Goal: Task Accomplishment & Management: Complete application form

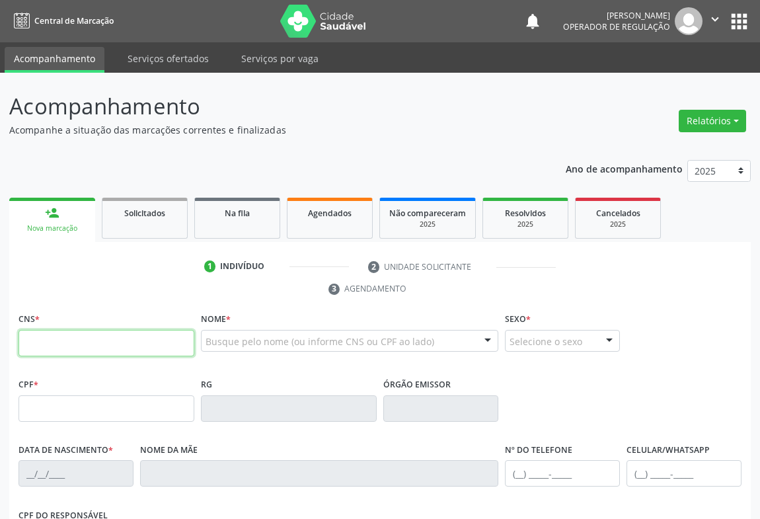
click at [118, 346] on input "text" at bounding box center [106, 343] width 176 height 26
click at [48, 357] on fieldset "CNS *" at bounding box center [106, 337] width 176 height 56
click at [48, 344] on input "text" at bounding box center [106, 343] width 176 height 26
type input "701 2010 9965 0918"
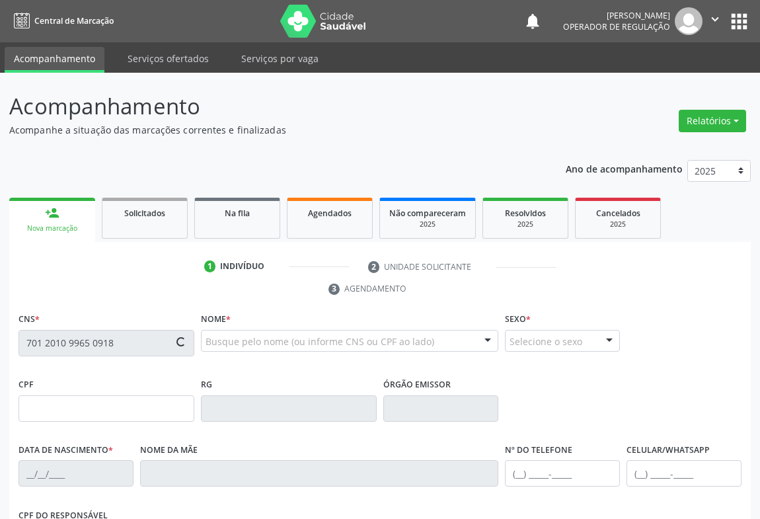
type input "04/12/1950"
type input "(74) 98138-6258"
type input "S/N"
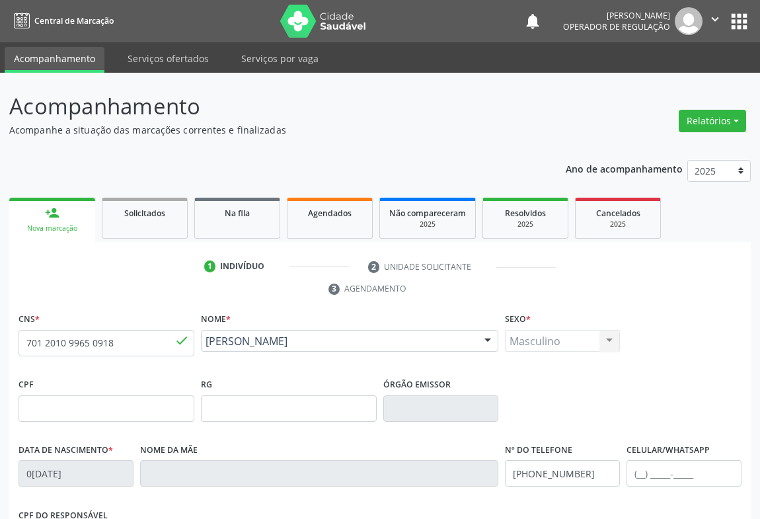
scroll to position [219, 0]
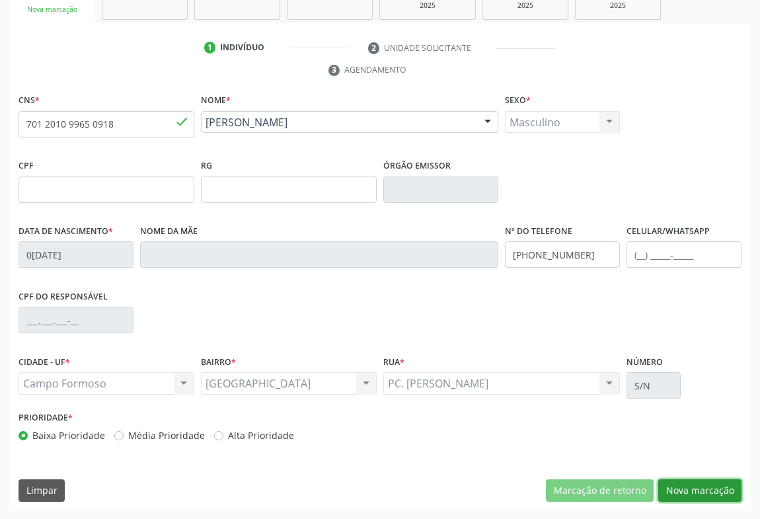
click at [686, 489] on button "Nova marcação" at bounding box center [699, 490] width 83 height 22
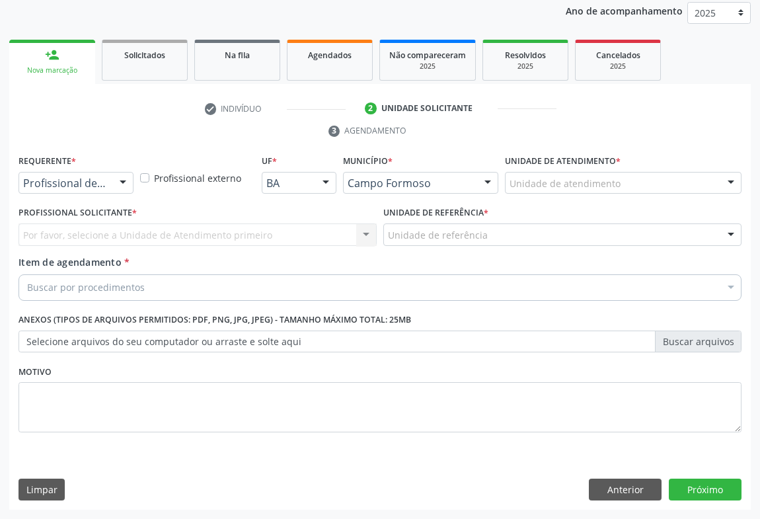
scroll to position [157, 0]
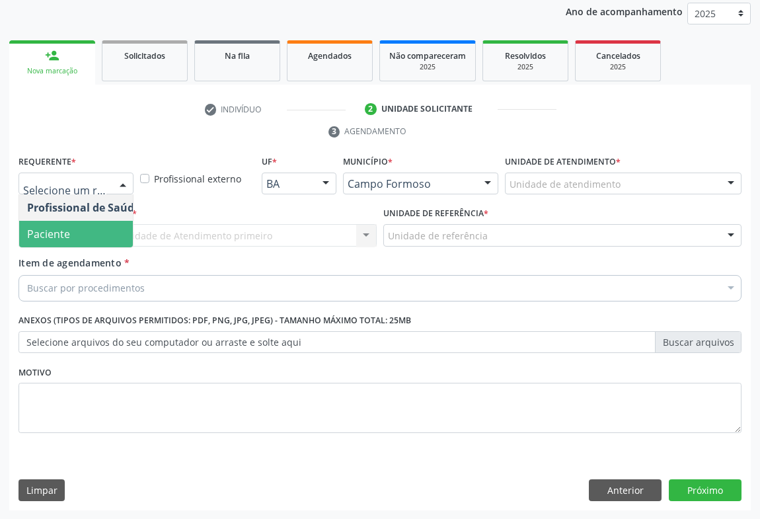
click at [43, 234] on span "Paciente" at bounding box center [48, 234] width 43 height 15
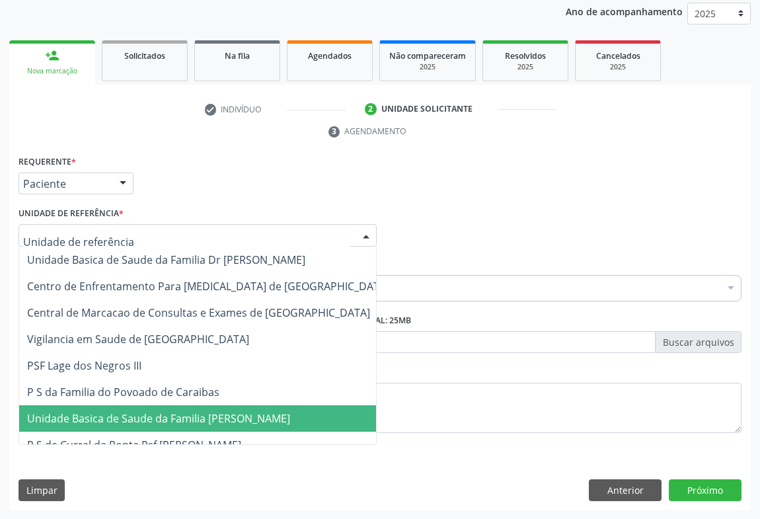
click at [89, 405] on span "Unidade Basica de Saude da Familia [PERSON_NAME]" at bounding box center [208, 418] width 378 height 26
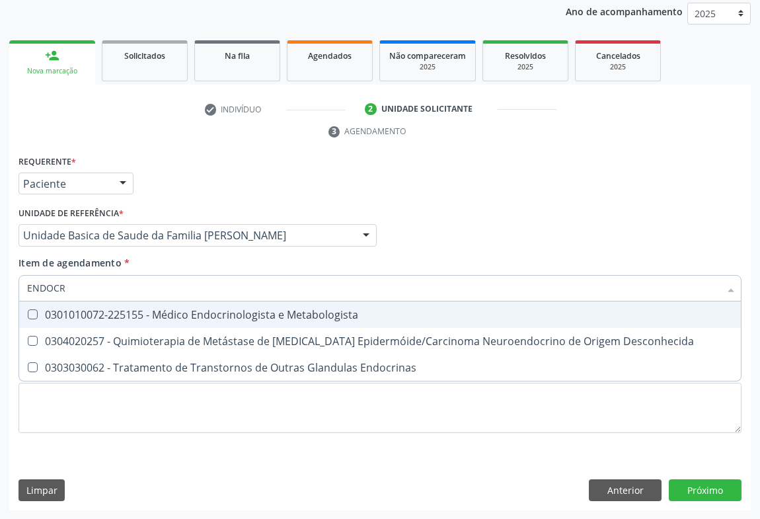
type input "ENDOCRI"
click at [258, 311] on div "0301010072-225155 - Médico Endocrinologista e Metabologista" at bounding box center [380, 314] width 706 height 11
checkbox Metabologista "true"
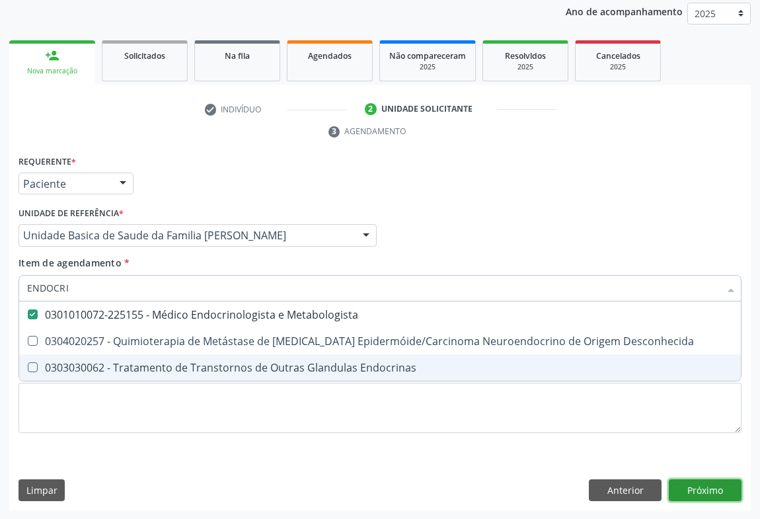
click at [710, 490] on div "Requerente * Paciente Profissional de Saúde Paciente Nenhum resultado encontrad…" at bounding box center [379, 331] width 741 height 359
checkbox Desconhecida "true"
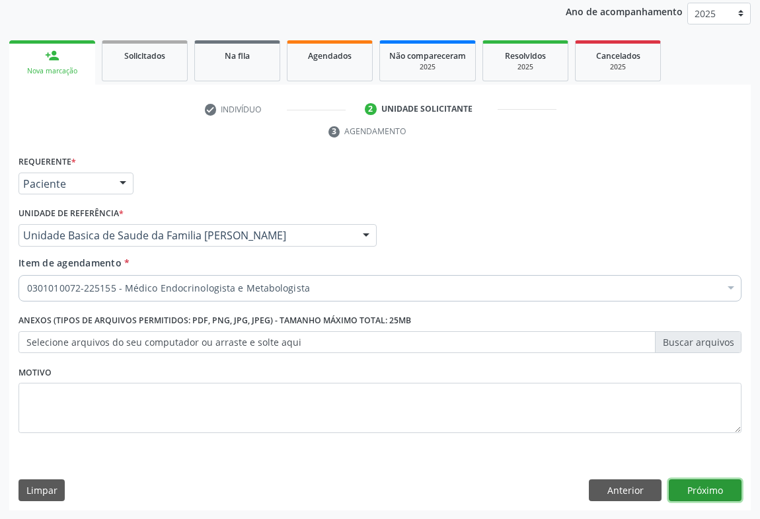
click at [710, 487] on button "Próximo" at bounding box center [705, 490] width 73 height 22
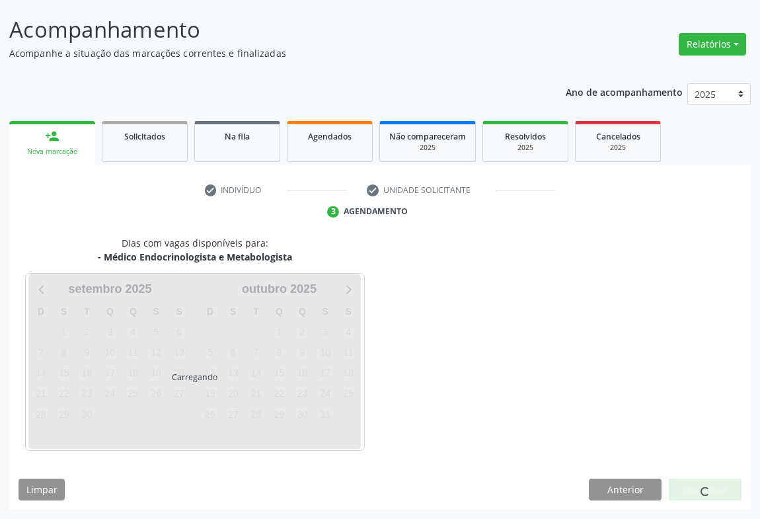
scroll to position [76, 0]
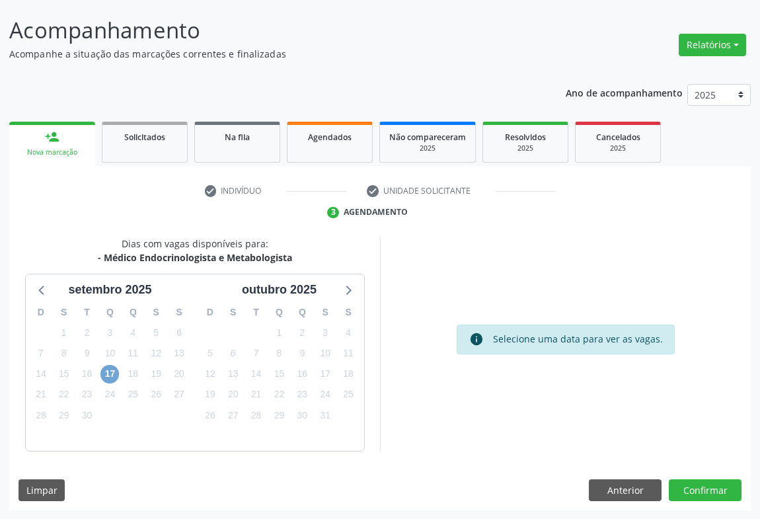
click at [109, 377] on span "17" at bounding box center [109, 374] width 18 height 18
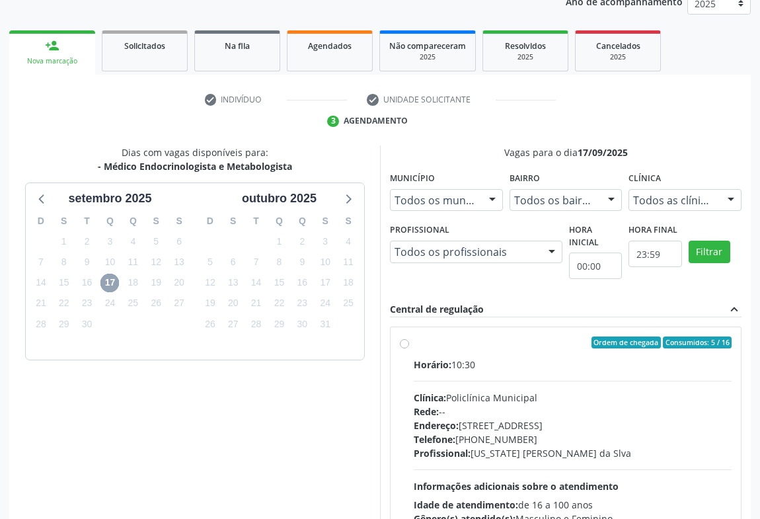
scroll to position [274, 0]
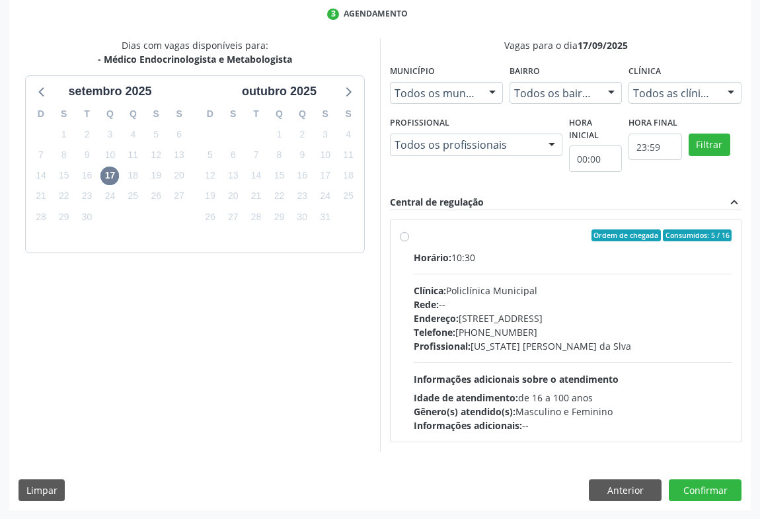
click at [604, 350] on div "Profissional: Washington Luiz Sobreira da Slva" at bounding box center [573, 346] width 318 height 14
click at [409, 241] on input "Ordem de chegada Consumidos: 5 / 16 Horário: 10:30 Clínica: Policlínica Municip…" at bounding box center [404, 235] width 9 height 12
radio input "true"
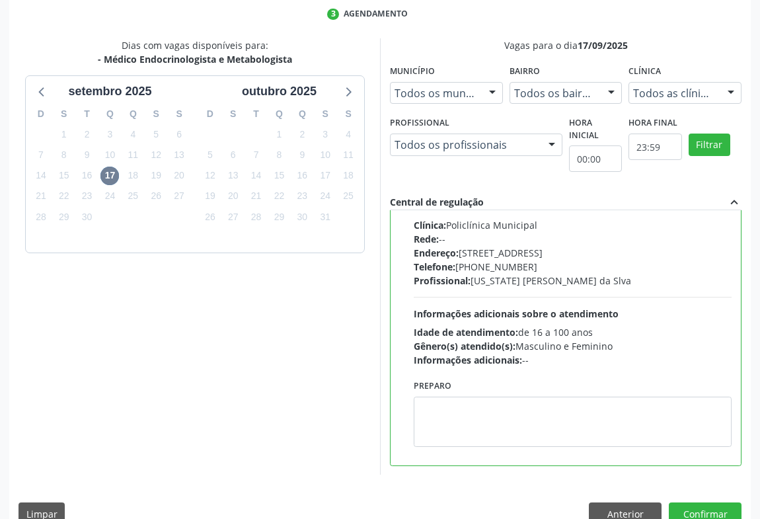
scroll to position [298, 0]
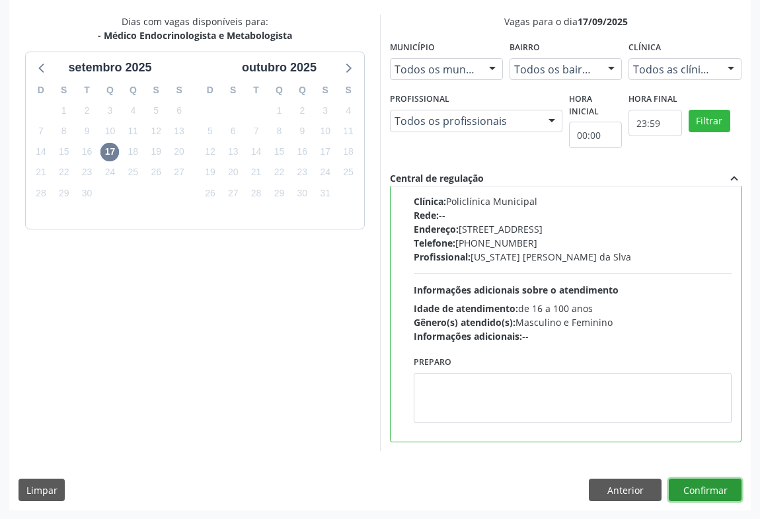
click at [708, 489] on button "Confirmar" at bounding box center [705, 489] width 73 height 22
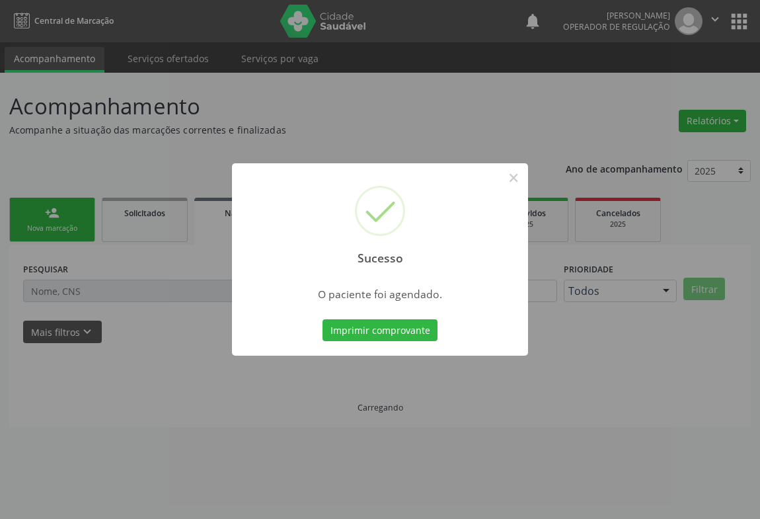
scroll to position [0, 0]
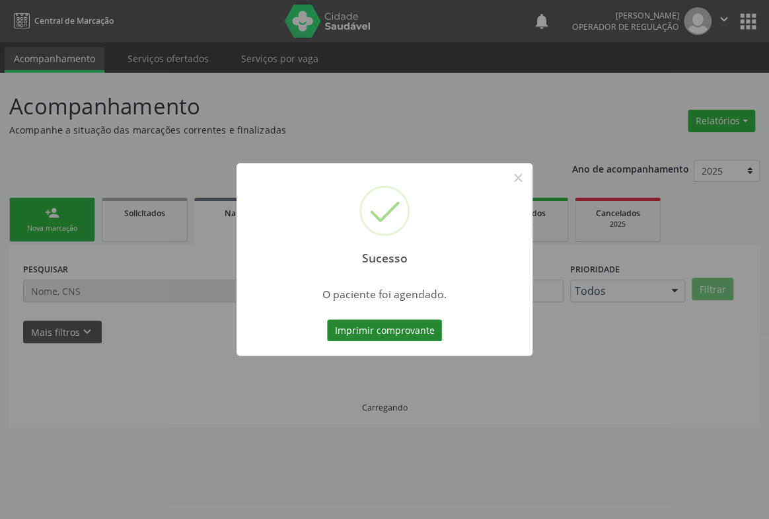
click at [377, 334] on button "Imprimir comprovante" at bounding box center [384, 330] width 115 height 22
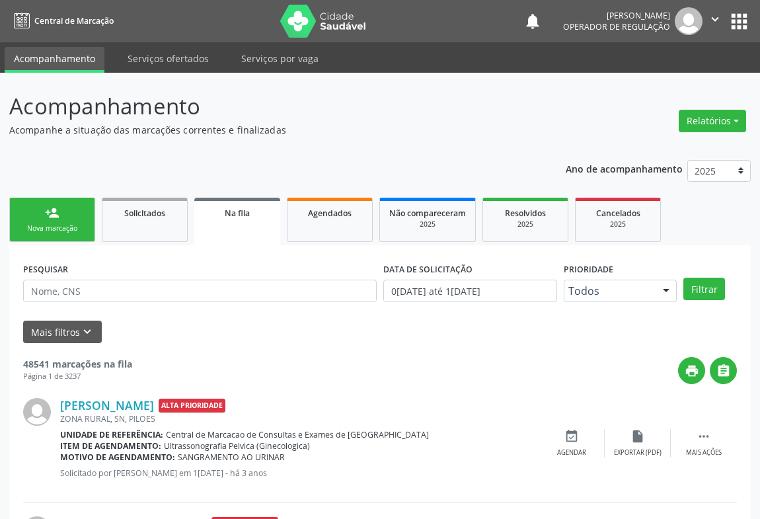
click at [39, 222] on link "person_add Nova marcação" at bounding box center [52, 220] width 86 height 44
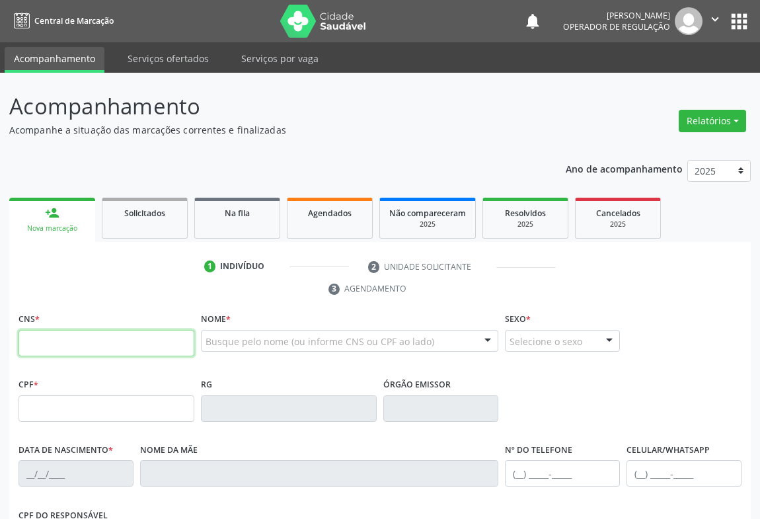
click at [79, 340] on input "text" at bounding box center [106, 343] width 176 height 26
type input "700 0026 5251 3804"
type input "0674407628"
type input "12/03/1972"
type input "(74) 98122-5372"
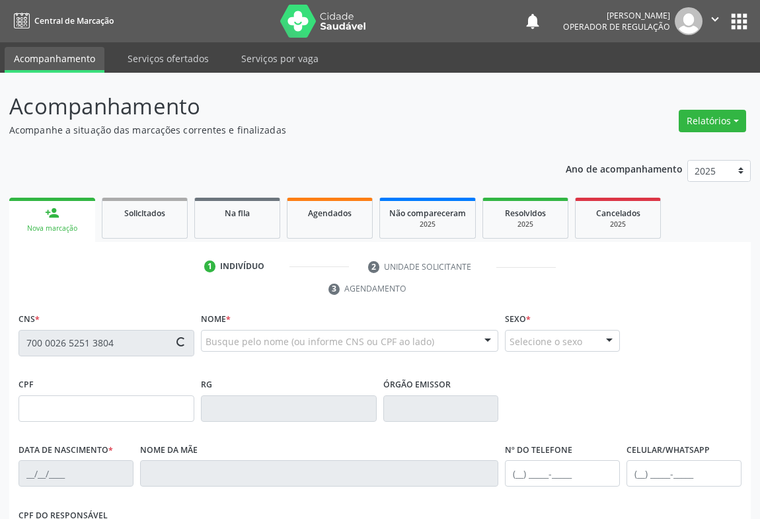
type input "(74) 98122-5372"
type input "664.782.005-15"
type input "S/N"
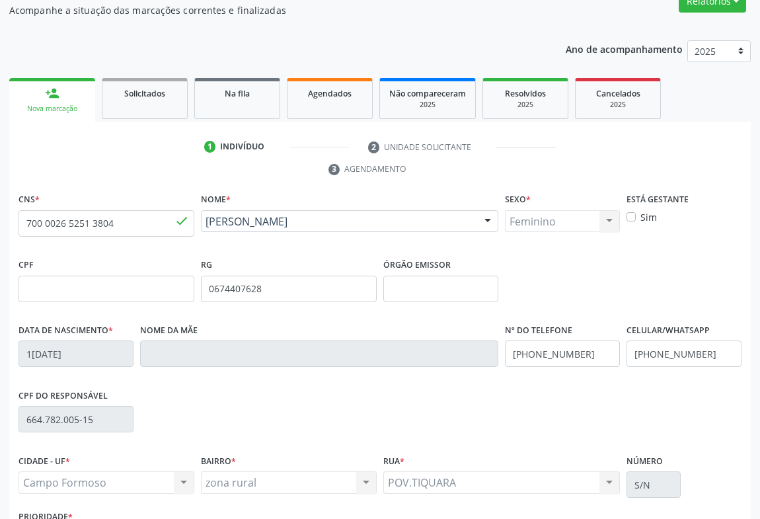
scroll to position [219, 0]
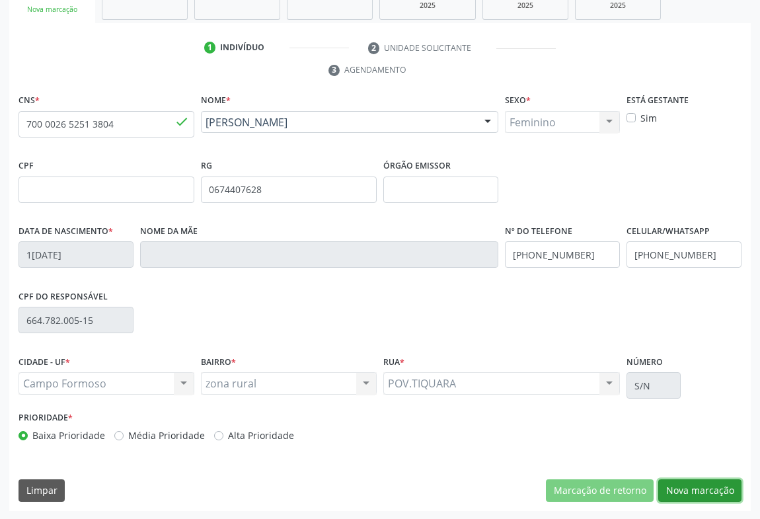
click at [702, 488] on button "Nova marcação" at bounding box center [699, 490] width 83 height 22
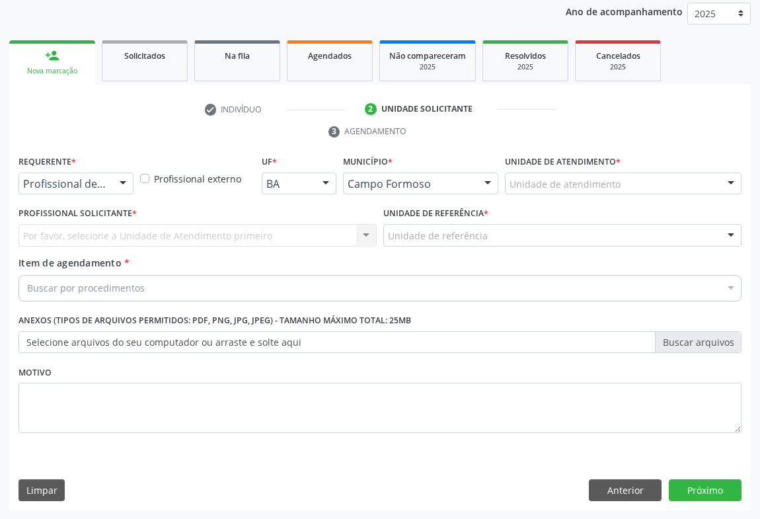
click at [118, 189] on div at bounding box center [123, 184] width 20 height 22
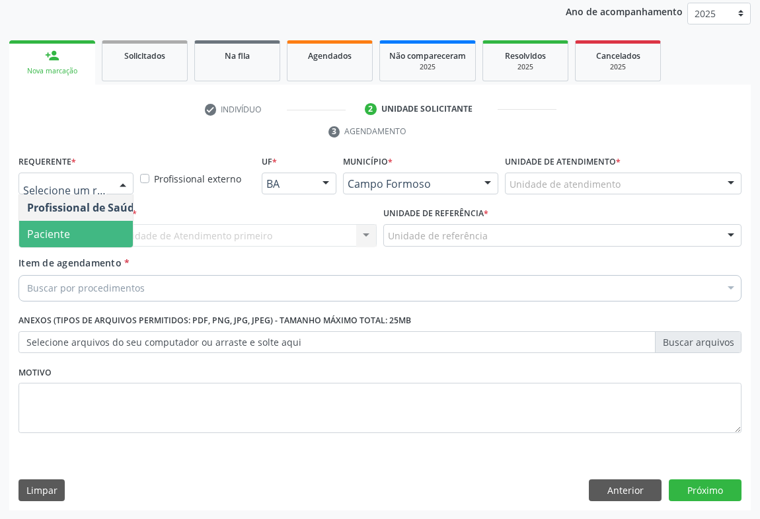
click at [83, 238] on span "Paciente" at bounding box center [83, 234] width 129 height 26
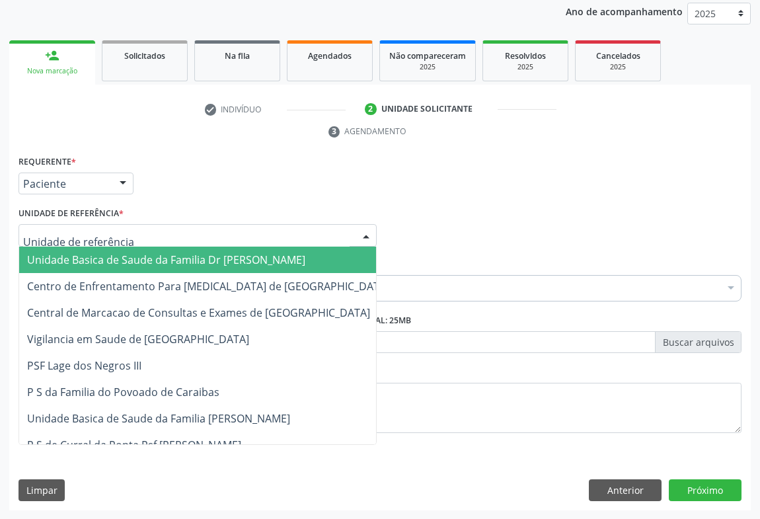
click at [128, 239] on div at bounding box center [197, 235] width 358 height 22
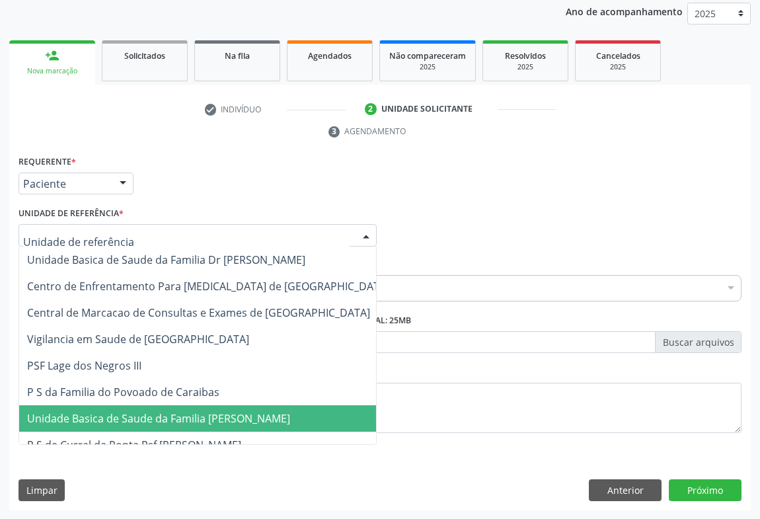
click at [154, 413] on span "Unidade Basica de Saude da Familia [PERSON_NAME]" at bounding box center [158, 418] width 263 height 15
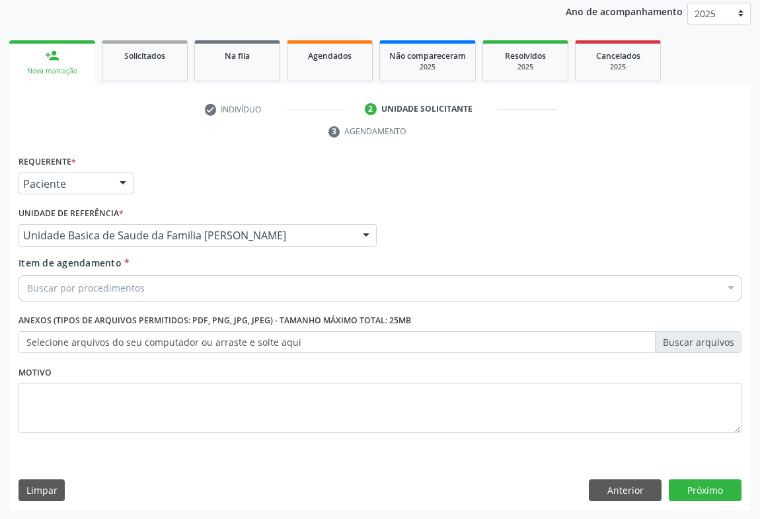
click at [151, 291] on div "Buscar por procedimentos" at bounding box center [379, 288] width 723 height 26
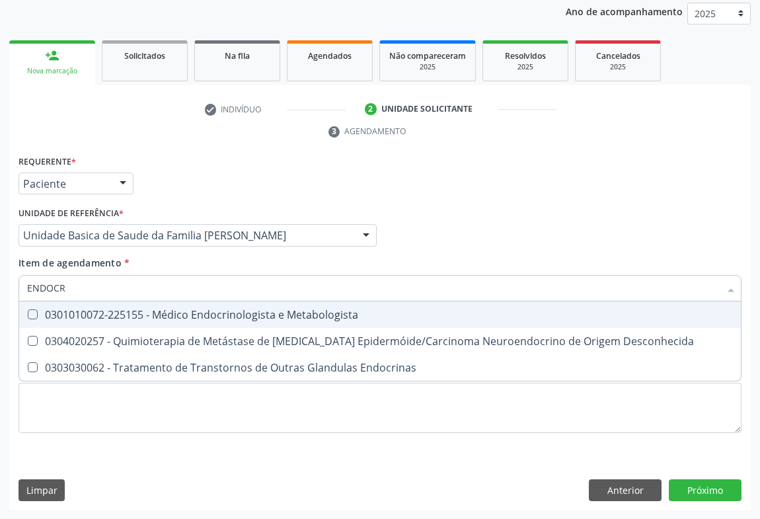
type input "ENDOCRI"
click at [172, 316] on div "0301010072-225155 - Médico Endocrinologista e Metabologista" at bounding box center [380, 314] width 706 height 11
checkbox Metabologista "true"
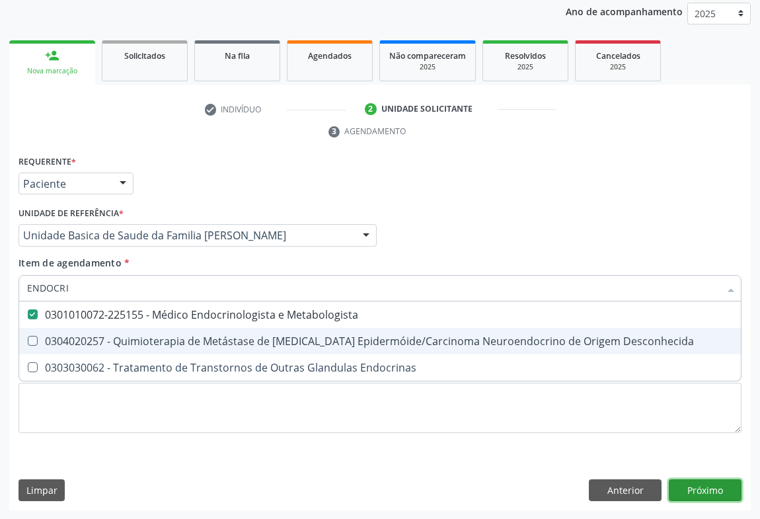
click at [709, 488] on div "Requerente * Paciente Profissional de Saúde Paciente Nenhum resultado encontrad…" at bounding box center [379, 331] width 741 height 359
checkbox Desconhecida "true"
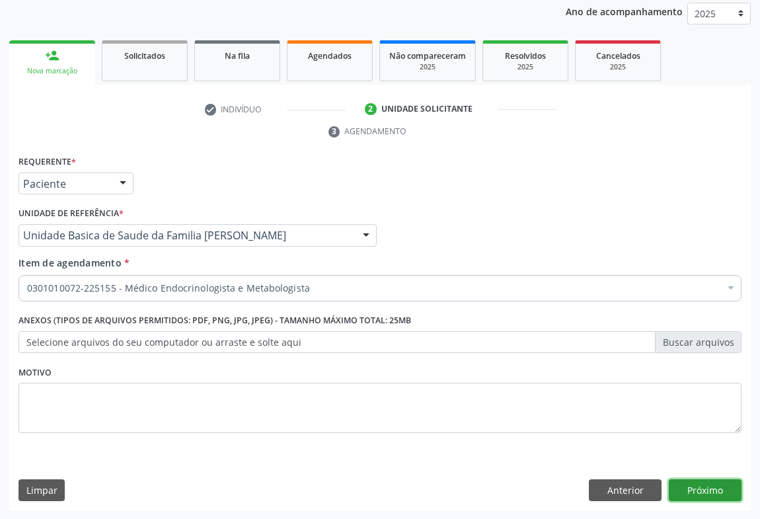
click at [709, 488] on button "Próximo" at bounding box center [705, 490] width 73 height 22
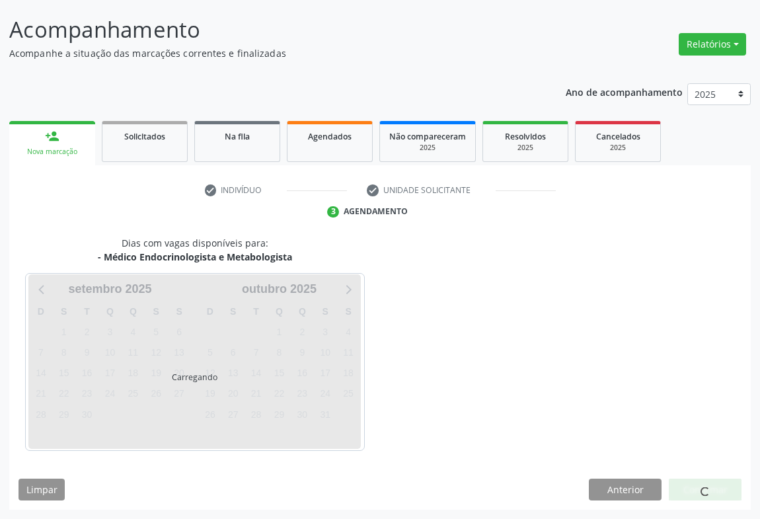
scroll to position [76, 0]
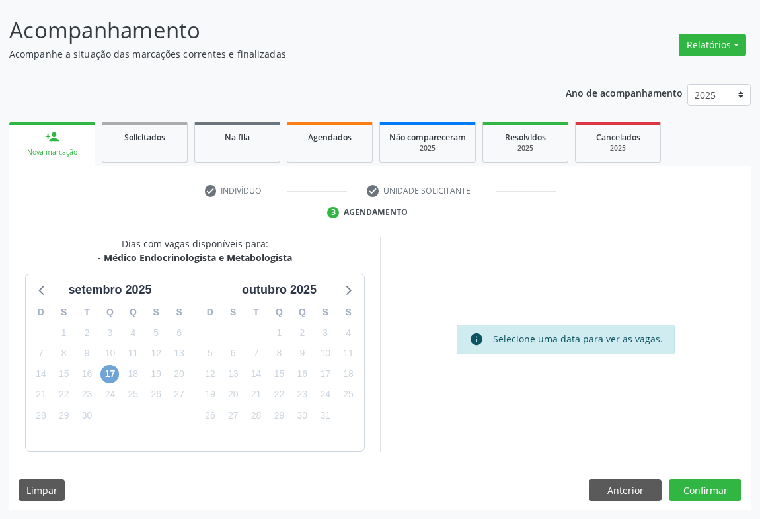
click at [110, 375] on span "17" at bounding box center [109, 374] width 18 height 18
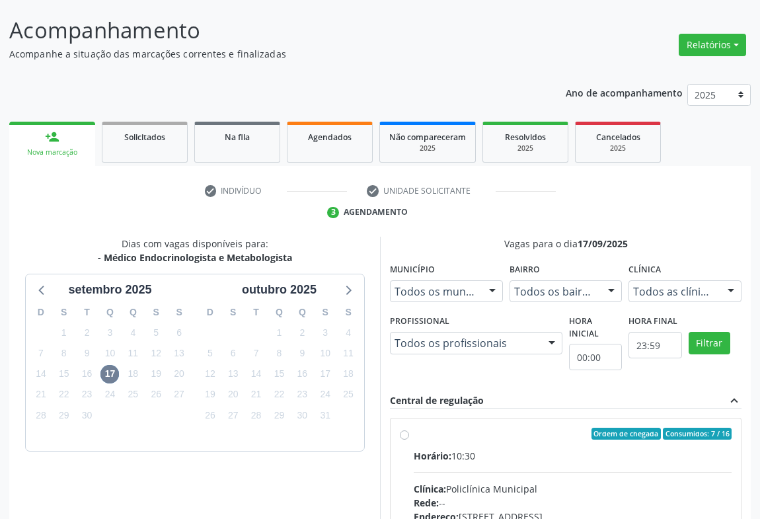
click at [490, 439] on label "Ordem de chegada Consumidos: 7 / 16 Horário: 10:30 Clínica: Policlínica Municip…" at bounding box center [573, 528] width 318 height 203
click at [409, 439] on input "Ordem de chegada Consumidos: 7 / 16 Horário: 10:30 Clínica: Policlínica Municip…" at bounding box center [404, 433] width 9 height 12
radio input "true"
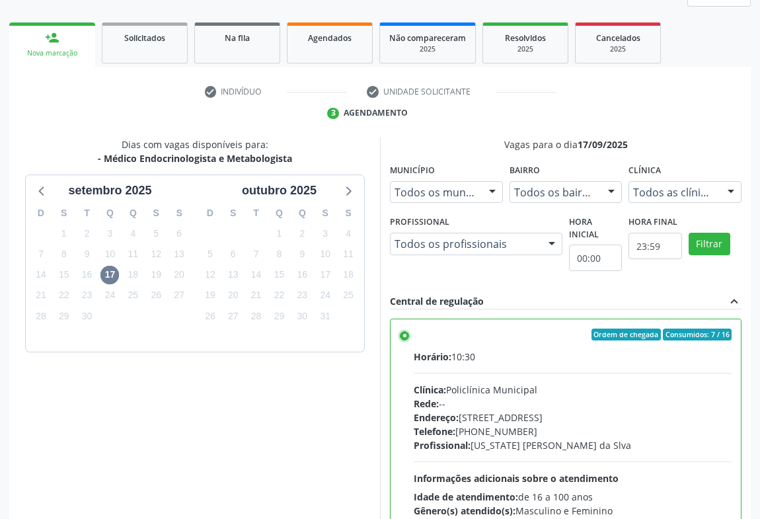
scroll to position [298, 0]
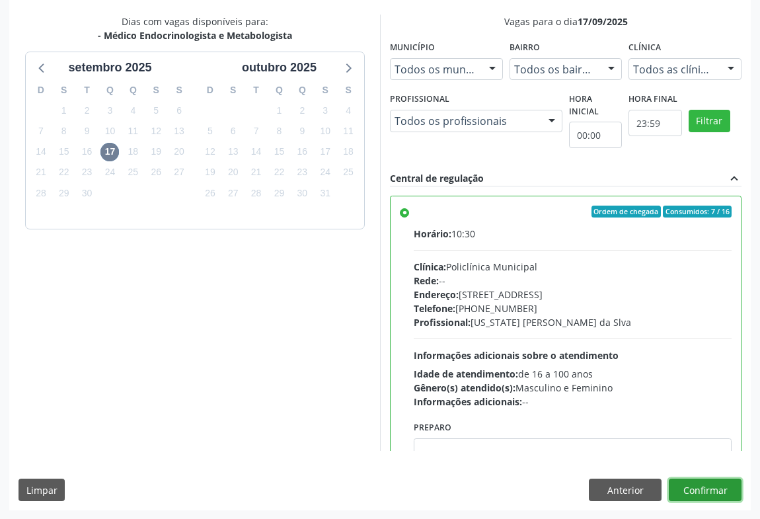
click at [693, 482] on button "Confirmar" at bounding box center [705, 489] width 73 height 22
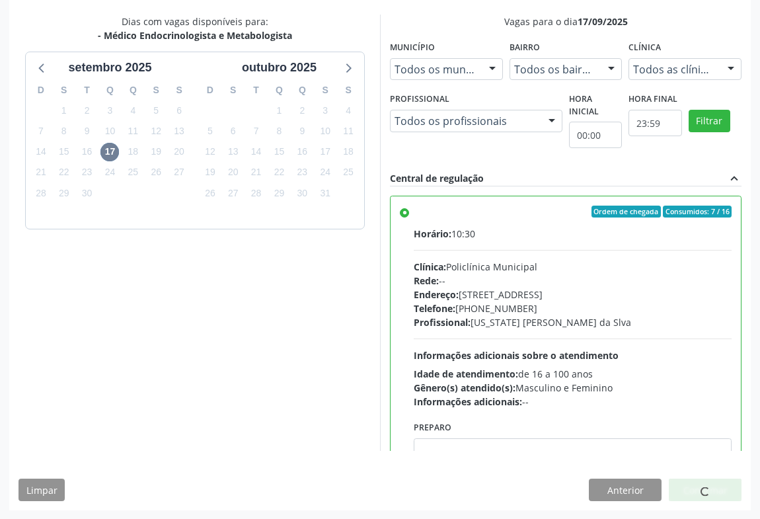
scroll to position [0, 0]
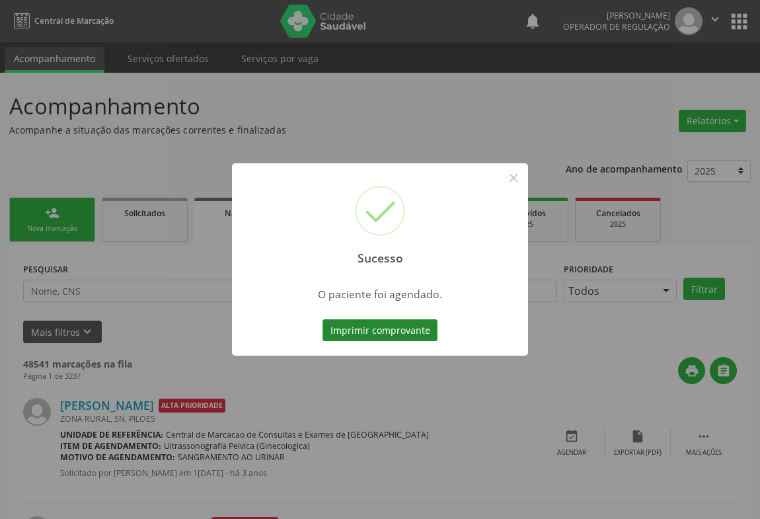
click at [392, 324] on button "Imprimir comprovante" at bounding box center [379, 330] width 115 height 22
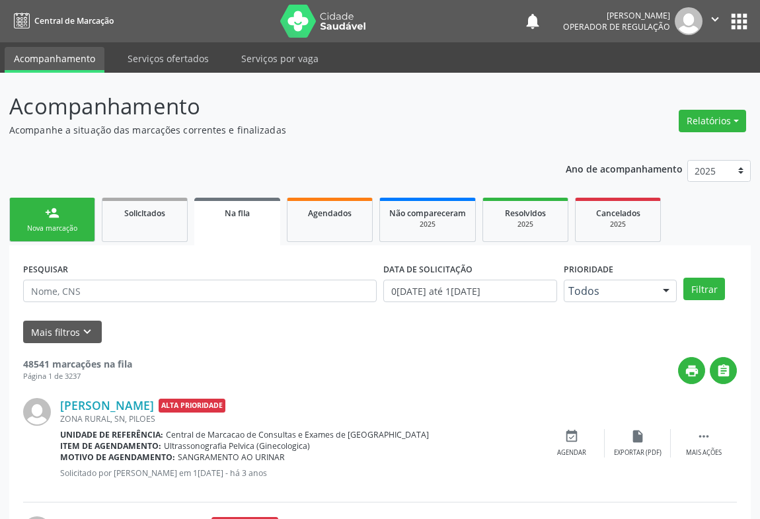
click at [411, 125] on p "Acompanhe a situação das marcações correntes e finalizadas" at bounding box center [268, 130] width 519 height 14
click at [377, 119] on p "Acompanhamento" at bounding box center [268, 106] width 519 height 33
click at [26, 207] on link "person_add Nova marcação" at bounding box center [52, 220] width 86 height 44
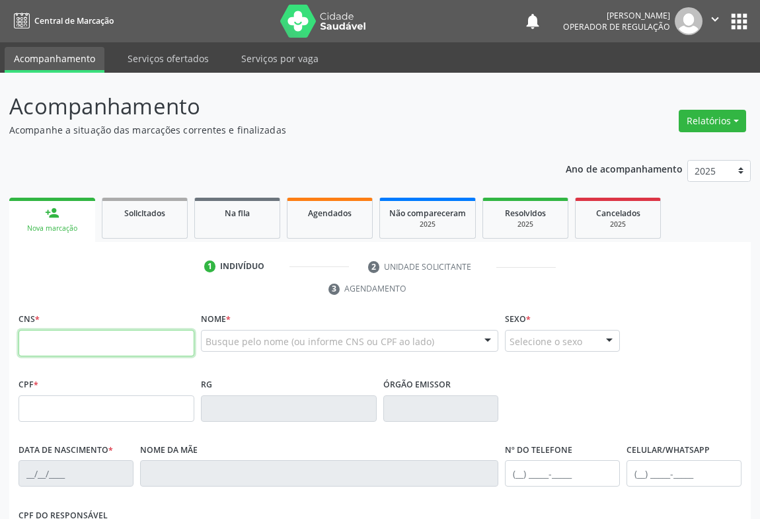
click at [67, 336] on input "text" at bounding box center [106, 343] width 176 height 26
type input "706 4086 5312 8484"
type input "1603123377"
type input "31/03/2005"
type input "(74) 98821-7194"
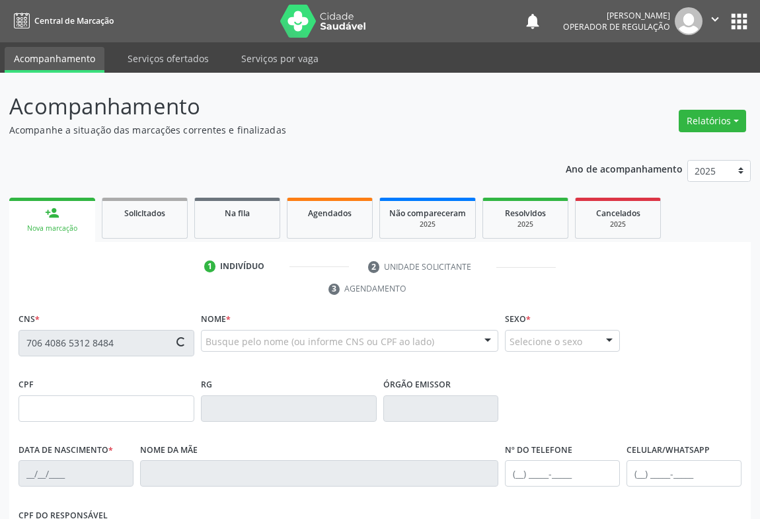
type input "S/N"
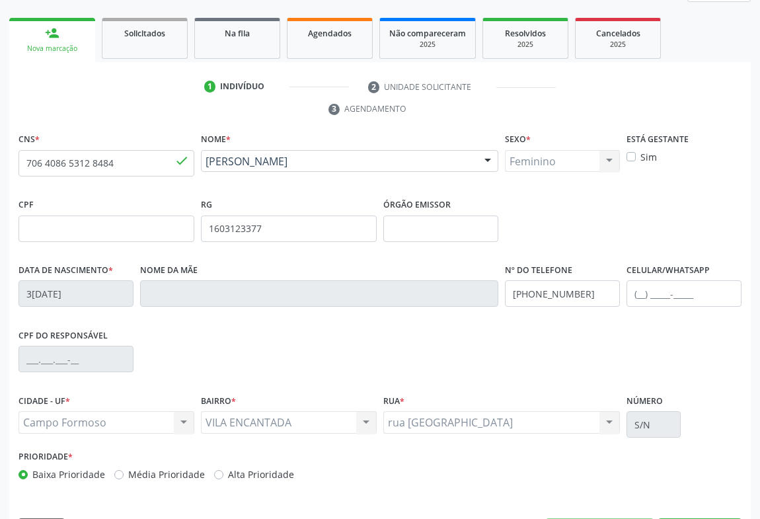
scroll to position [219, 0]
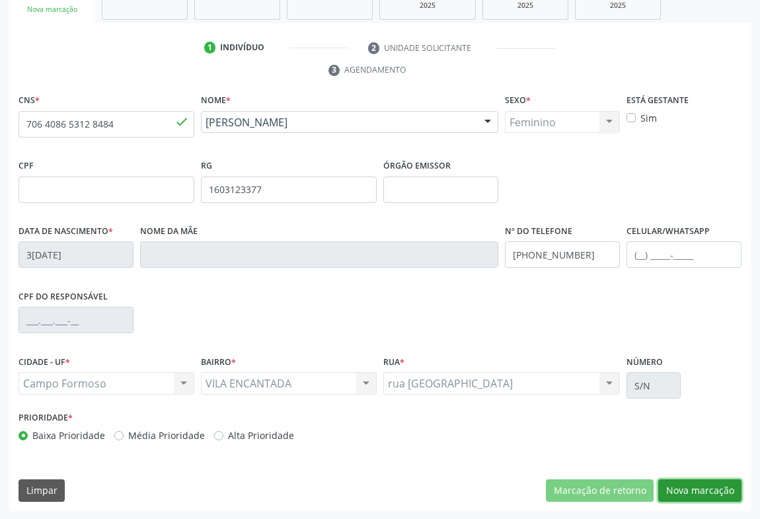
click at [707, 489] on button "Nova marcação" at bounding box center [699, 490] width 83 height 22
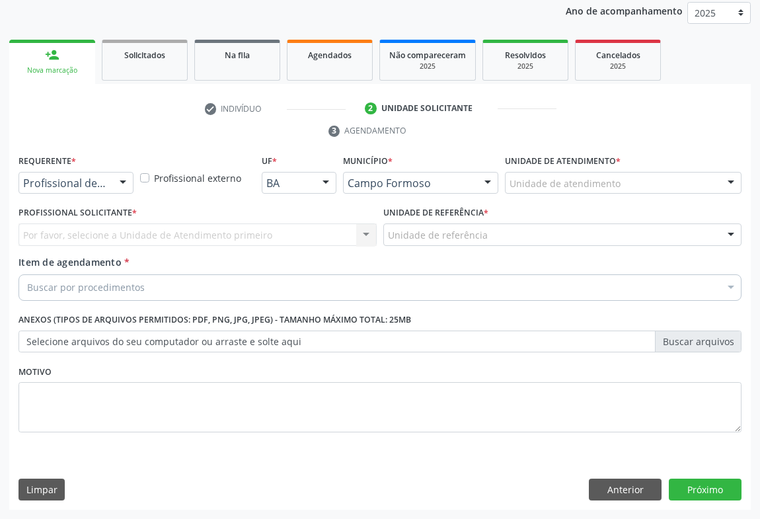
scroll to position [157, 0]
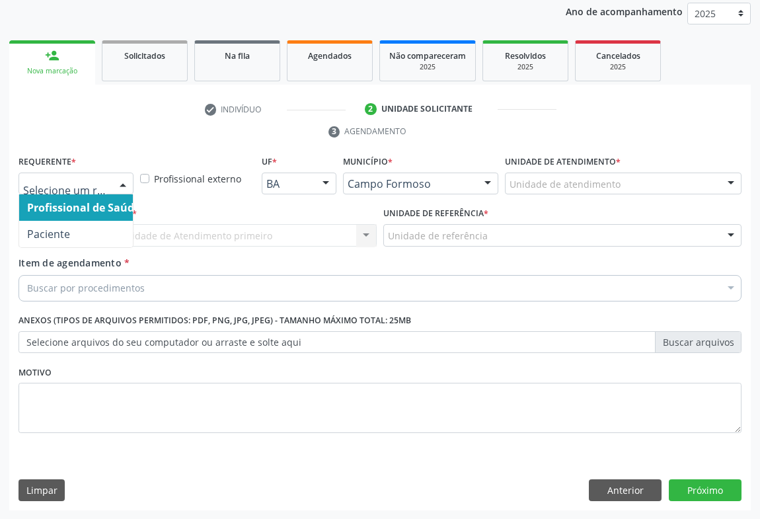
click at [79, 175] on div at bounding box center [75, 183] width 115 height 22
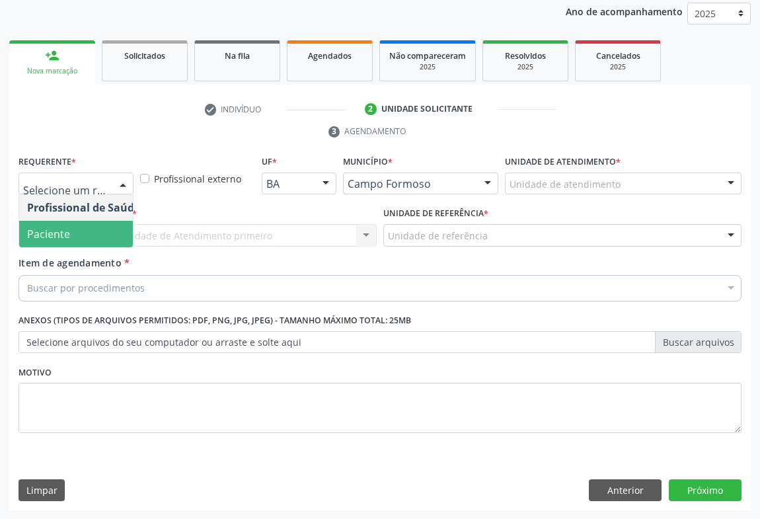
click at [51, 233] on span "Paciente" at bounding box center [48, 234] width 43 height 15
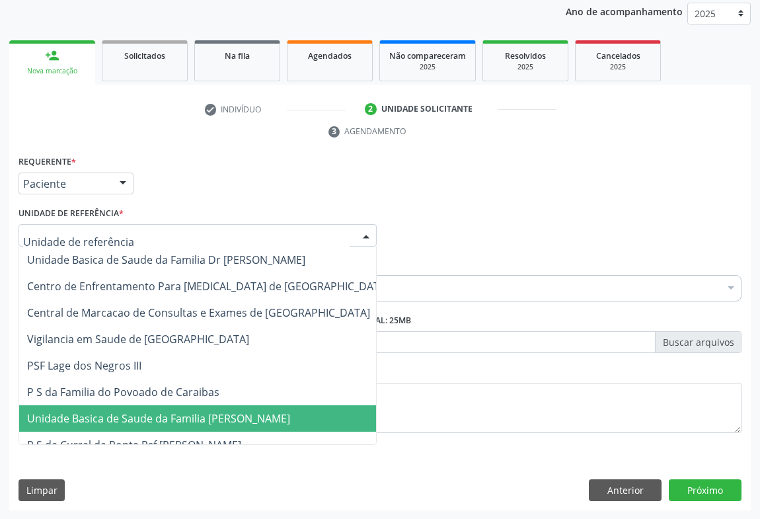
click at [98, 405] on span "Unidade Basica de Saude da Familia [PERSON_NAME]" at bounding box center [208, 418] width 378 height 26
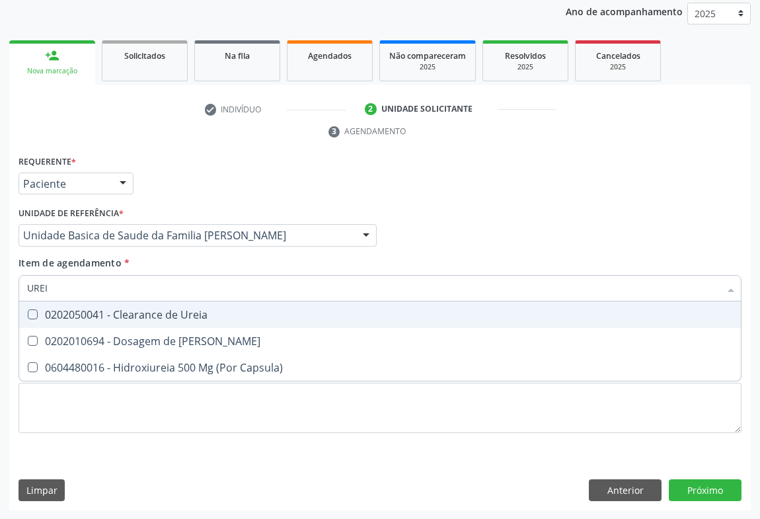
type input "UREIA"
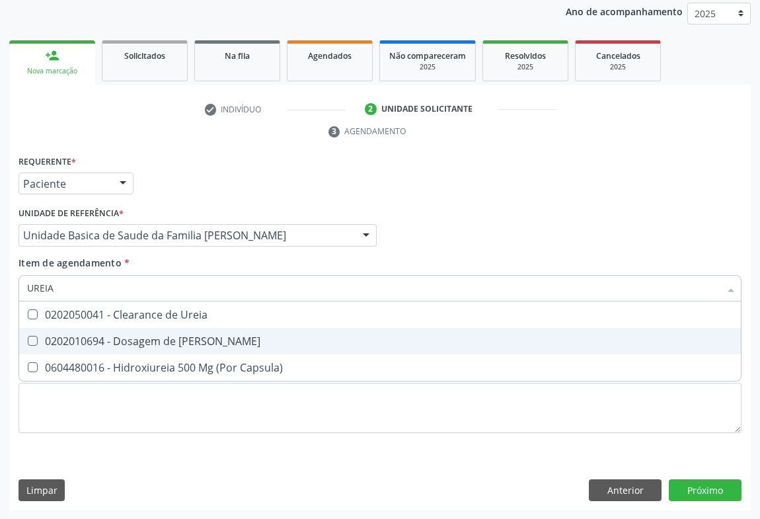
click at [112, 336] on div "0202010694 - Dosagem de Ureia" at bounding box center [380, 341] width 706 height 11
checkbox Ureia "true"
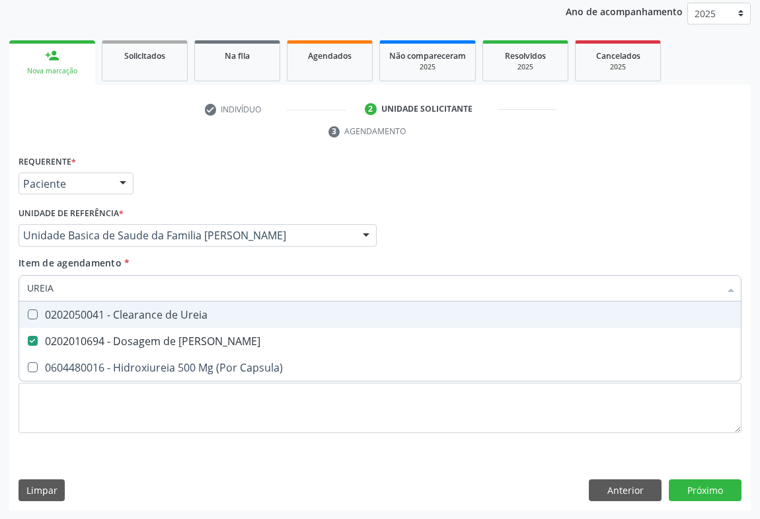
type input "UREIA"
click at [161, 173] on div "Requerente * Paciente Profissional de Saúde Paciente Nenhum resultado encontrad…" at bounding box center [379, 178] width 729 height 52
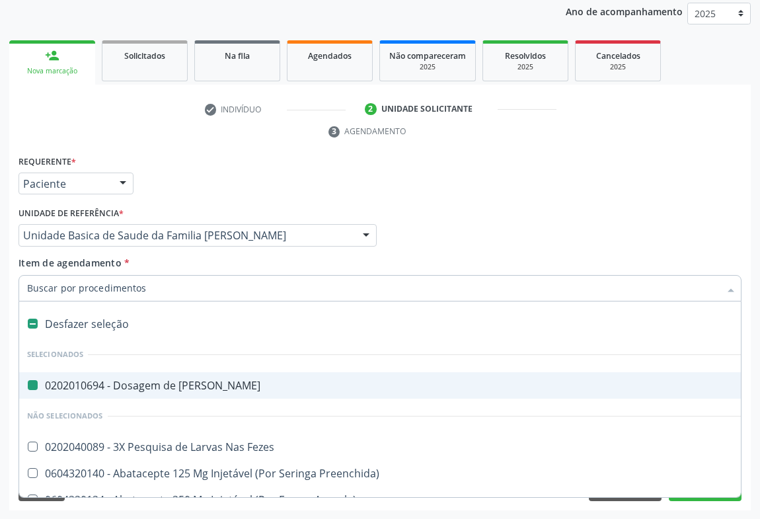
type input "C"
checkbox Ureia "false"
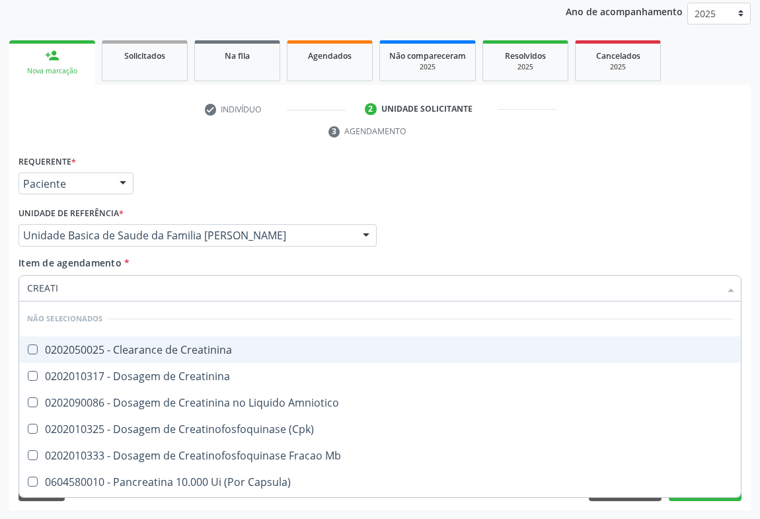
type input "CREATIN"
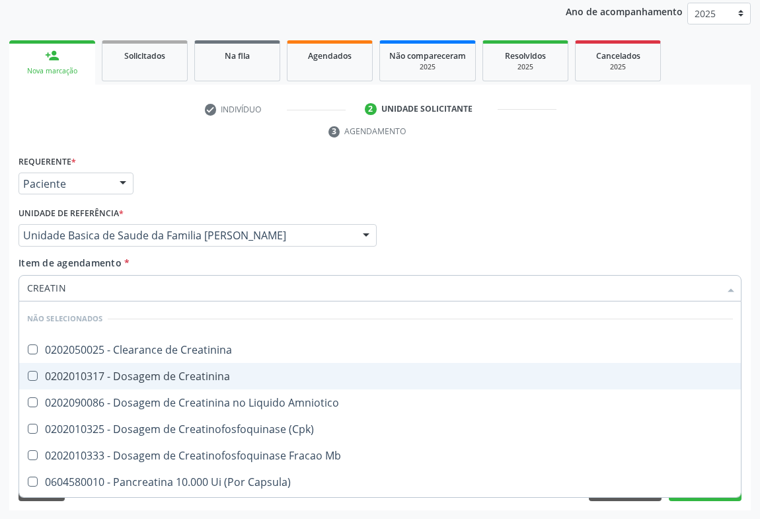
click at [140, 380] on div "0202010317 - Dosagem de Creatinina" at bounding box center [380, 376] width 706 height 11
checkbox Creatinina "true"
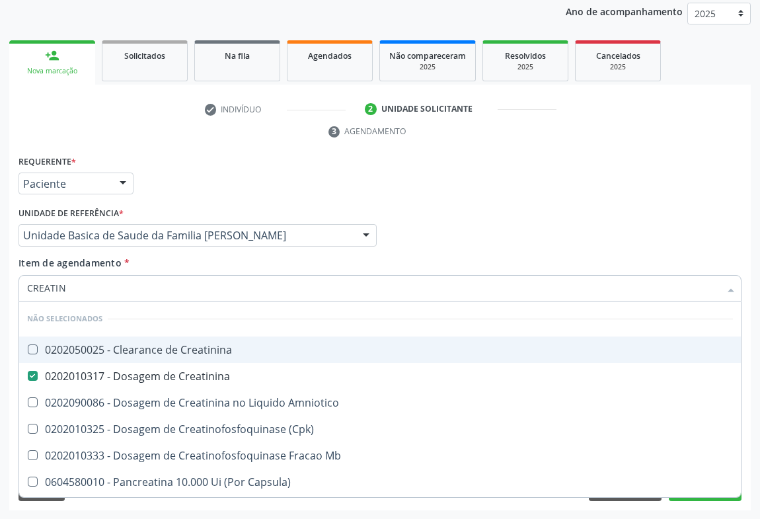
type input "CREATIN"
click at [233, 152] on div "Requerente * Paciente Profissional de Saúde Paciente Nenhum resultado encontrad…" at bounding box center [379, 178] width 729 height 52
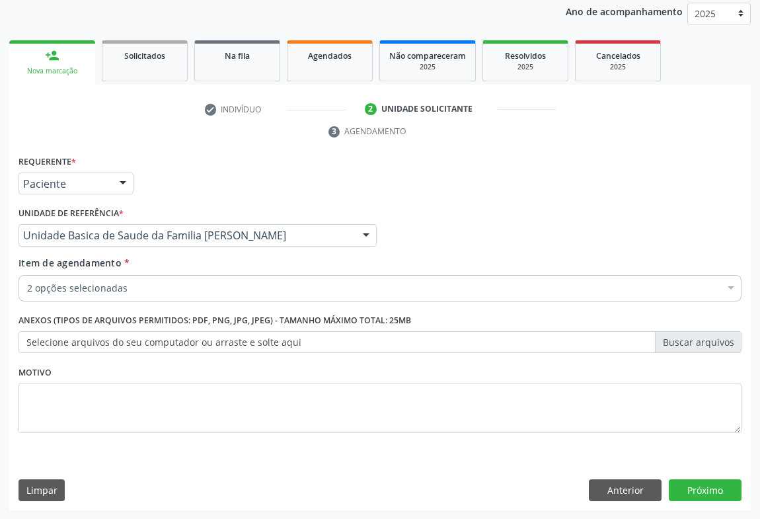
checkbox Ureia "true"
click at [84, 295] on div "2 opções selecionadas" at bounding box center [379, 288] width 723 height 26
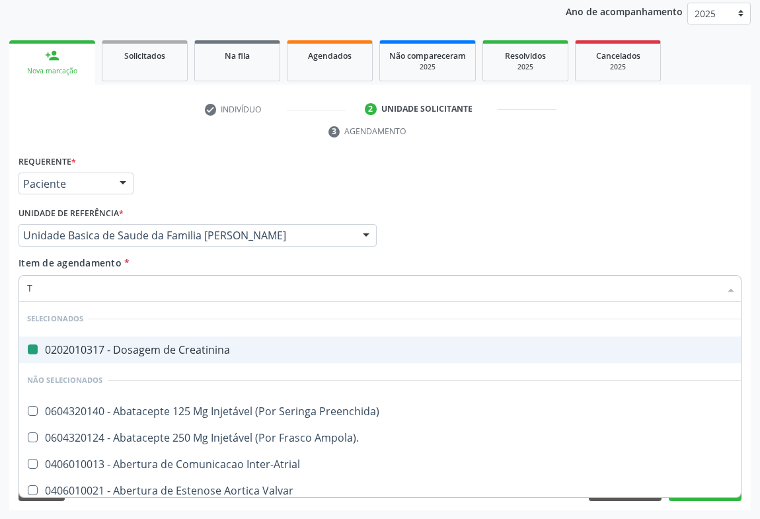
type input "TG"
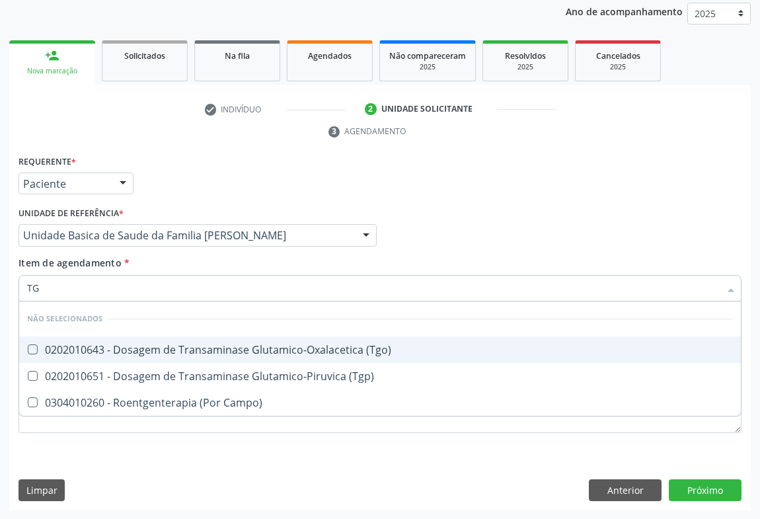
click at [89, 348] on div "0202010643 - Dosagem de Transaminase Glutamico-Oxalacetica (Tgo)" at bounding box center [380, 349] width 706 height 11
checkbox \(Tgo\) "true"
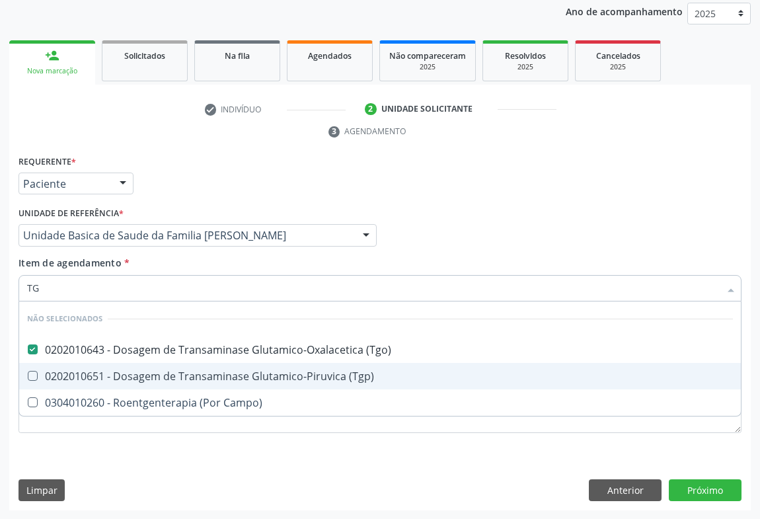
click at [87, 376] on div "0202010651 - Dosagem de Transaminase Glutamico-Piruvica (Tgp)" at bounding box center [380, 376] width 706 height 11
checkbox \(Tgp\) "true"
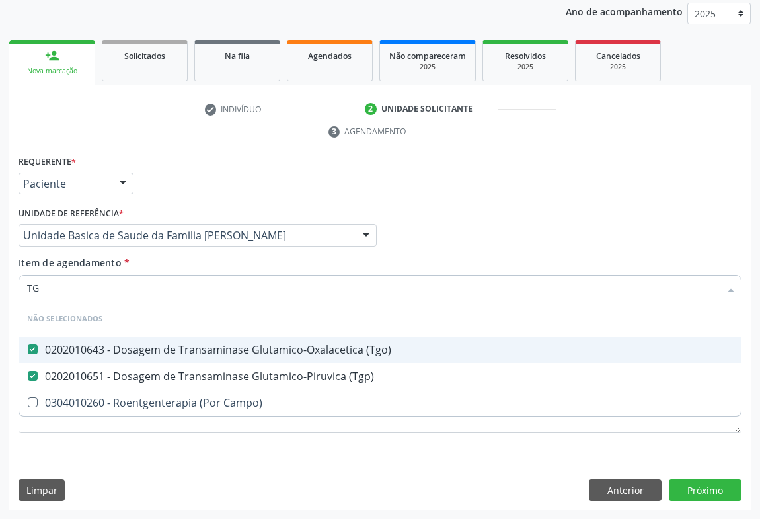
type input "TG"
click at [228, 174] on div "Requerente * Paciente Profissional de Saúde Paciente Nenhum resultado encontrad…" at bounding box center [379, 178] width 729 height 52
checkbox Campo\) "true"
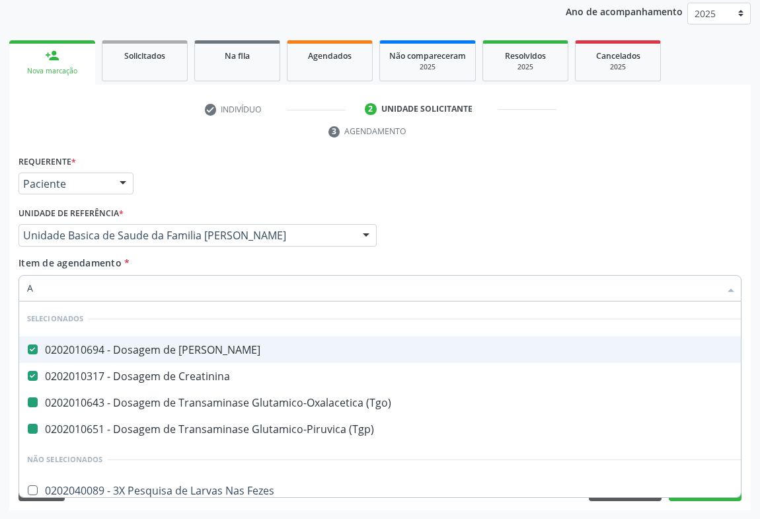
type input "AL"
checkbox \(Tgo\) "false"
checkbox \(Tgp\) "false"
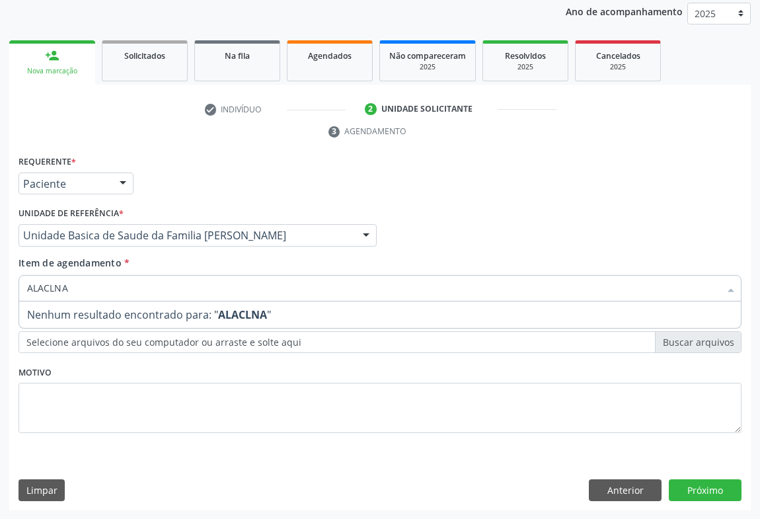
drag, startPoint x: 87, startPoint y: 286, endPoint x: 0, endPoint y: 281, distance: 87.4
click at [0, 279] on div "Acompanhamento Acompanhe a situação das marcações correntes e finalizadas Relat…" at bounding box center [380, 217] width 760 height 604
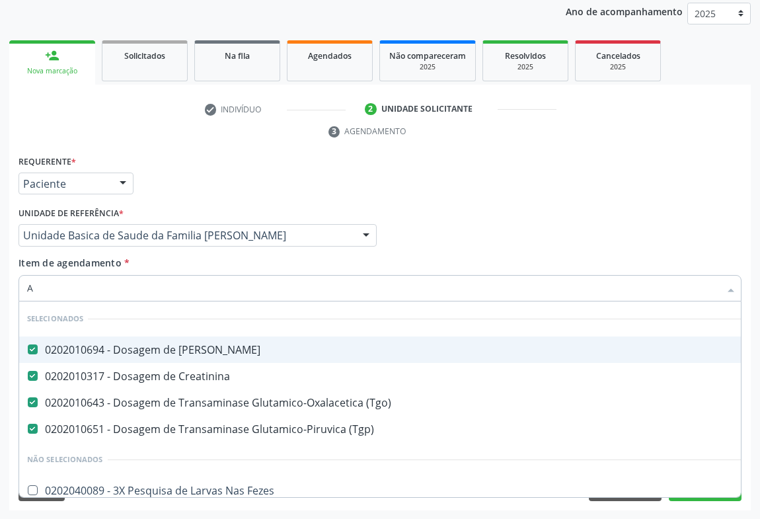
type input "AL"
checkbox \(Tgo\) "false"
checkbox \(Tgp\) "false"
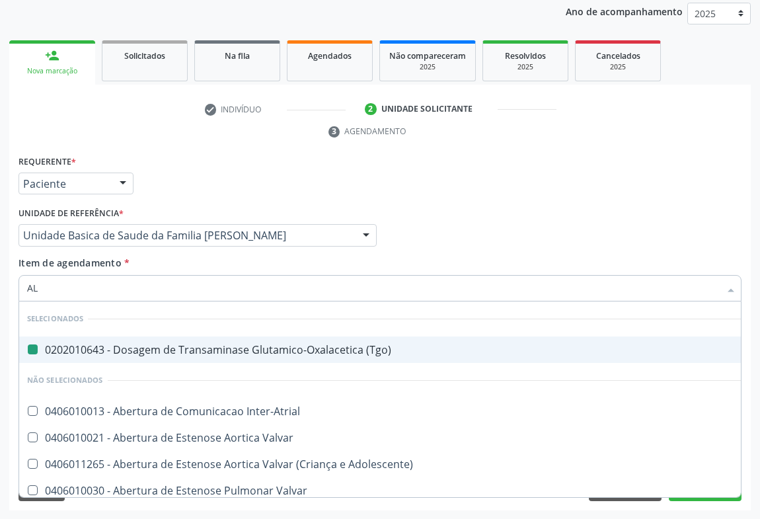
type input "ALC"
checkbox \(Tgo\) "false"
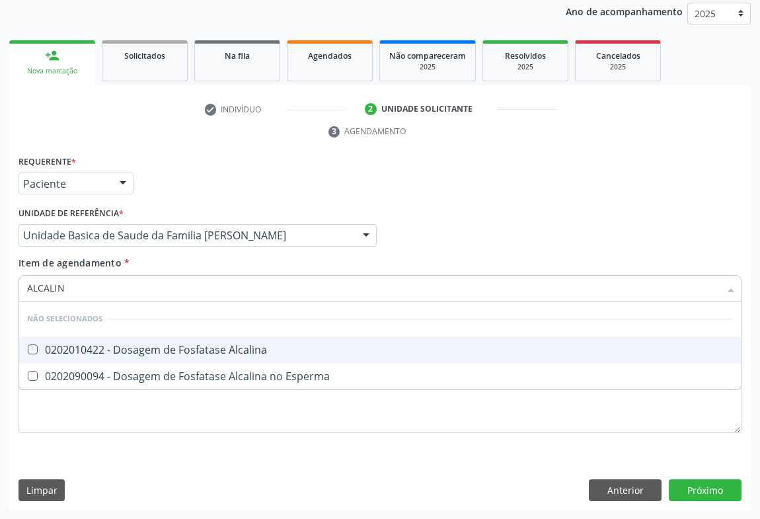
type input "ALCALINA"
click at [83, 350] on div "0202010422 - Dosagem de Fosfatase Alcalina" at bounding box center [380, 349] width 706 height 11
checkbox Alcalina "true"
click at [172, 167] on div "Requerente * Paciente Profissional de Saúde Paciente Nenhum resultado encontrad…" at bounding box center [379, 178] width 729 height 52
checkbox Esperma "true"
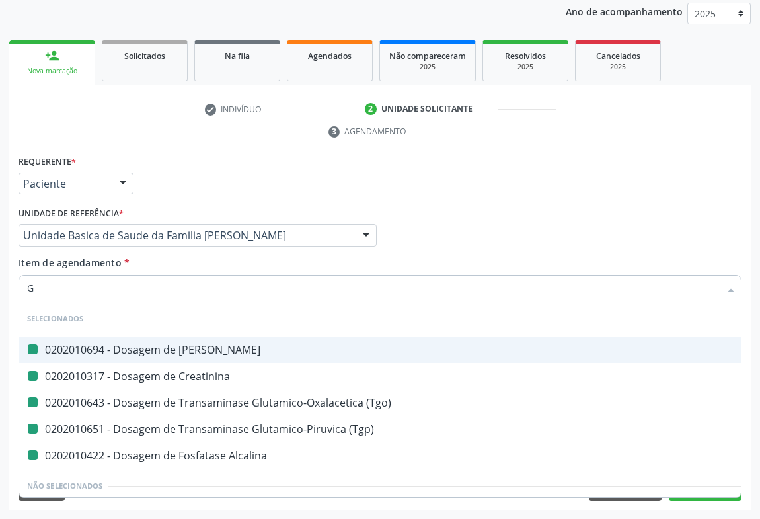
type input "GA"
checkbox Ureia "false"
checkbox Creatinina "false"
checkbox \(Tgo\) "false"
checkbox \(Tgp\) "false"
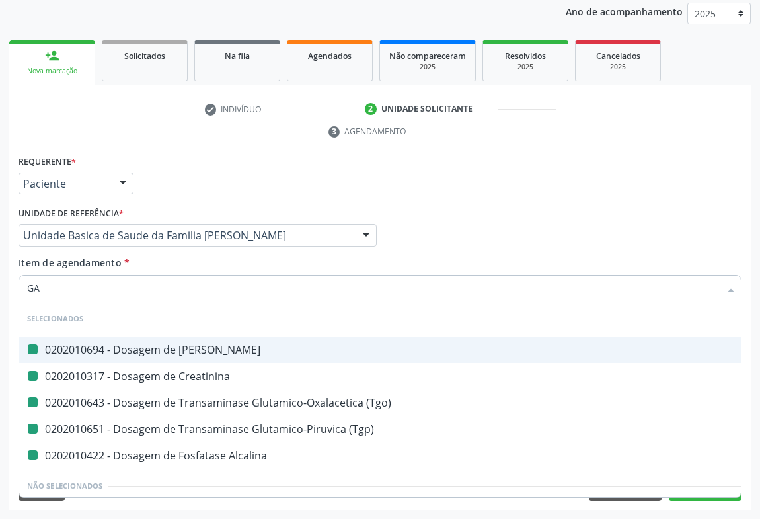
checkbox Alcalina "false"
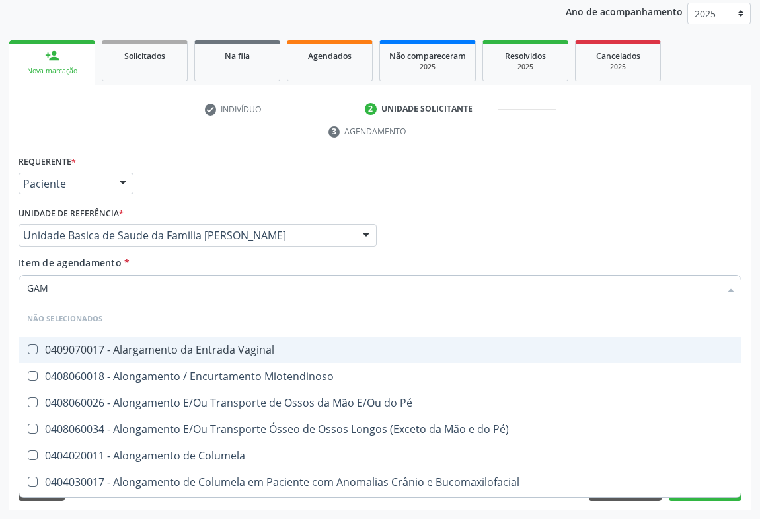
type input "GAMA"
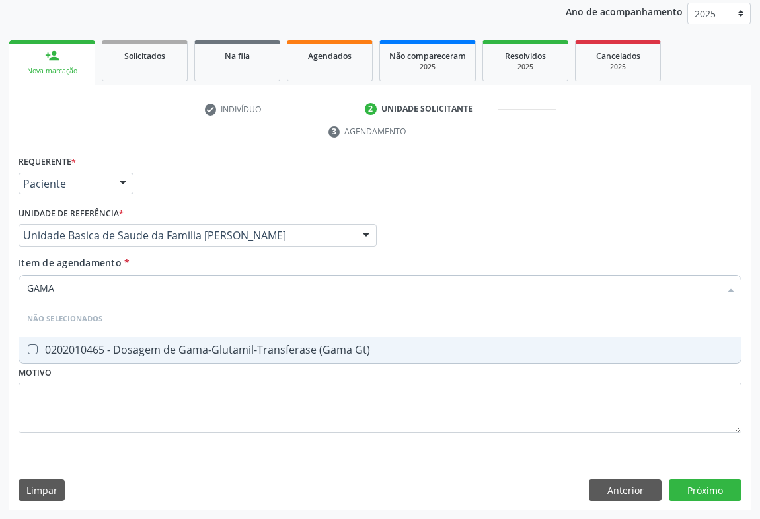
click at [90, 350] on div "0202010465 - Dosagem de Gama-Glutamil-Transferase (Gama Gt)" at bounding box center [380, 349] width 706 height 11
checkbox Gt\) "true"
click at [211, 203] on div "Unidade de referência * Unidade Basica de Saude da Familia Maninho Ferreira Uni…" at bounding box center [197, 224] width 358 height 42
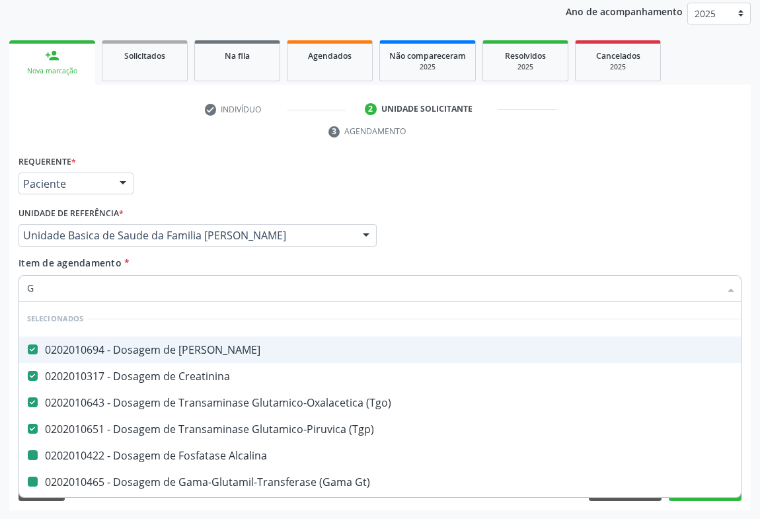
type input "GL"
checkbox Alcalina "false"
checkbox Gt\) "false"
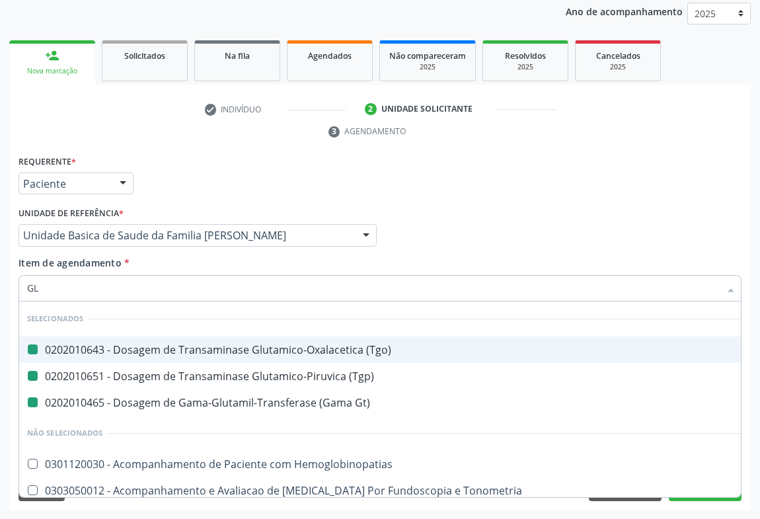
type input "GLI"
checkbox \(Tgo\) "false"
checkbox \(Tgp\) "false"
checkbox Gt\) "false"
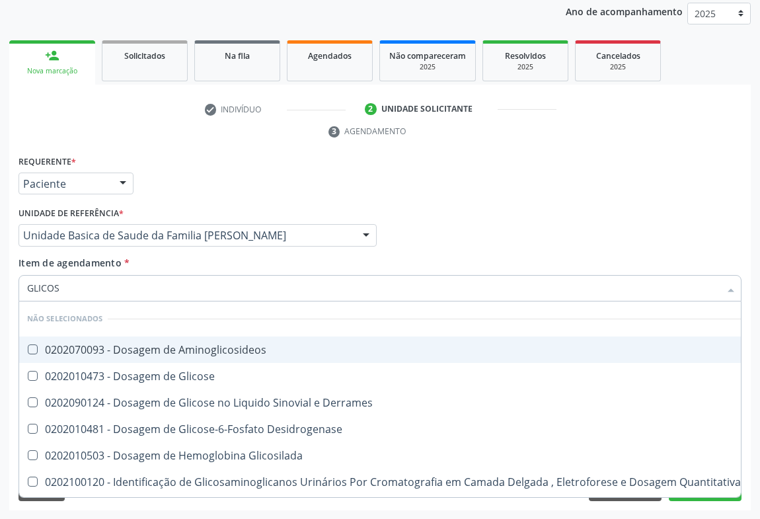
type input "GLICOSE"
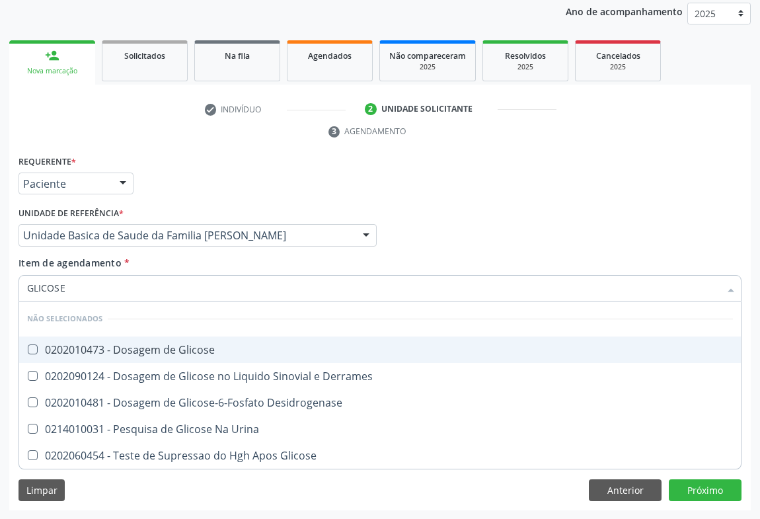
click at [99, 350] on div "0202010473 - Dosagem de Glicose" at bounding box center [380, 349] width 706 height 11
checkbox Glicose "true"
click at [199, 185] on div "Requerente * Paciente Profissional de Saúde Paciente Nenhum resultado encontrad…" at bounding box center [379, 178] width 729 height 52
checkbox Derrames "true"
checkbox Desidrogenase "true"
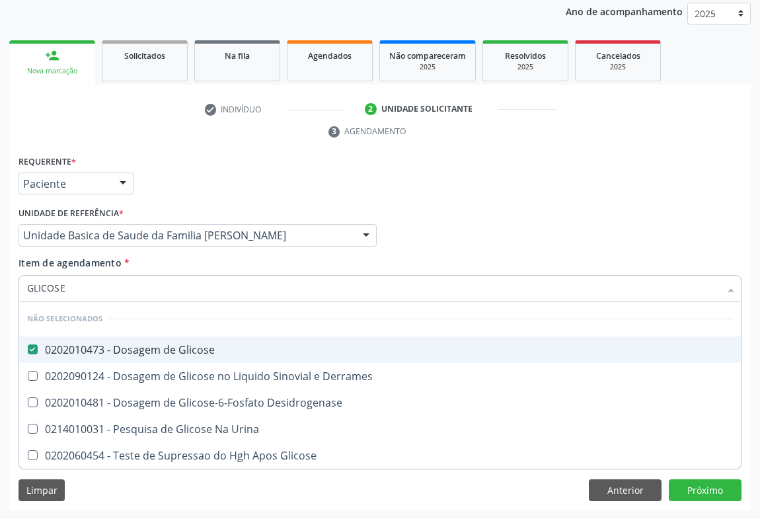
checkbox Glicose "true"
checkbox Urina "true"
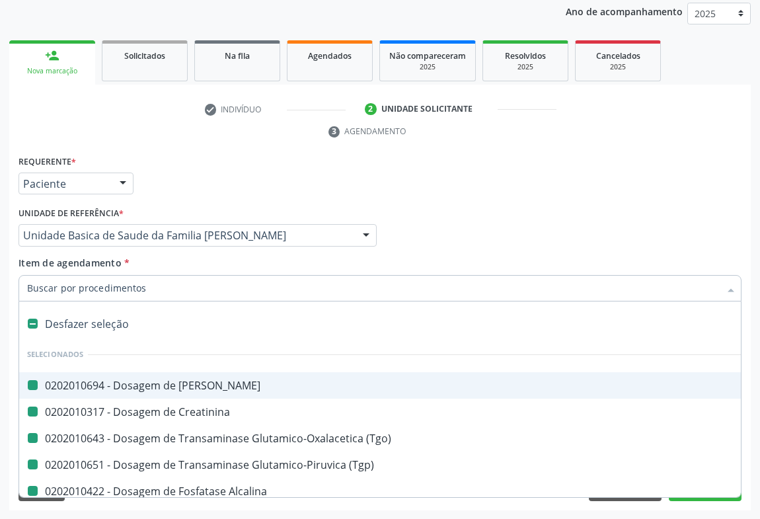
type input "H"
checkbox Ureia "false"
checkbox Creatinina "false"
checkbox \(Tgo\) "false"
checkbox Alcalina "false"
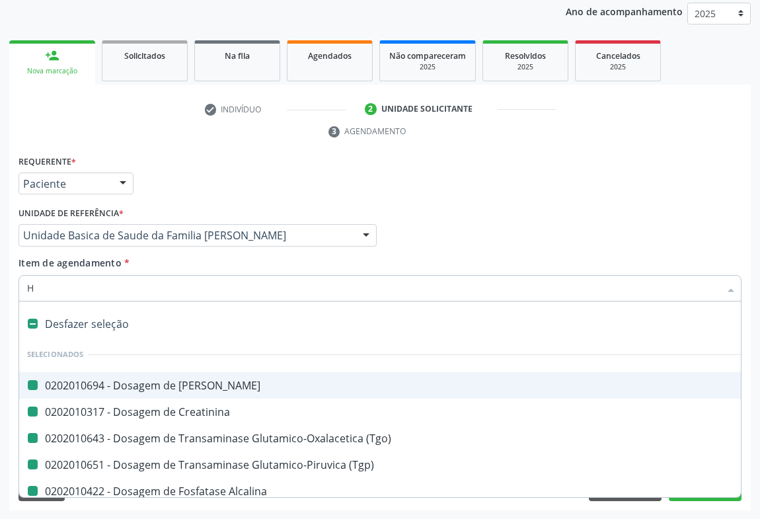
checkbox \(Tgp\) "false"
checkbox Gt\) "false"
checkbox Glicose "false"
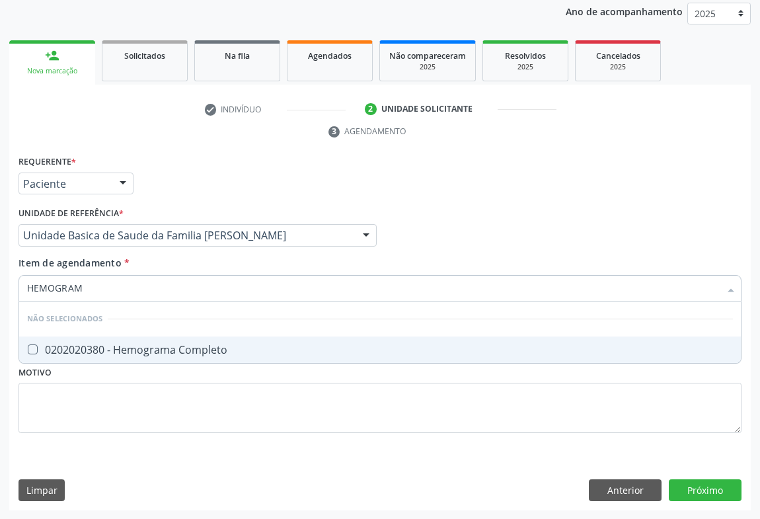
type input "HEMOGRAMA"
click at [87, 344] on div "0202020380 - Hemograma Completo" at bounding box center [380, 349] width 706 height 11
checkbox Completo "true"
click at [151, 201] on div "Requerente * Paciente Profissional de Saúde Paciente Nenhum resultado encontrad…" at bounding box center [379, 178] width 729 height 52
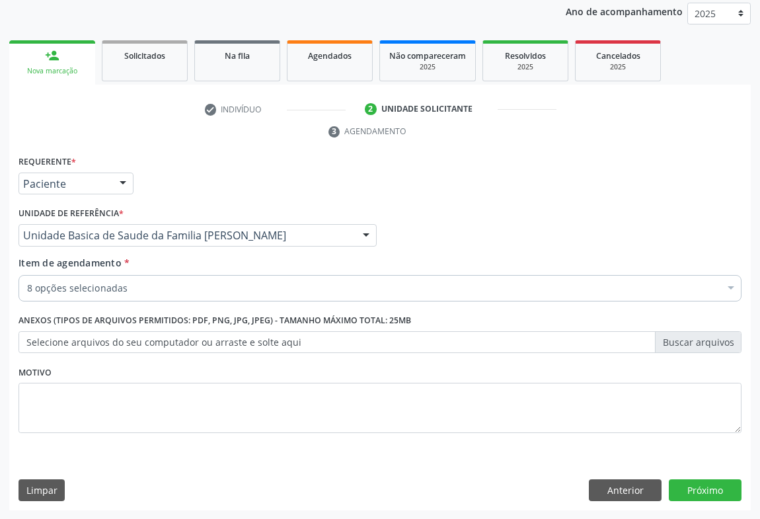
click at [99, 279] on div "8 opções selecionadas" at bounding box center [379, 288] width 723 height 26
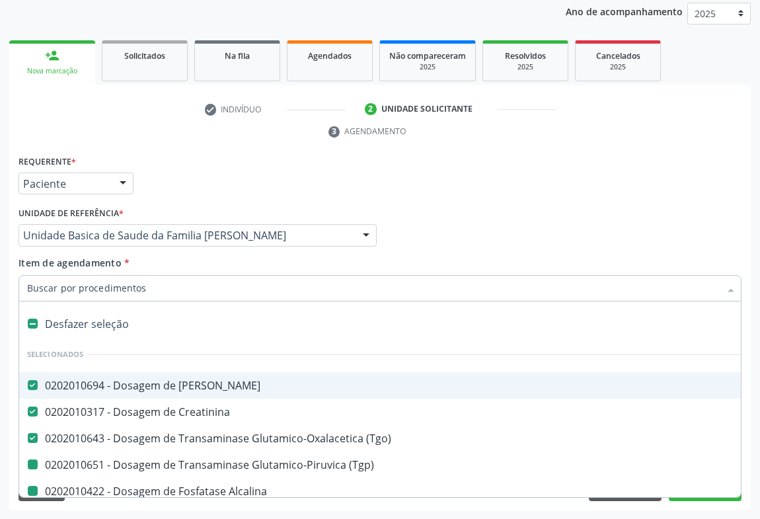
type input "P"
checkbox \(Tgp\) "false"
checkbox Alcalina "false"
checkbox Gt\) "false"
checkbox Glicose "false"
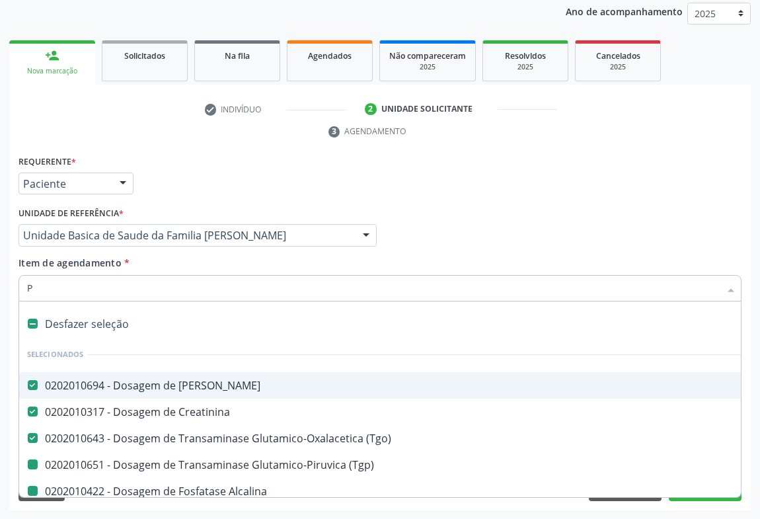
checkbox Completo "false"
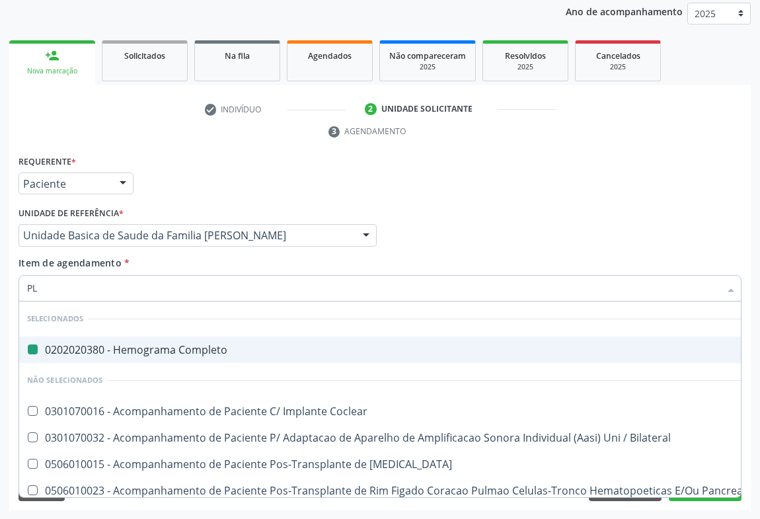
type input "PLA"
checkbox Completo "false"
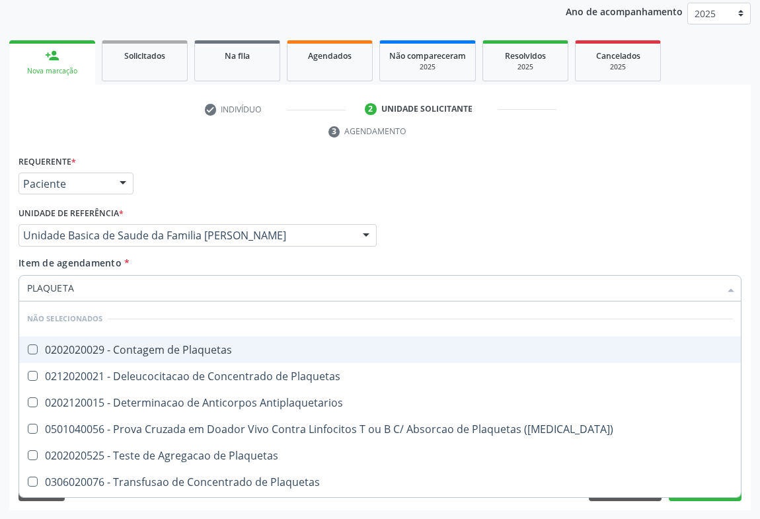
type input "PLAQUETAS"
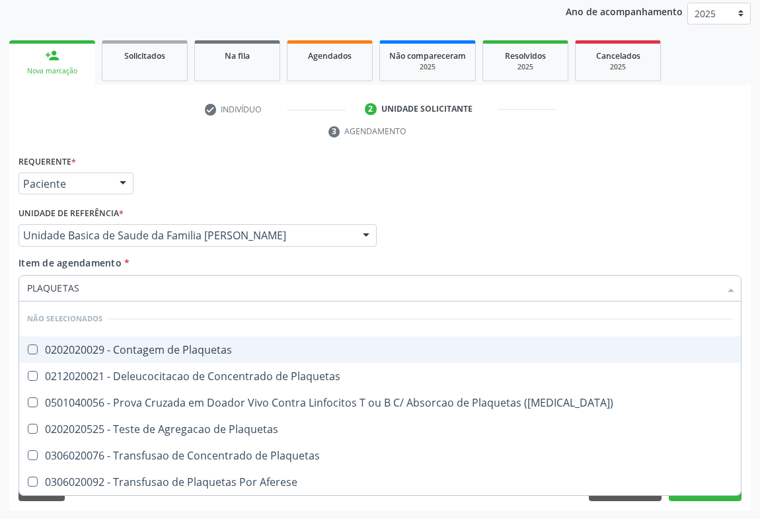
click at [106, 350] on div "0202020029 - Contagem de Plaquetas" at bounding box center [380, 349] width 706 height 11
checkbox Plaquetas "true"
click at [176, 204] on div "Unidade de referência * Unidade Basica de Saude da Familia [PERSON_NAME] Unidad…" at bounding box center [197, 224] width 358 height 42
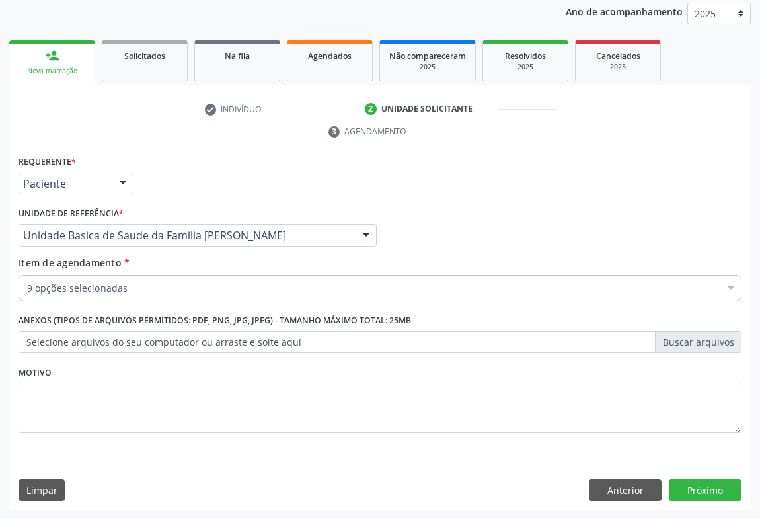
checkbox \(Tgp\) "true"
checkbox Alcalina "true"
checkbox Gt\) "true"
checkbox \(Tgo\) "true"
checkbox Creatinina "true"
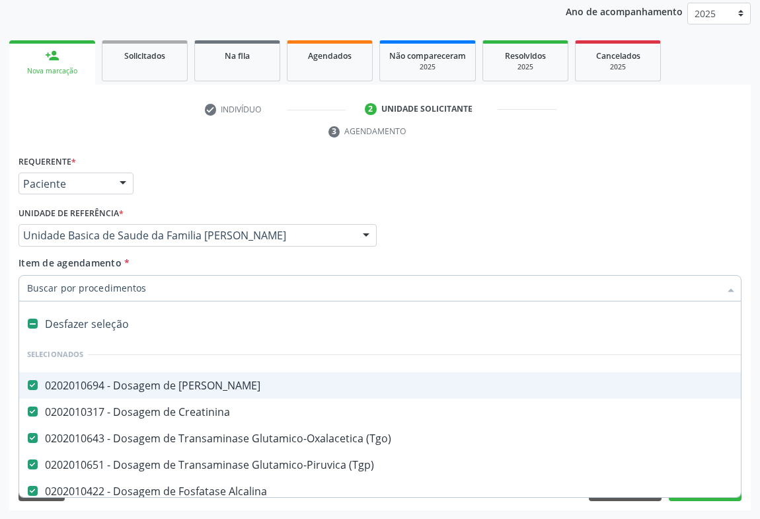
type input "C"
checkbox Plaquetas "false"
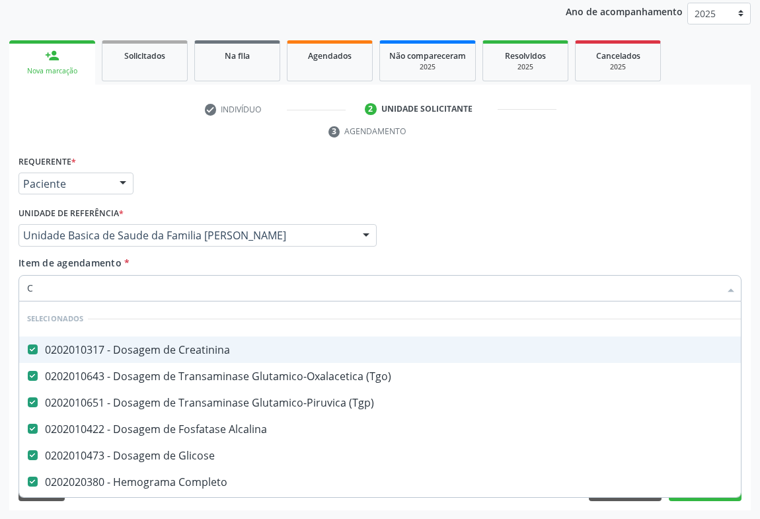
type input "CO"
checkbox Plaquetas "false"
type input "COL"
checkbox Creatinina "false"
checkbox Alcalina "false"
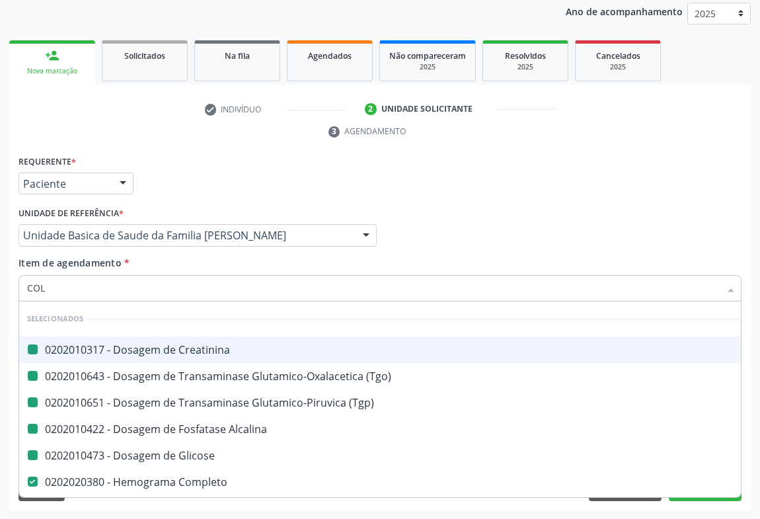
checkbox Glicose "false"
checkbox \(Tgp\) "false"
checkbox \(Tgo\) "false"
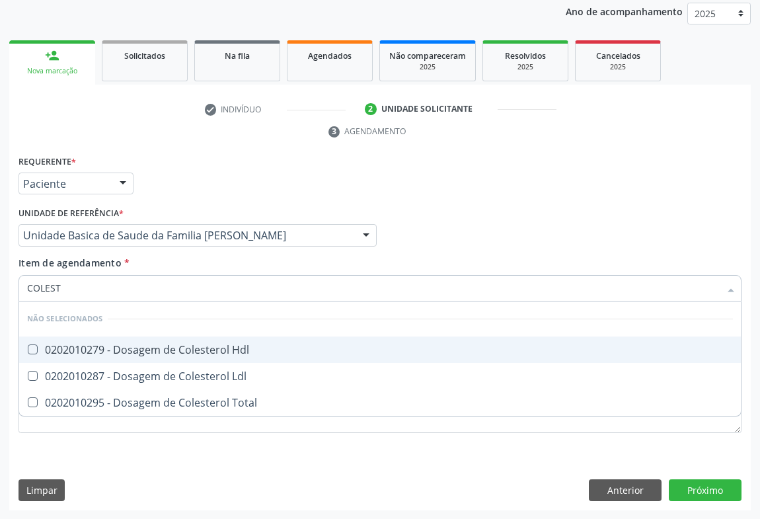
type input "COLESTE"
click at [91, 346] on div "0202010279 - Dosagem de Colesterol Hdl" at bounding box center [380, 349] width 706 height 11
checkbox Hdl "true"
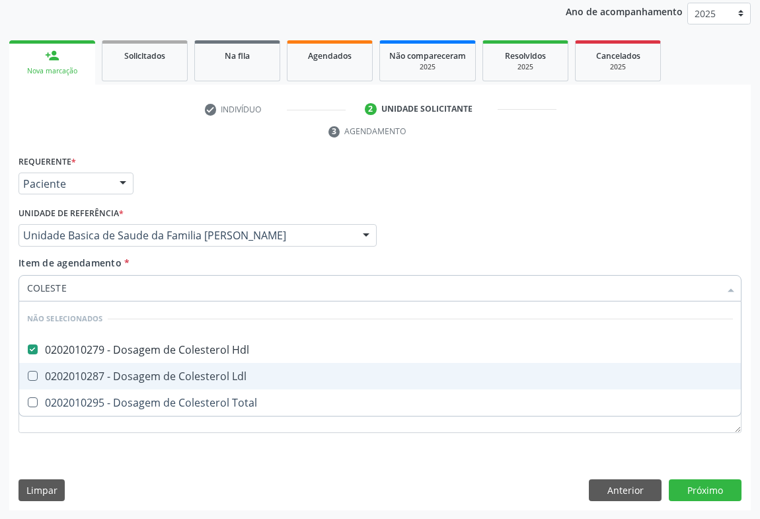
click at [68, 375] on div "0202010287 - Dosagem de Colesterol Ldl" at bounding box center [380, 376] width 706 height 11
checkbox Ldl "true"
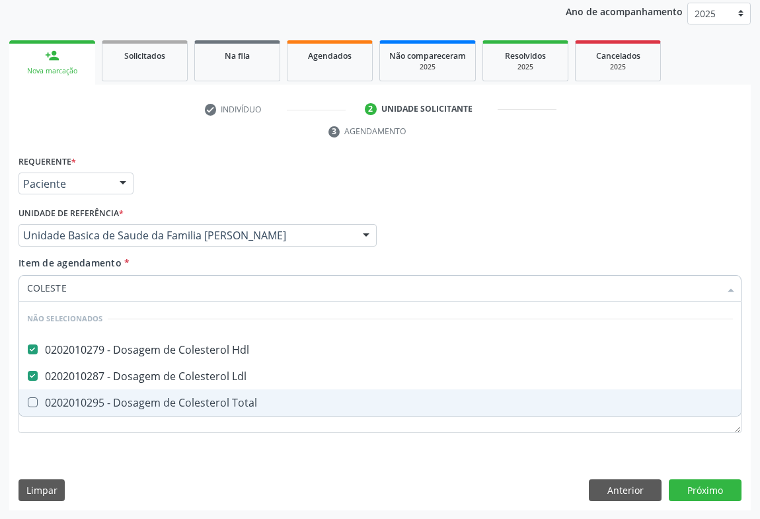
click at [60, 397] on div "0202010295 - Dosagem de Colesterol Total" at bounding box center [380, 402] width 706 height 11
checkbox Total "true"
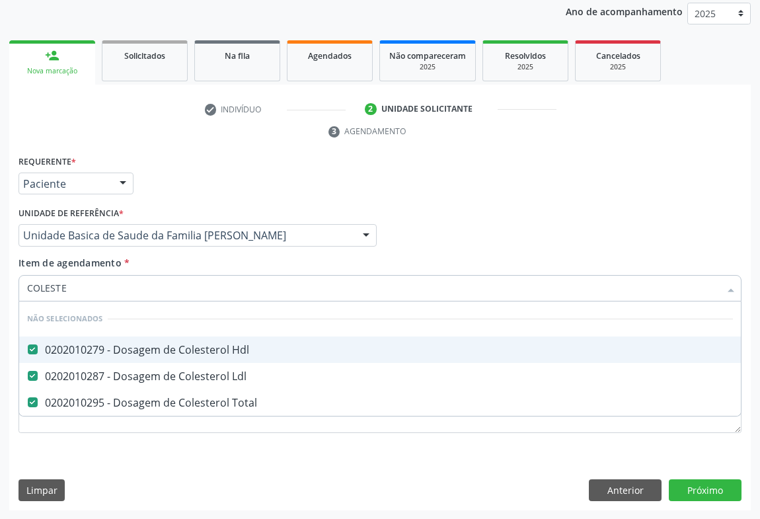
click at [178, 188] on div "Requerente * Paciente Profissional de Saúde Paciente Nenhum resultado encontrad…" at bounding box center [379, 178] width 729 height 52
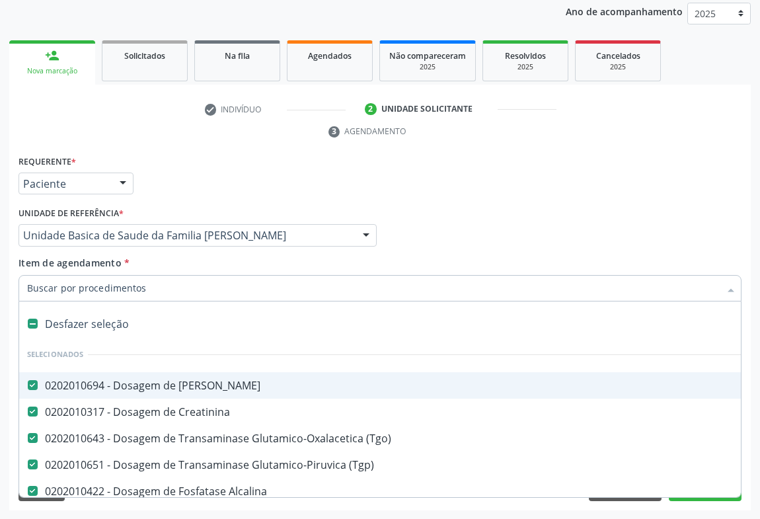
type input "T"
checkbox Total "false"
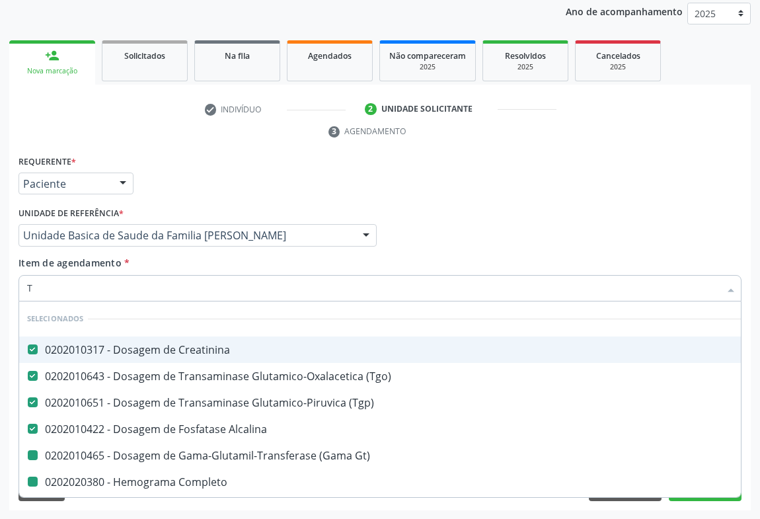
type input "TR"
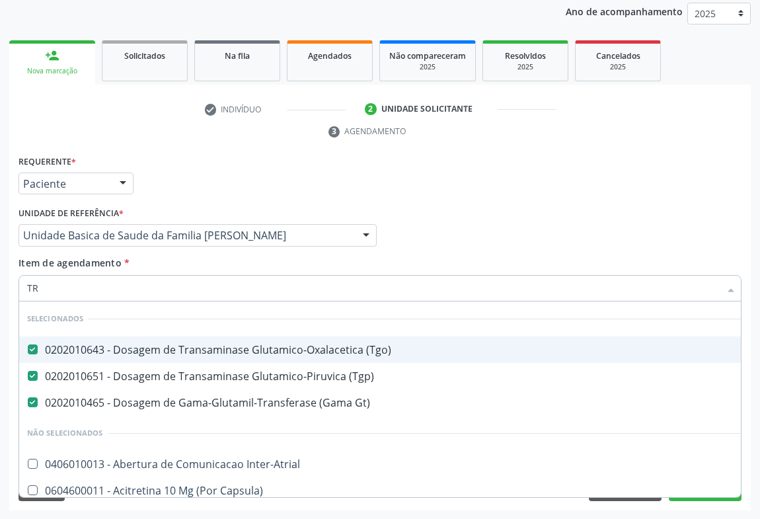
checkbox Inter-Atrial "false"
checkbox Capsula\) "false"
checkbox Psicossocial "false"
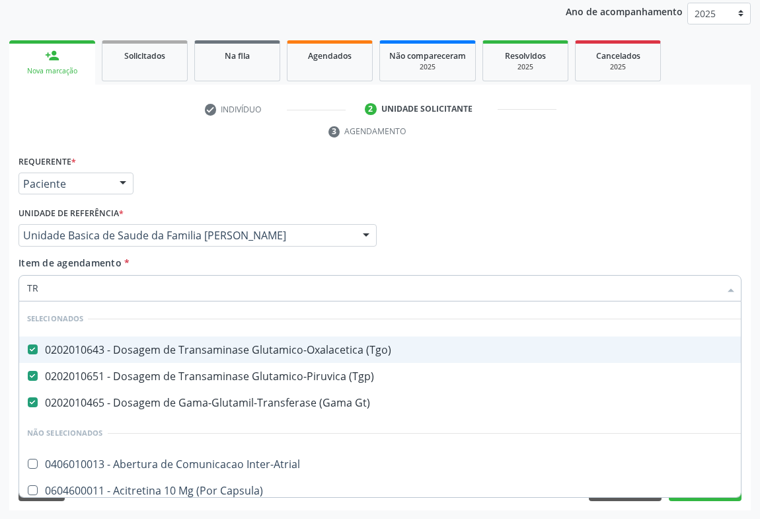
checkbox Psicossocial "false"
type input "TRI"
checkbox \(Tgo\) "false"
checkbox Gt\) "false"
checkbox \(Tgp\) "false"
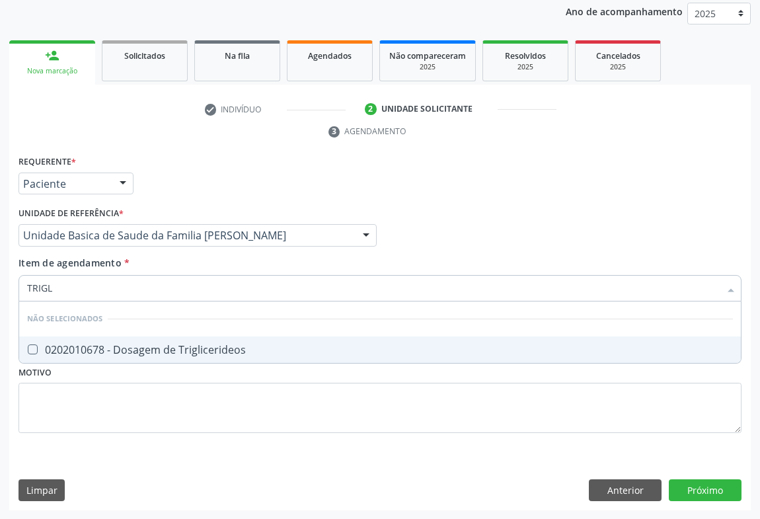
type input "TRIGLI"
click at [73, 347] on div "0202010678 - Dosagem de Triglicerideos" at bounding box center [380, 349] width 706 height 11
checkbox Triglicerideos "true"
click at [175, 196] on div "Requerente * Paciente Profissional de Saúde Paciente Nenhum resultado encontrad…" at bounding box center [379, 178] width 729 height 52
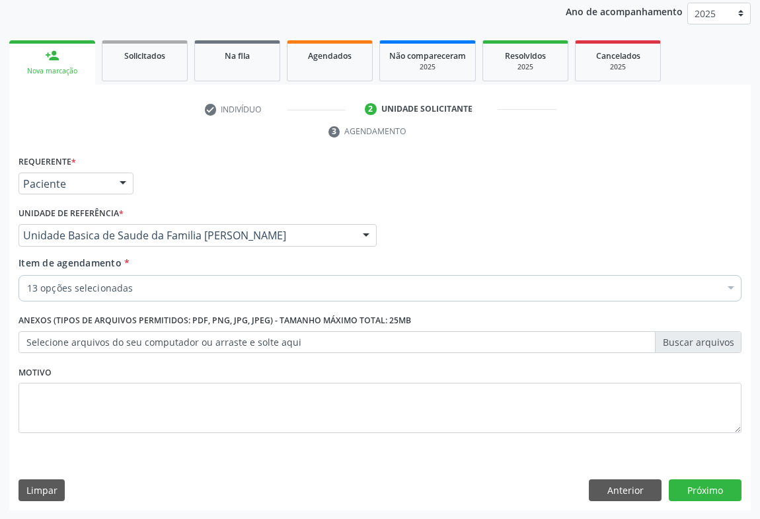
click at [67, 293] on div "13 opções selecionadas" at bounding box center [379, 288] width 723 height 26
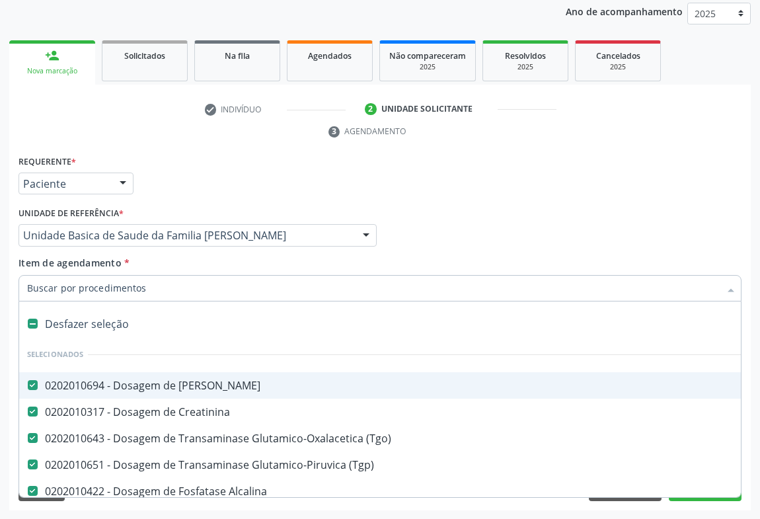
click at [571, 198] on div "Requerente * Paciente Profissional de Saúde Paciente Nenhum resultado encontrad…" at bounding box center [379, 178] width 729 height 52
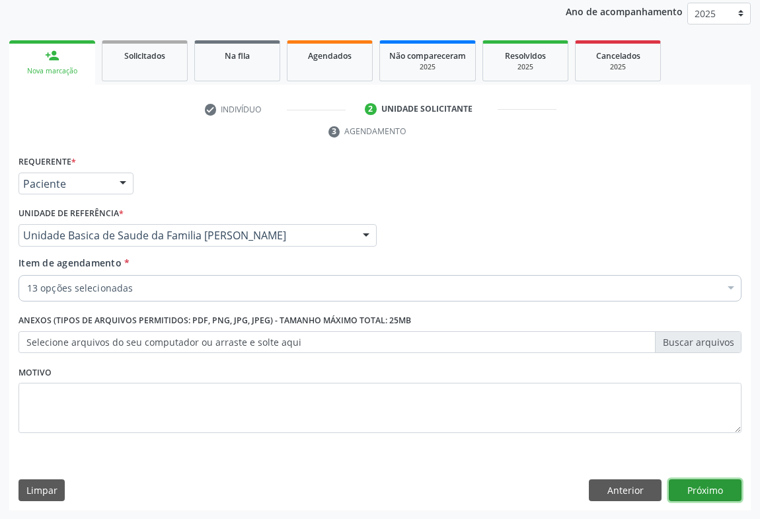
click at [685, 480] on button "Próximo" at bounding box center [705, 490] width 73 height 22
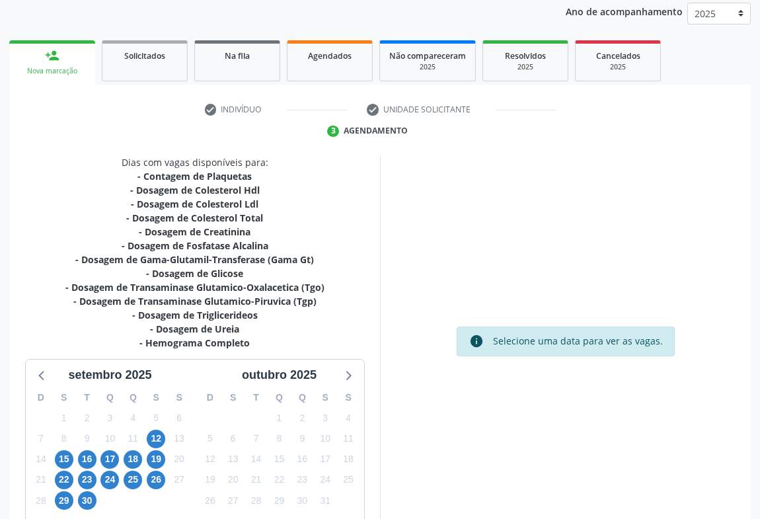
scroll to position [217, 0]
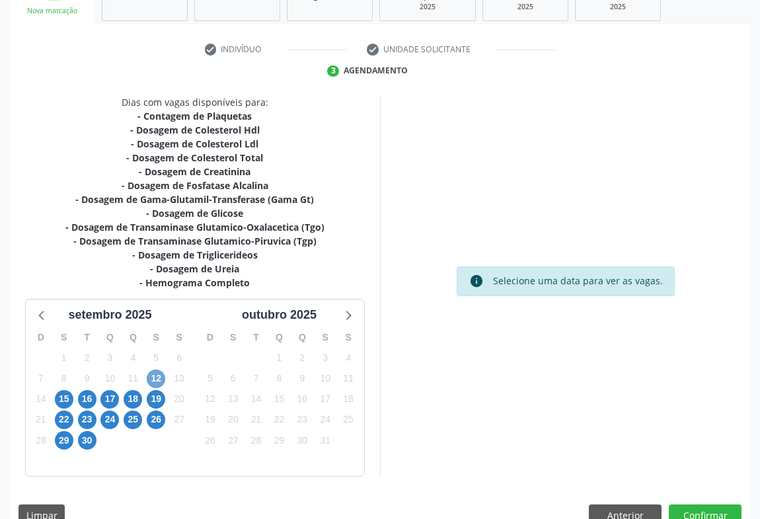
click at [158, 383] on span "12" at bounding box center [156, 378] width 18 height 18
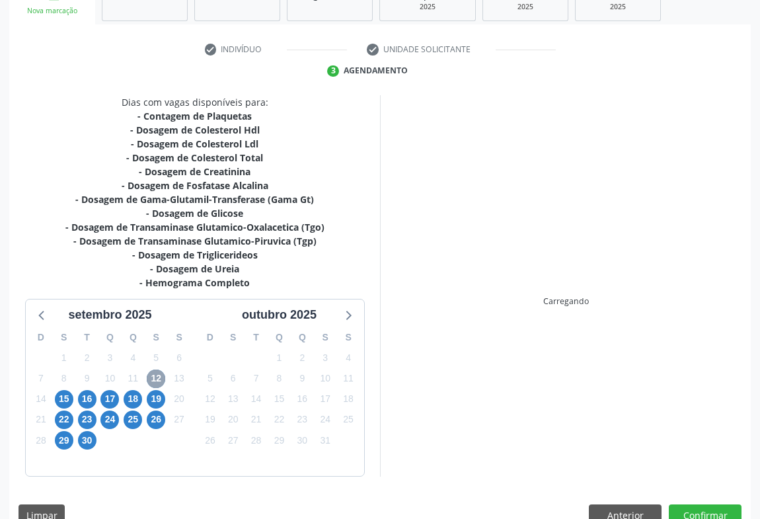
scroll to position [243, 0]
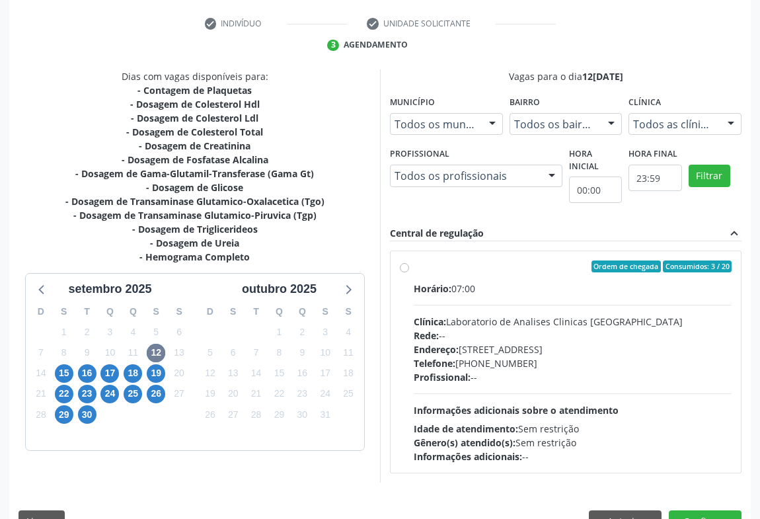
click at [531, 350] on div "Endereço: Terreo, nº 258, Centro, Campo Formoso - BA" at bounding box center [573, 349] width 318 height 14
click at [409, 272] on input "Ordem de chegada Consumidos: 3 / 20 Horário: 07:00 Clínica: Laboratorio de Anal…" at bounding box center [404, 266] width 9 height 12
radio input "true"
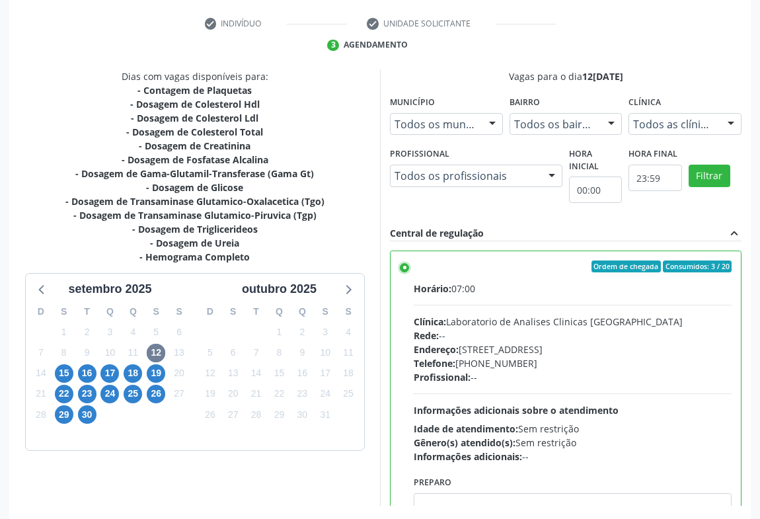
scroll to position [298, 0]
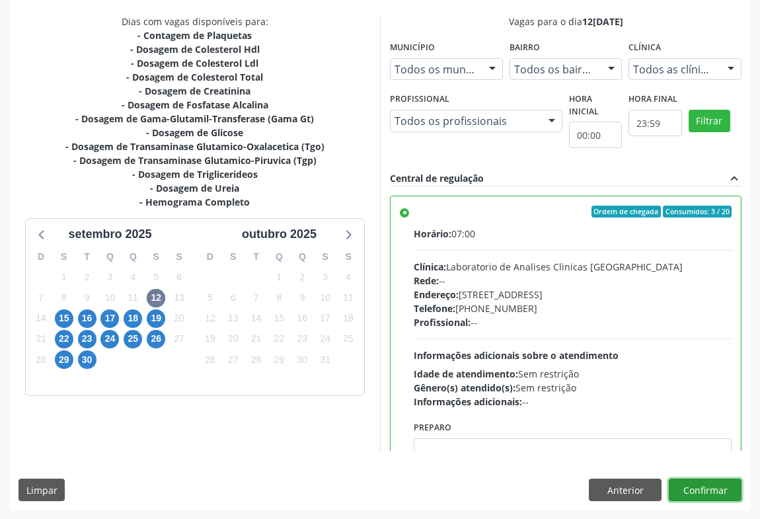
click at [697, 486] on button "Confirmar" at bounding box center [705, 489] width 73 height 22
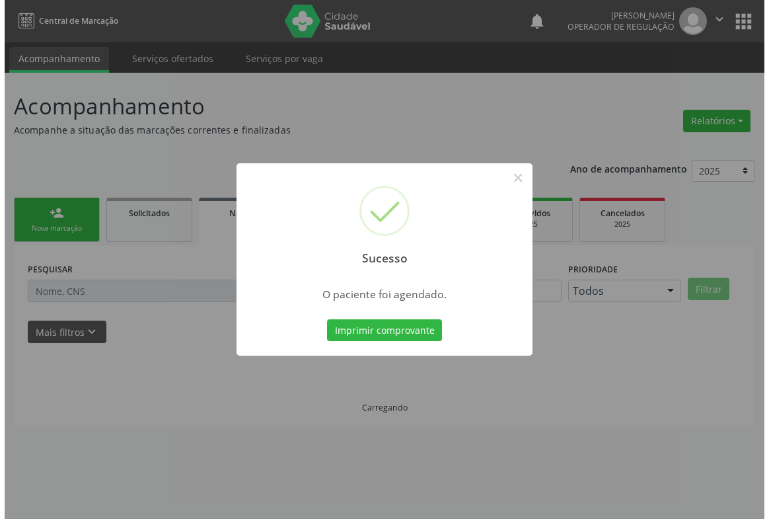
scroll to position [0, 0]
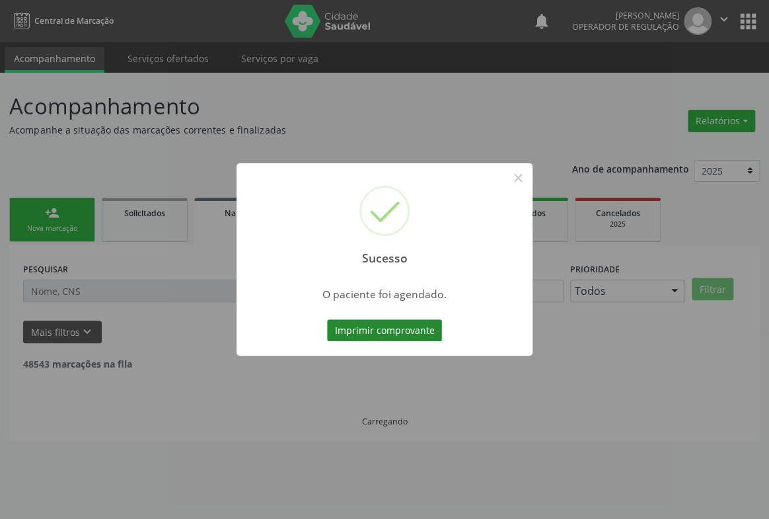
click at [392, 338] on button "Imprimir comprovante" at bounding box center [384, 330] width 115 height 22
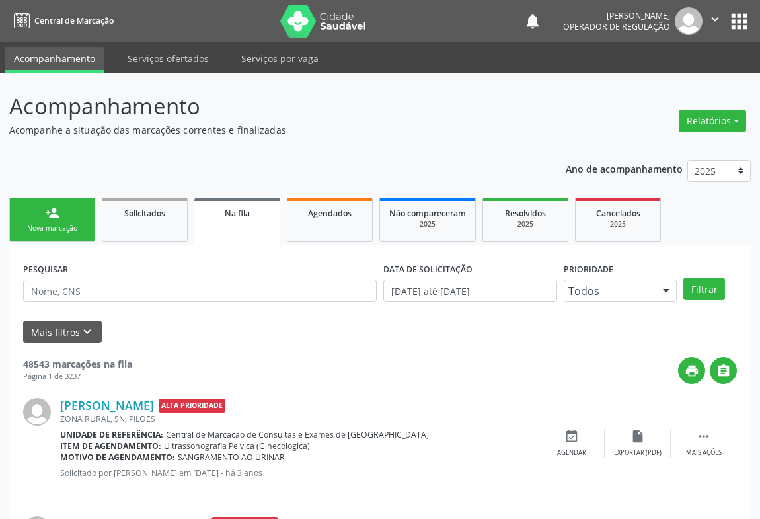
click at [51, 216] on div "person_add" at bounding box center [52, 212] width 15 height 15
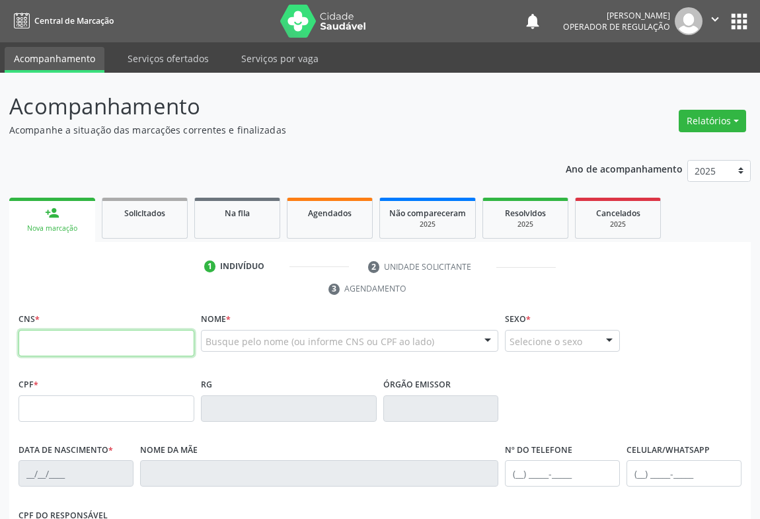
click at [41, 338] on input "text" at bounding box center [106, 343] width 176 height 26
type input "708 0075 4716 3130"
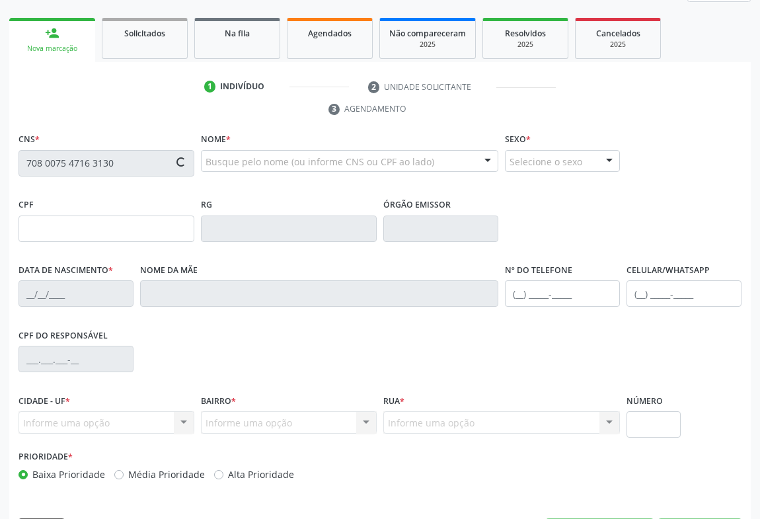
type input "1311499970"
type input "[DATE]"
type input "[PHONE_NUMBER]"
type input "017.456.515-19"
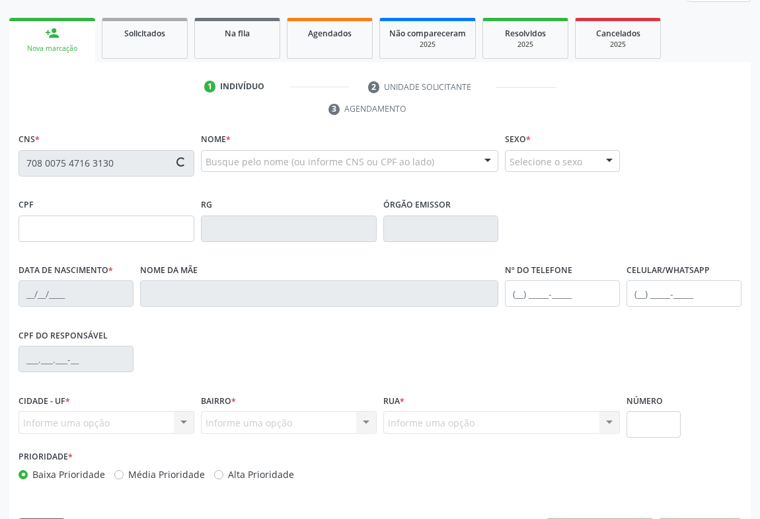
type input "SN"
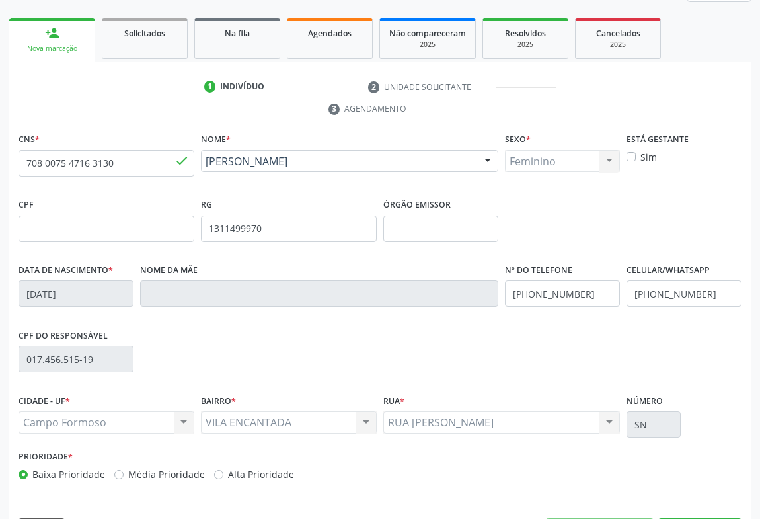
scroll to position [219, 0]
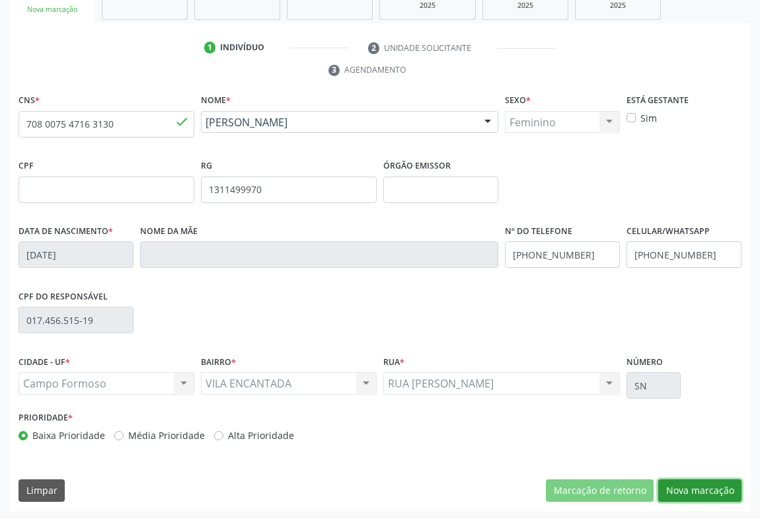
click at [714, 486] on button "Nova marcação" at bounding box center [699, 490] width 83 height 22
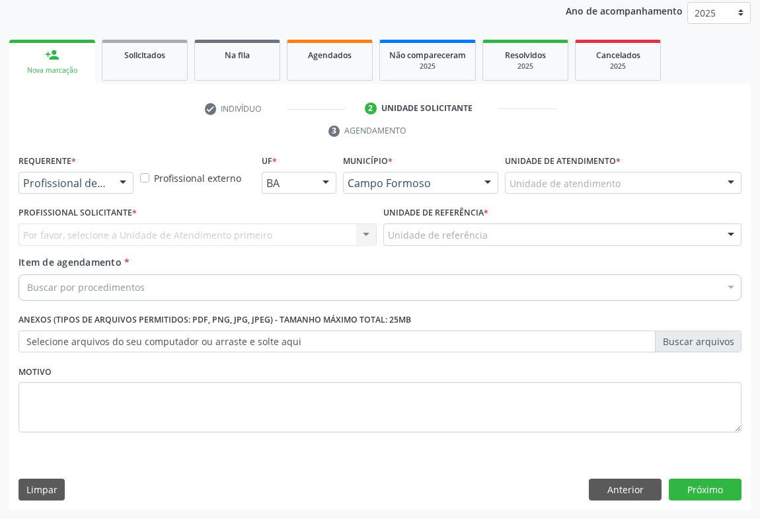
scroll to position [157, 0]
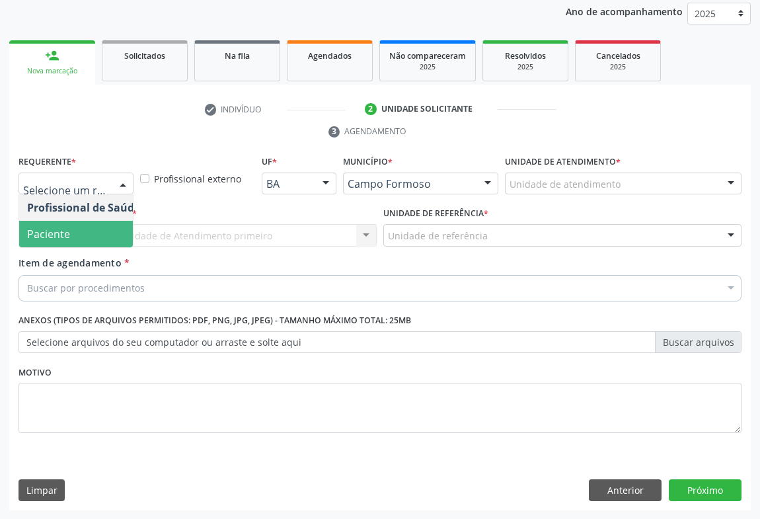
click at [72, 245] on span "Paciente" at bounding box center [83, 234] width 129 height 26
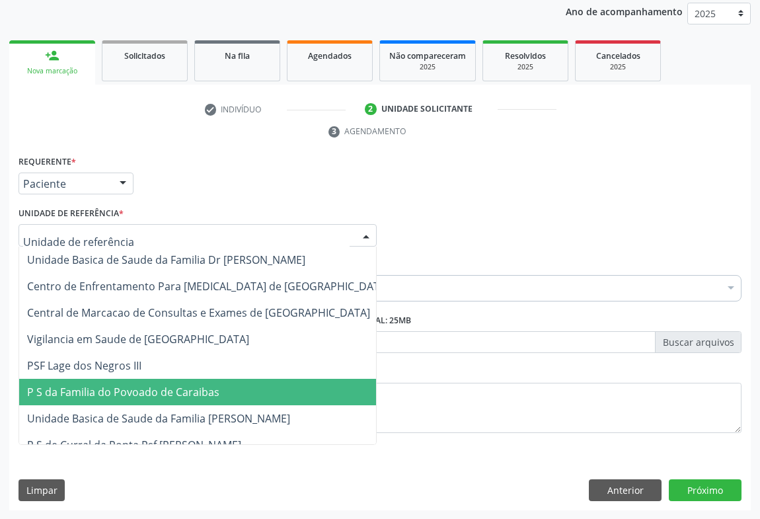
click at [126, 402] on span "P S da Familia do Povoado de Caraibas" at bounding box center [208, 392] width 378 height 26
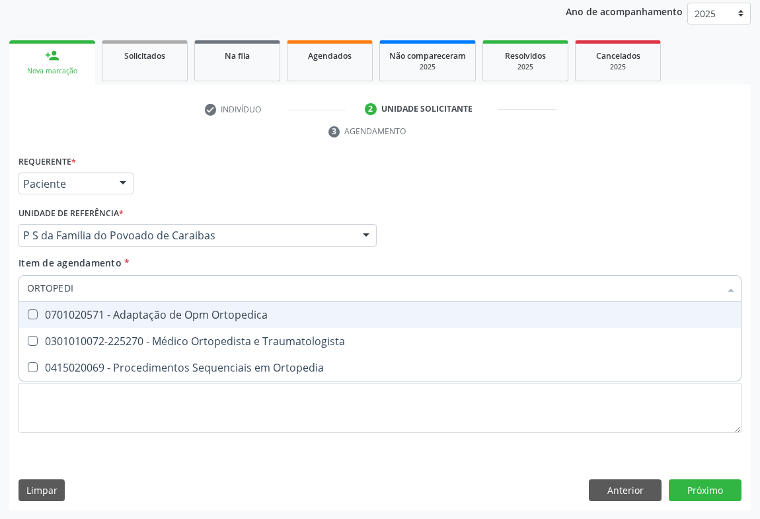
type input "ORTOPEDIS"
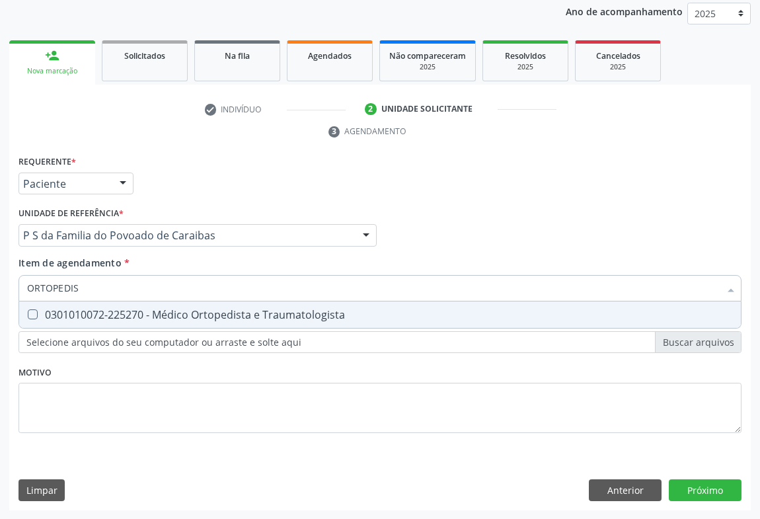
click at [140, 311] on div "0301010072-225270 - Médico Ortopedista e Traumatologista" at bounding box center [380, 314] width 706 height 11
checkbox Traumatologista "true"
click at [704, 488] on div "Requerente * Paciente Profissional de Saúde Paciente Nenhum resultado encontrad…" at bounding box center [379, 331] width 741 height 359
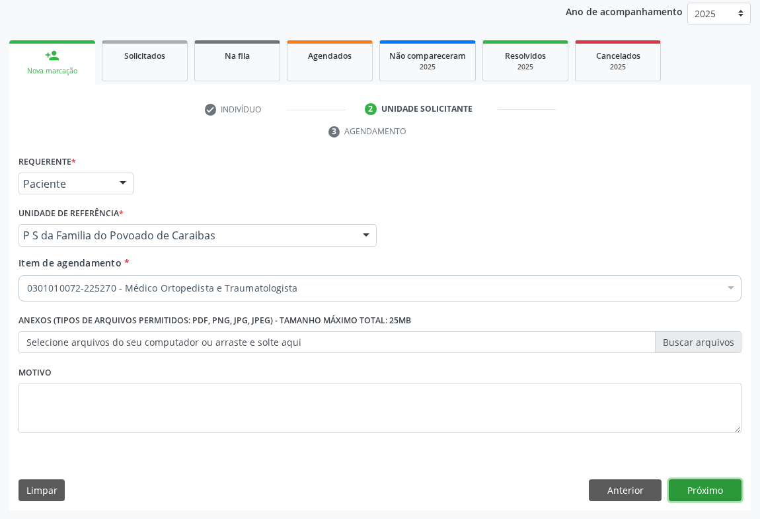
click at [690, 490] on button "Próximo" at bounding box center [705, 490] width 73 height 22
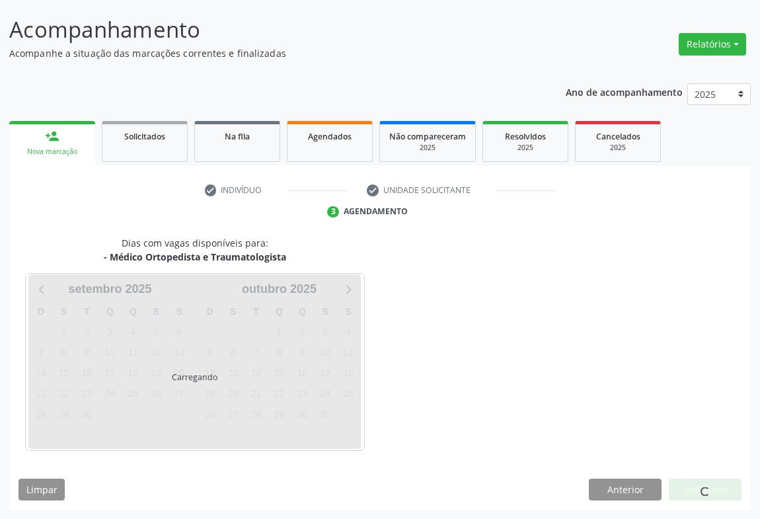
scroll to position [76, 0]
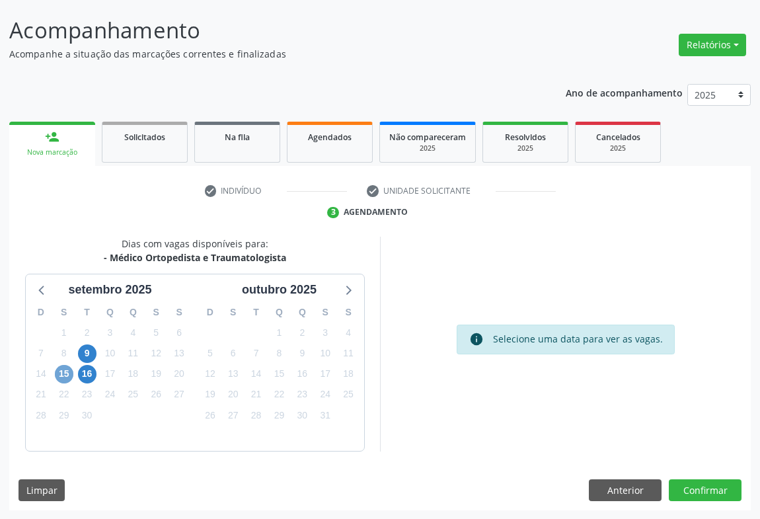
click at [63, 376] on span "15" at bounding box center [64, 374] width 18 height 18
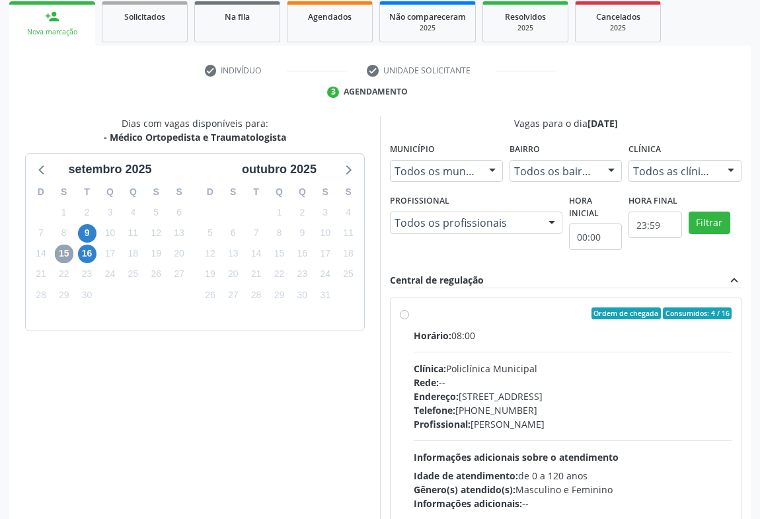
scroll to position [274, 0]
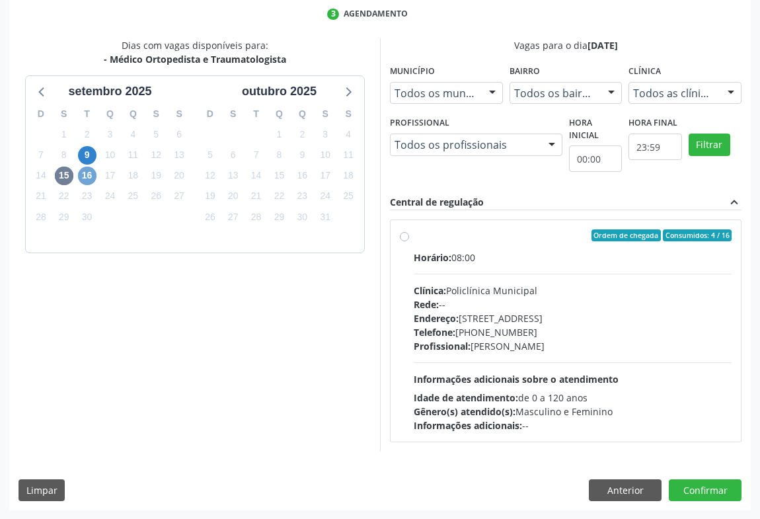
click at [92, 177] on span "16" at bounding box center [87, 175] width 18 height 18
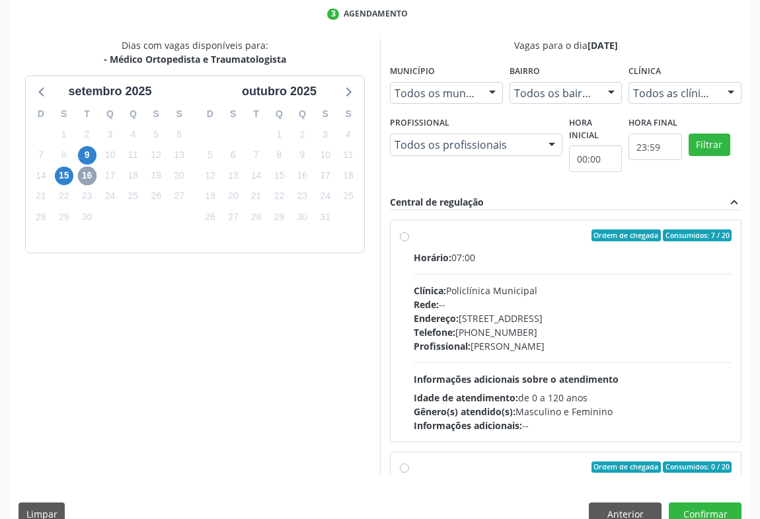
scroll to position [180, 0]
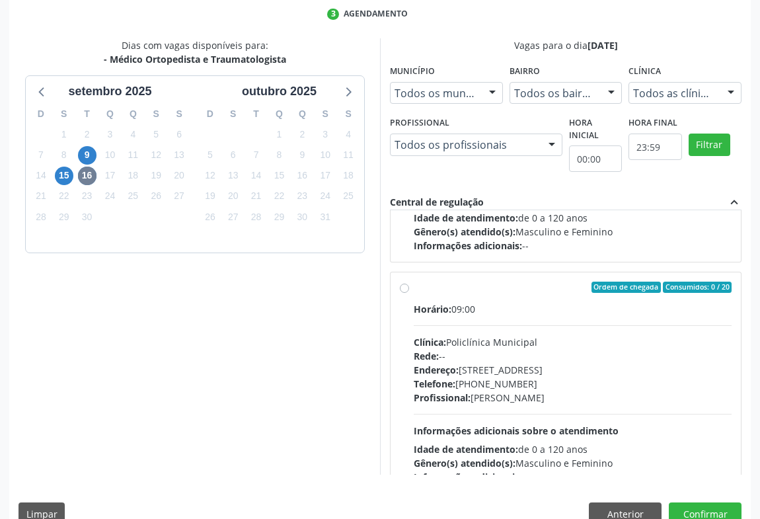
click at [604, 377] on div "Telefone: (74) 6451312" at bounding box center [573, 384] width 318 height 14
click at [409, 293] on input "Ordem de chegada Consumidos: 0 / 20 Horário: 09:00 Clínica: Policlínica Municip…" at bounding box center [404, 287] width 9 height 12
radio input "true"
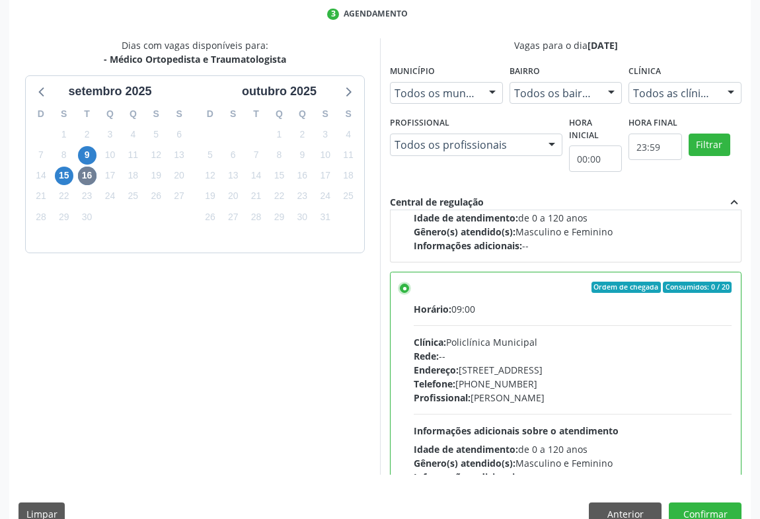
scroll to position [0, 0]
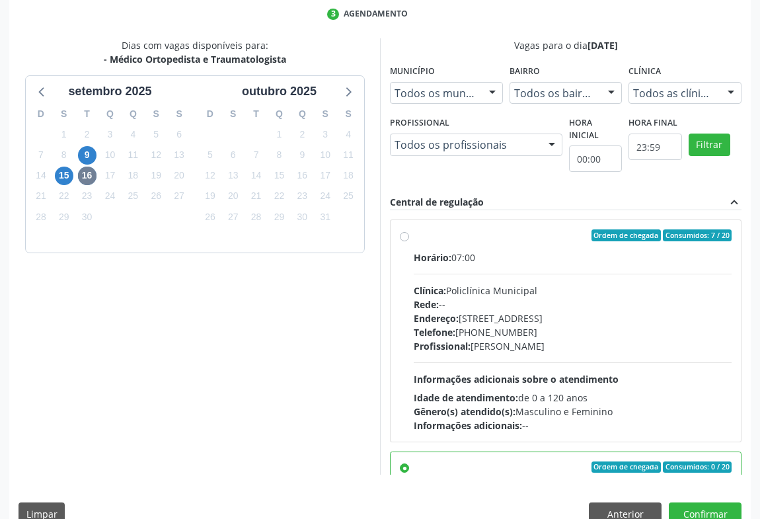
click at [501, 325] on div "Telefone: (74) 6451312" at bounding box center [573, 332] width 318 height 14
click at [409, 241] on input "Ordem de chegada Consumidos: 7 / 20 Horário: 07:00 Clínica: Policlínica Municip…" at bounding box center [404, 235] width 9 height 12
radio input "true"
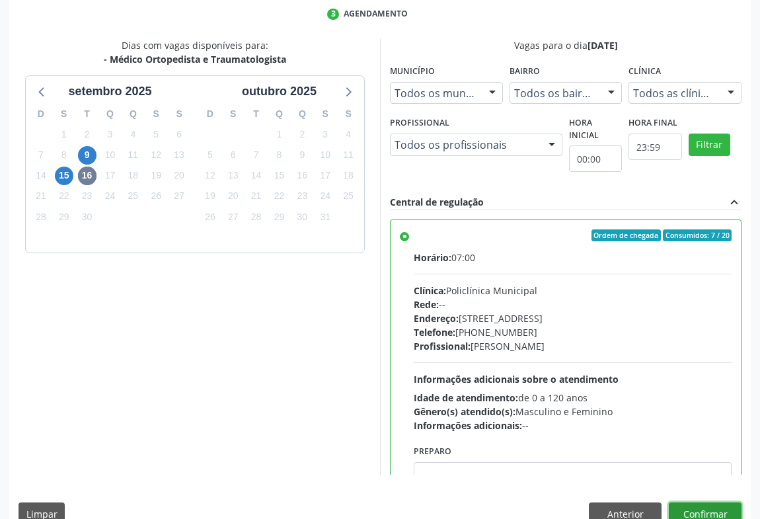
click at [690, 508] on button "Confirmar" at bounding box center [705, 513] width 73 height 22
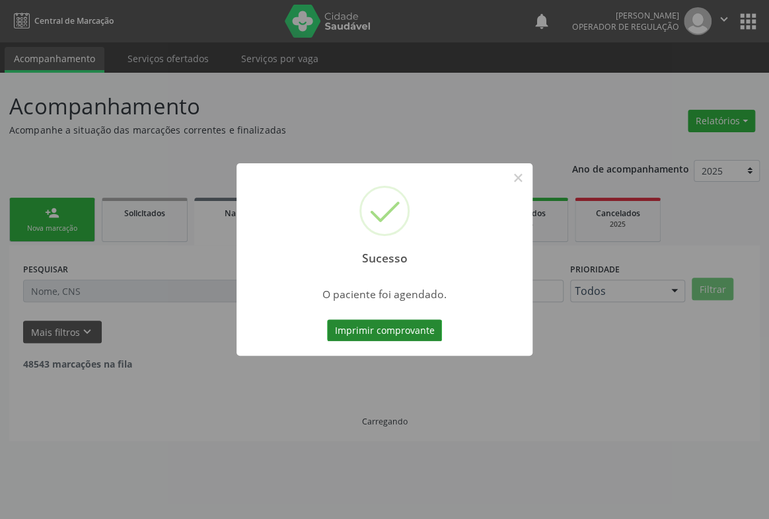
click at [404, 336] on button "Imprimir comprovante" at bounding box center [384, 330] width 115 height 22
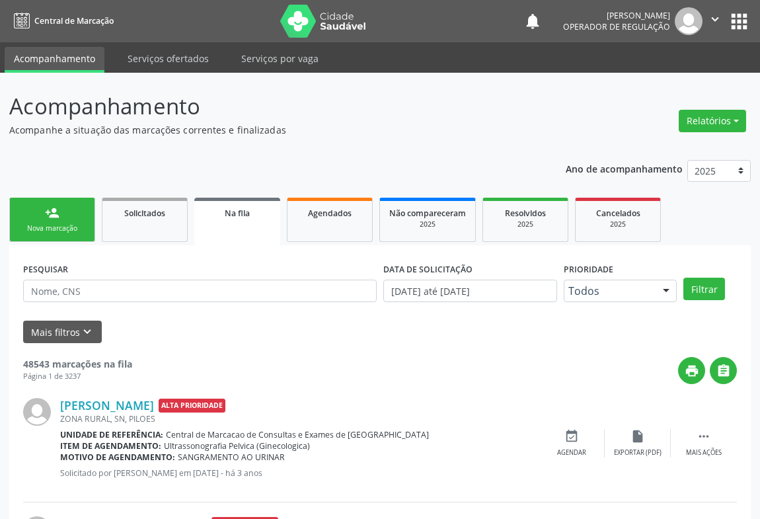
click at [40, 218] on link "person_add Nova marcação" at bounding box center [52, 220] width 86 height 44
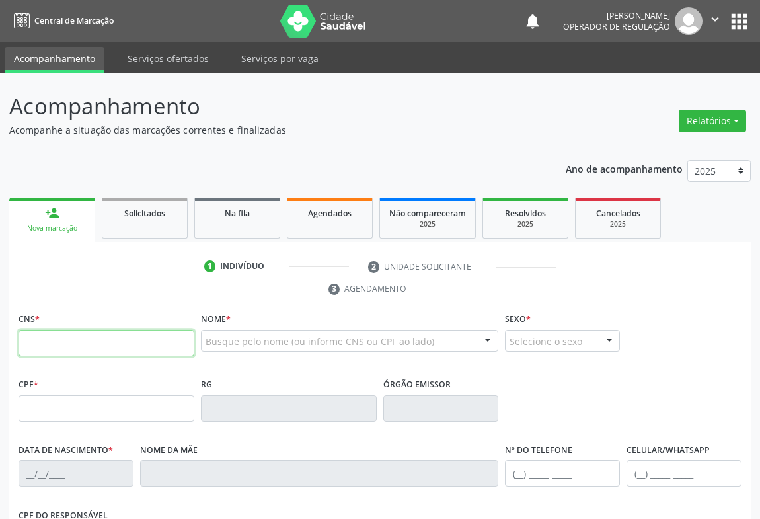
click at [39, 338] on input "text" at bounding box center [106, 343] width 176 height 26
type input "700 7069 6906 3974"
type input "09/03/1949"
type input "(74) 99191-0115"
type input "96"
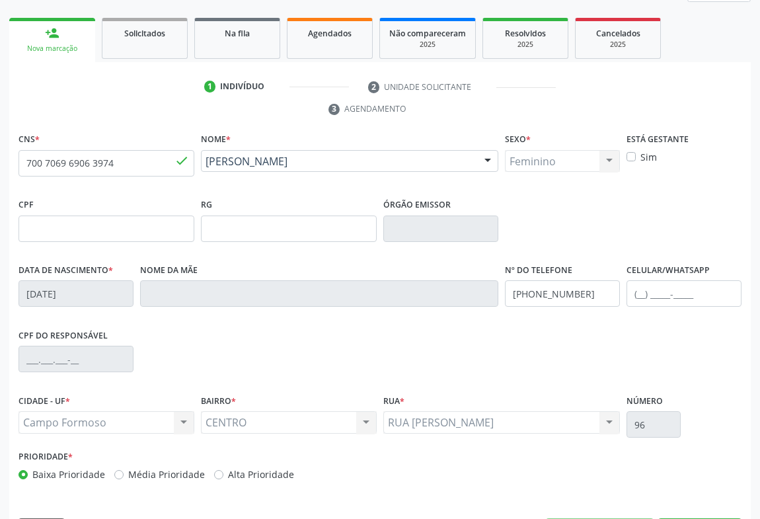
scroll to position [219, 0]
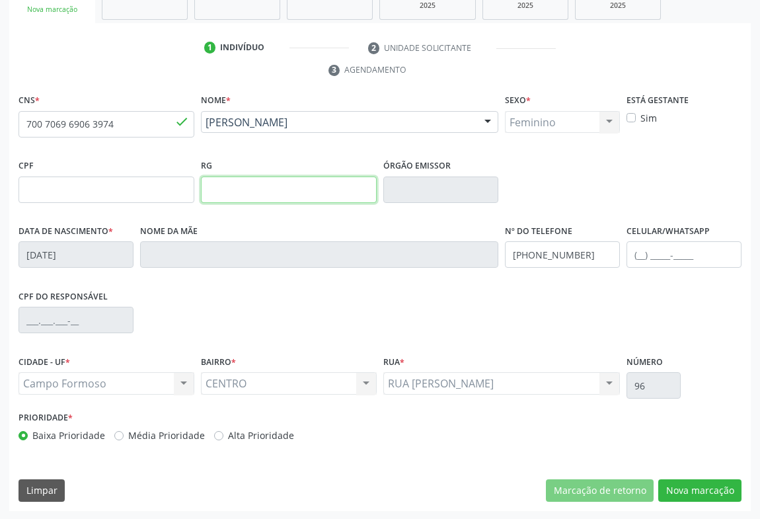
click at [236, 192] on input "text" at bounding box center [289, 189] width 176 height 26
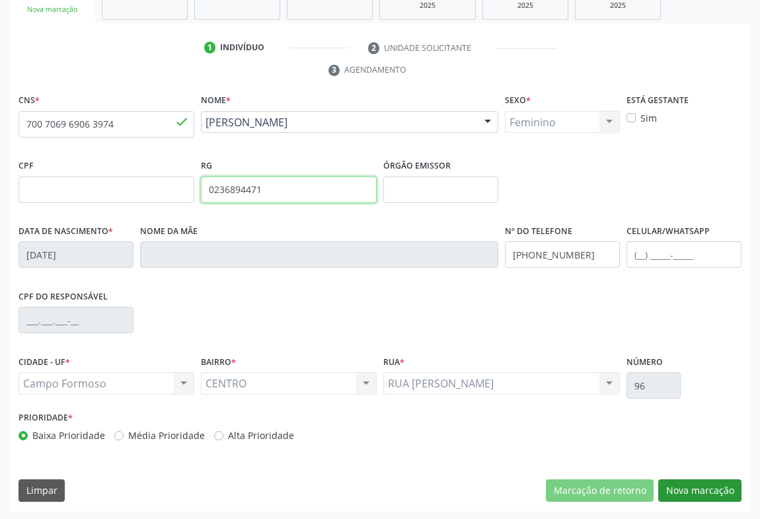
type input "0236894471"
click at [702, 497] on button "Nova marcação" at bounding box center [699, 490] width 83 height 22
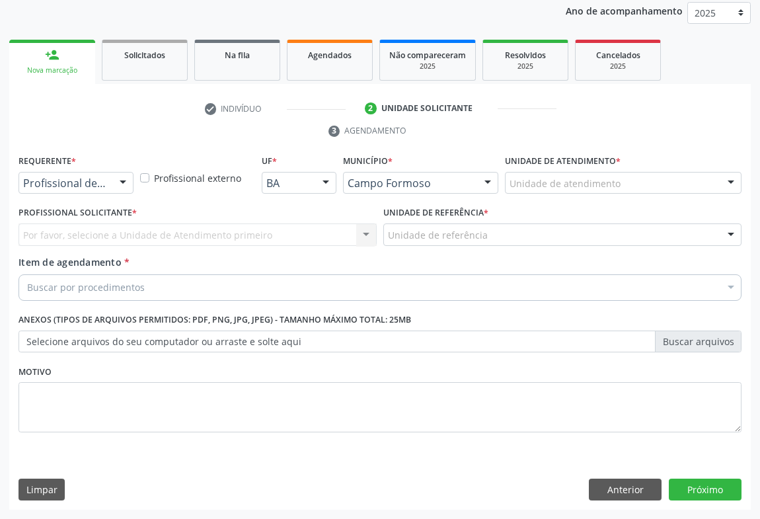
scroll to position [157, 0]
click at [634, 489] on button "Anterior" at bounding box center [625, 490] width 73 height 22
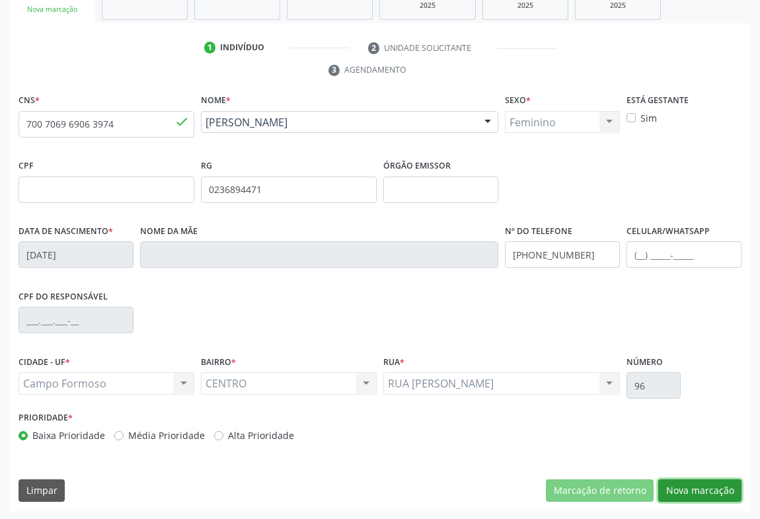
click at [677, 484] on button "Nova marcação" at bounding box center [699, 490] width 83 height 22
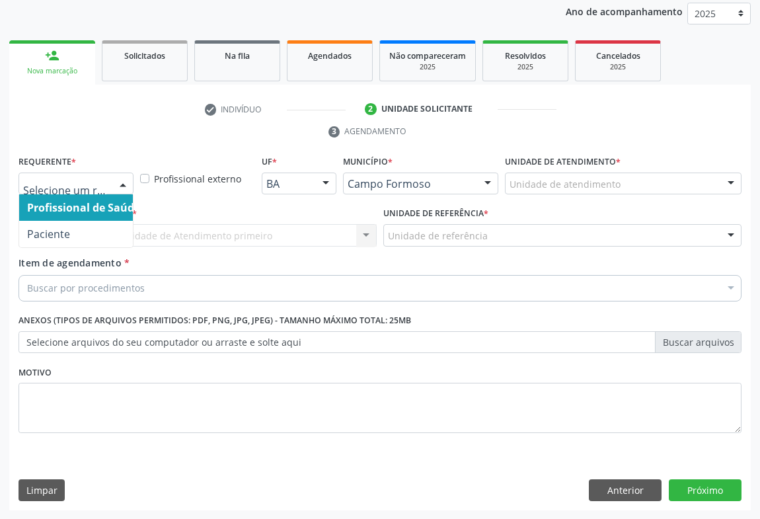
drag, startPoint x: 34, startPoint y: 178, endPoint x: 33, endPoint y: 201, distance: 23.2
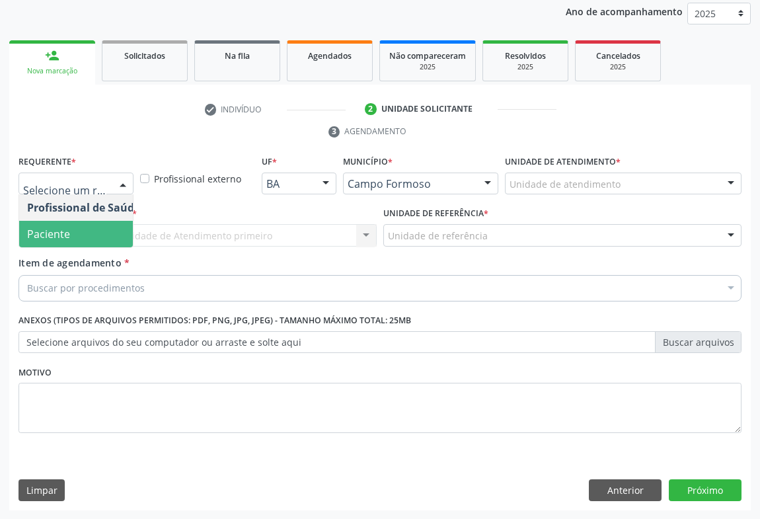
click at [42, 240] on span "Paciente" at bounding box center [83, 234] width 129 height 26
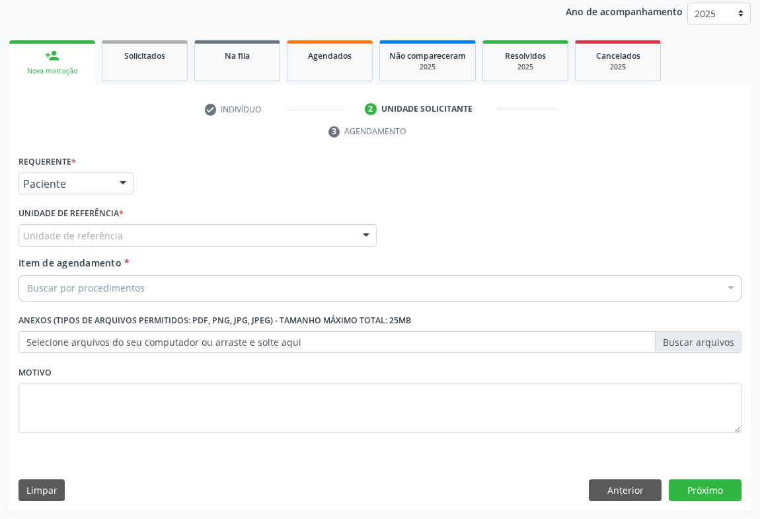
click at [123, 240] on div "Unidade de referência" at bounding box center [197, 235] width 358 height 22
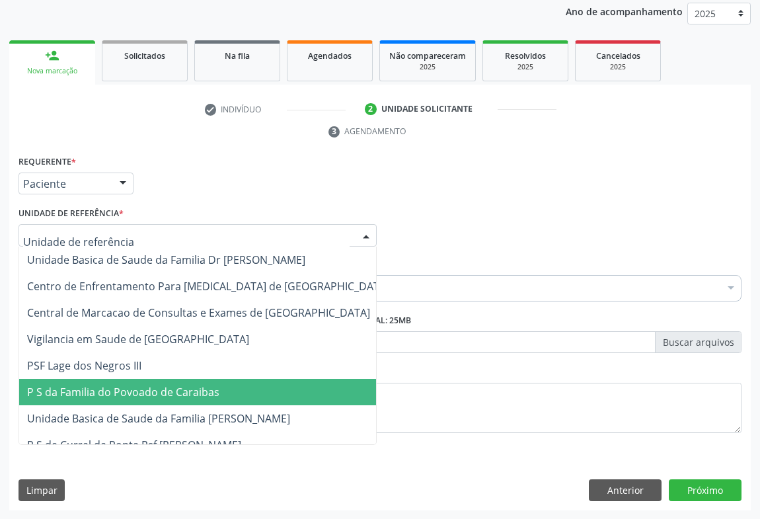
click at [118, 400] on span "P S da Familia do Povoado de Caraibas" at bounding box center [208, 392] width 378 height 26
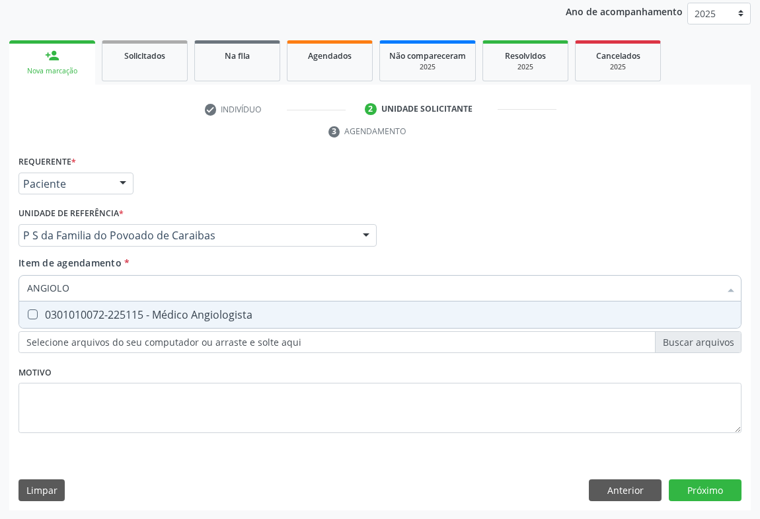
type input "ANGIOLOG"
click at [86, 309] on div "0301010072-225115 - Médico Angiologista" at bounding box center [380, 314] width 706 height 11
checkbox Angiologista "true"
click at [692, 483] on div "Requerente * Paciente Profissional de Saúde Paciente Nenhum resultado encontrad…" at bounding box center [379, 331] width 741 height 359
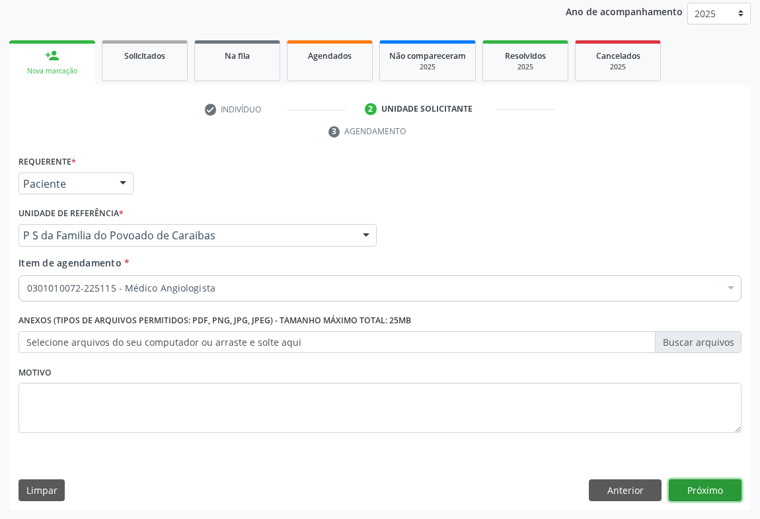
click at [691, 487] on button "Próximo" at bounding box center [705, 490] width 73 height 22
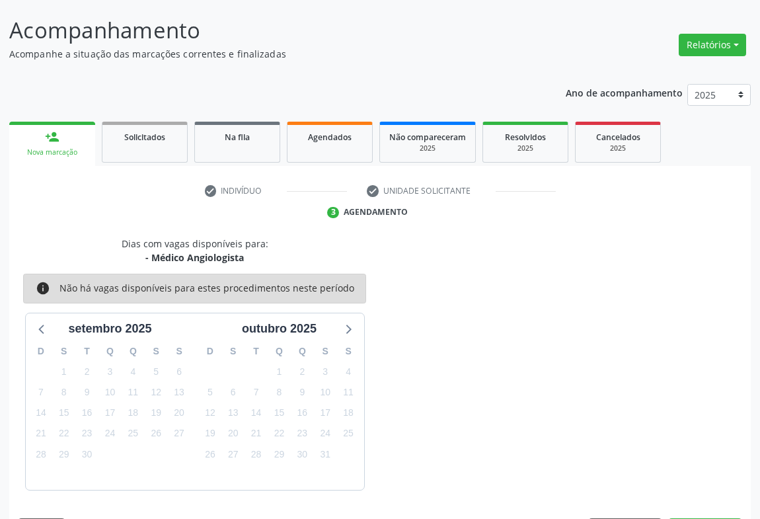
scroll to position [115, 0]
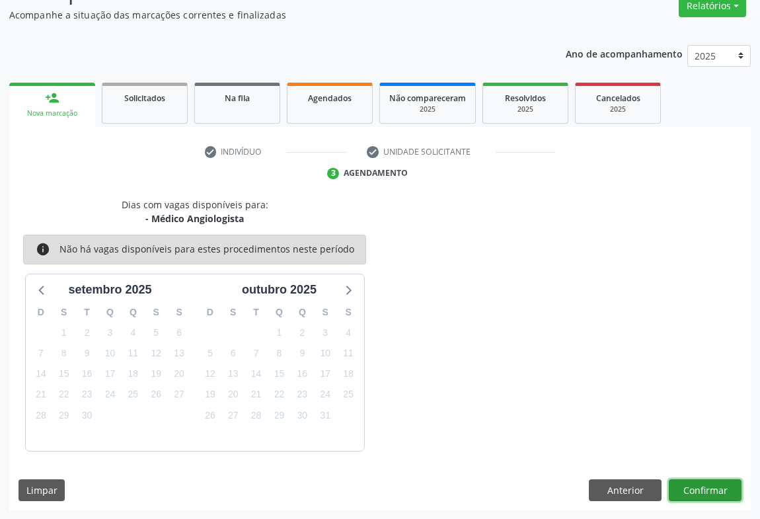
click at [694, 483] on button "Confirmar" at bounding box center [705, 490] width 73 height 22
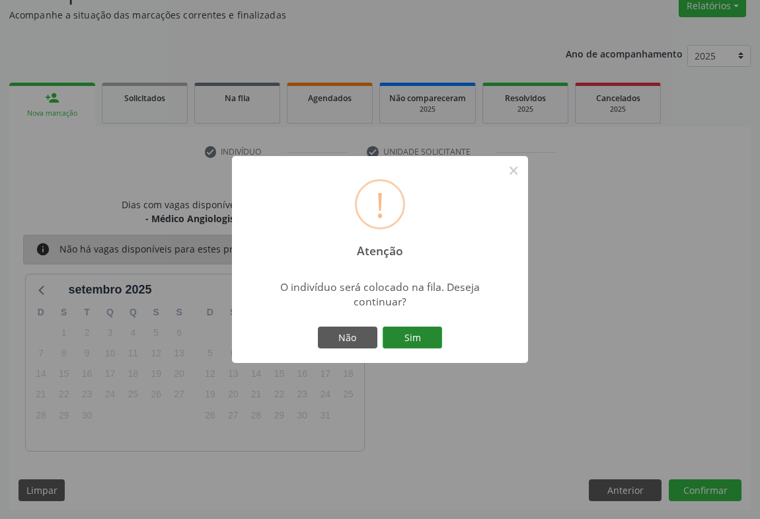
click at [410, 340] on button "Sim" at bounding box center [412, 337] width 59 height 22
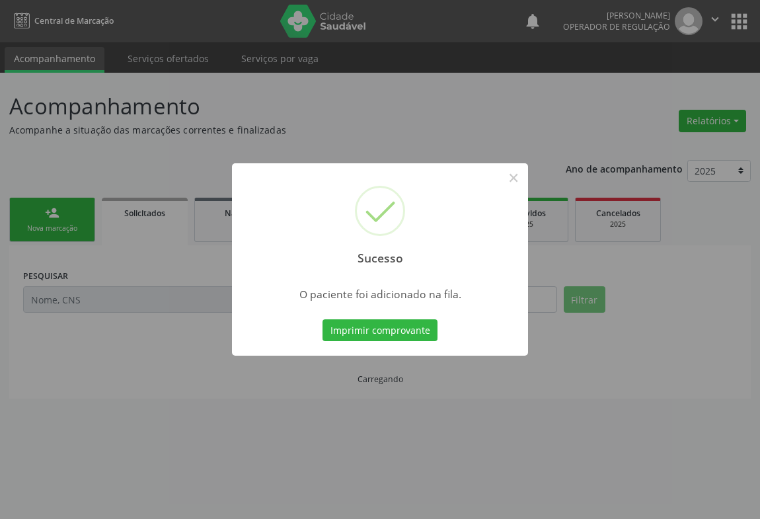
scroll to position [0, 0]
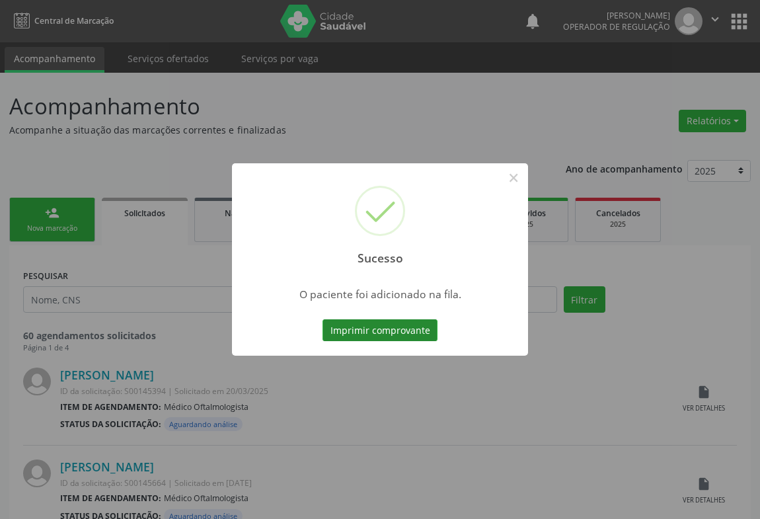
click at [380, 325] on button "Imprimir comprovante" at bounding box center [379, 330] width 115 height 22
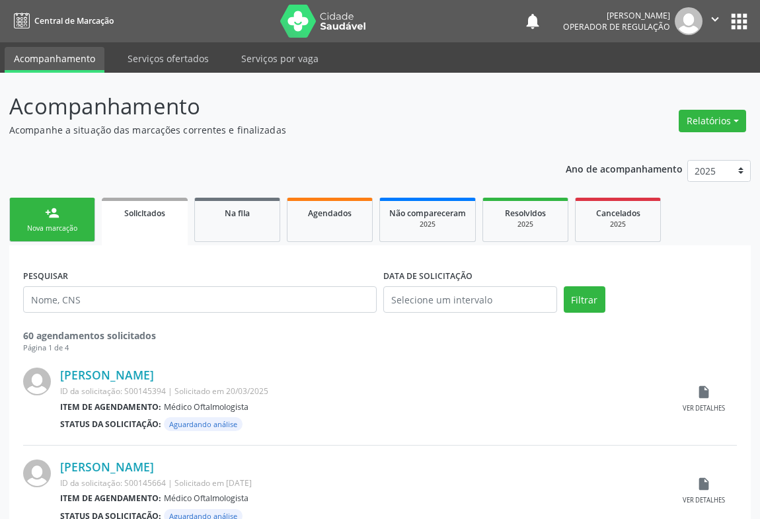
click at [61, 205] on link "person_add Nova marcação" at bounding box center [52, 220] width 86 height 44
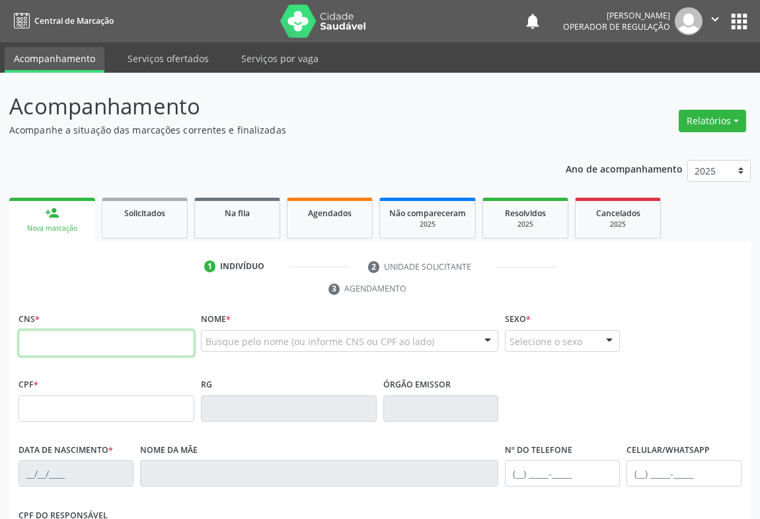
click at [71, 346] on input "text" at bounding box center [106, 343] width 176 height 26
type input "700 1059 6076 4818"
type input "399971300"
type input "08/06/1964"
type input "(74) 99197-8510"
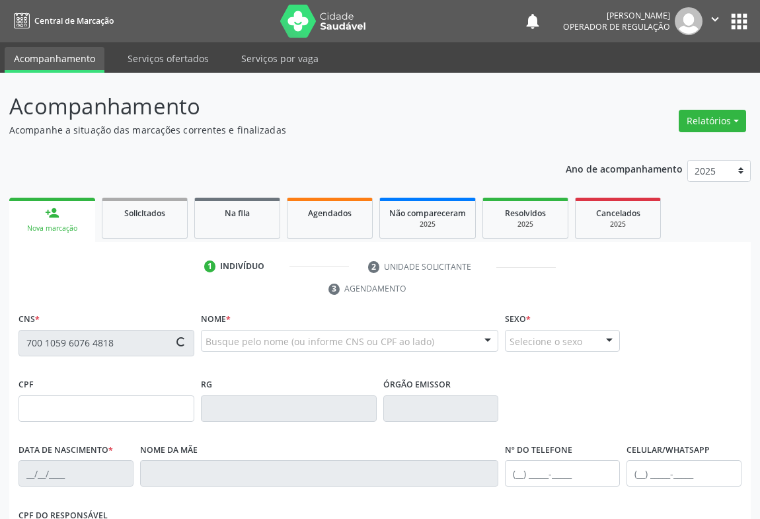
type input "(74) 99197-8510"
type input "619.292.045-15"
type input "S/N"
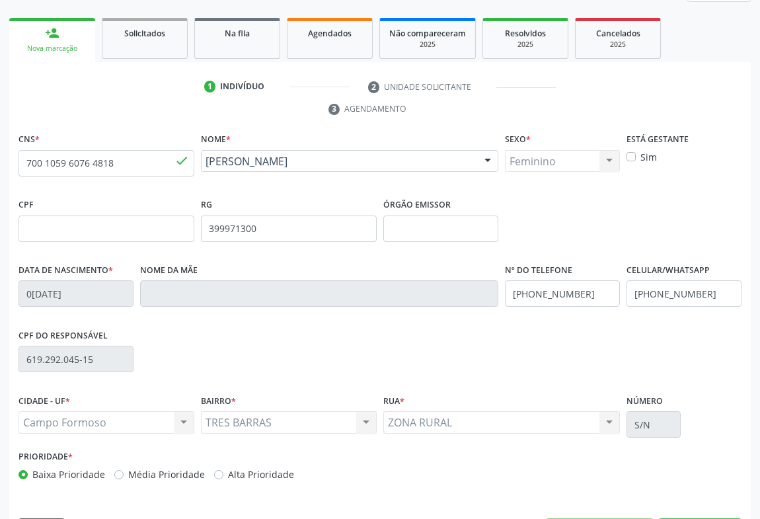
scroll to position [219, 0]
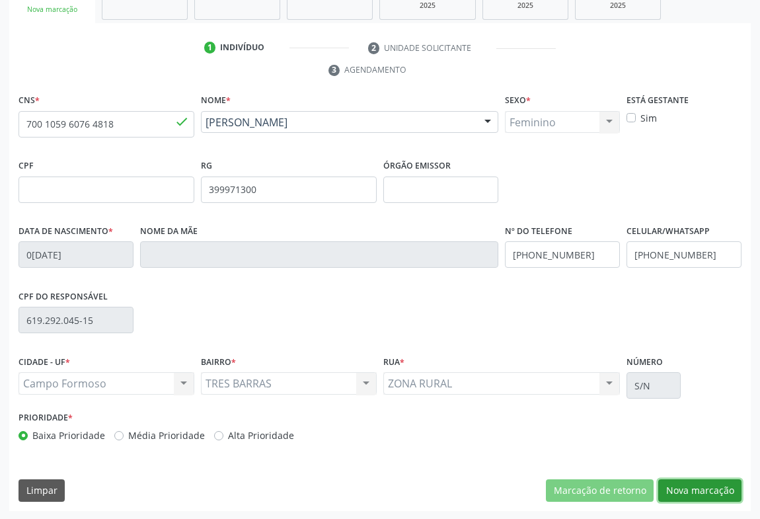
click at [696, 486] on button "Nova marcação" at bounding box center [699, 490] width 83 height 22
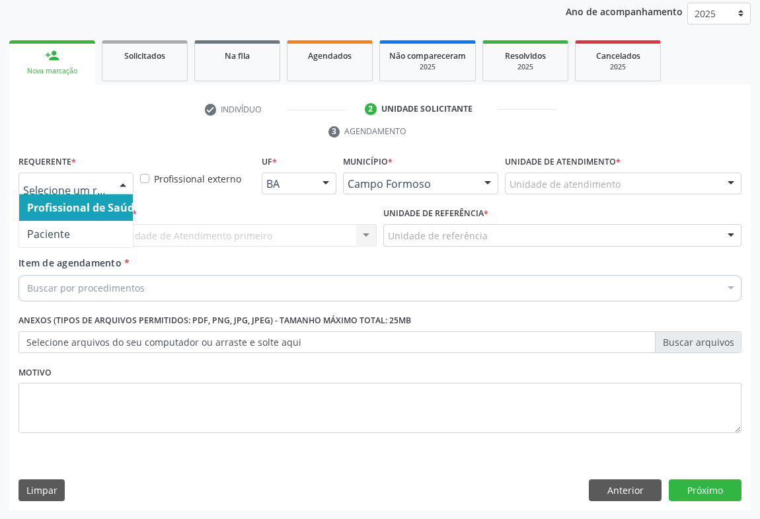
click at [108, 182] on div at bounding box center [75, 183] width 115 height 22
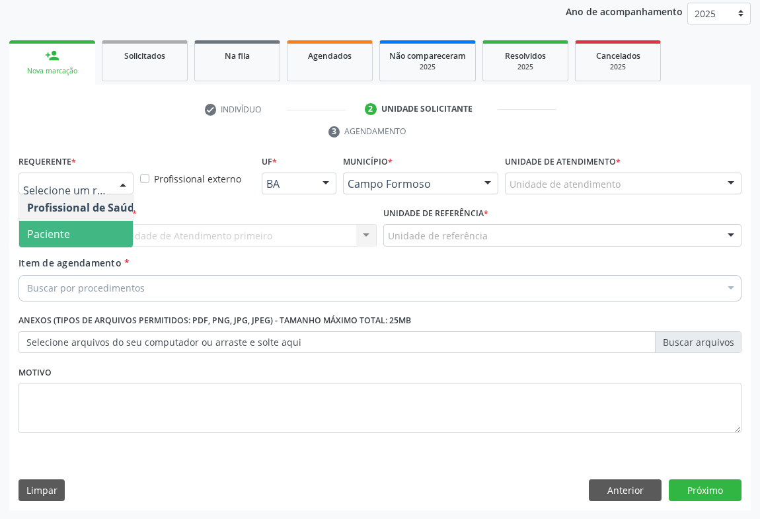
click at [59, 237] on span "Paciente" at bounding box center [48, 234] width 43 height 15
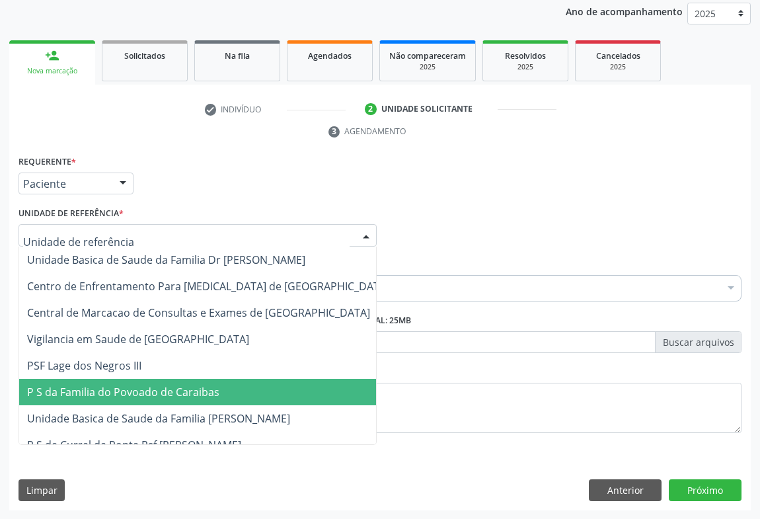
click at [124, 392] on span "P S da Familia do Povoado de Caraibas" at bounding box center [123, 391] width 192 height 15
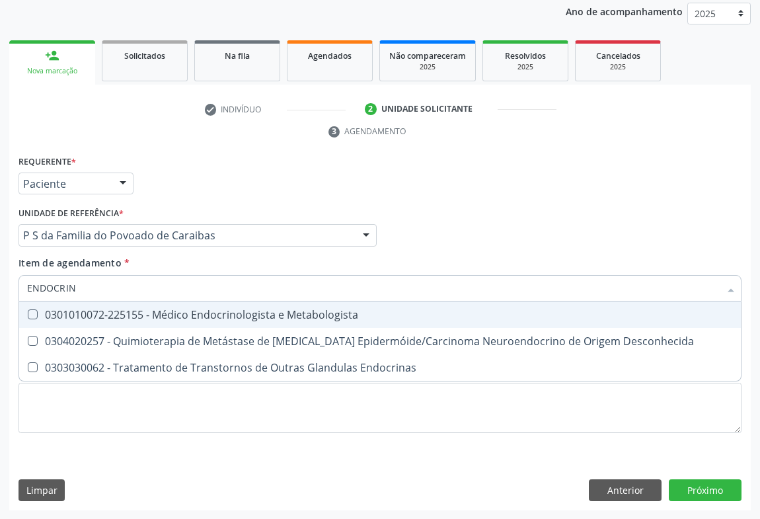
type input "ENDOCRINO"
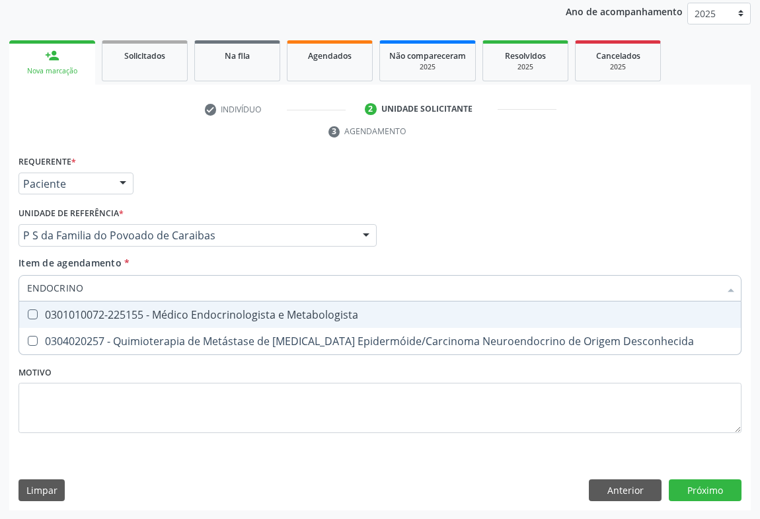
click at [136, 316] on div "0301010072-225155 - Médico Endocrinologista e Metabologista" at bounding box center [380, 314] width 706 height 11
checkbox Metabologista "true"
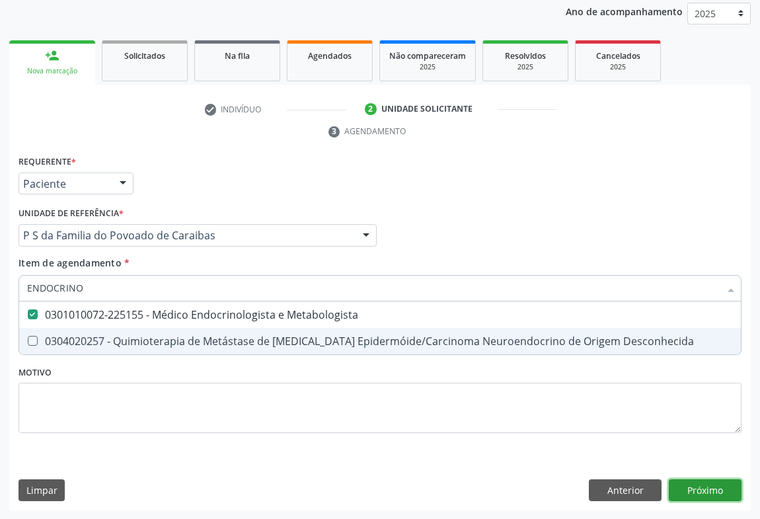
click at [720, 495] on div "Requerente * Paciente Profissional de Saúde Paciente Nenhum resultado encontrad…" at bounding box center [379, 331] width 741 height 359
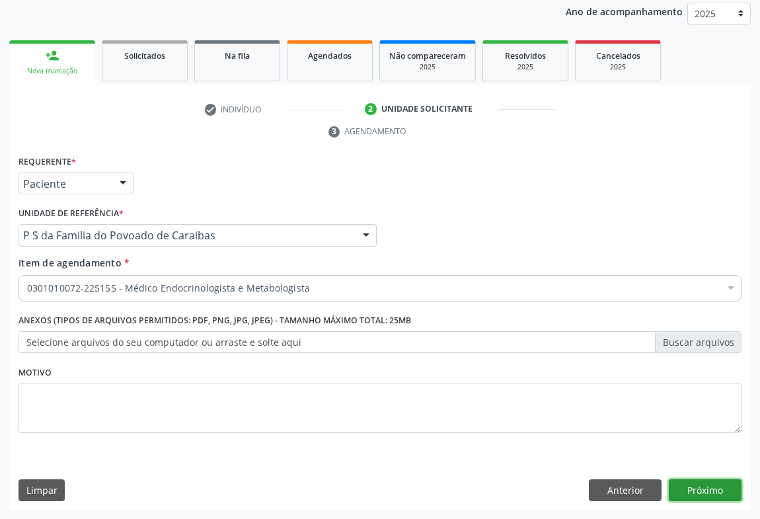
checkbox Metabologista "true"
click at [708, 483] on button "Próximo" at bounding box center [705, 490] width 73 height 22
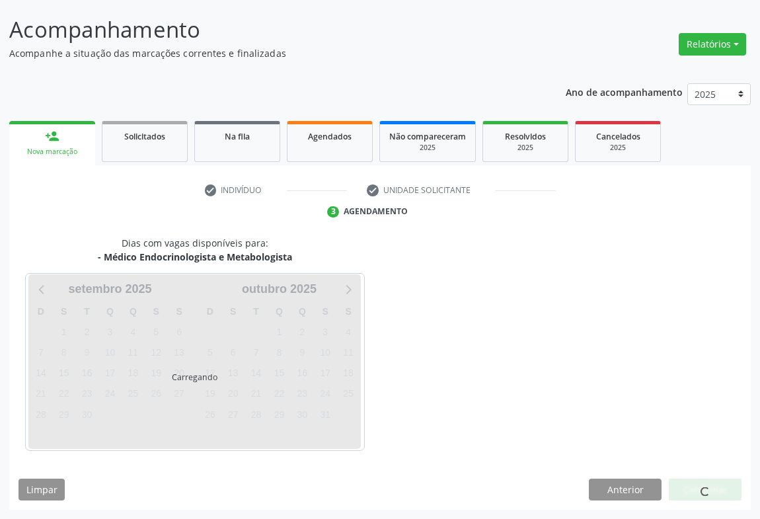
scroll to position [76, 0]
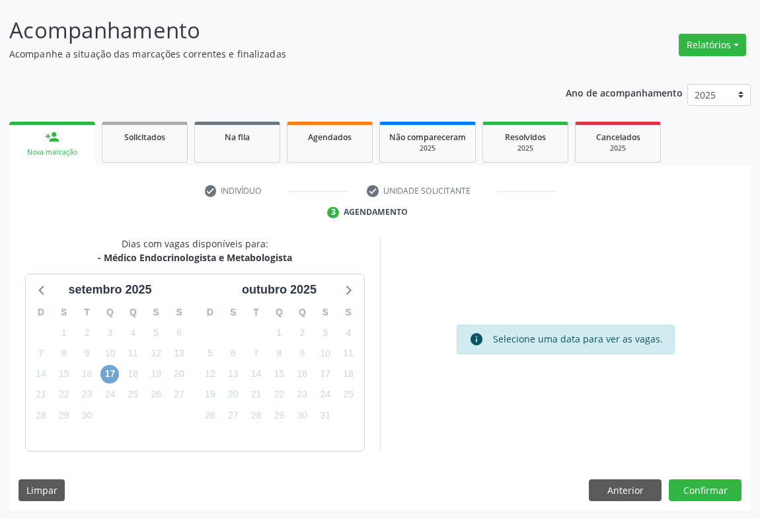
click at [108, 370] on span "17" at bounding box center [109, 374] width 18 height 18
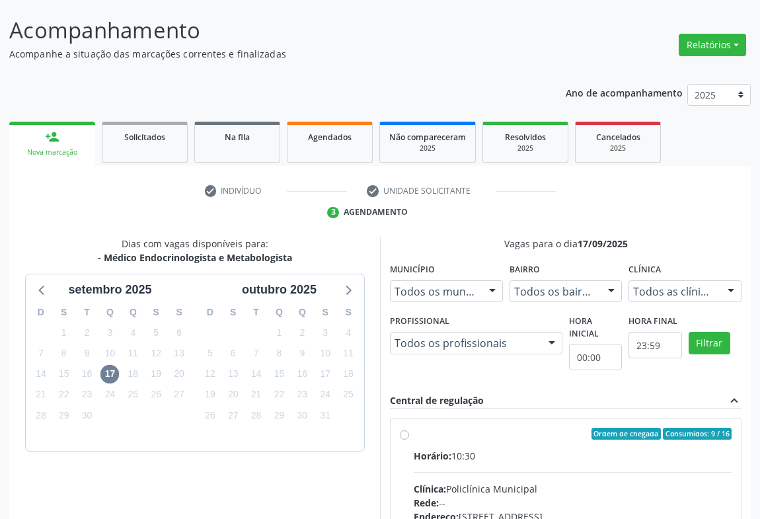
click at [482, 457] on div "Horário: 10:30" at bounding box center [573, 456] width 318 height 14
click at [409, 439] on input "Ordem de chegada Consumidos: 9 / 16 Horário: 10:30 Clínica: Policlínica Municip…" at bounding box center [404, 433] width 9 height 12
radio input "true"
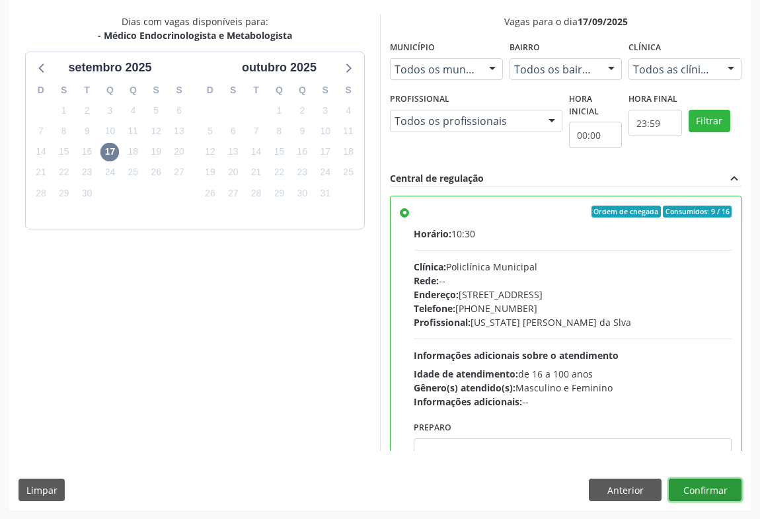
click at [702, 487] on button "Confirmar" at bounding box center [705, 489] width 73 height 22
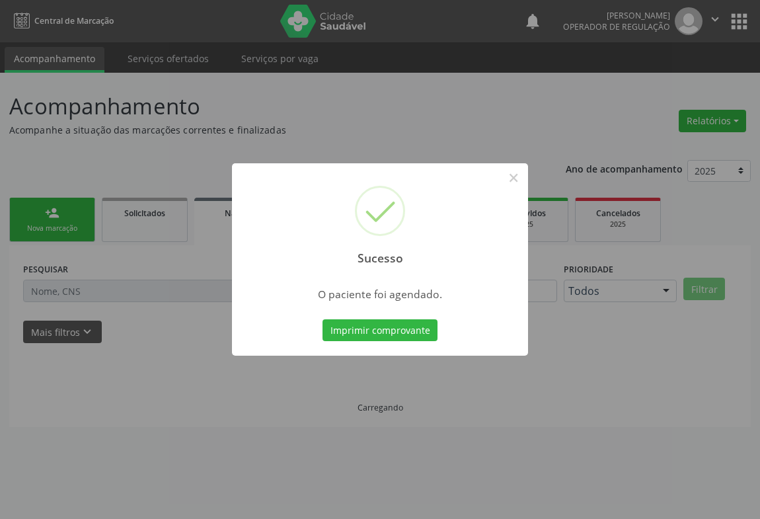
scroll to position [0, 0]
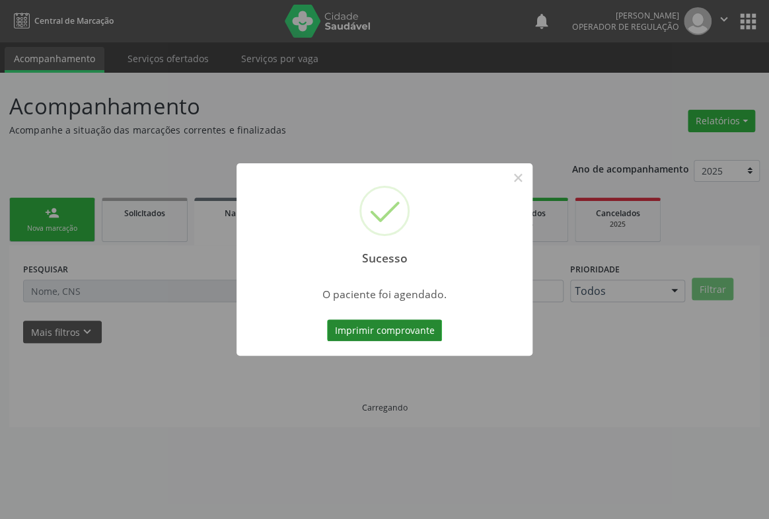
click at [409, 337] on button "Imprimir comprovante" at bounding box center [384, 330] width 115 height 22
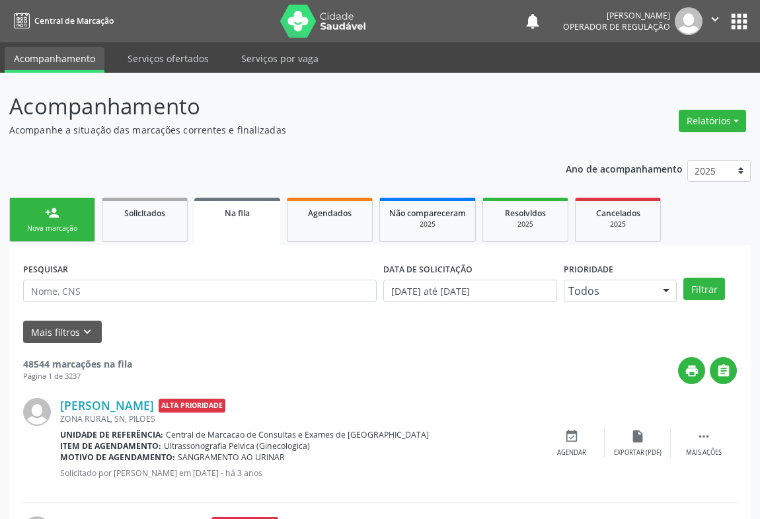
click at [80, 213] on link "person_add Nova marcação" at bounding box center [52, 220] width 86 height 44
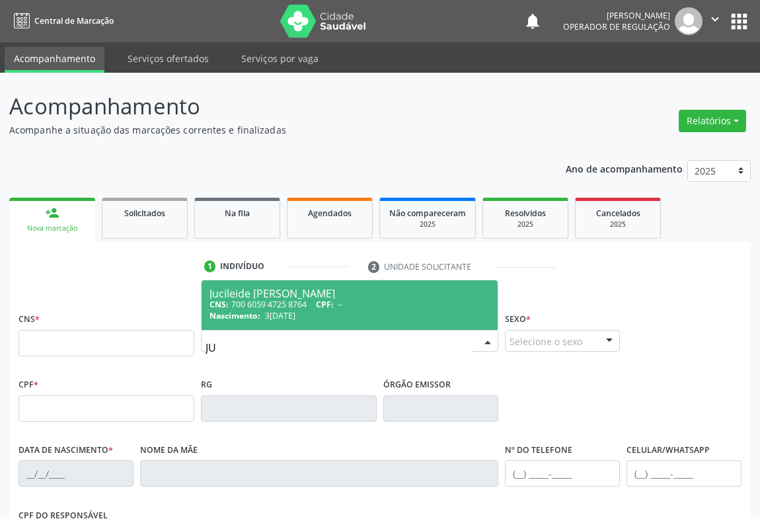
type input "J"
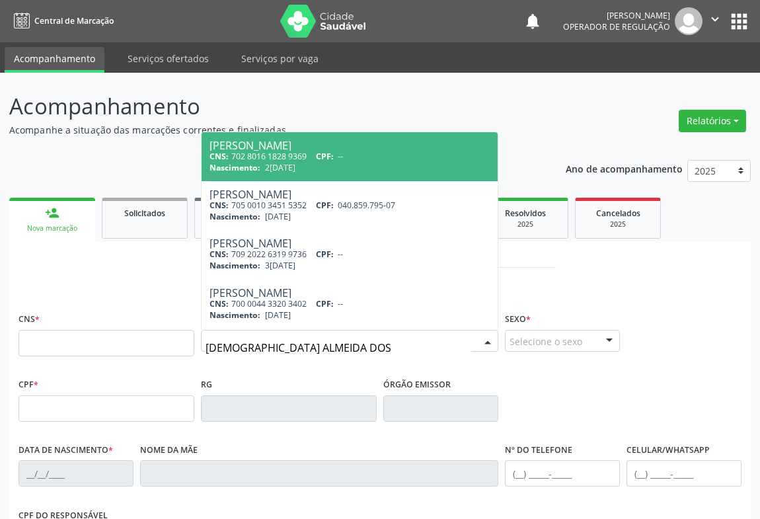
type input "JUCILEIDE ALMEIDA DOS"
click at [371, 151] on div "CNS: 702 8016 1828 9369 CPF: --" at bounding box center [349, 156] width 280 height 11
type input "702 8016 1828 9369"
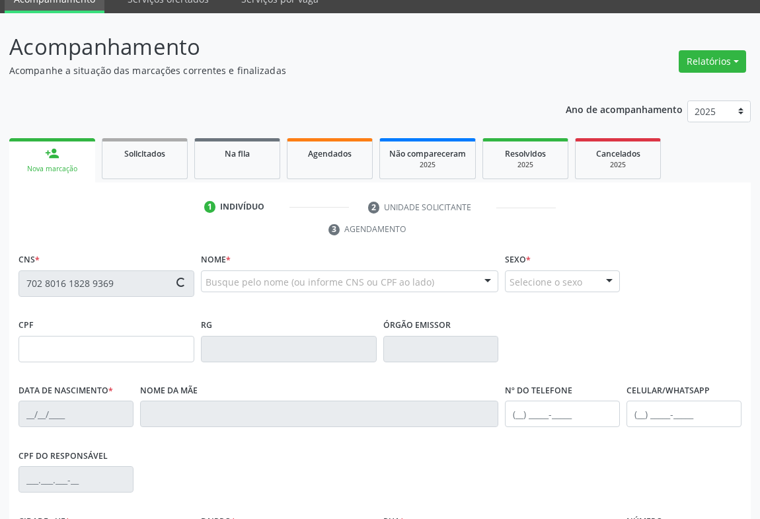
type input "1525367079"
type input "23/07/1985"
type input "(74) 99192-4364"
type input "042.185.305-05"
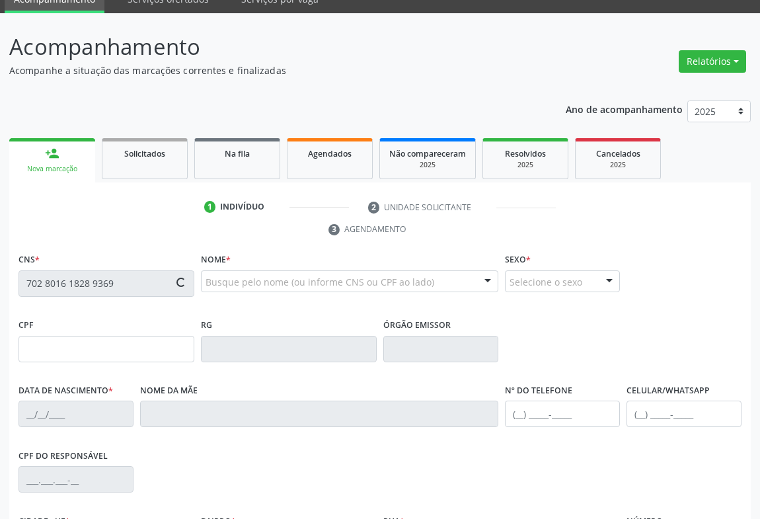
type input "S/N"
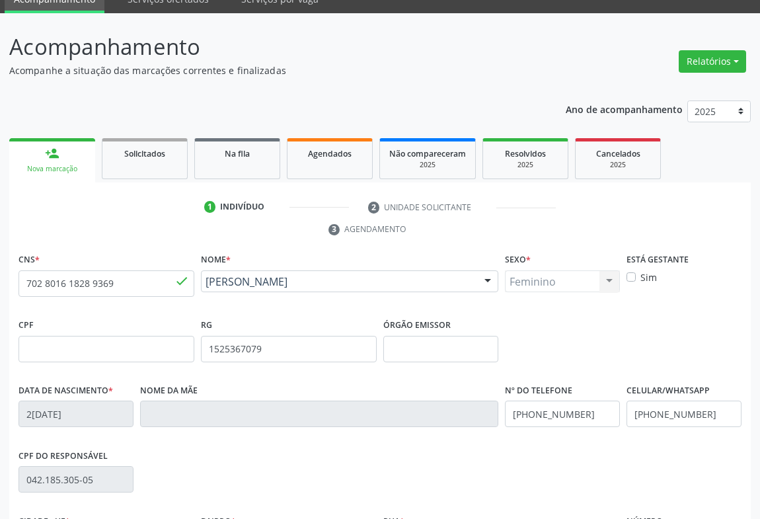
scroll to position [219, 0]
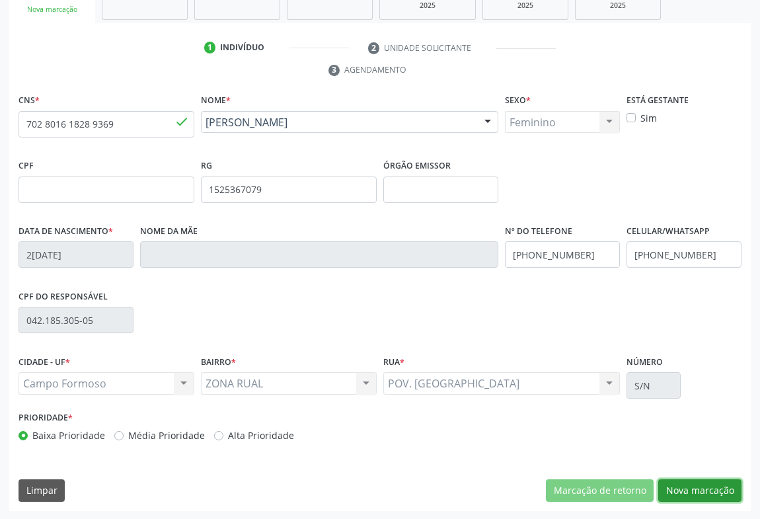
click at [681, 492] on button "Nova marcação" at bounding box center [699, 490] width 83 height 22
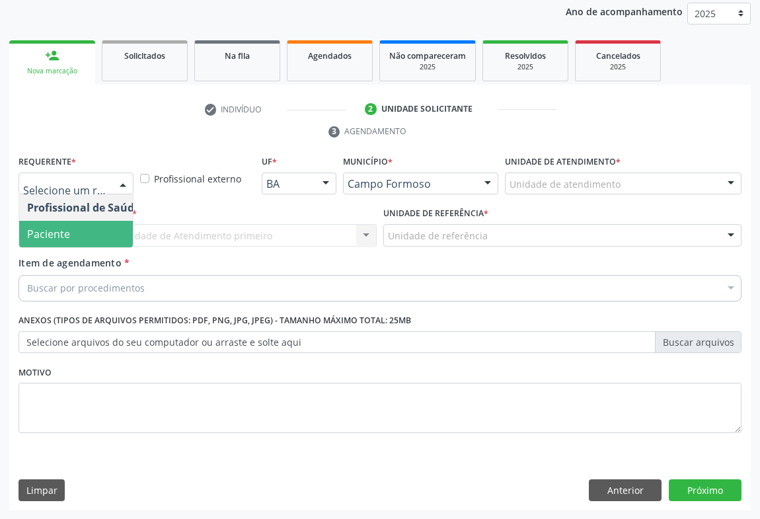
click at [60, 232] on span "Paciente" at bounding box center [48, 234] width 43 height 15
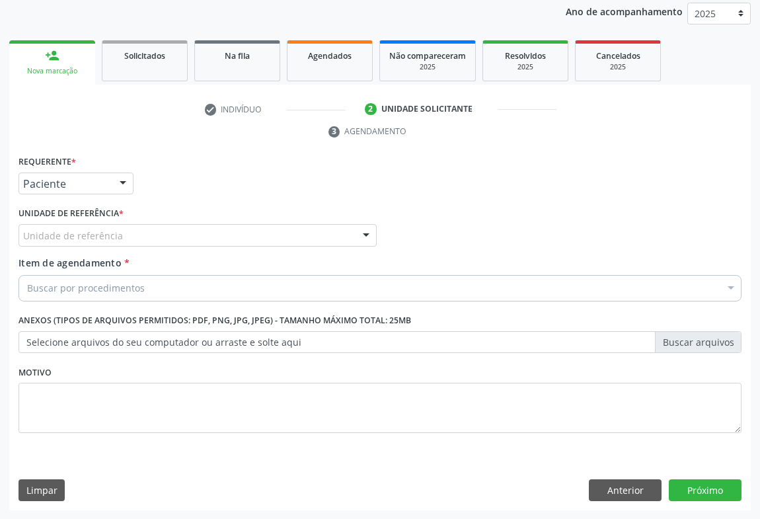
click at [129, 238] on div "Unidade de referência" at bounding box center [197, 235] width 358 height 22
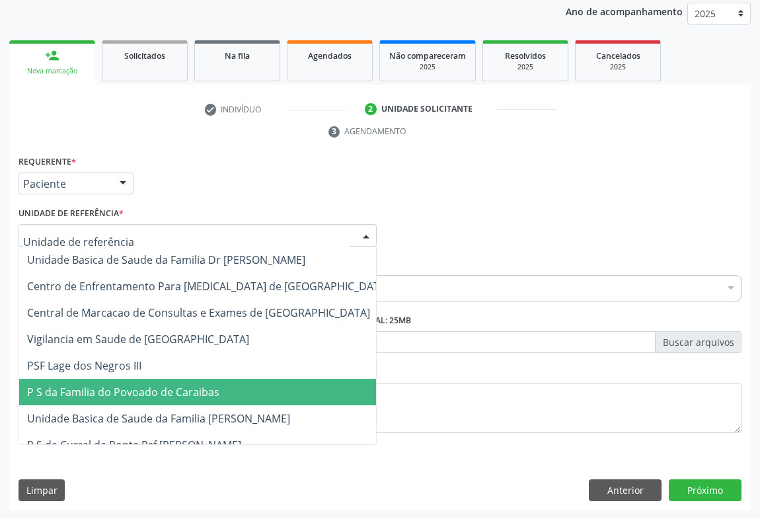
click at [133, 396] on span "P S da Familia do Povoado de Caraibas" at bounding box center [123, 391] width 192 height 15
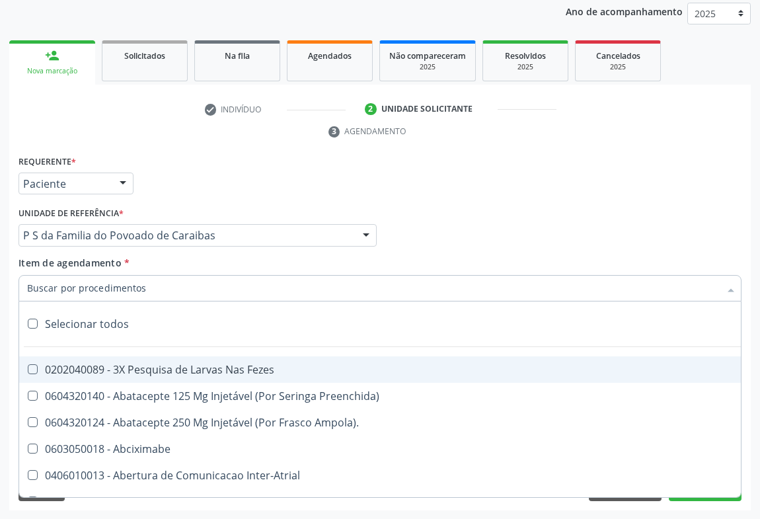
click at [120, 283] on input "Item de agendamento *" at bounding box center [373, 288] width 692 height 26
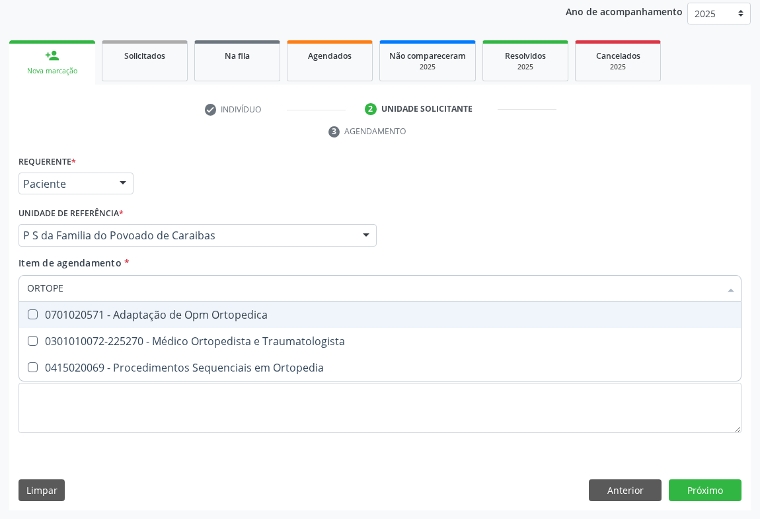
type input "ORTOPED"
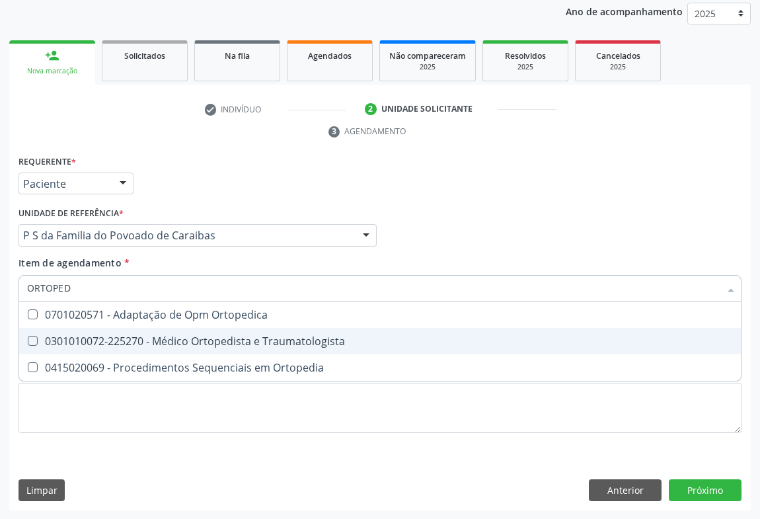
click at [143, 341] on div "0301010072-225270 - Médico Ortopedista e Traumatologista" at bounding box center [380, 341] width 706 height 11
checkbox Traumatologista "true"
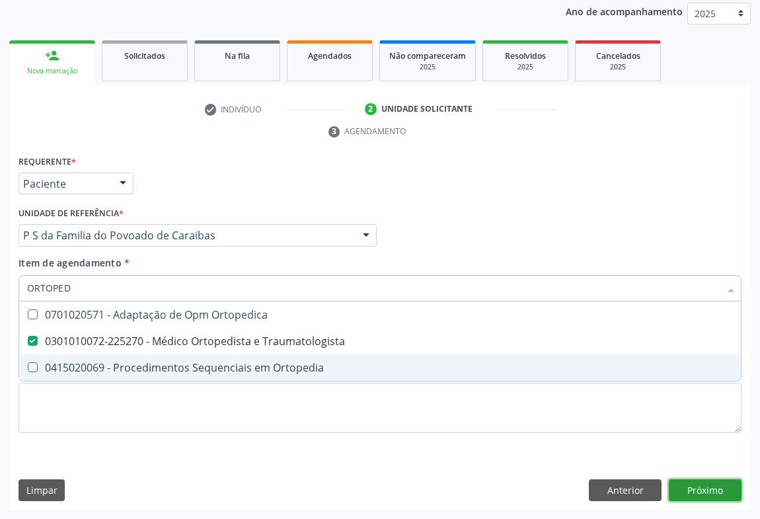
click at [714, 480] on div "Requerente * Paciente Profissional de Saúde Paciente Nenhum resultado encontrad…" at bounding box center [379, 331] width 741 height 359
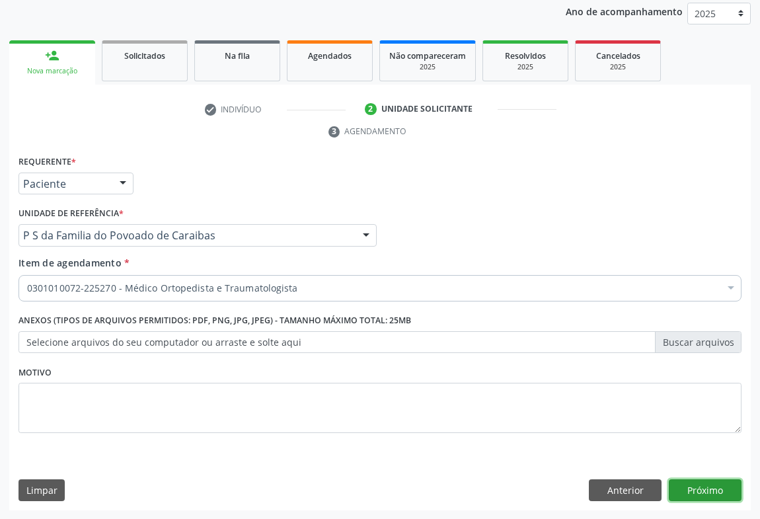
click at [719, 495] on button "Próximo" at bounding box center [705, 490] width 73 height 22
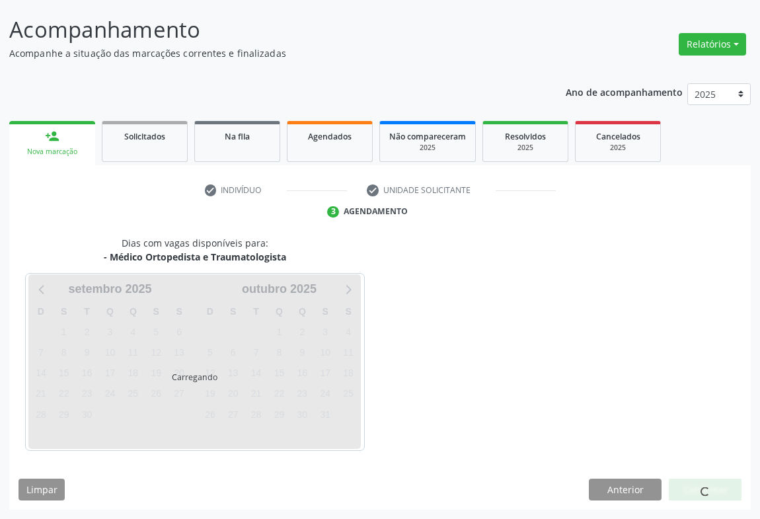
scroll to position [76, 0]
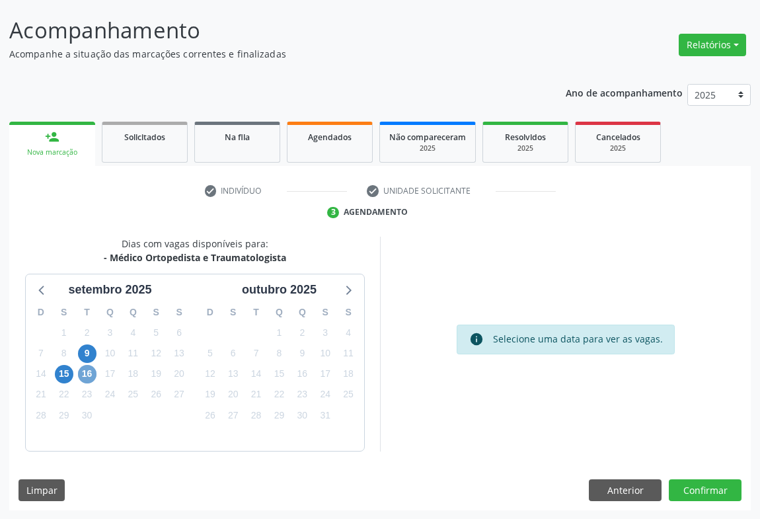
click at [86, 374] on span "16" at bounding box center [87, 374] width 18 height 18
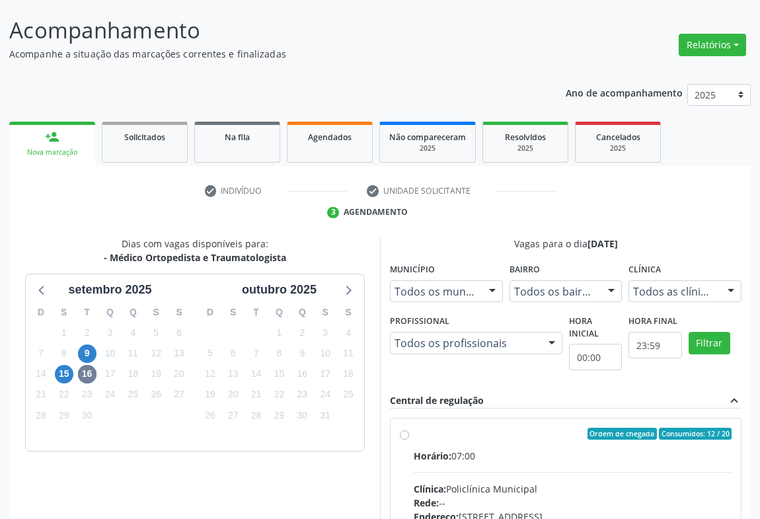
click at [470, 458] on div "Horário: 07:00" at bounding box center [573, 456] width 318 height 14
click at [409, 439] on input "Ordem de chegada Consumidos: 12 / 20 Horário: 07:00 Clínica: Policlínica Munici…" at bounding box center [404, 433] width 9 height 12
radio input "true"
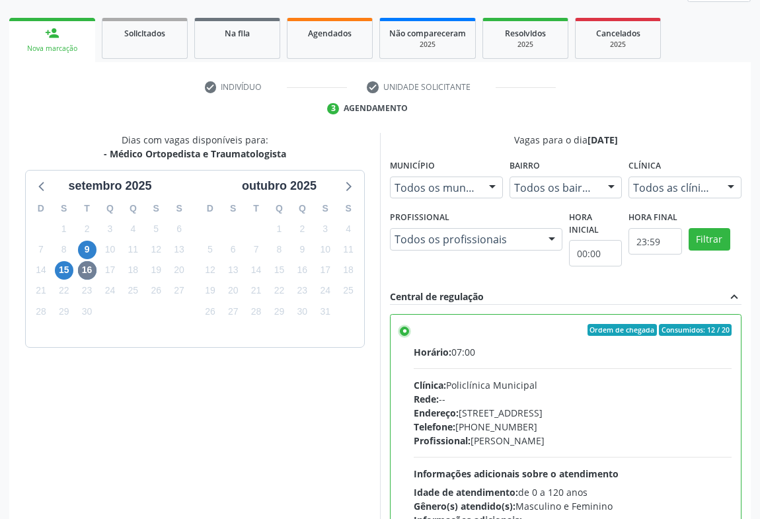
scroll to position [298, 0]
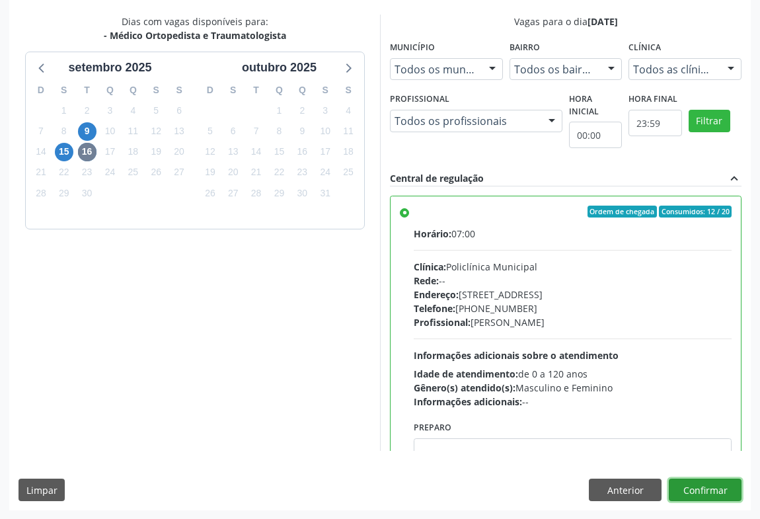
click at [706, 489] on button "Confirmar" at bounding box center [705, 489] width 73 height 22
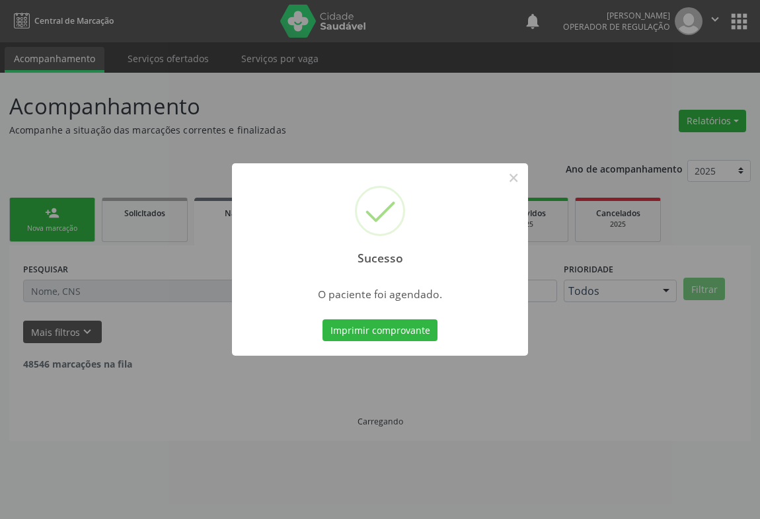
scroll to position [0, 0]
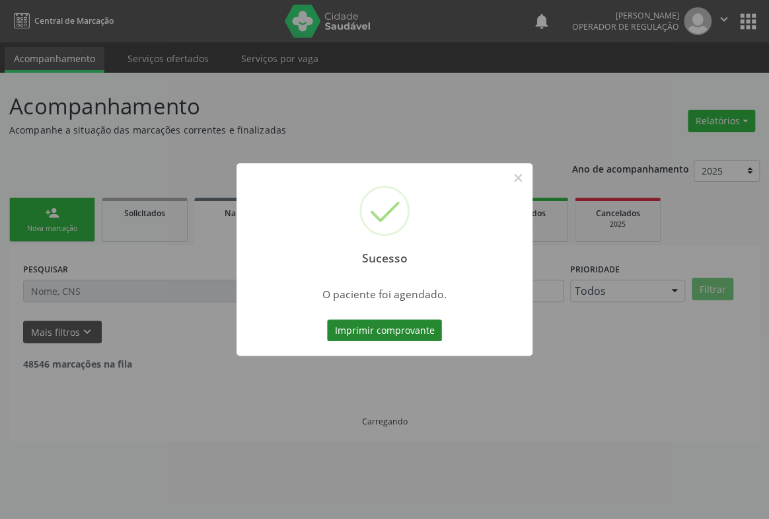
click at [363, 328] on button "Imprimir comprovante" at bounding box center [384, 330] width 115 height 22
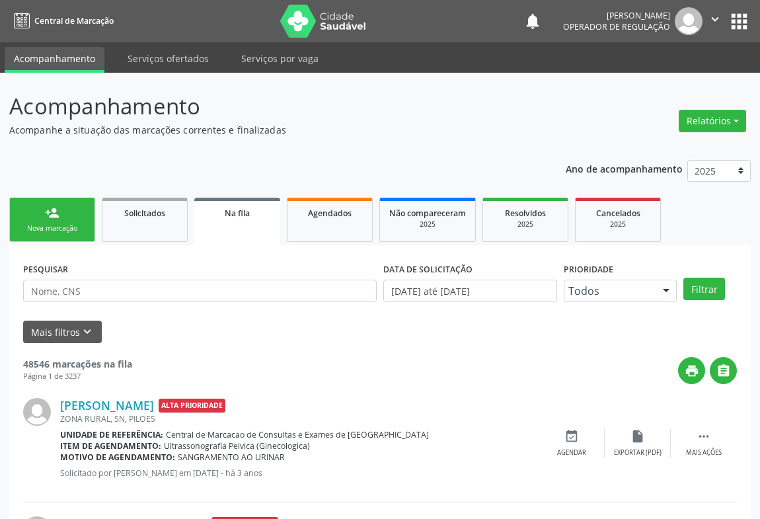
click at [66, 216] on link "person_add Nova marcação" at bounding box center [52, 220] width 86 height 44
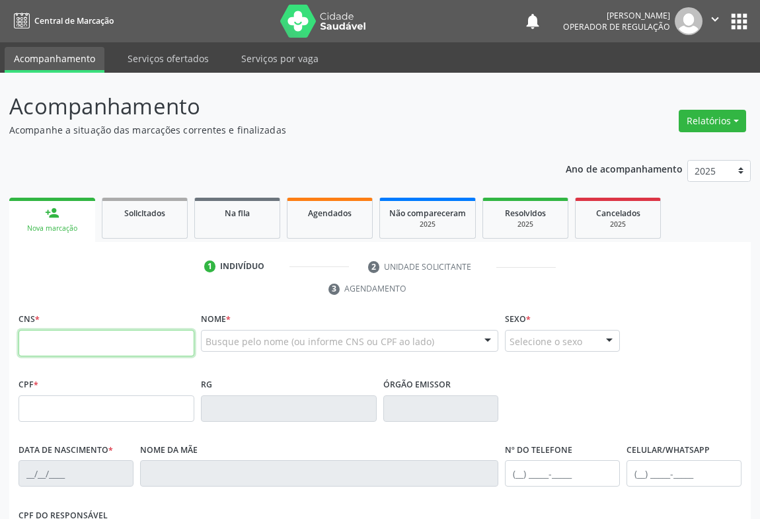
click at [69, 344] on input "text" at bounding box center [106, 343] width 176 height 26
type input "701 8092 9465 3175"
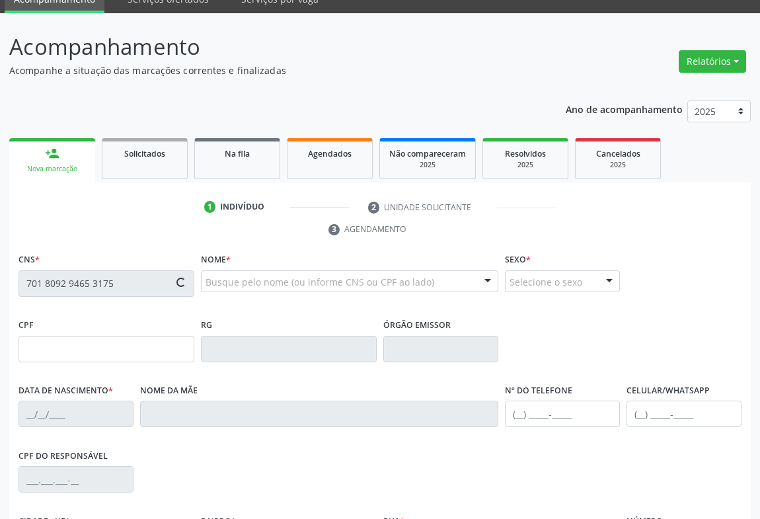
type input "5592970"
type input "SP"
type input "14/12/1964"
type input "Isabel Maria de Jesus"
type input "(74) 3645-2589"
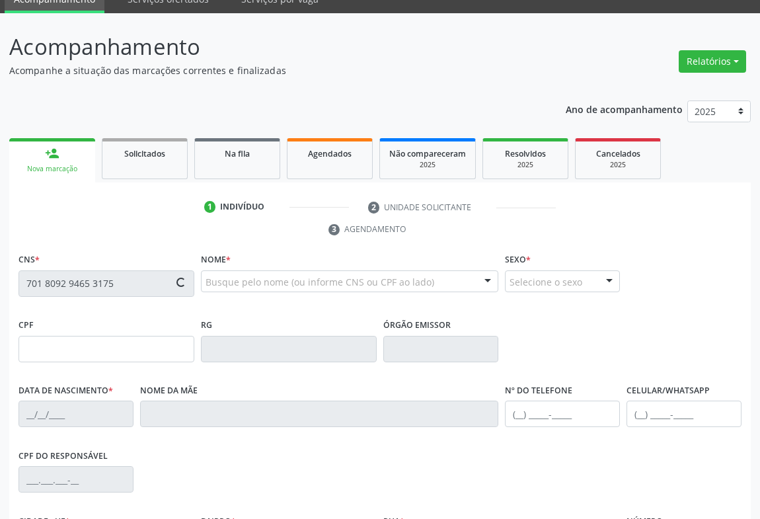
type input "(74) 3645-2589"
type input "563.703.185-15"
type input "170"
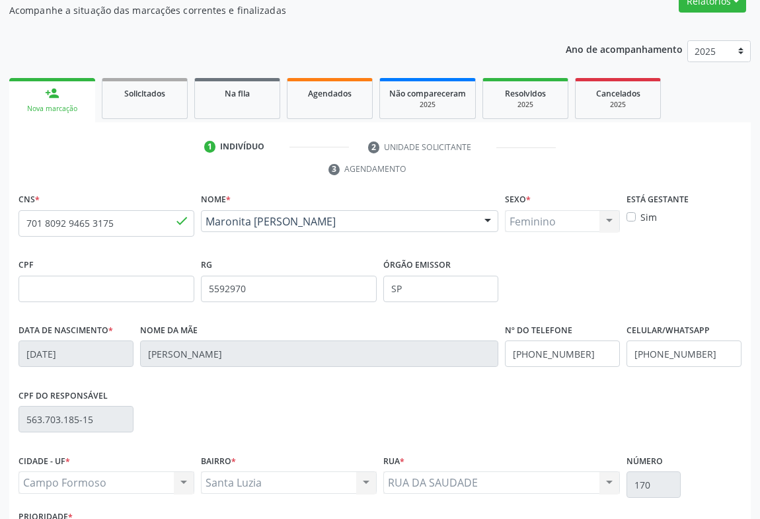
scroll to position [219, 0]
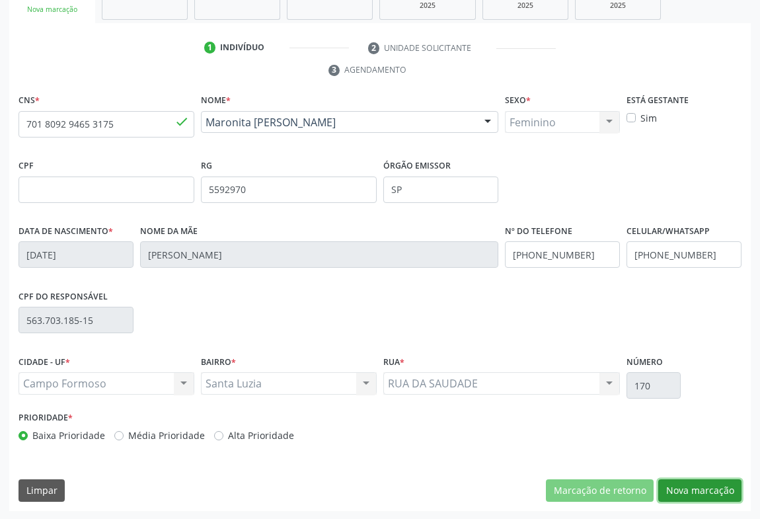
click at [704, 484] on button "Nova marcação" at bounding box center [699, 490] width 83 height 22
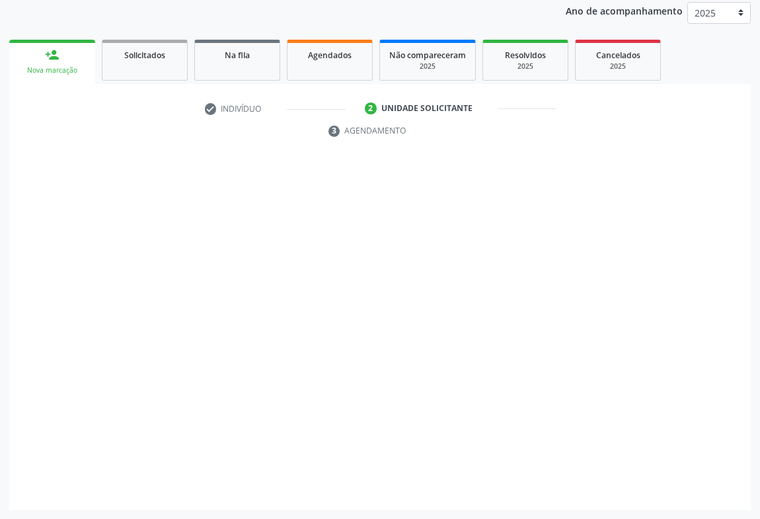
scroll to position [157, 0]
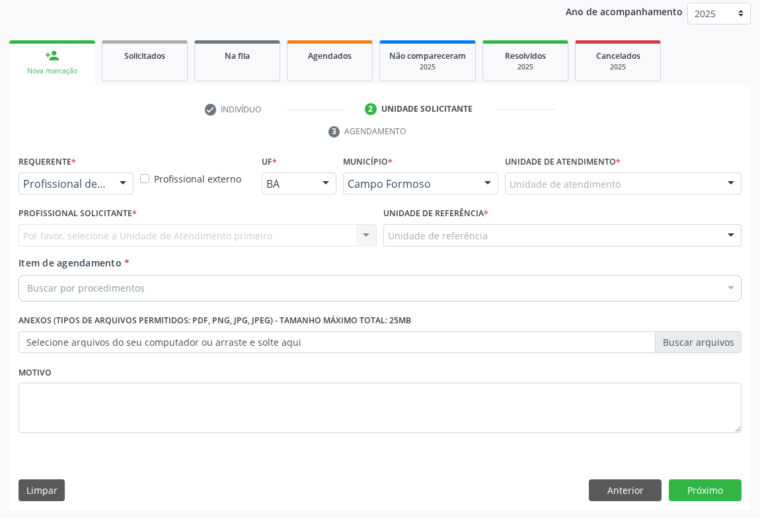
click at [89, 191] on div "Profissional de Saúde" at bounding box center [75, 183] width 115 height 22
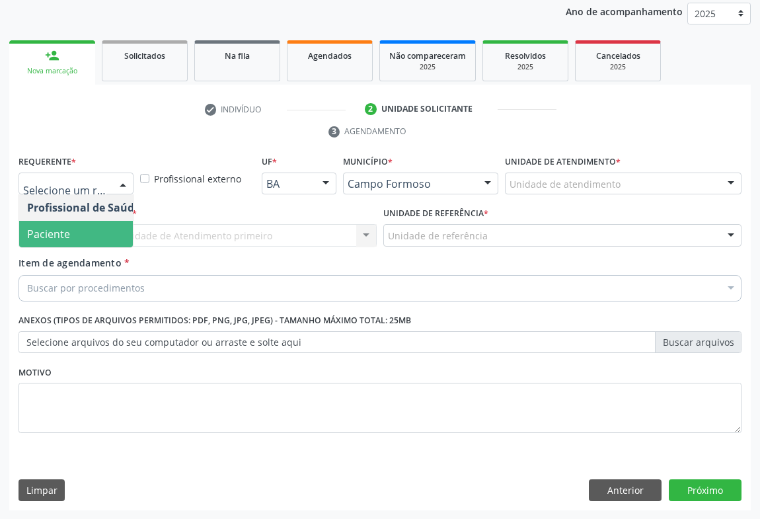
click at [48, 235] on span "Paciente" at bounding box center [48, 234] width 43 height 15
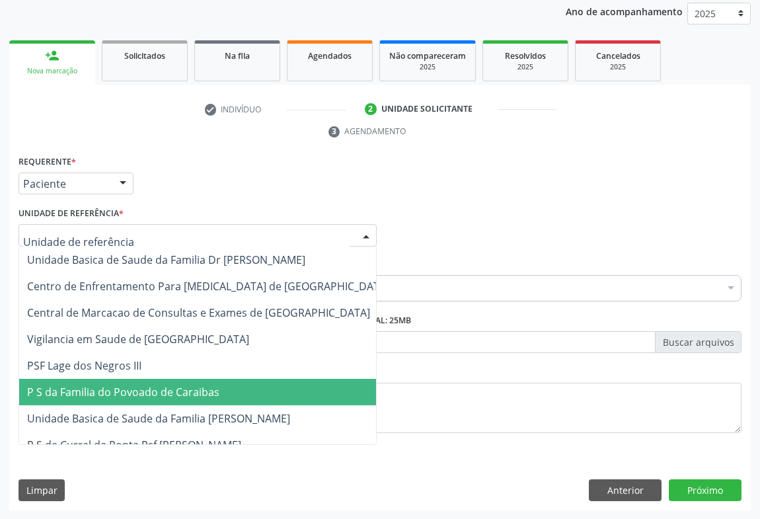
click at [133, 390] on span "P S da Familia do Povoado de Caraibas" at bounding box center [123, 391] width 192 height 15
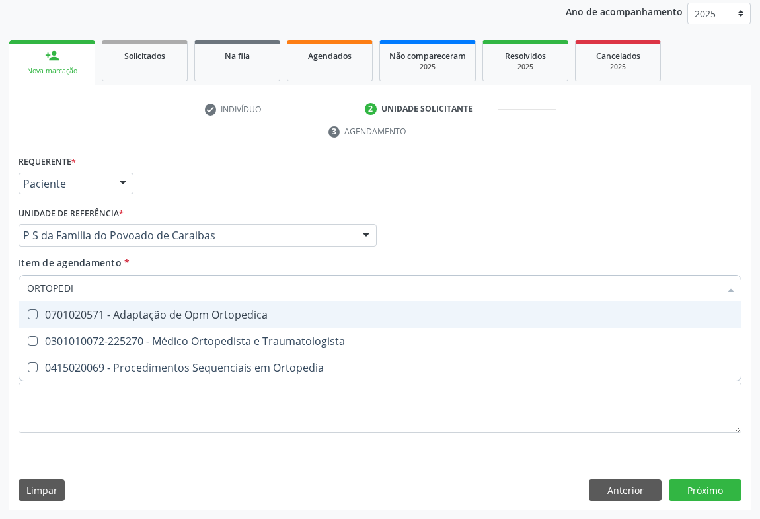
type input "ORTOPEDIS"
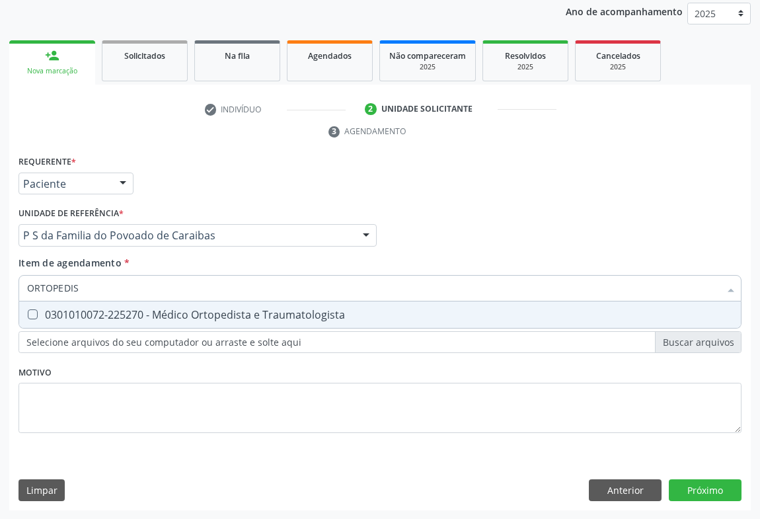
click at [104, 309] on div "0301010072-225270 - Médico Ortopedista e Traumatologista" at bounding box center [380, 314] width 706 height 11
checkbox Traumatologista "true"
click at [692, 482] on div "Requerente * Paciente Profissional de Saúde Paciente Nenhum resultado encontrad…" at bounding box center [379, 331] width 741 height 359
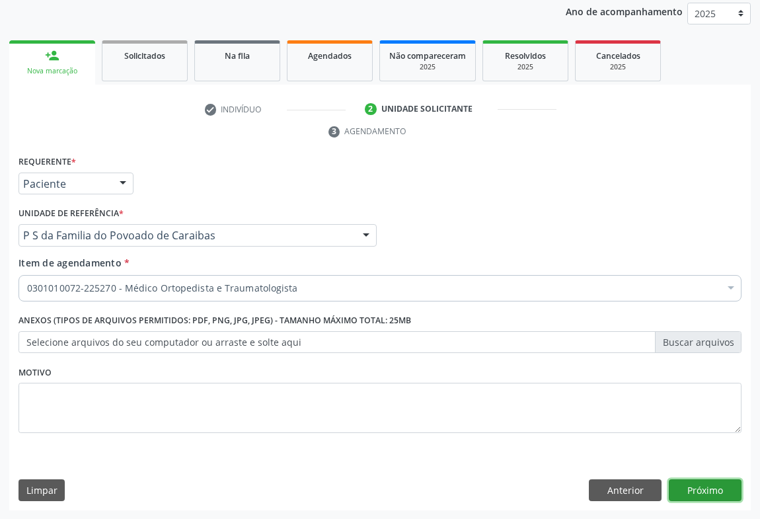
click at [697, 489] on button "Próximo" at bounding box center [705, 490] width 73 height 22
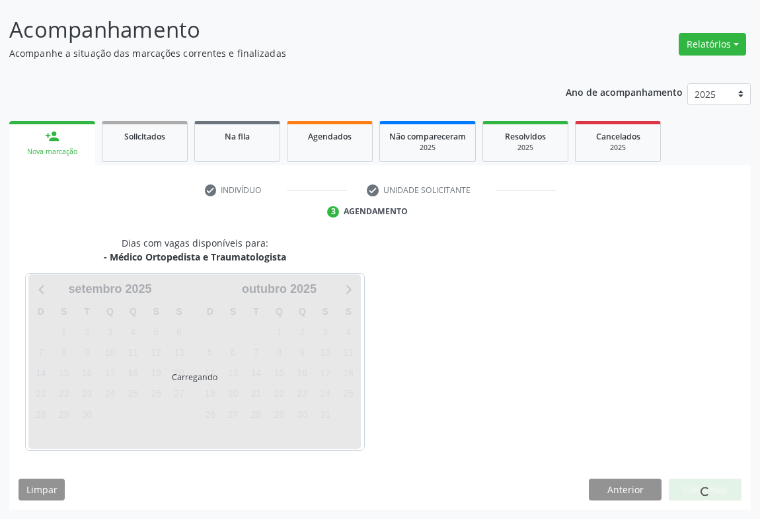
scroll to position [76, 0]
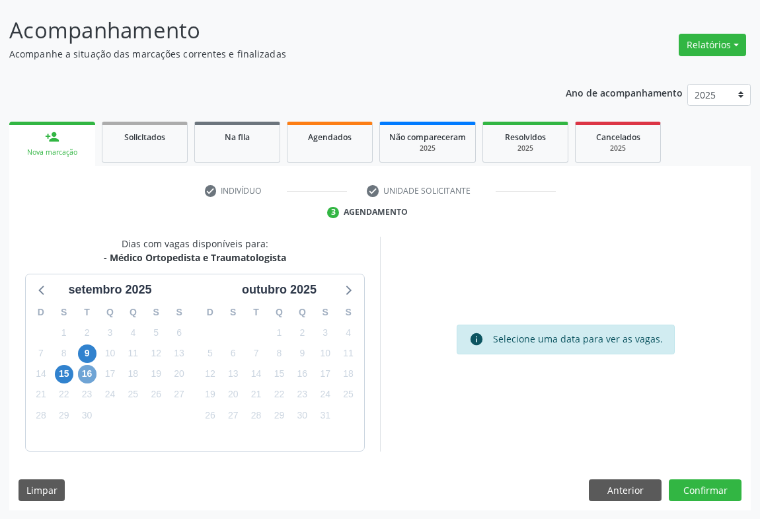
click at [95, 371] on span "16" at bounding box center [87, 374] width 18 height 18
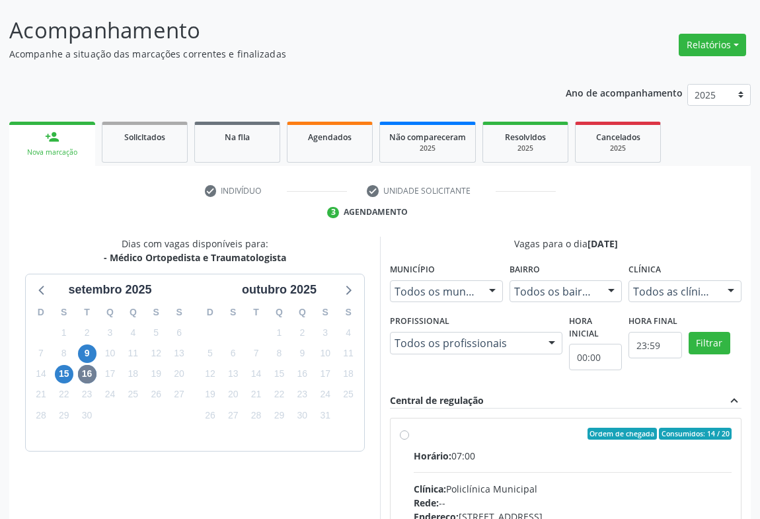
click at [541, 451] on div "Horário: 07:00" at bounding box center [573, 456] width 318 height 14
click at [409, 439] on input "Ordem de chegada Consumidos: 14 / 20 Horário: 07:00 Clínica: Policlínica Munici…" at bounding box center [404, 433] width 9 height 12
radio input "true"
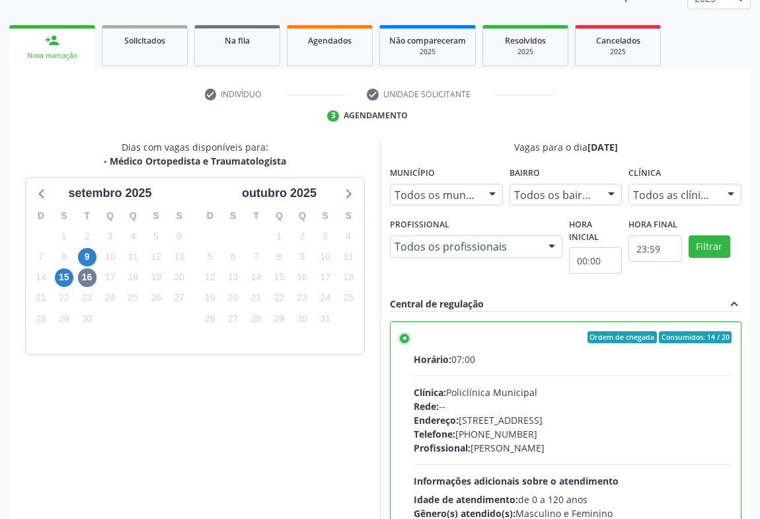
scroll to position [298, 0]
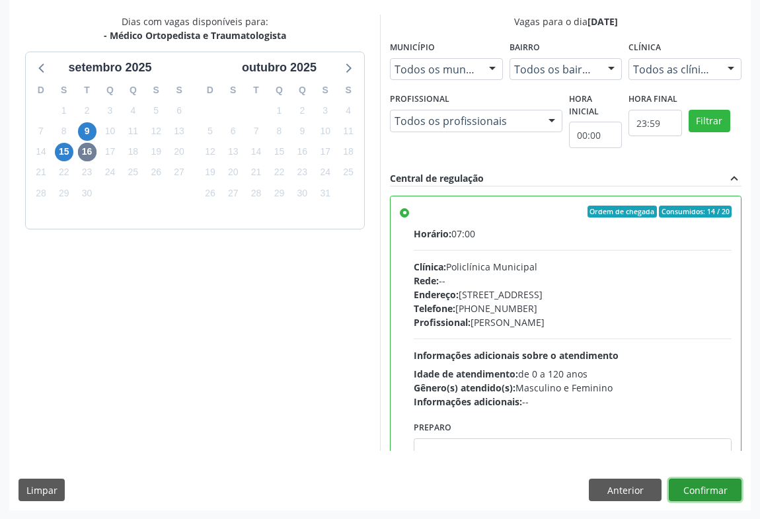
click at [713, 489] on button "Confirmar" at bounding box center [705, 489] width 73 height 22
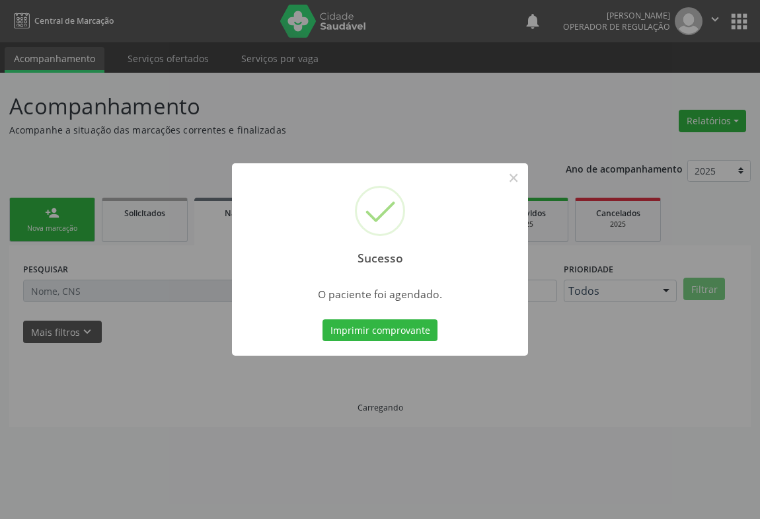
scroll to position [0, 0]
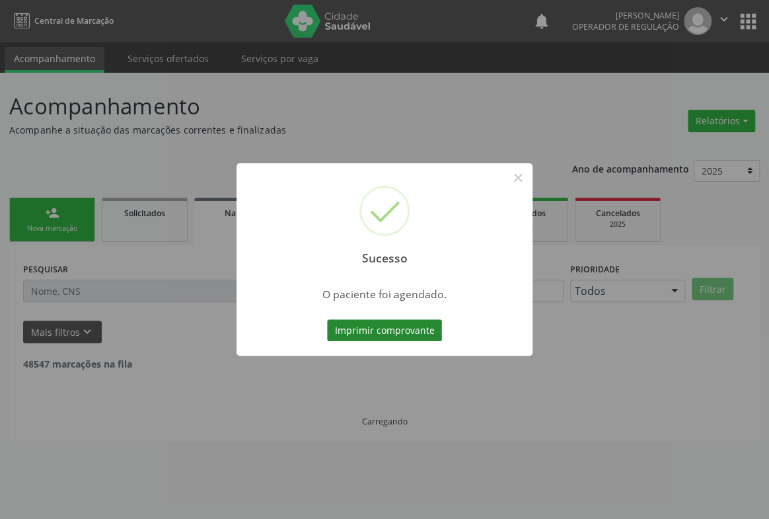
click at [412, 332] on button "Imprimir comprovante" at bounding box center [384, 330] width 115 height 22
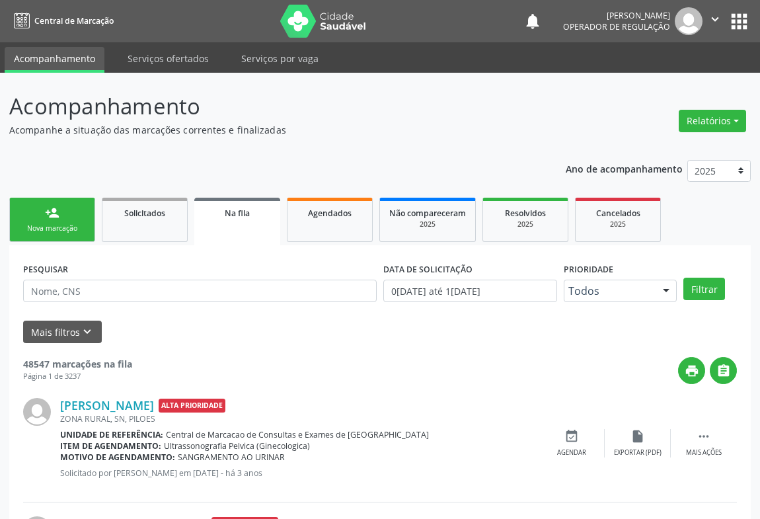
click at [65, 216] on link "person_add Nova marcação" at bounding box center [52, 220] width 86 height 44
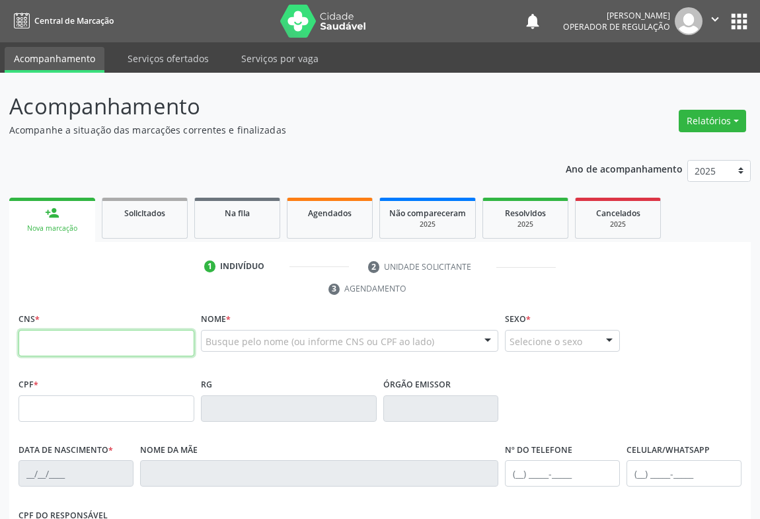
click at [72, 342] on input "text" at bounding box center [106, 343] width 176 height 26
type input "700 7099 3526 4880"
type input "0597801185"
type input "04/11/1966"
type input "(74) 99193-5692"
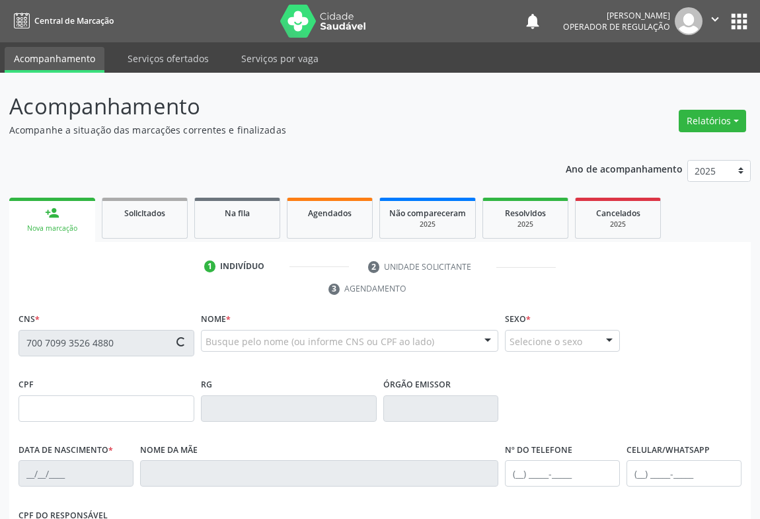
type input "257"
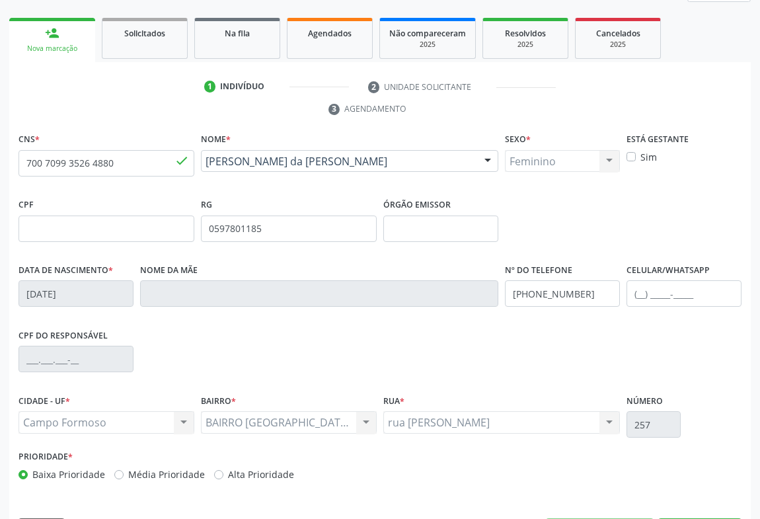
scroll to position [219, 0]
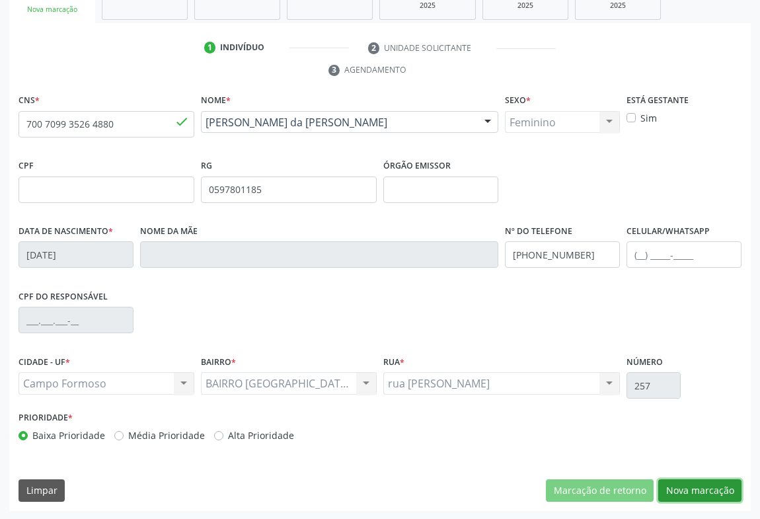
click at [698, 490] on button "Nova marcação" at bounding box center [699, 490] width 83 height 22
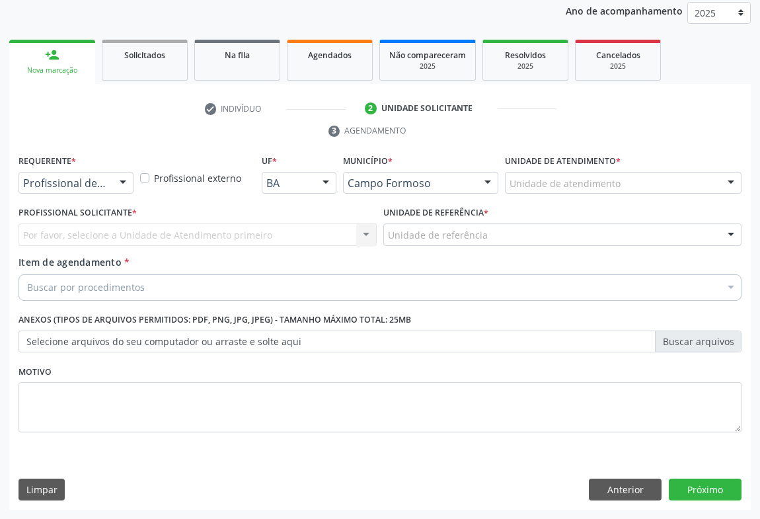
scroll to position [157, 0]
click at [110, 183] on div "Profissional de Saúde Profissional de Saúde Paciente Nenhum resultado encontrad…" at bounding box center [75, 183] width 115 height 22
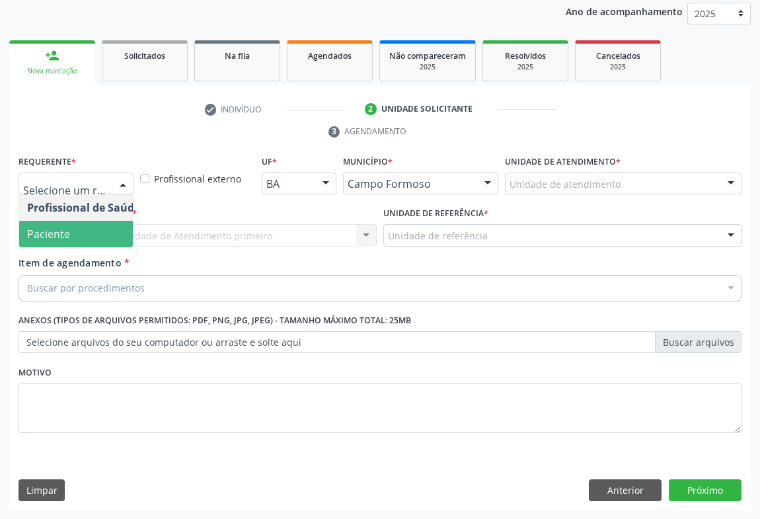
click at [48, 242] on span "Paciente" at bounding box center [83, 234] width 129 height 26
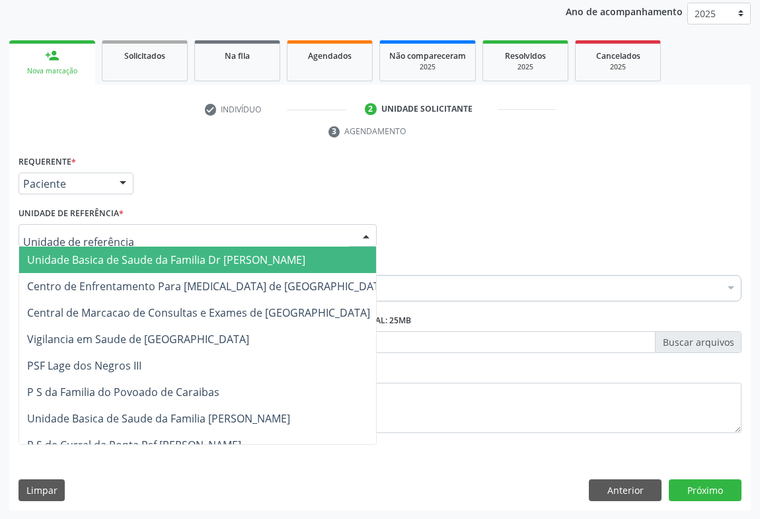
click at [154, 234] on div at bounding box center [197, 235] width 358 height 22
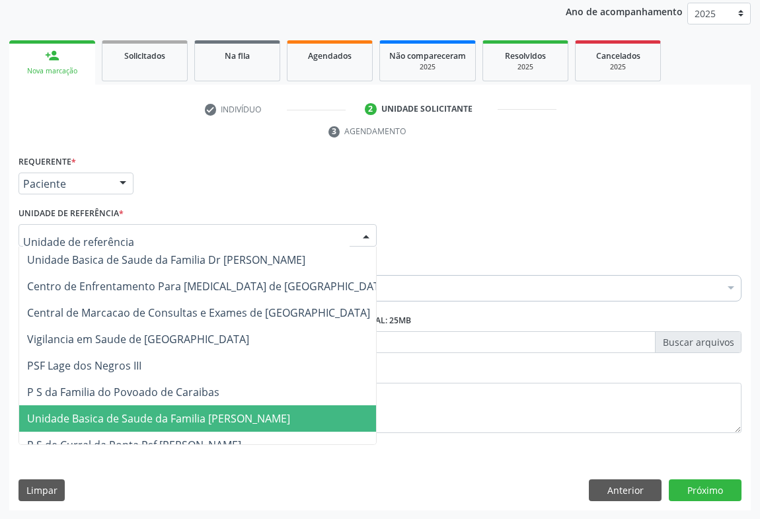
click at [166, 418] on span "Unidade Basica de Saude da Familia [PERSON_NAME]" at bounding box center [158, 418] width 263 height 15
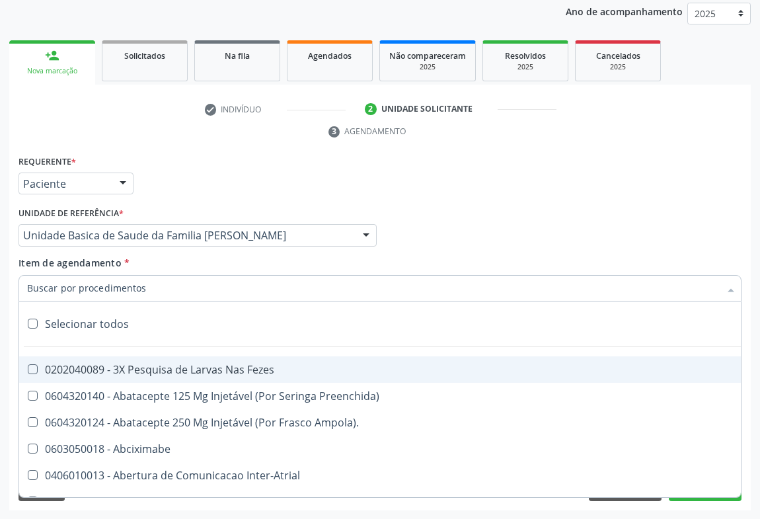
click at [108, 291] on input "Item de agendamento *" at bounding box center [373, 288] width 692 height 26
click at [54, 284] on input "Item de agendamento *" at bounding box center [373, 288] width 692 height 26
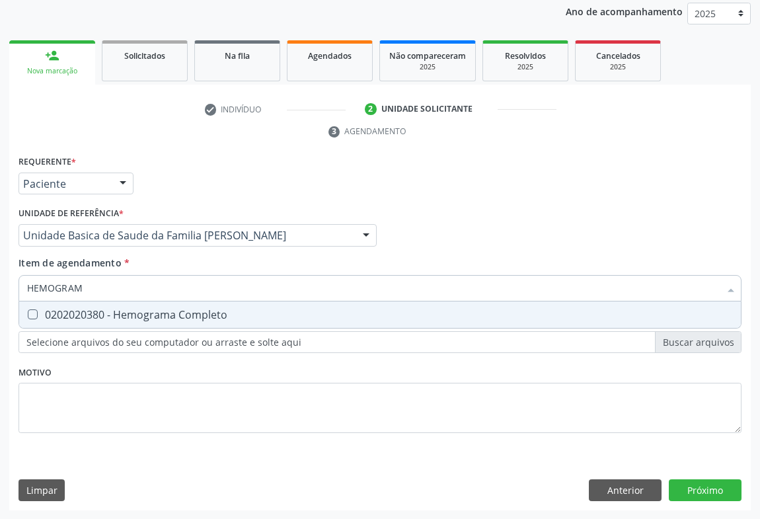
type input "HEMOGRAMA"
click at [60, 304] on span "0202020380 - Hemograma Completo" at bounding box center [379, 314] width 721 height 26
checkbox Completo "true"
type input "HEMOGRAMA"
click at [172, 157] on div "Requerente * Paciente Profissional de Saúde Paciente Nenhum resultado encontrad…" at bounding box center [379, 178] width 729 height 52
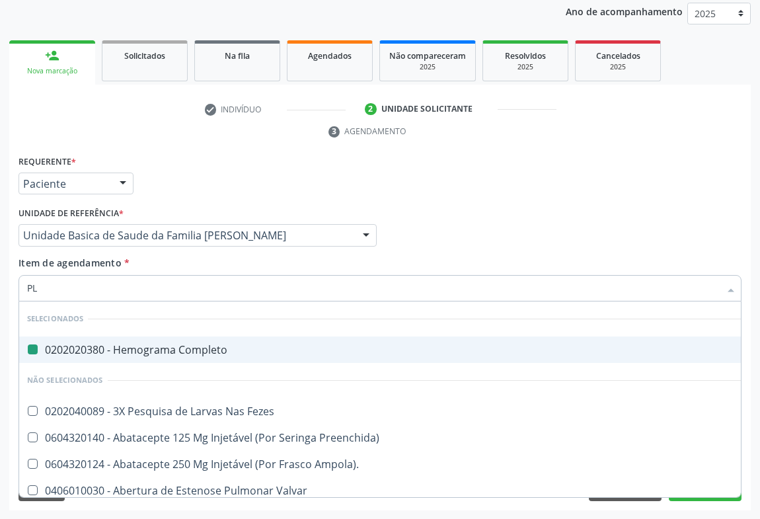
type input "PLA"
checkbox Completo "false"
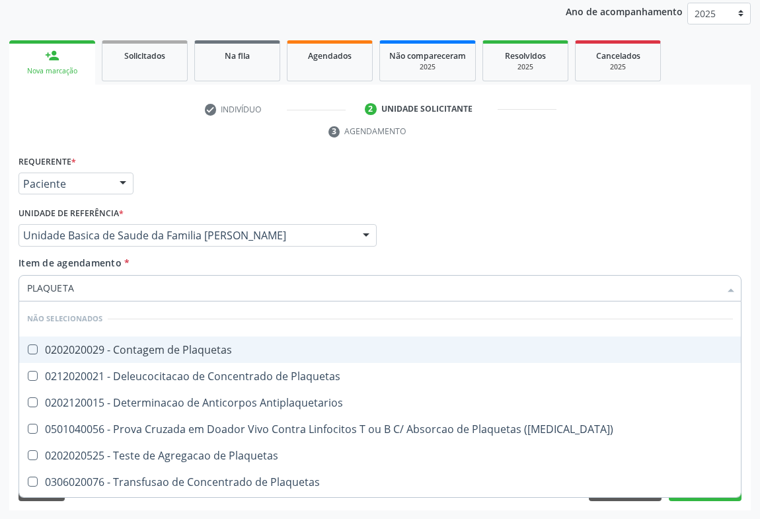
type input "PLAQUETAS"
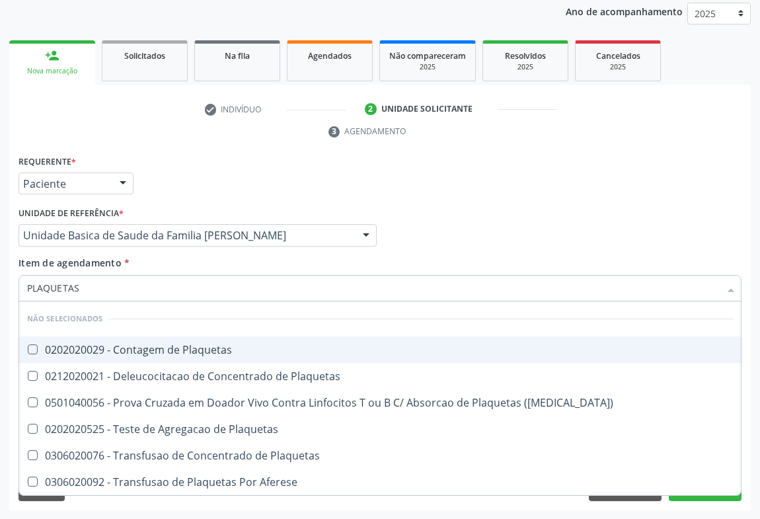
click at [130, 344] on div "0202020029 - Contagem de Plaquetas" at bounding box center [380, 349] width 706 height 11
checkbox Plaquetas "true"
click at [217, 162] on div "Requerente * Paciente Profissional de Saúde Paciente Nenhum resultado encontrad…" at bounding box center [379, 178] width 729 height 52
checkbox Plaquetas "true"
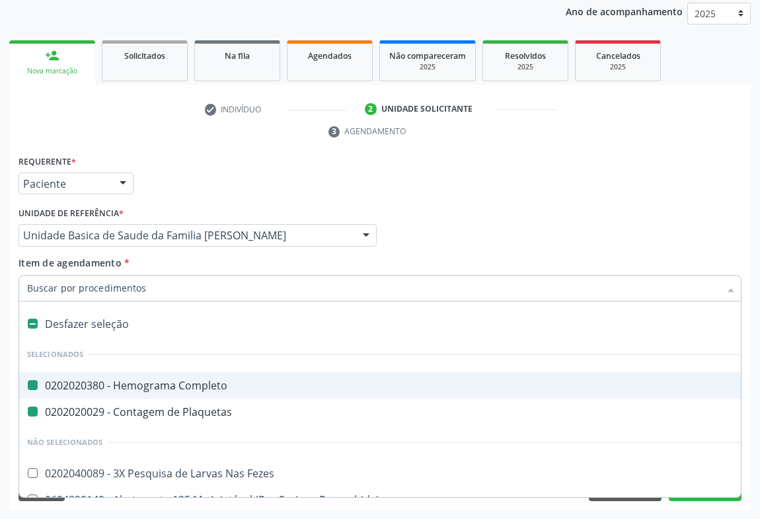
type input "F"
checkbox Completo "false"
checkbox Plaquetas "false"
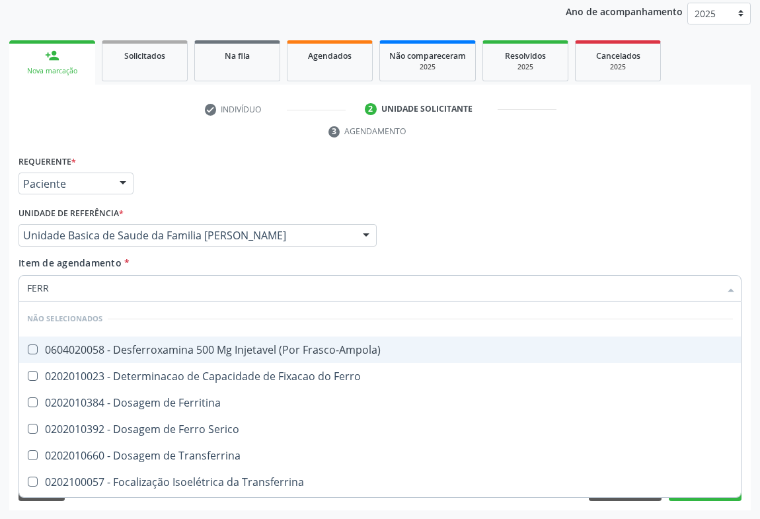
type input "FERRO"
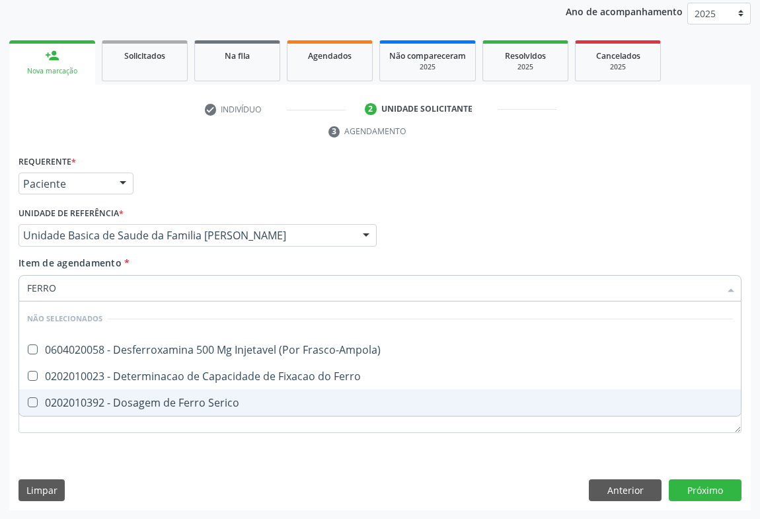
click at [175, 404] on div "0202010392 - Dosagem de Ferro Serico" at bounding box center [380, 402] width 706 height 11
checkbox Serico "true"
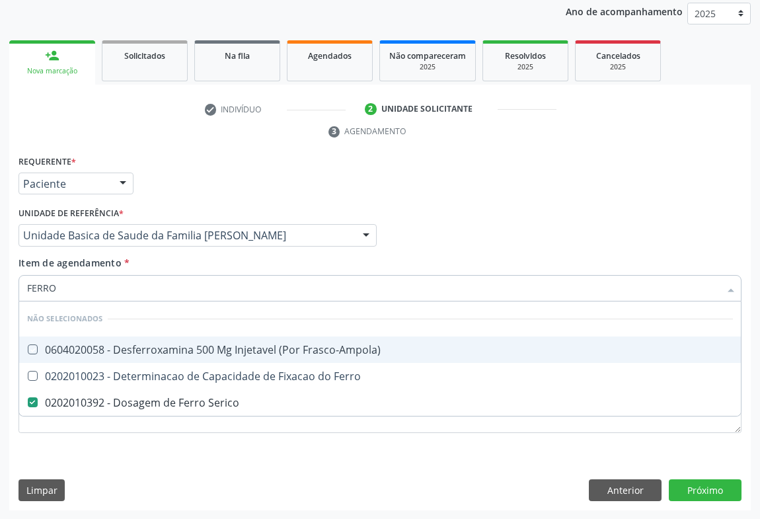
click at [218, 166] on div "Requerente * Paciente Profissional de Saúde Paciente Nenhum resultado encontrad…" at bounding box center [379, 178] width 729 height 52
checkbox Frasco-Ampola\) "true"
checkbox Ferro "true"
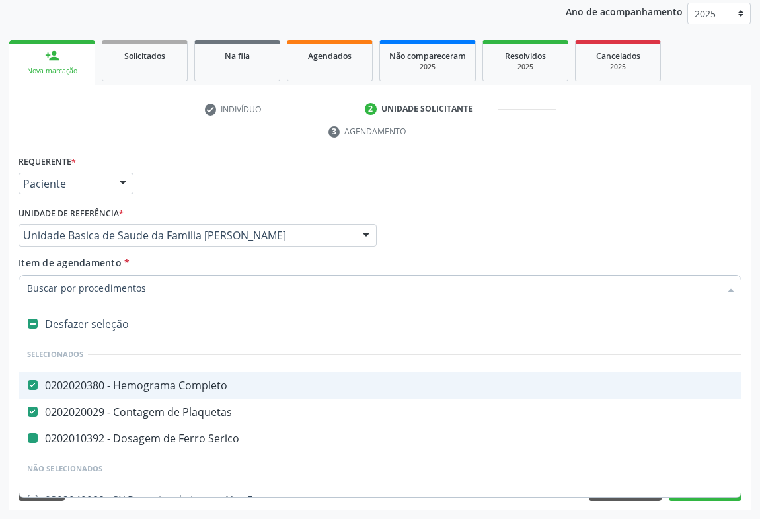
type input "U"
checkbox Serico "false"
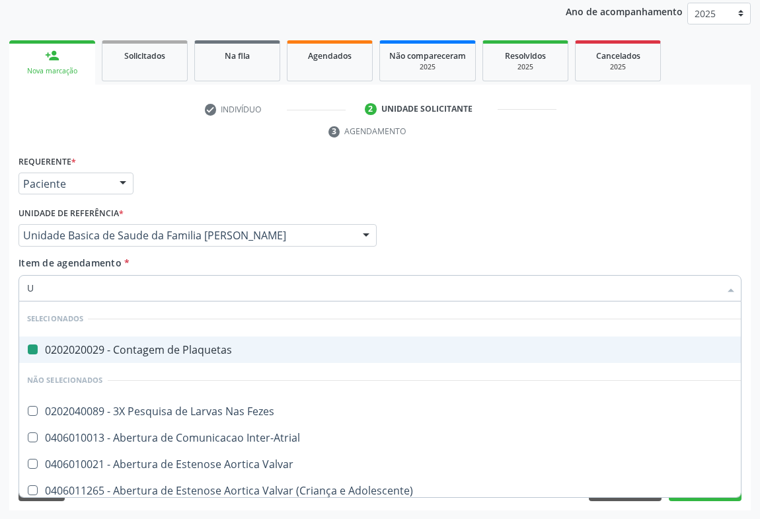
type input "UR"
checkbox Plaquetas "false"
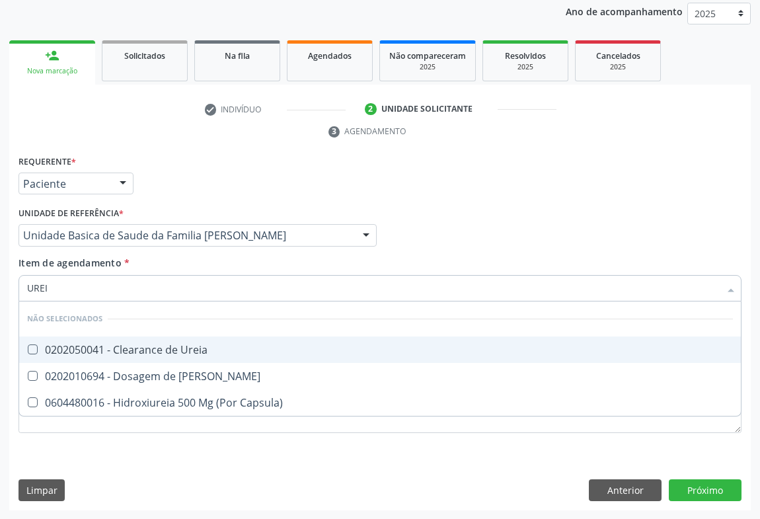
type input "UREIA"
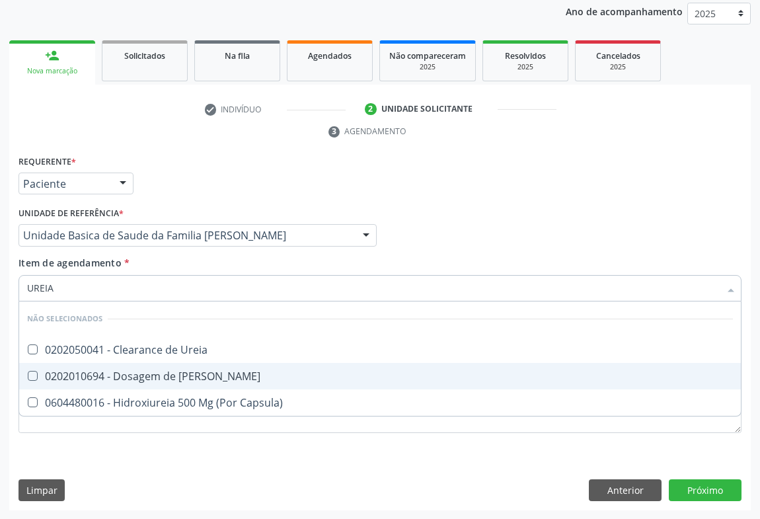
click at [112, 371] on div "0202010694 - Dosagem de Ureia" at bounding box center [380, 376] width 706 height 11
checkbox Ureia "true"
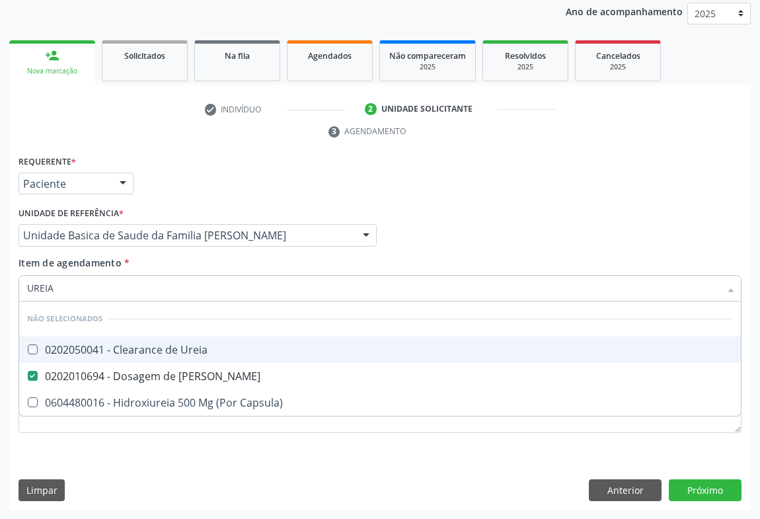
click at [238, 145] on div "check Indivíduo 2 Unidade solicitante 3 Agendamento CNS * 700 7099 3526 4880 do…" at bounding box center [379, 304] width 741 height 412
checkbox Ureia "true"
checkbox Capsula\) "true"
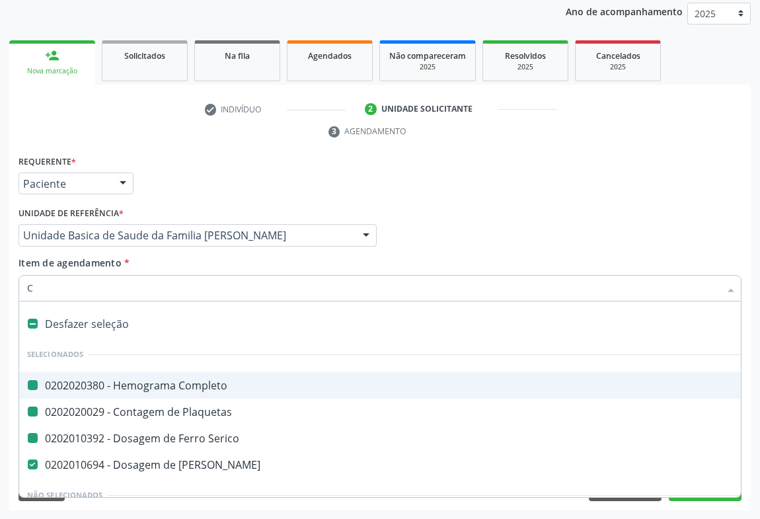
type input "CR"
checkbox Completo "false"
checkbox Serico "false"
checkbox Plaquetas "false"
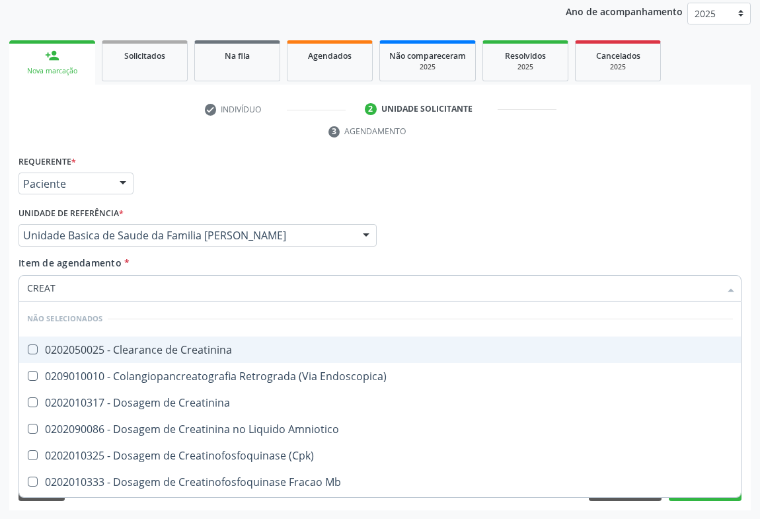
type input "CREATI"
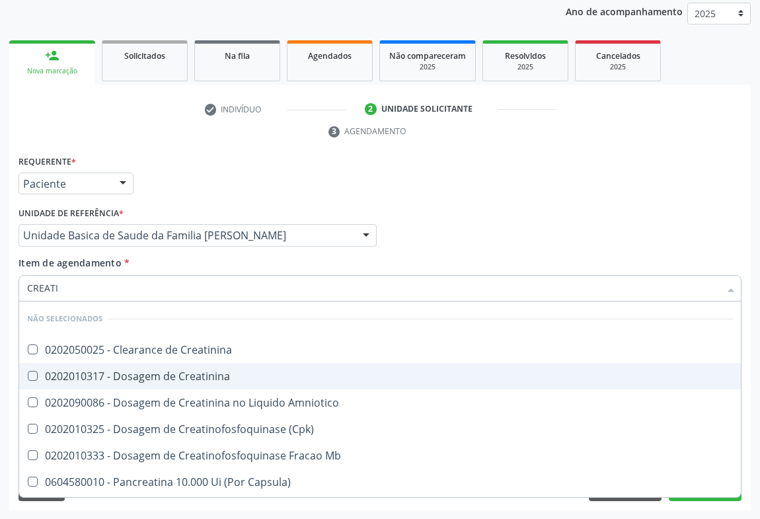
click at [124, 371] on div "0202010317 - Dosagem de Creatinina" at bounding box center [380, 376] width 706 height 11
checkbox Creatinina "true"
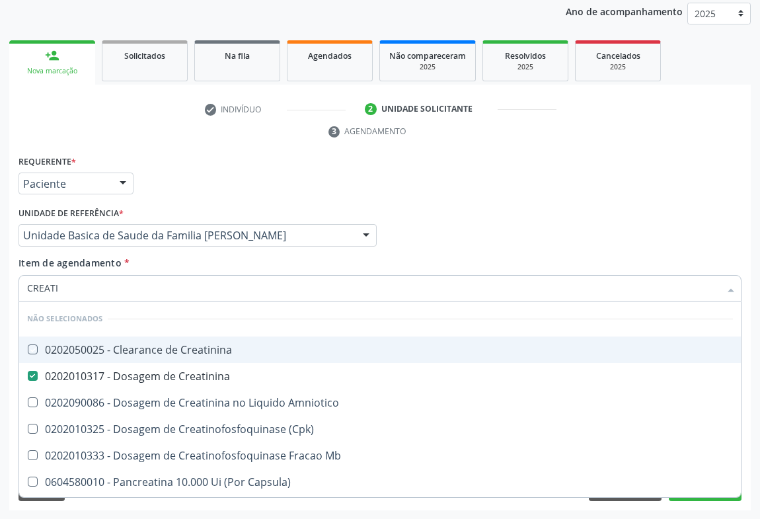
click at [400, 184] on div "Requerente * Paciente Profissional de Saúde Paciente Nenhum resultado encontrad…" at bounding box center [379, 178] width 729 height 52
checkbox Creatinina "true"
checkbox Amniotico "true"
checkbox \(Cpk\) "true"
checkbox Mb "true"
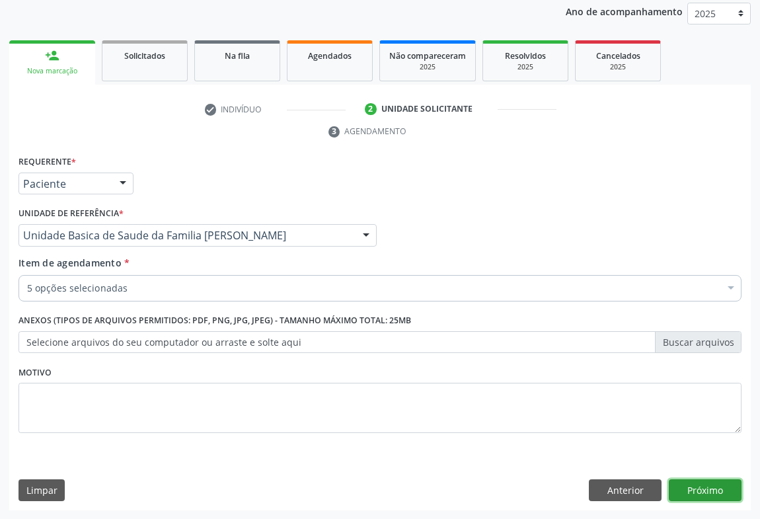
click at [708, 490] on button "Próximo" at bounding box center [705, 490] width 73 height 22
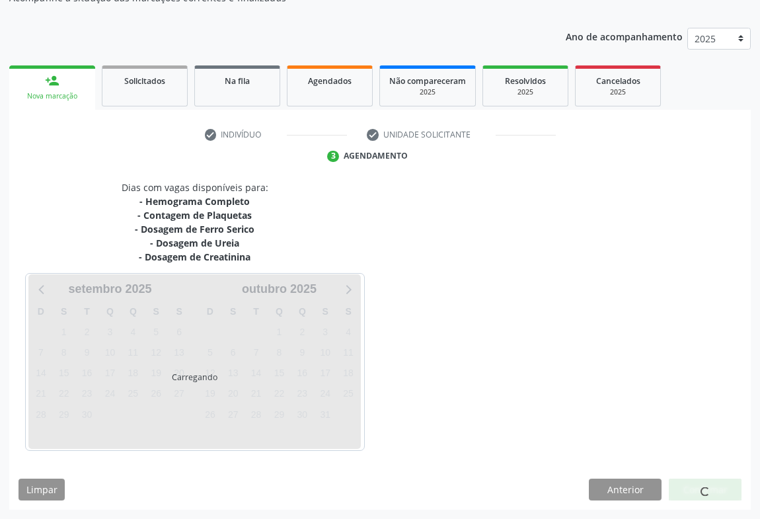
scroll to position [132, 0]
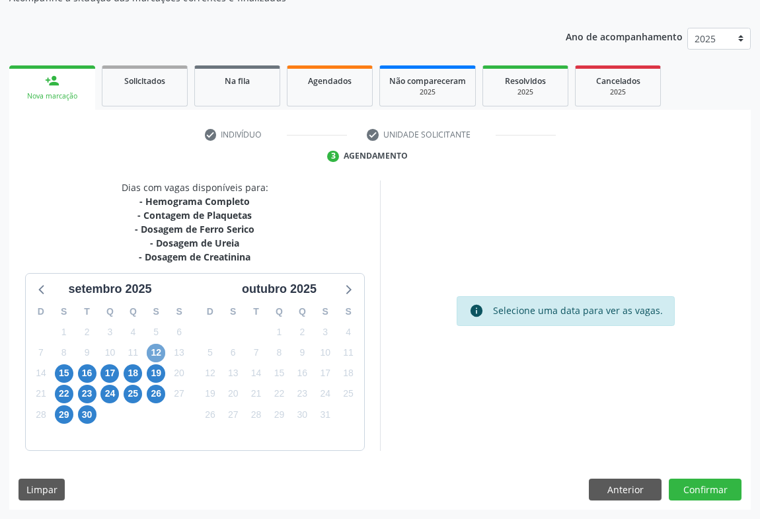
click at [157, 350] on span "12" at bounding box center [156, 353] width 18 height 18
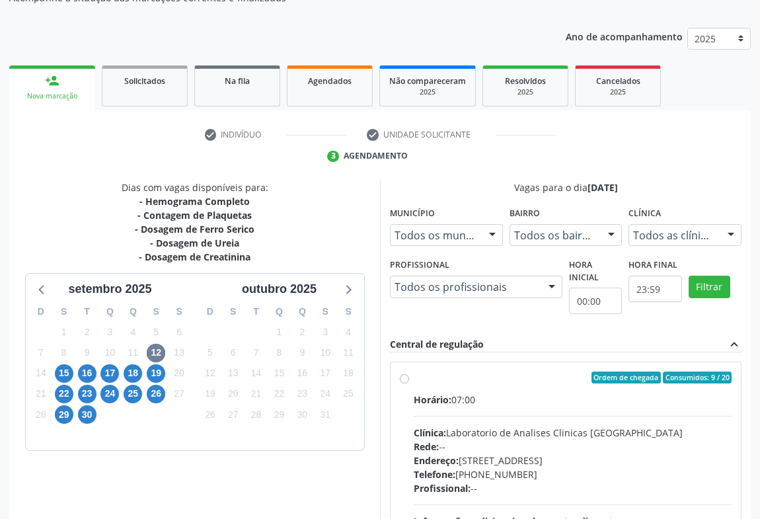
click at [542, 431] on div "Clínica: Laboratorio de Analises Clinicas Sao Francisco" at bounding box center [573, 432] width 318 height 14
click at [409, 383] on input "Ordem de chegada Consumidos: 9 / 20 Horário: 07:00 Clínica: Laboratorio de Anal…" at bounding box center [404, 377] width 9 height 12
radio input "true"
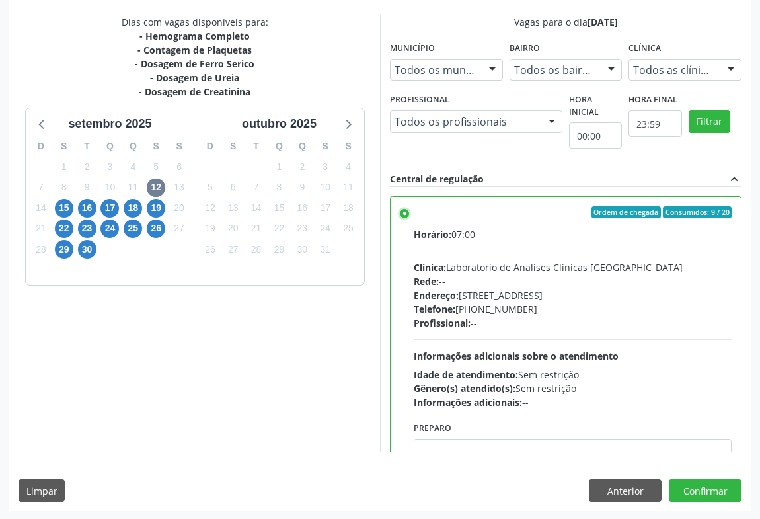
scroll to position [298, 0]
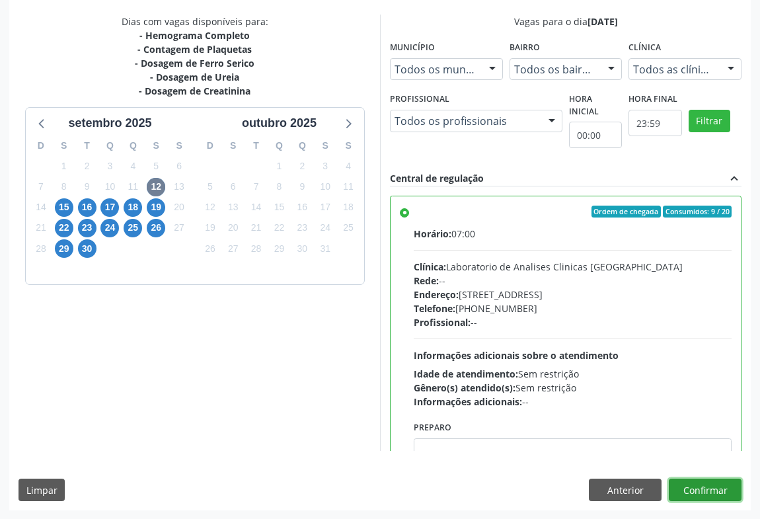
click at [698, 491] on button "Confirmar" at bounding box center [705, 489] width 73 height 22
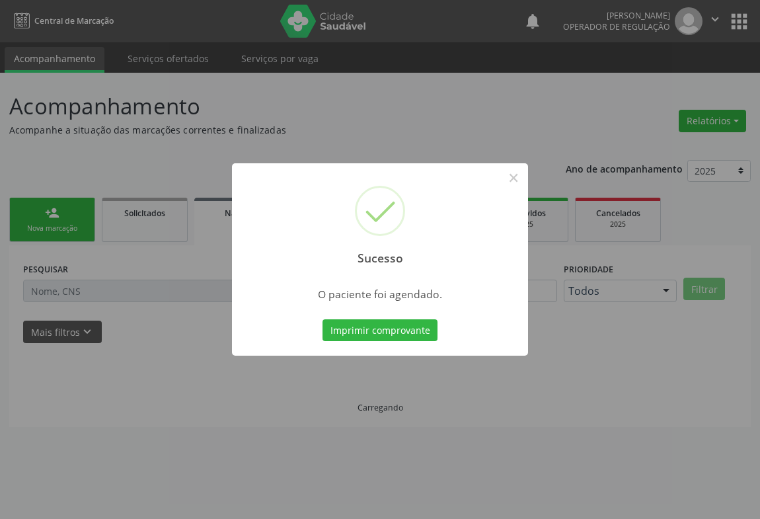
scroll to position [0, 0]
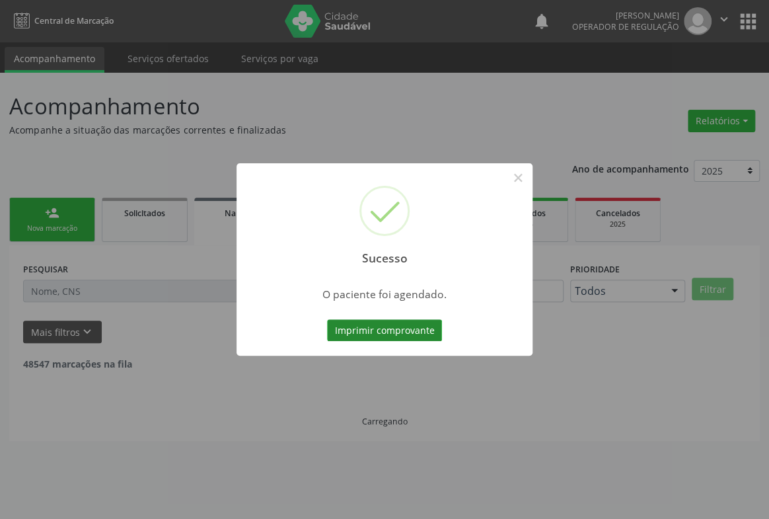
click at [379, 328] on button "Imprimir comprovante" at bounding box center [384, 330] width 115 height 22
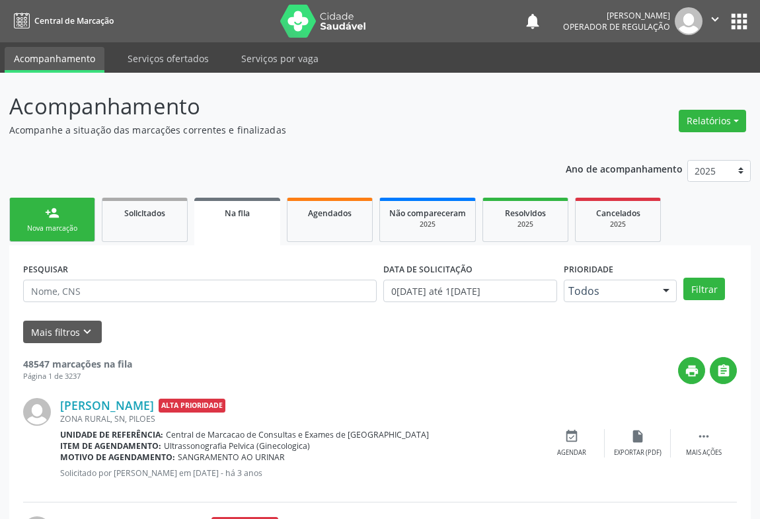
click at [59, 211] on link "person_add Nova marcação" at bounding box center [52, 220] width 86 height 44
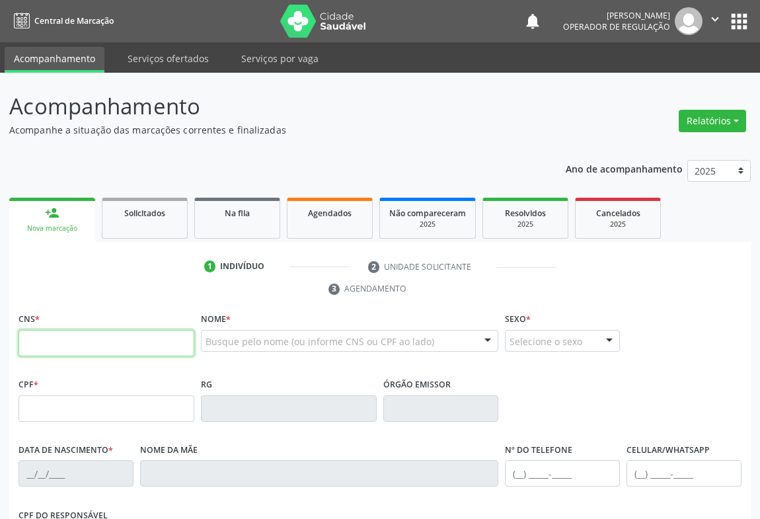
click at [61, 339] on input "text" at bounding box center [106, 343] width 176 height 26
type input "700 0069 4188 7510"
type input "0739617958"
type input "14/11/1970"
type input "(74) 99131-4528"
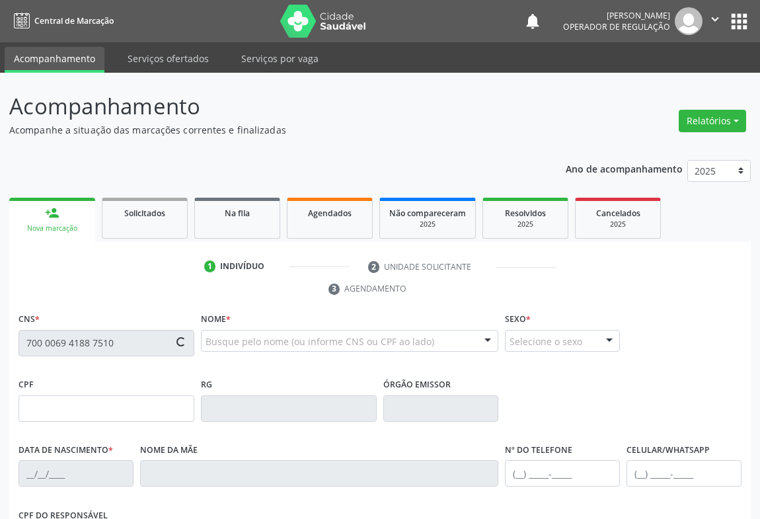
type input "(74) 99131-4528"
type input "048.120.225-09"
type input "S/N"
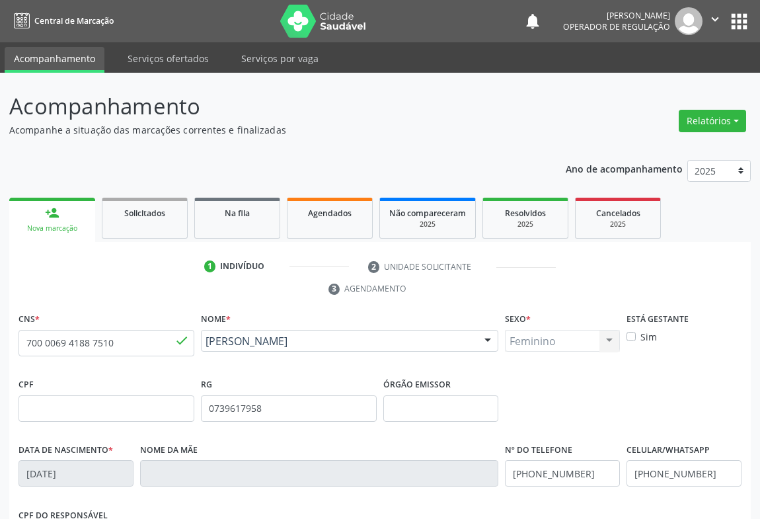
scroll to position [219, 0]
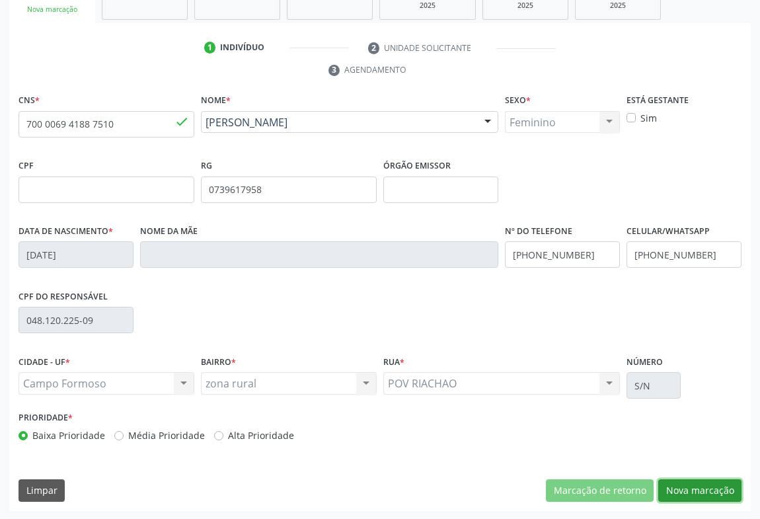
click at [703, 495] on button "Nova marcação" at bounding box center [699, 490] width 83 height 22
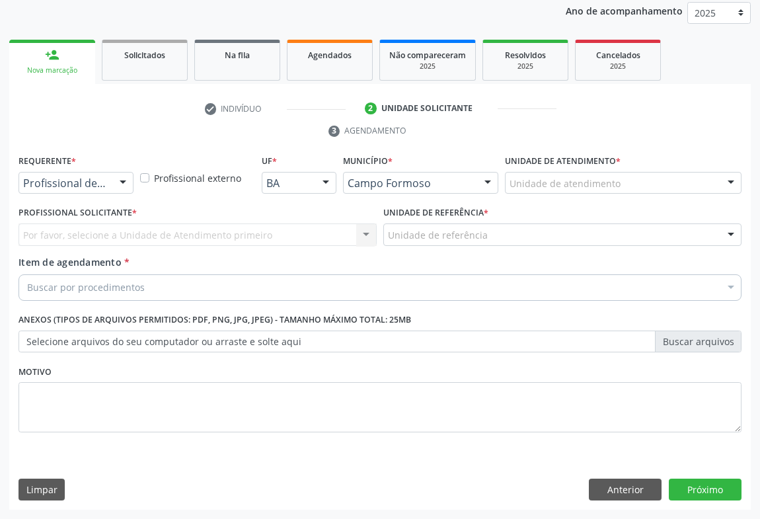
scroll to position [157, 0]
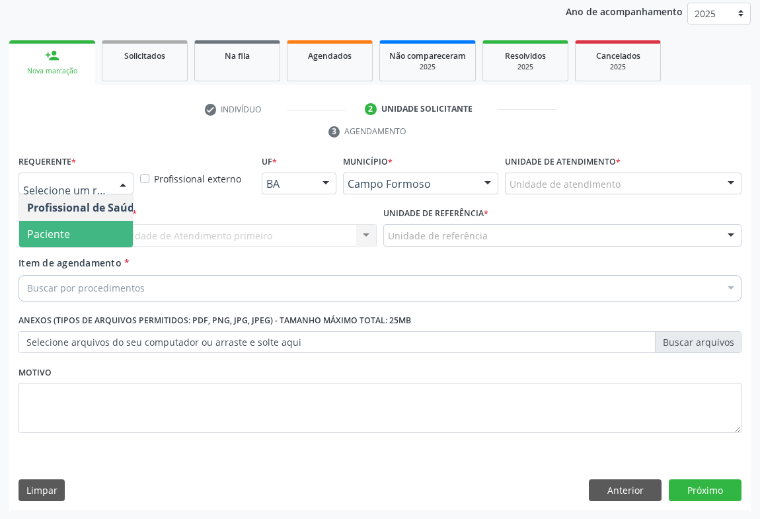
click at [58, 240] on span "Paciente" at bounding box center [83, 234] width 129 height 26
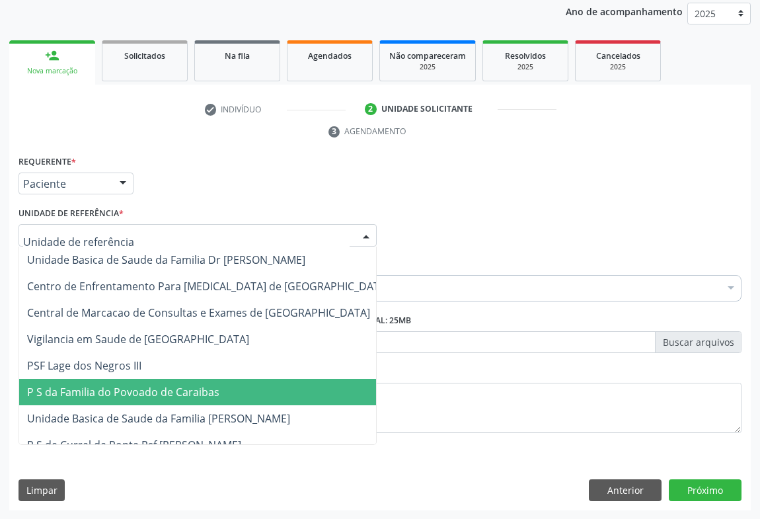
click at [151, 396] on span "P S da Familia do Povoado de Caraibas" at bounding box center [123, 391] width 192 height 15
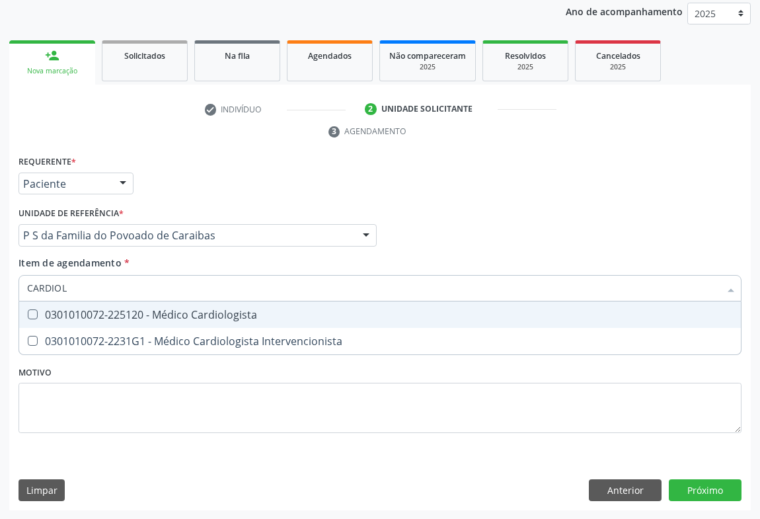
type input "CARDIOLO"
click at [132, 316] on div "0301010072-225120 - Médico Cardiologista" at bounding box center [380, 314] width 706 height 11
checkbox Cardiologista "true"
click at [700, 483] on div "Requerente * Paciente Profissional de Saúde Paciente Nenhum resultado encontrad…" at bounding box center [379, 331] width 741 height 359
checkbox Intervencionista "true"
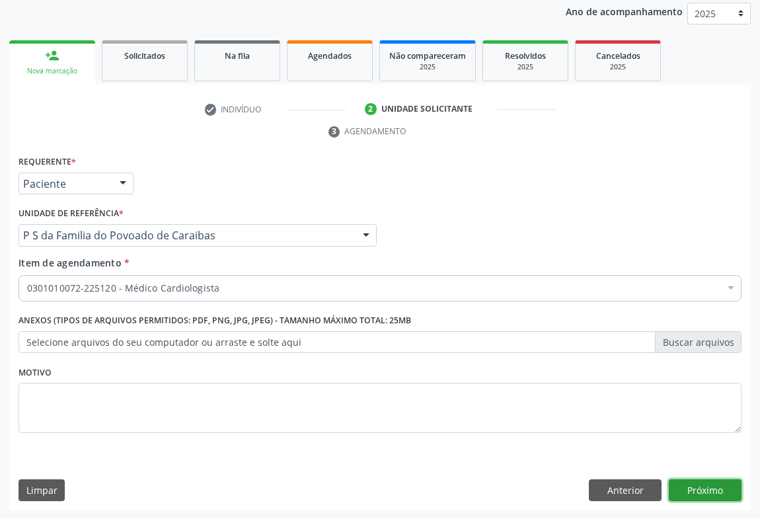
click at [710, 484] on button "Próximo" at bounding box center [705, 490] width 73 height 22
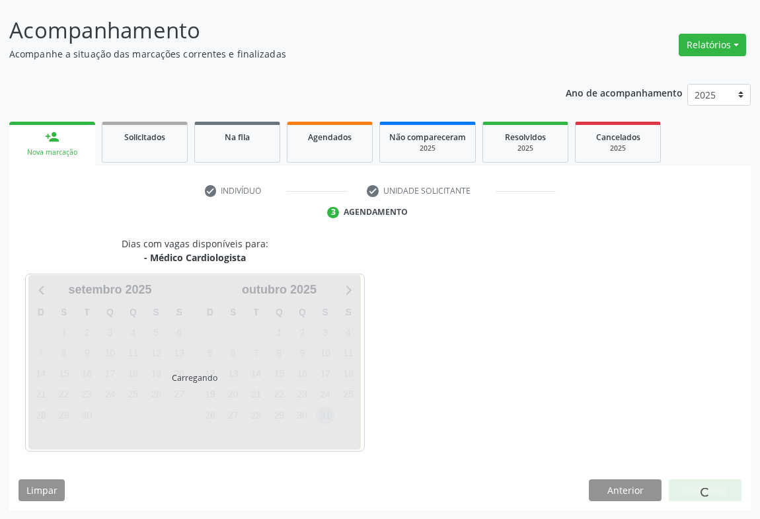
scroll to position [115, 0]
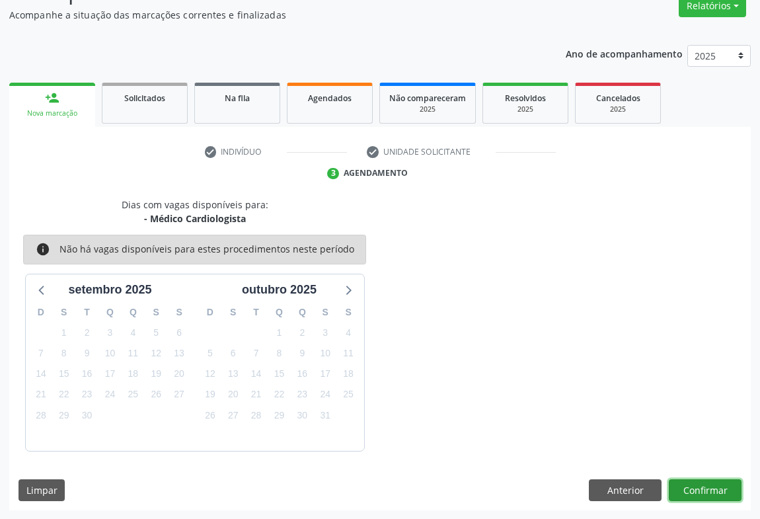
click at [714, 483] on button "Confirmar" at bounding box center [705, 490] width 73 height 22
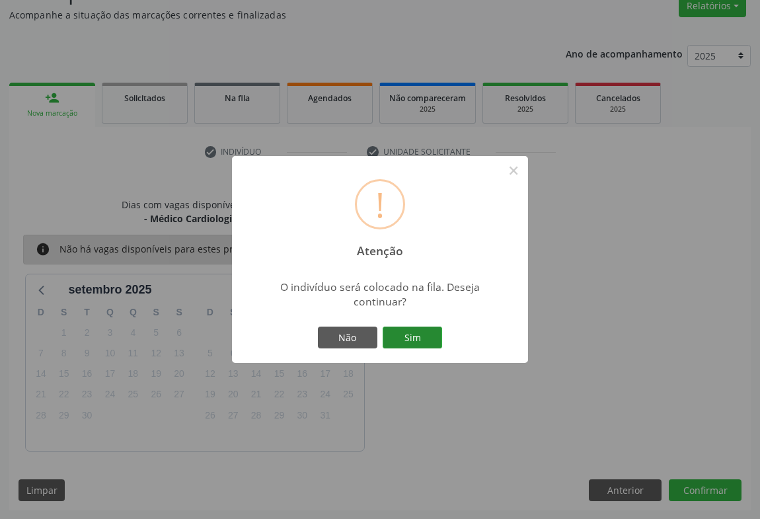
click at [423, 343] on button "Sim" at bounding box center [412, 337] width 59 height 22
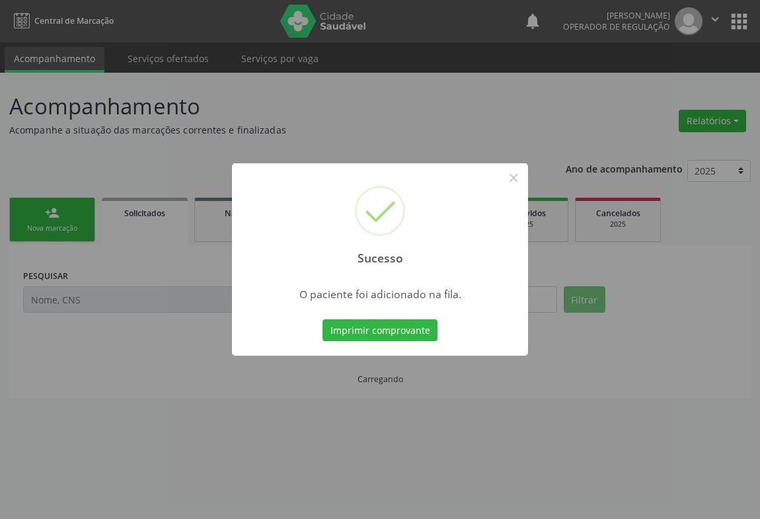
scroll to position [0, 0]
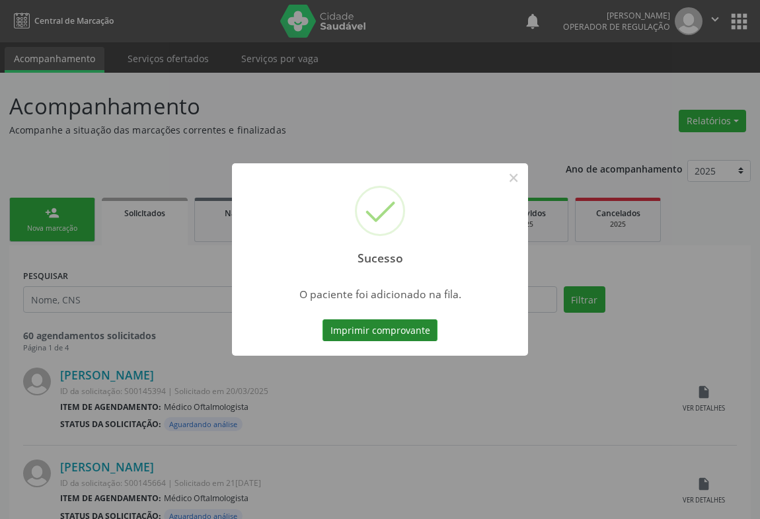
click at [384, 326] on button "Imprimir comprovante" at bounding box center [379, 330] width 115 height 22
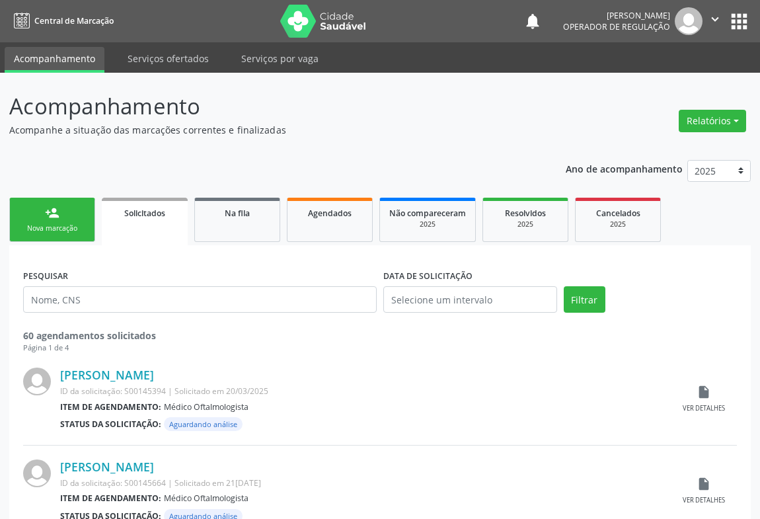
click at [56, 231] on div "Nova marcação" at bounding box center [52, 228] width 66 height 10
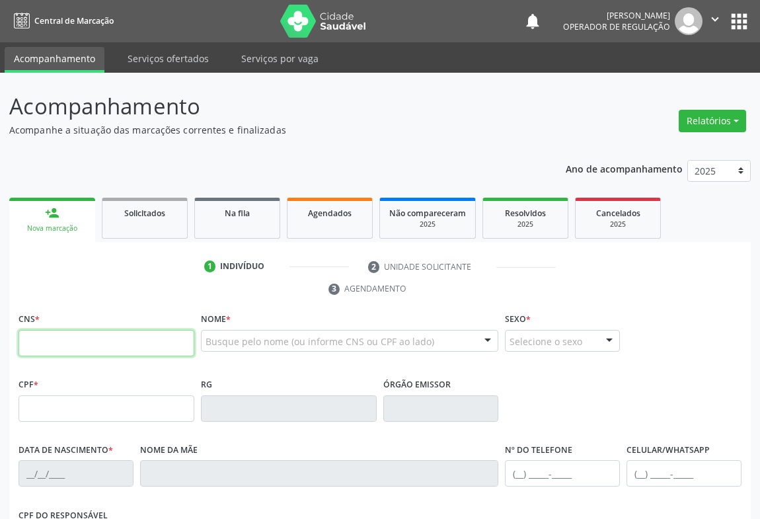
click at [55, 342] on input "text" at bounding box center [106, 343] width 176 height 26
type input "700 0049 8267 8906"
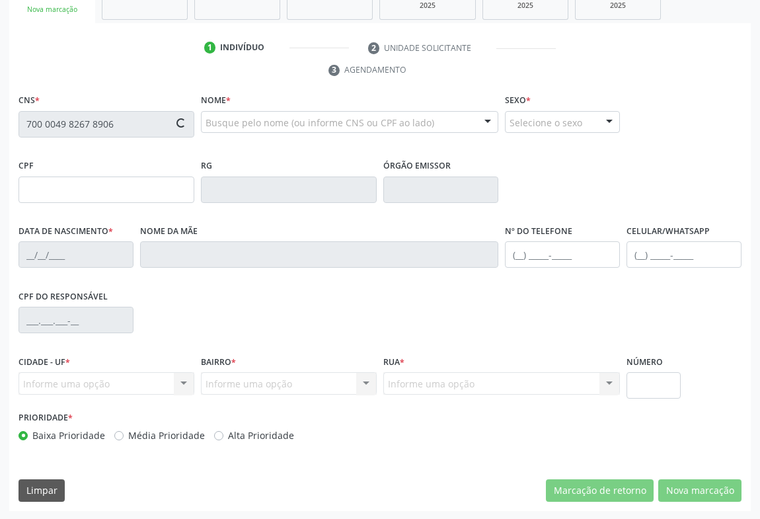
type input "27/04/1974"
type input "Cristina Nascimento da Silva"
type input "(74) 99131-4528"
type input "S/N"
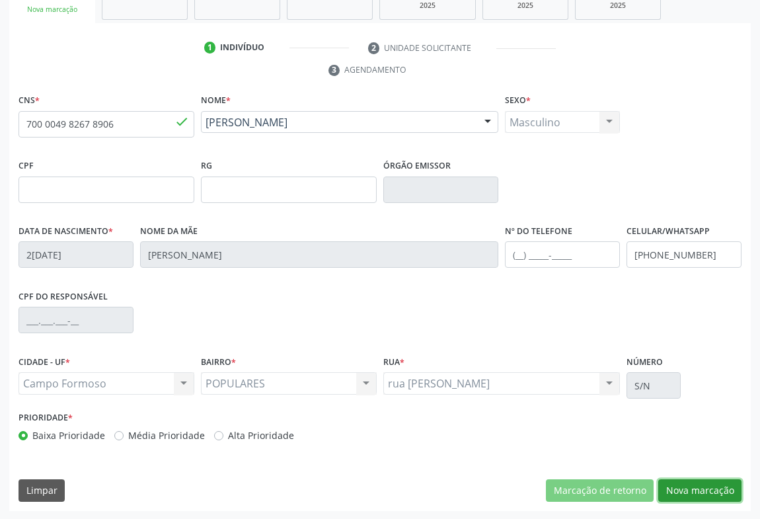
click at [689, 490] on button "Nova marcação" at bounding box center [699, 490] width 83 height 22
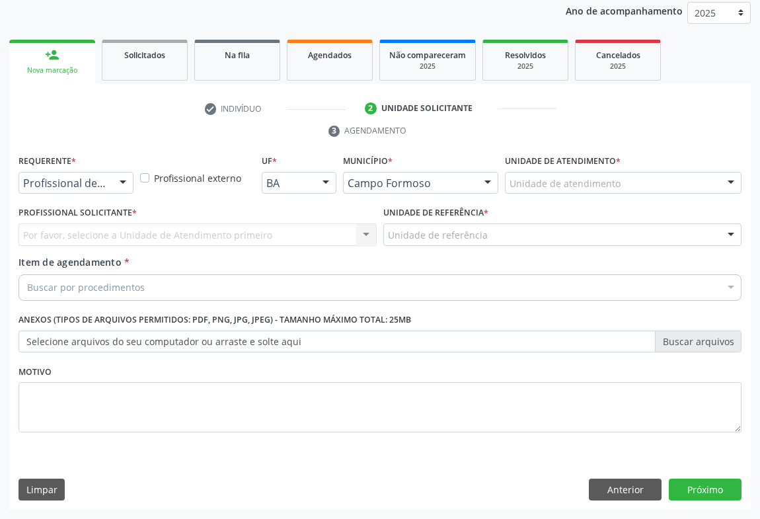
scroll to position [157, 0]
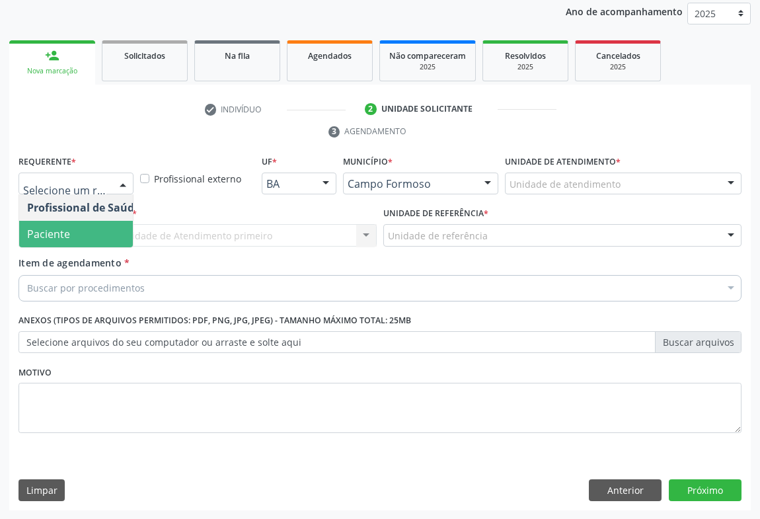
click at [55, 237] on span "Paciente" at bounding box center [48, 234] width 43 height 15
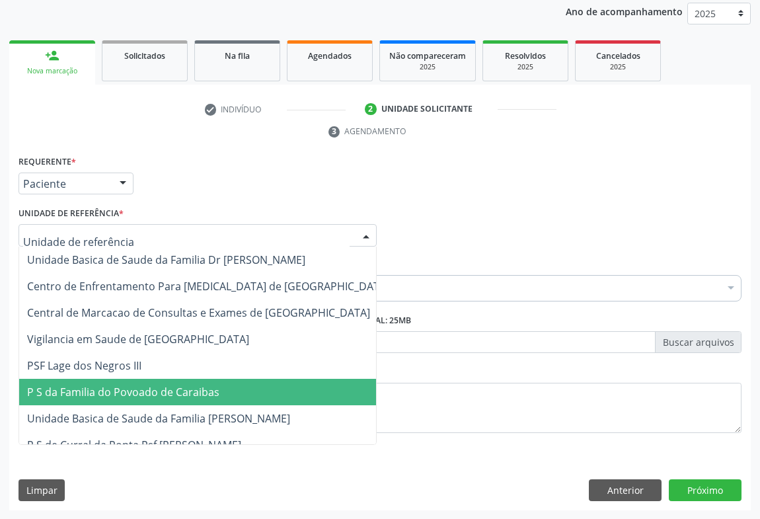
click at [128, 396] on span "P S da Familia do Povoado de Caraibas" at bounding box center [123, 391] width 192 height 15
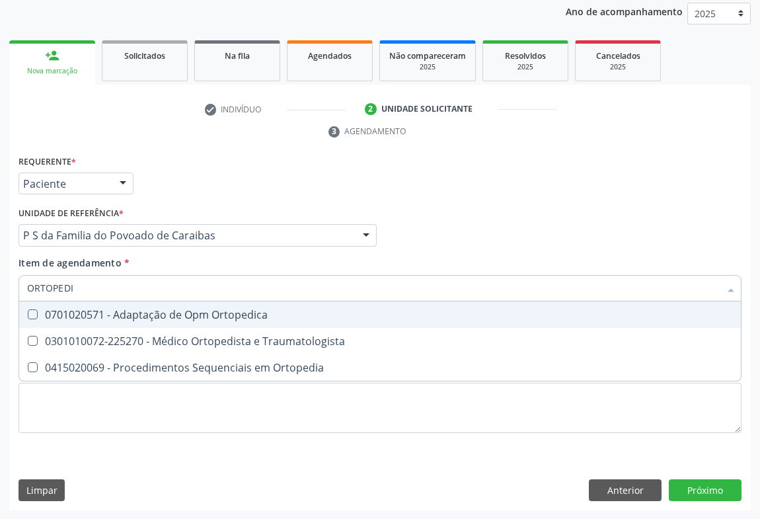
type input "ORTOPEDIS"
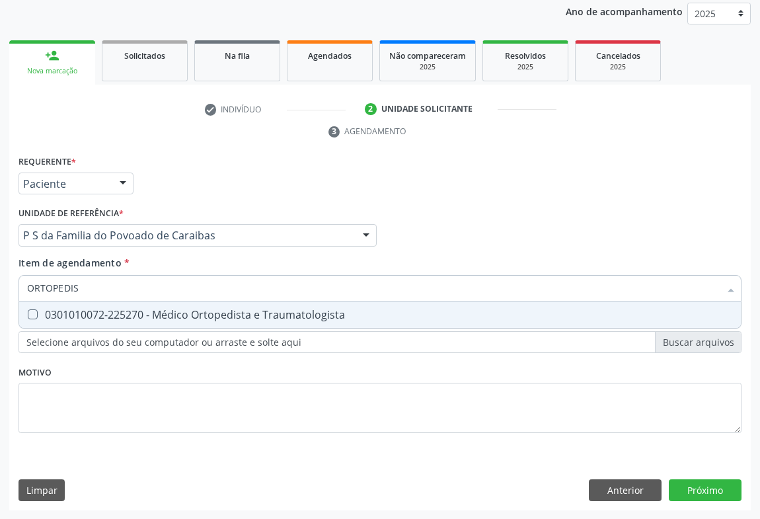
click at [105, 315] on div "0301010072-225270 - Médico Ortopedista e Traumatologista" at bounding box center [380, 314] width 706 height 11
checkbox Traumatologista "true"
click at [682, 492] on div "Requerente * Paciente Profissional de Saúde Paciente Nenhum resultado encontrad…" at bounding box center [379, 331] width 741 height 359
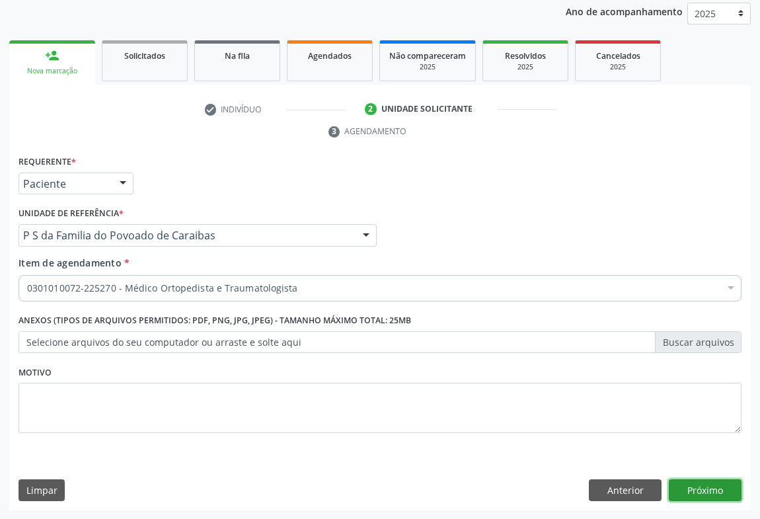
click at [705, 492] on button "Próximo" at bounding box center [705, 490] width 73 height 22
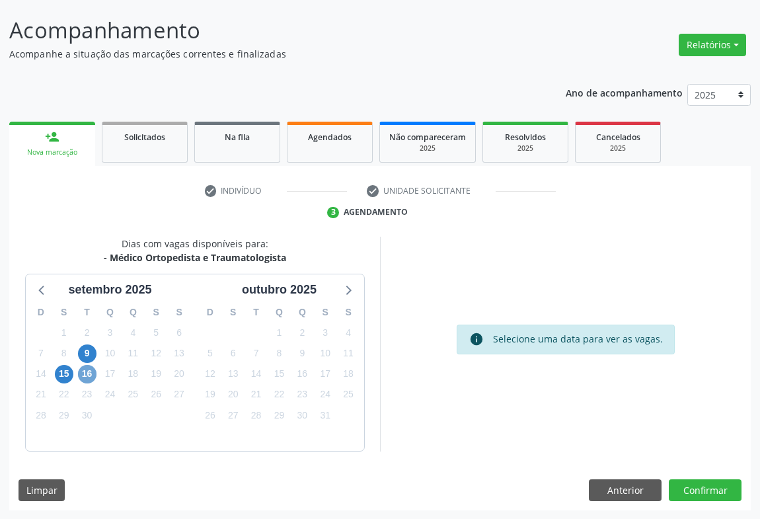
click at [92, 377] on span "16" at bounding box center [87, 374] width 18 height 18
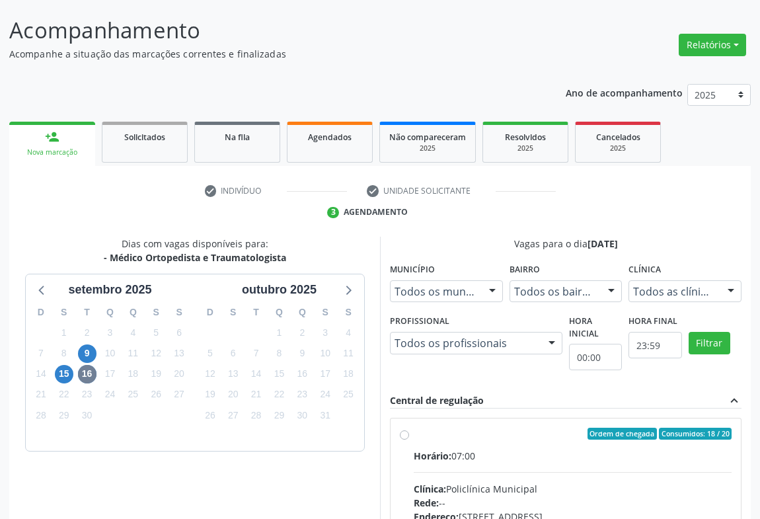
click at [555, 445] on label "Ordem de chegada Consumidos: 18 / 20 Horário: 07:00 Clínica: Policlínica Munici…" at bounding box center [573, 528] width 318 height 203
click at [409, 439] on input "Ordem de chegada Consumidos: 18 / 20 Horário: 07:00 Clínica: Policlínica Munici…" at bounding box center [404, 433] width 9 height 12
radio input "true"
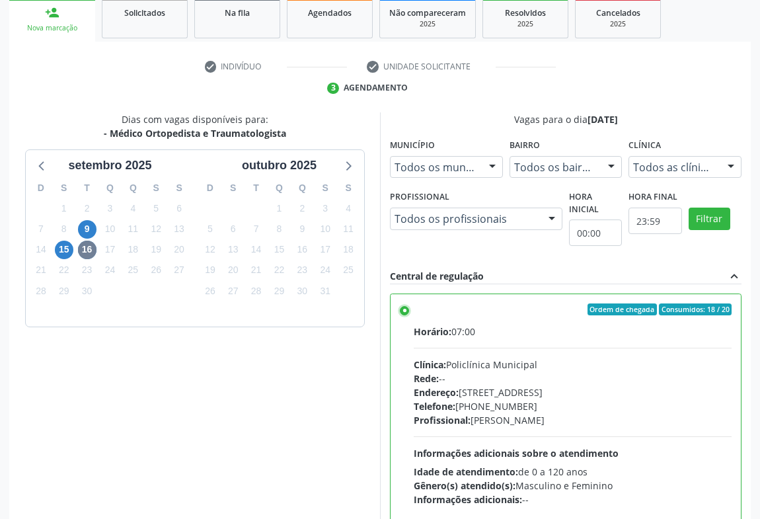
scroll to position [298, 0]
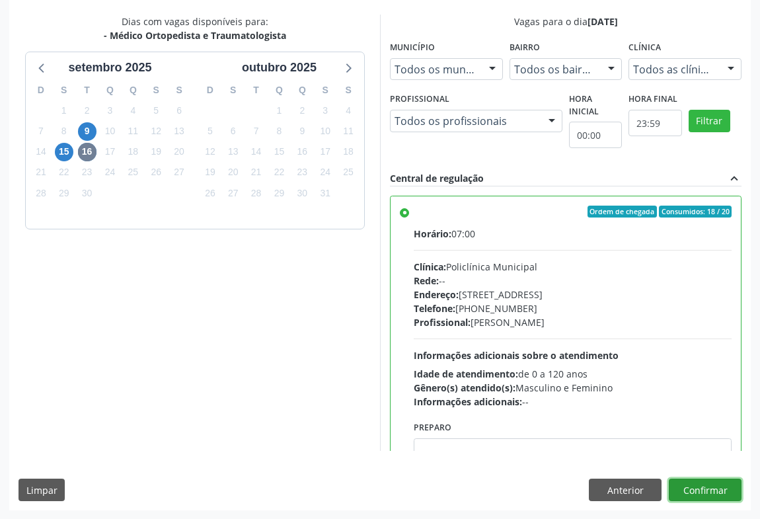
click at [690, 482] on button "Confirmar" at bounding box center [705, 489] width 73 height 22
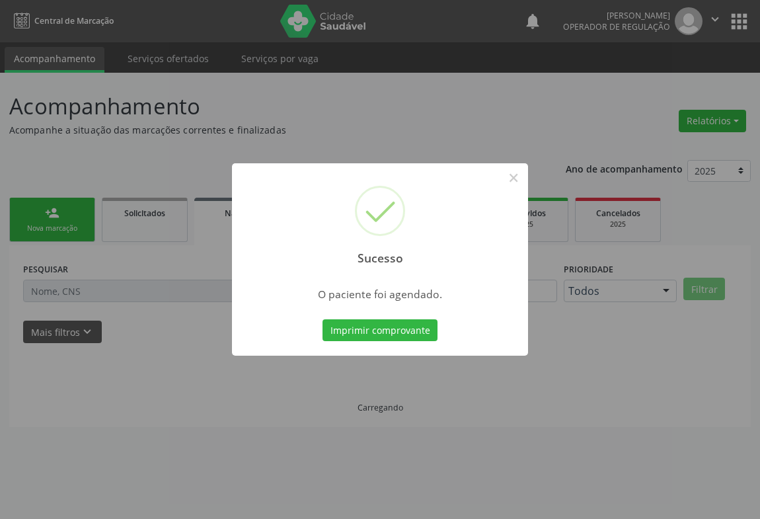
scroll to position [0, 0]
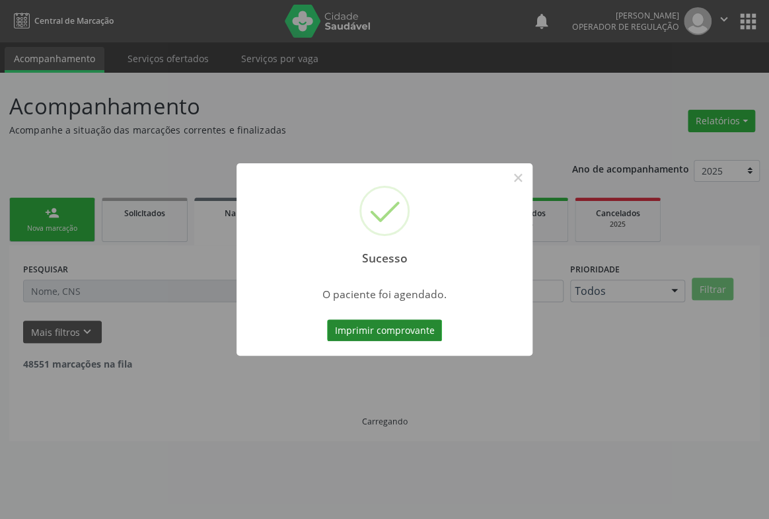
click at [371, 330] on button "Imprimir comprovante" at bounding box center [384, 330] width 115 height 22
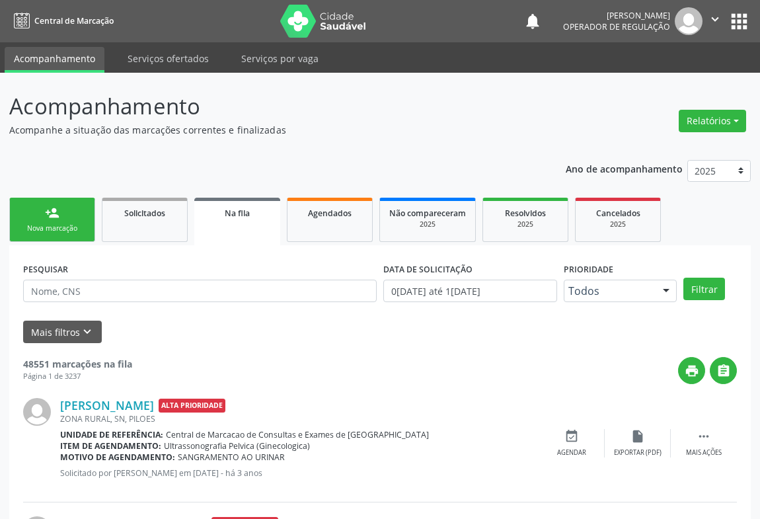
click at [65, 231] on div "Nova marcação" at bounding box center [52, 228] width 66 height 10
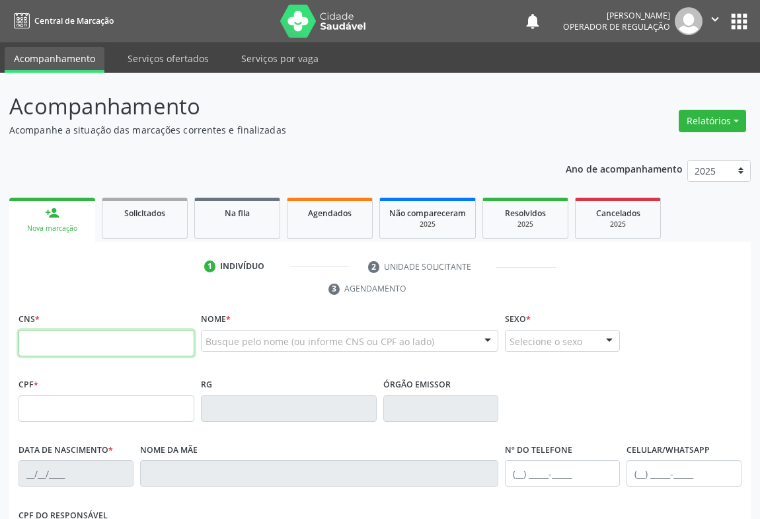
click at [64, 336] on input "text" at bounding box center [106, 343] width 176 height 26
type input "700 0093 3462 3807"
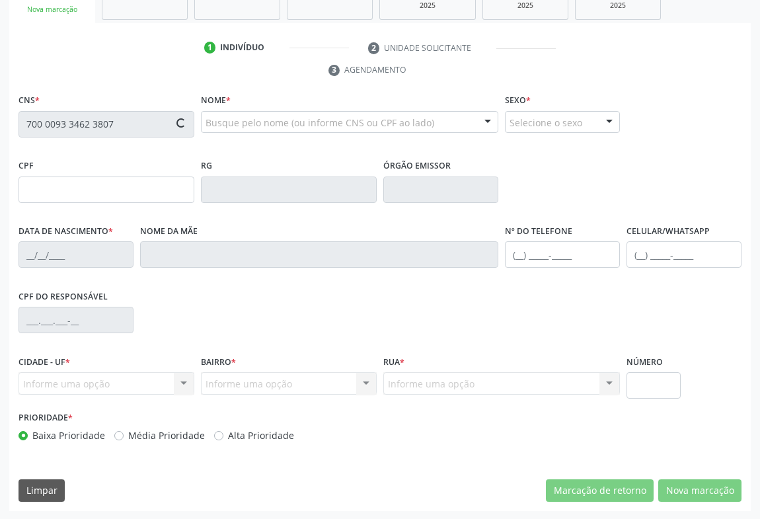
type input "203011338"
type input "16/08/1967"
type input "(74) 99125-4233"
type input "S/N"
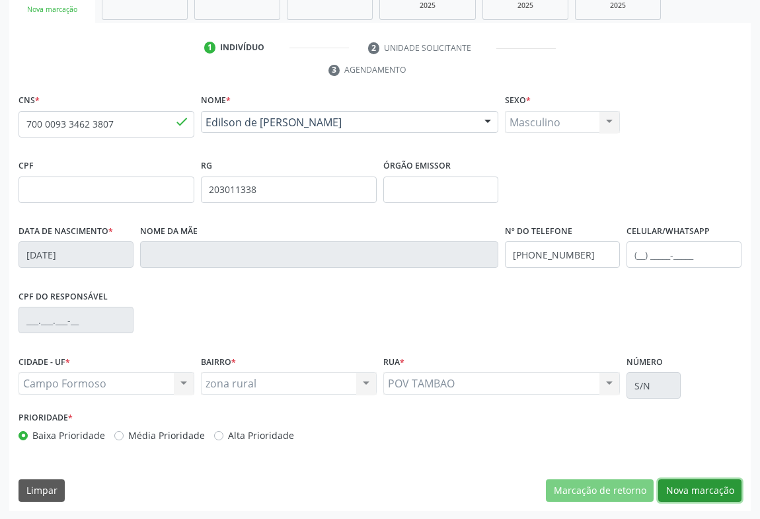
click at [710, 490] on button "Nova marcação" at bounding box center [699, 490] width 83 height 22
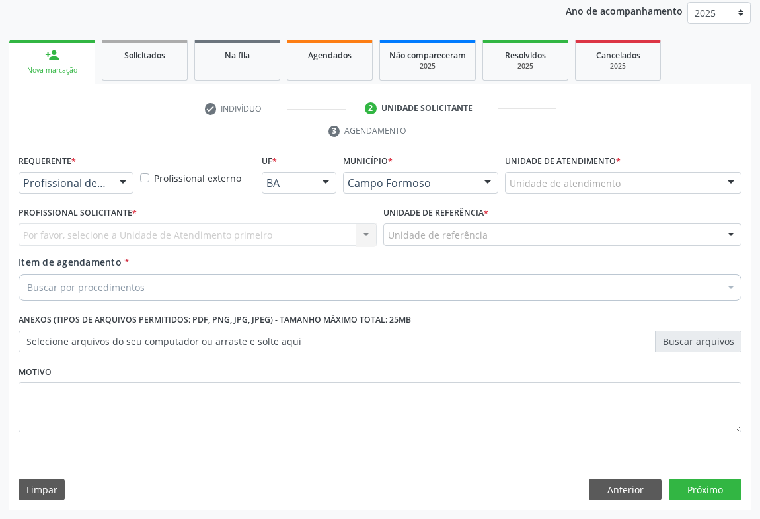
scroll to position [157, 0]
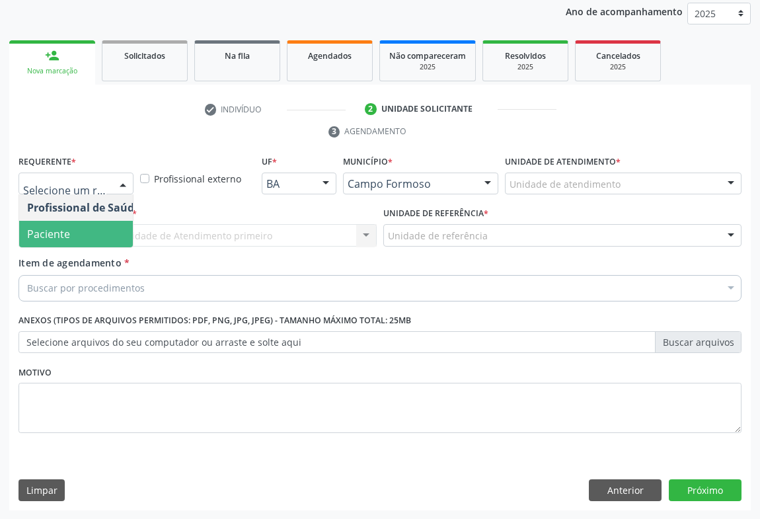
click at [48, 242] on span "Paciente" at bounding box center [83, 234] width 129 height 26
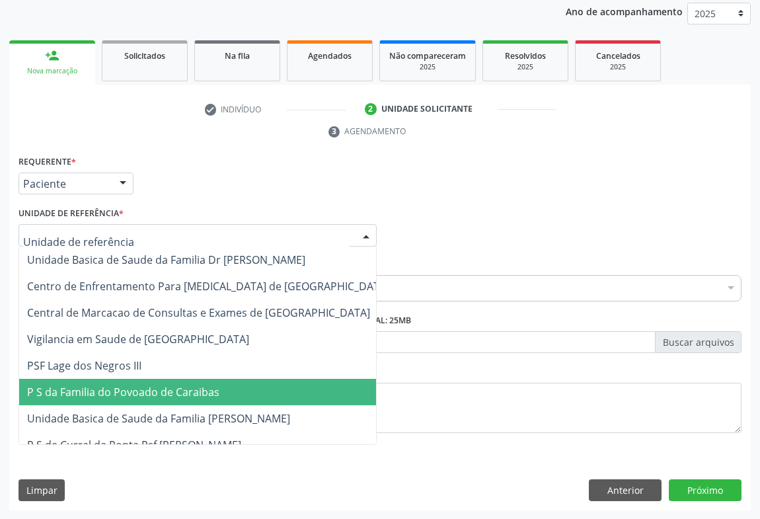
click at [150, 391] on span "P S da Familia do Povoado de Caraibas" at bounding box center [123, 391] width 192 height 15
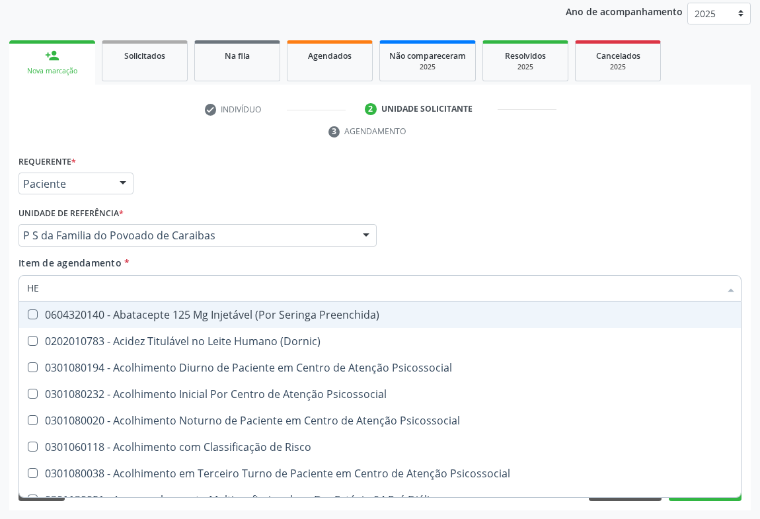
type input "HEM"
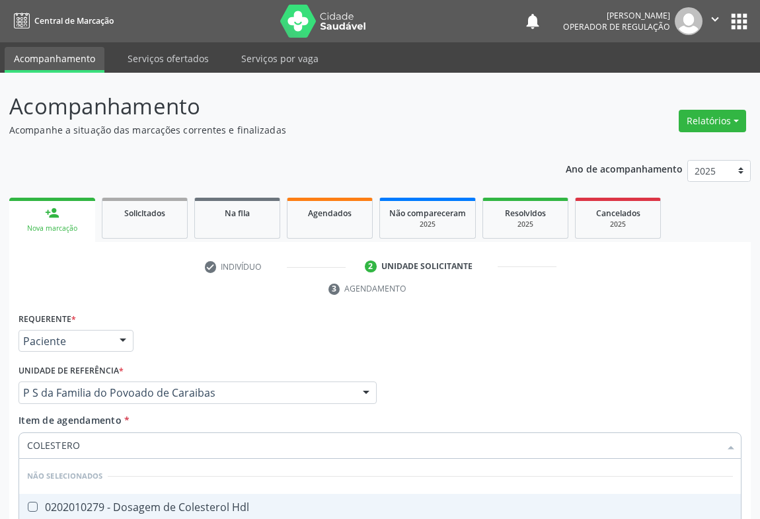
type input "COLESTEROL"
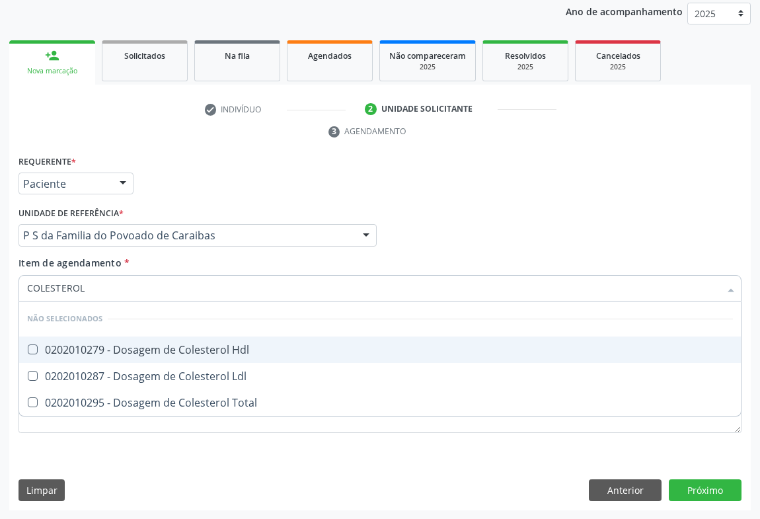
click at [93, 347] on div "0202010279 - Dosagem de Colesterol Hdl" at bounding box center [380, 349] width 706 height 11
checkbox Hdl "true"
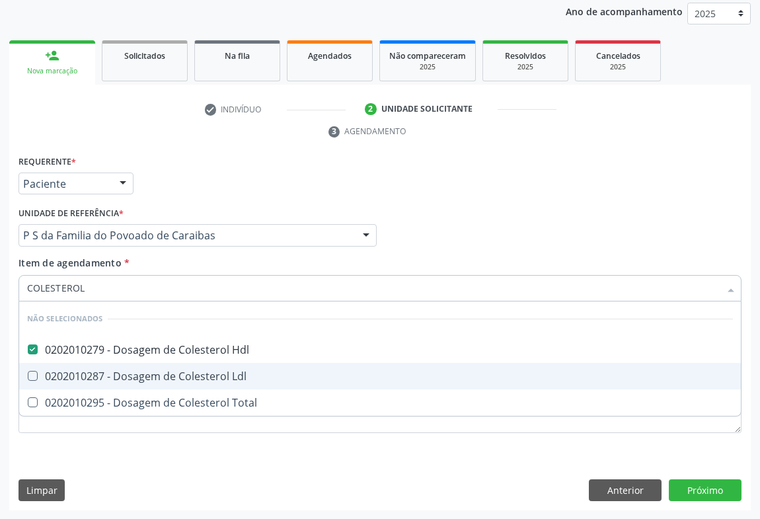
click at [80, 375] on div "0202010287 - Dosagem de Colesterol Ldl" at bounding box center [380, 376] width 706 height 11
checkbox Ldl "true"
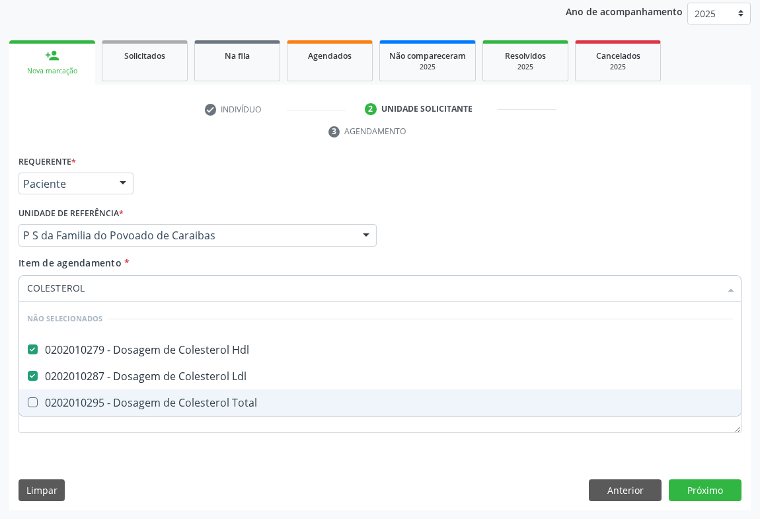
click at [68, 410] on span "0202010295 - Dosagem de Colesterol Total" at bounding box center [379, 402] width 721 height 26
checkbox Total "true"
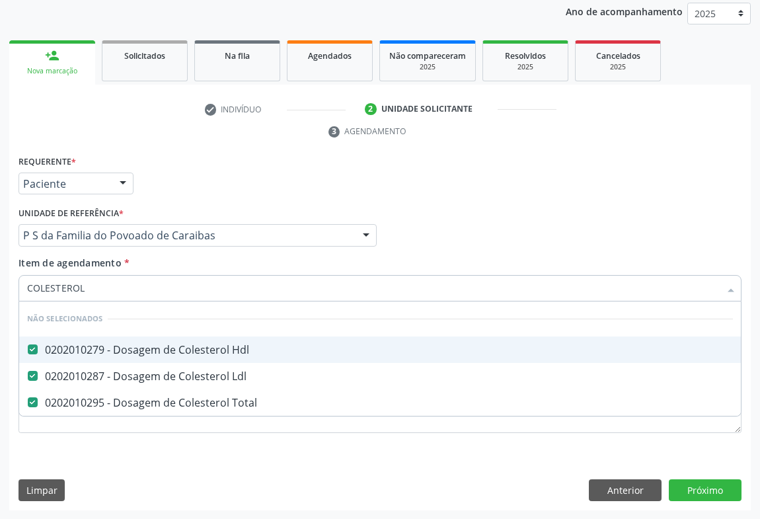
type input "COLESTEROL"
click at [163, 178] on div "Requerente * Paciente Profissional de Saúde Paciente Nenhum resultado encontrad…" at bounding box center [379, 178] width 729 height 52
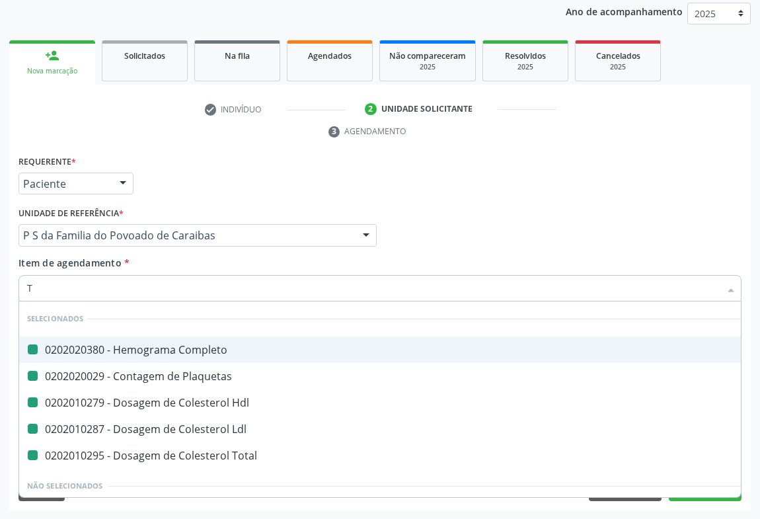
type input "TR"
checkbox Completo "false"
checkbox Plaquetas "false"
checkbox Hdl "false"
checkbox Ldl "false"
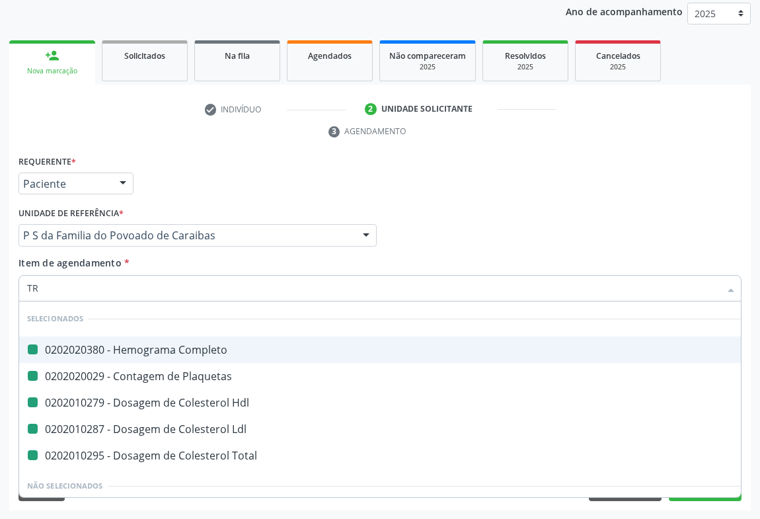
checkbox Total "false"
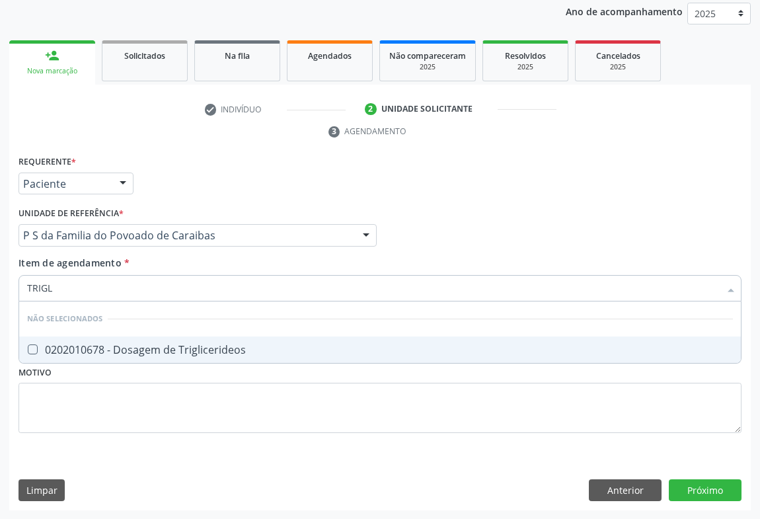
type input "TRIGLI"
click at [115, 351] on div "0202010678 - Dosagem de Triglicerideos" at bounding box center [380, 349] width 706 height 11
checkbox Triglicerideos "true"
type input "TRIGLI"
click at [193, 203] on div "Unidade de referência * P S da Familia do Povoado de Caraibas Unidade Basica de…" at bounding box center [197, 224] width 358 height 42
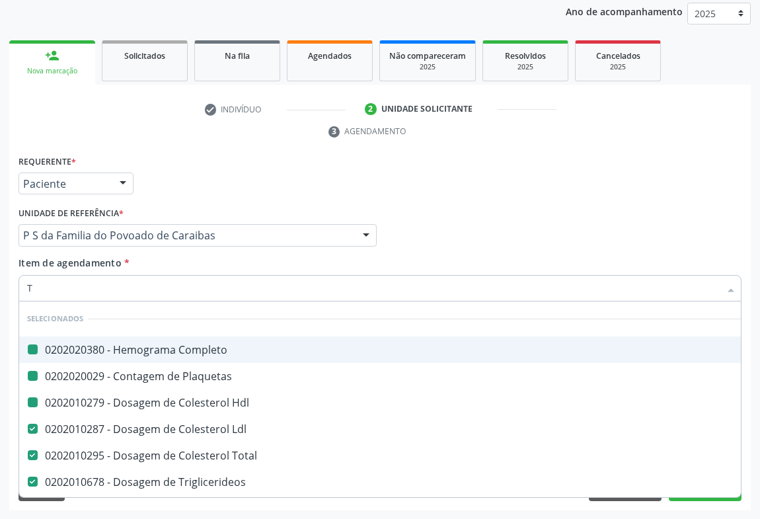
type input "TG"
checkbox Completo "false"
checkbox Plaquetas "false"
checkbox Hdl "false"
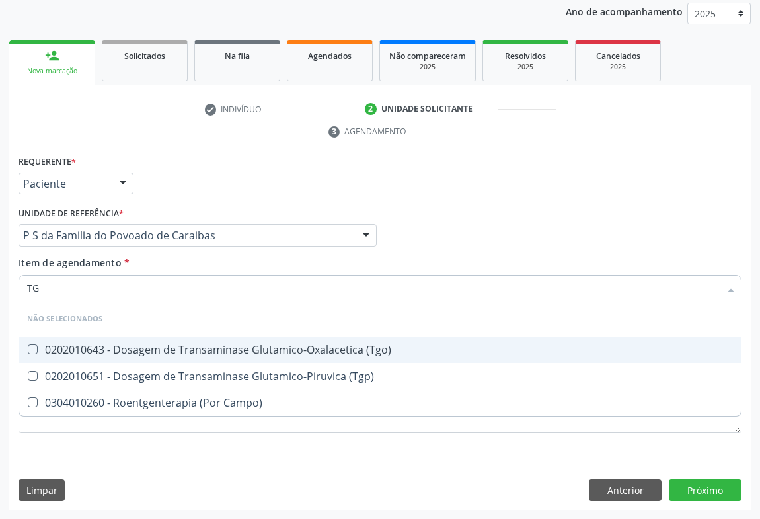
drag, startPoint x: 91, startPoint y: 349, endPoint x: 91, endPoint y: 369, distance: 19.8
click at [91, 351] on div "0202010643 - Dosagem de Transaminase Glutamico-Oxalacetica (Tgo)" at bounding box center [380, 349] width 706 height 11
checkbox \(Tgo\) "true"
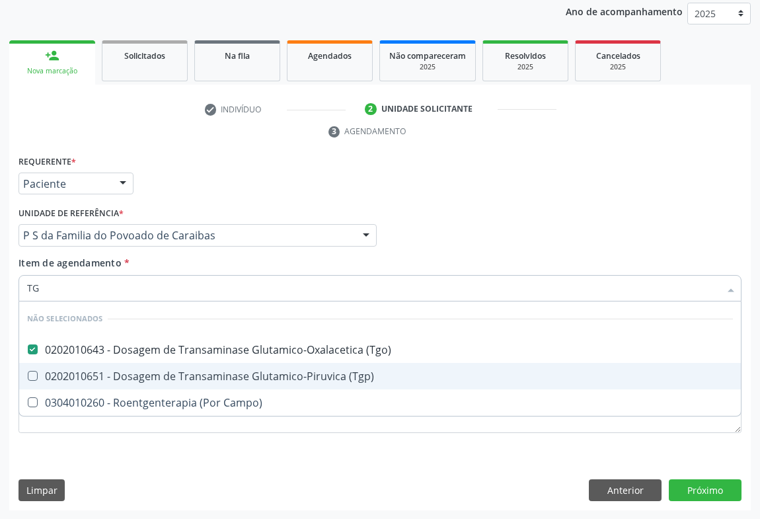
click at [91, 373] on div "0202010651 - Dosagem de Transaminase Glutamico-Piruvica (Tgp)" at bounding box center [380, 376] width 706 height 11
checkbox \(Tgp\) "true"
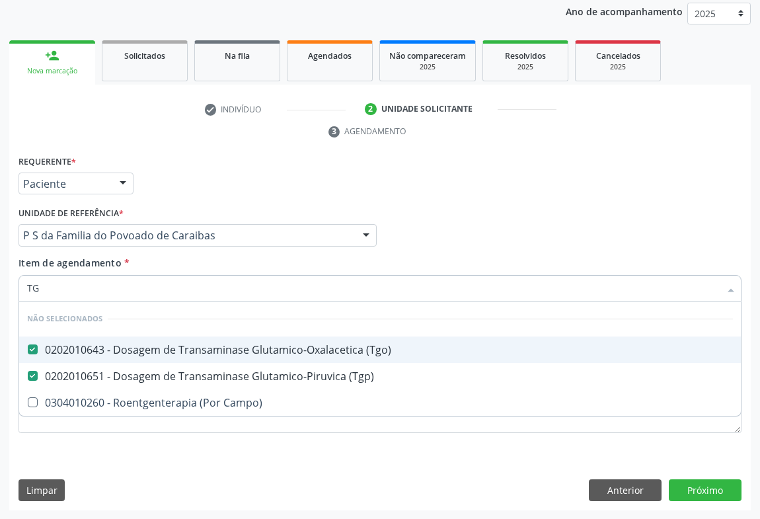
click at [178, 149] on div "check Indivíduo 2 Unidade solicitante 3 Agendamento CNS * 700 0093 3462 3807 do…" at bounding box center [379, 304] width 741 height 412
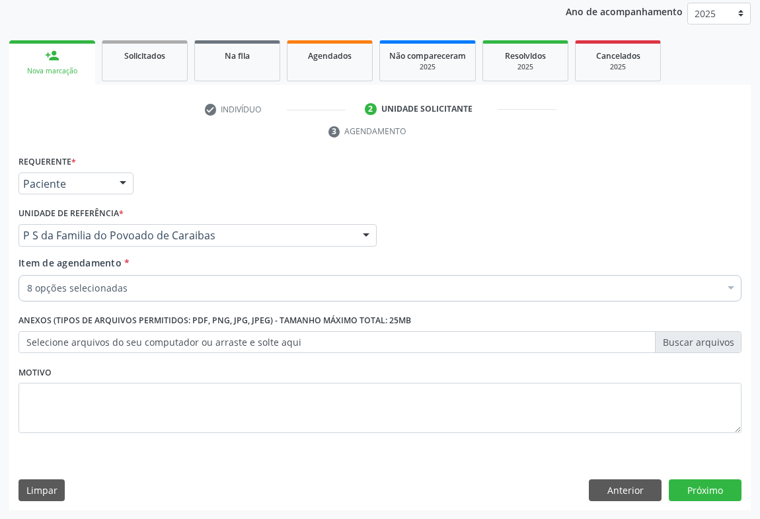
checkbox Hdl "true"
click at [73, 276] on div "8 opções selecionadas" at bounding box center [379, 288] width 723 height 26
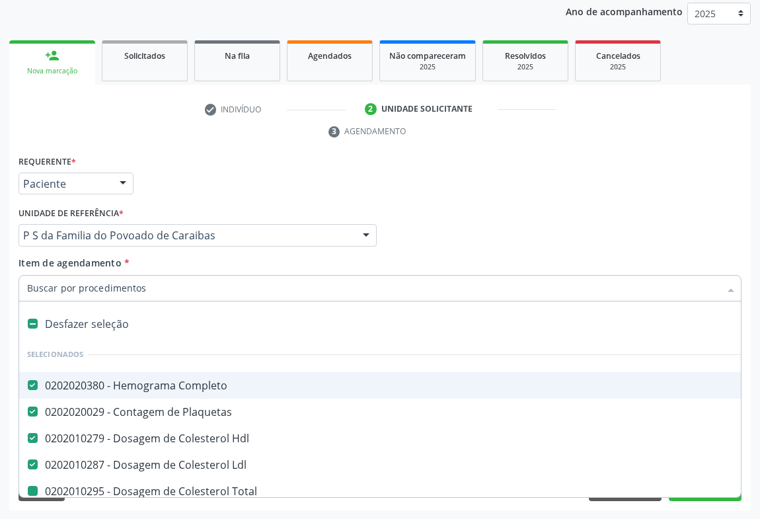
type input "U"
checkbox Total "false"
checkbox Triglicerideos "false"
checkbox \(Tgo\) "false"
checkbox \(Tgp\) "false"
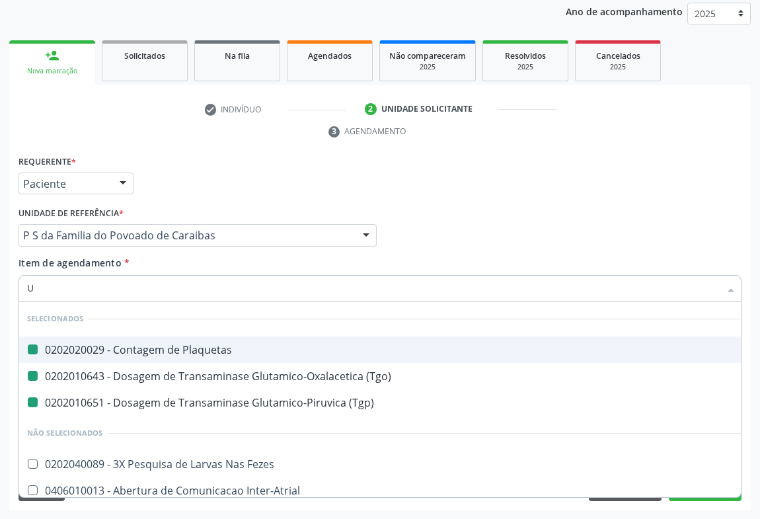
type input "UR"
checkbox Plaquetas "false"
checkbox \(Tgo\) "false"
checkbox \(Tgp\) "false"
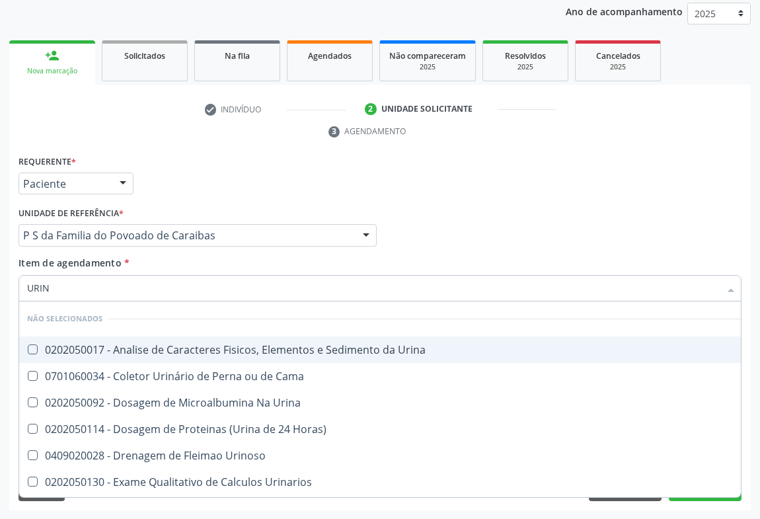
type input "URINA"
click at [79, 348] on div "0202050017 - Analise de Caracteres Fisicos, Elementos e Sedimento da Urina" at bounding box center [380, 349] width 706 height 11
checkbox Urina "true"
click at [161, 162] on div "Requerente * Paciente Profissional de Saúde Paciente Nenhum resultado encontrad…" at bounding box center [379, 178] width 729 height 52
checkbox Urina "true"
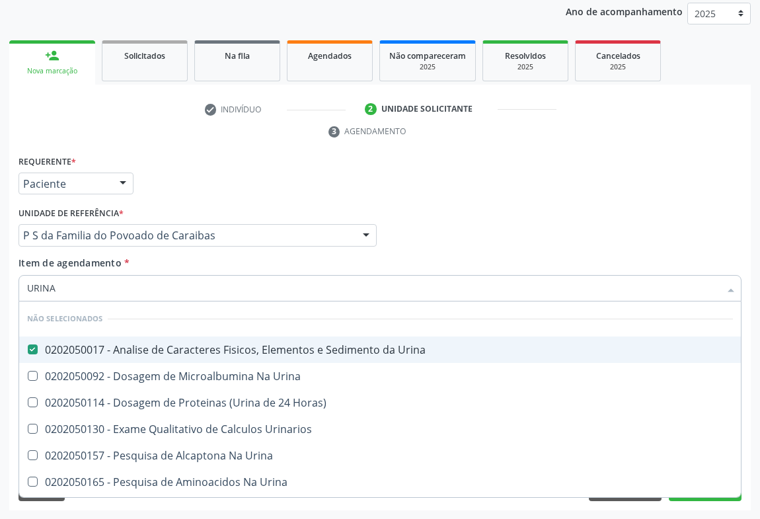
checkbox Horas\) "true"
checkbox Urina "true"
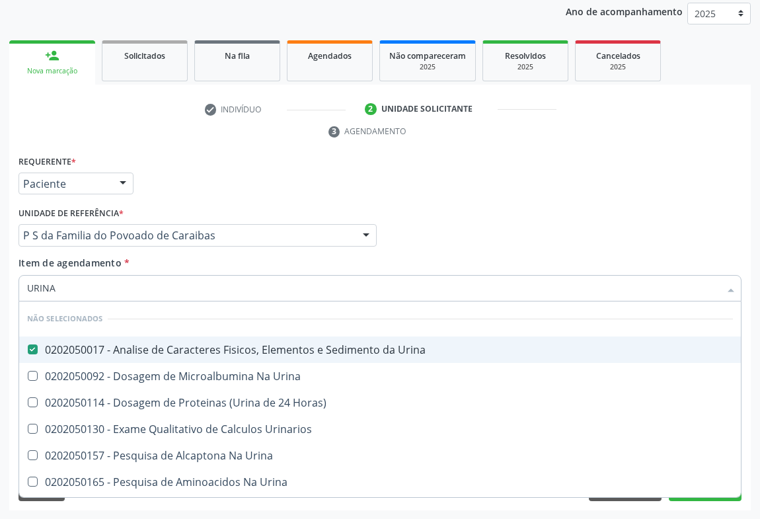
checkbox Urina "true"
checkbox Urinarios "true"
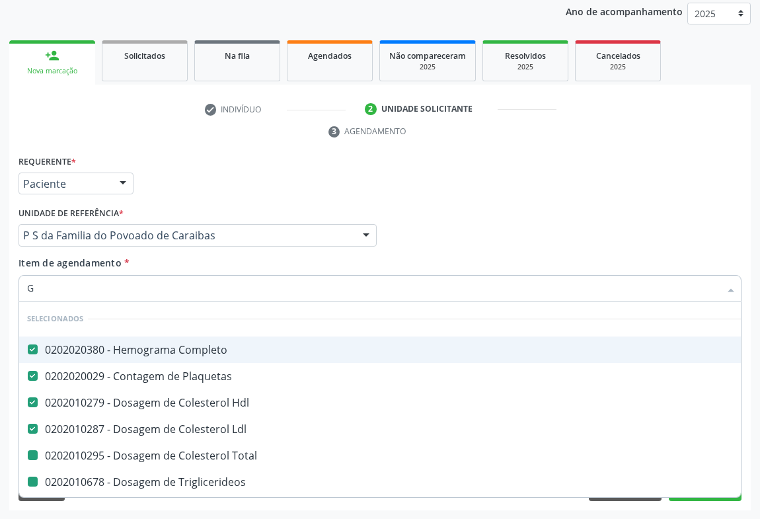
type input "GL"
checkbox Total "false"
checkbox Triglicerideos "false"
checkbox \(Tgo\) "false"
checkbox \(Tgp\) "false"
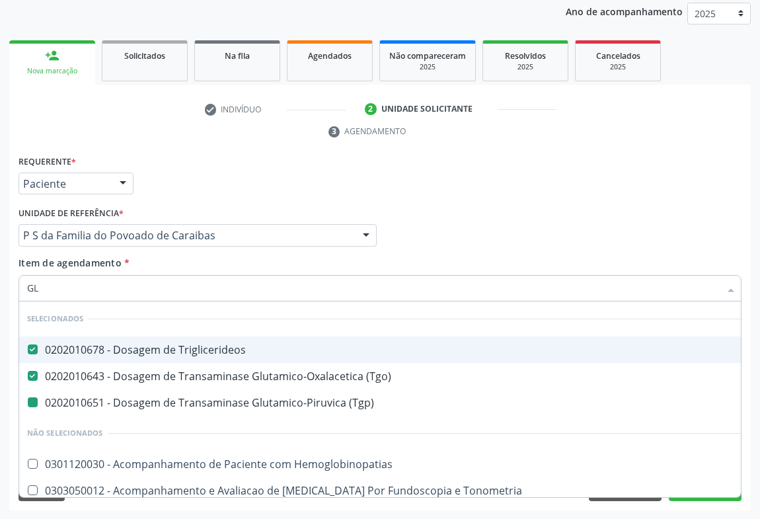
type input "GLI"
checkbox \(Tgp\) "false"
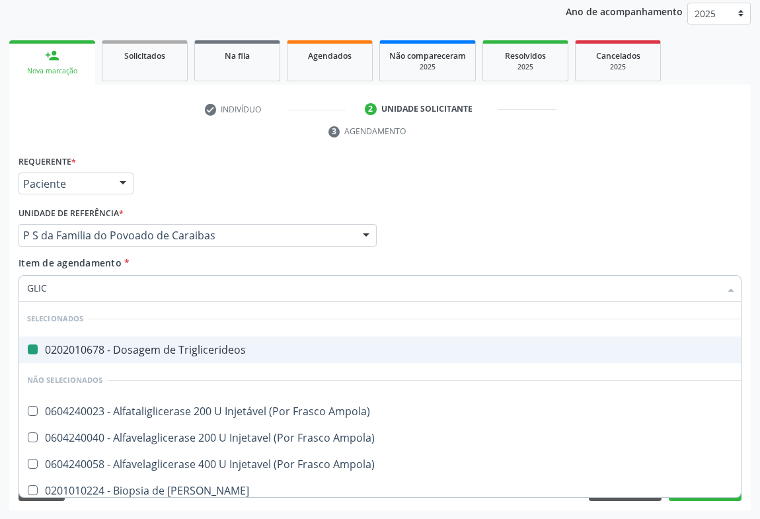
type input "GLICO"
checkbox Triglicerideos "false"
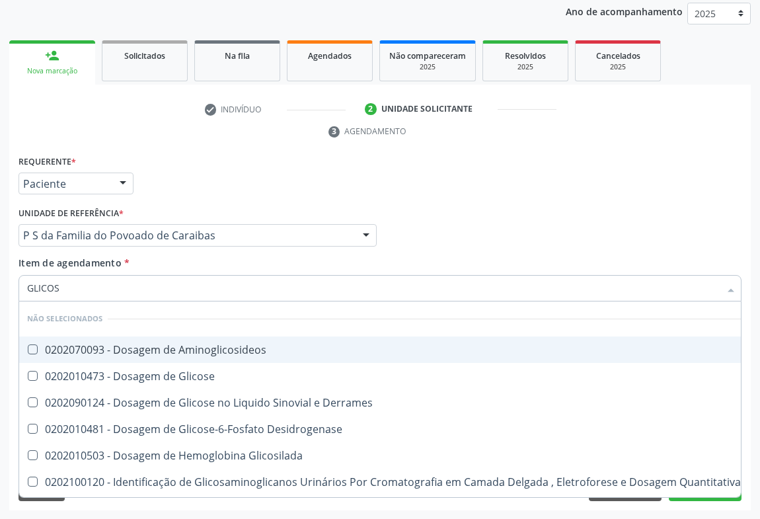
type input "GLICOSE"
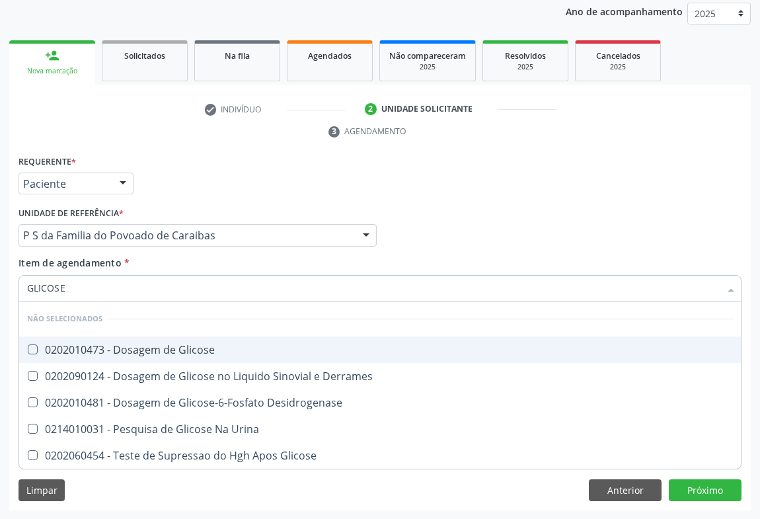
click at [102, 350] on div "0202010473 - Dosagem de Glicose" at bounding box center [380, 349] width 706 height 11
checkbox Glicose "true"
click at [186, 196] on div "Requerente * Paciente Profissional de Saúde Paciente Nenhum resultado encontrad…" at bounding box center [379, 178] width 729 height 52
checkbox Desidrogenase "true"
checkbox Glicose "true"
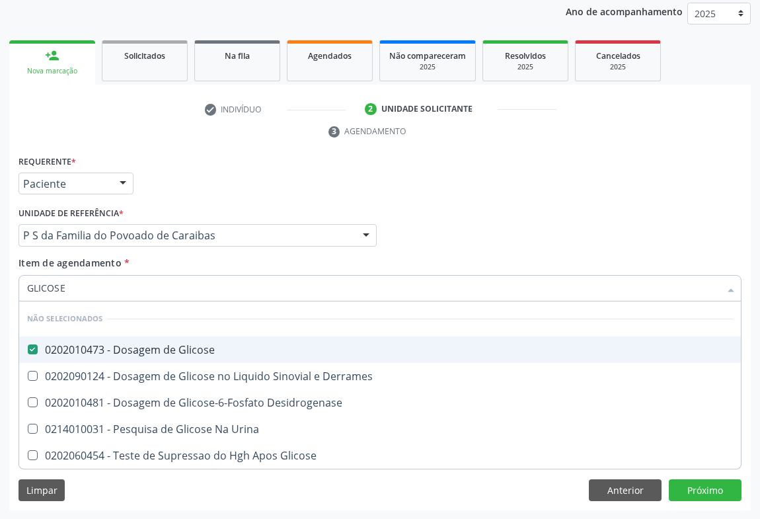
checkbox Urina "true"
checkbox Derrames "true"
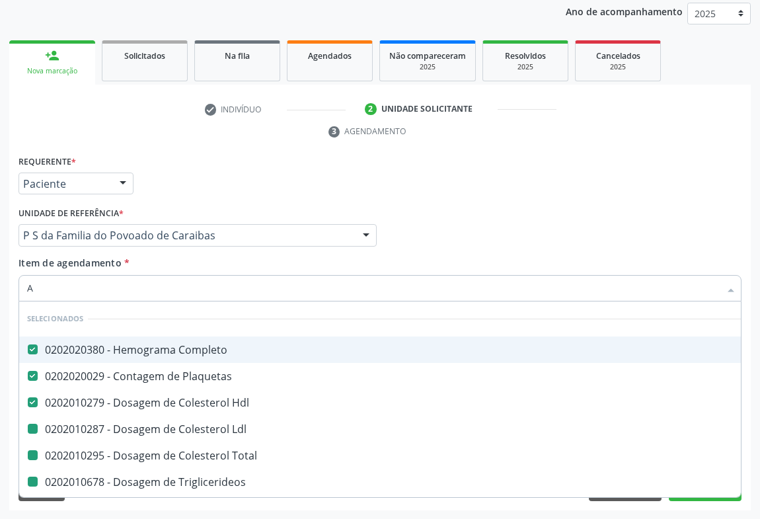
type input "AC"
checkbox Total "false"
checkbox Ldl "false"
checkbox Triglicerideos "false"
checkbox \(Tgo\) "false"
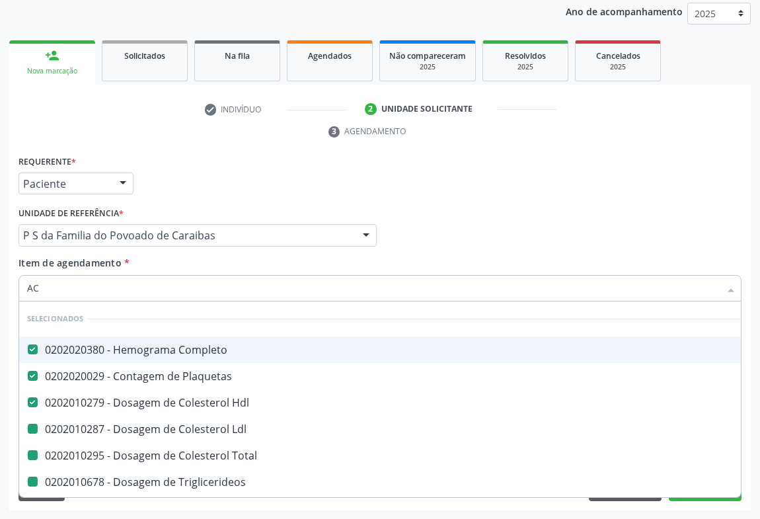
checkbox \(Tgp\) "false"
checkbox Urina "false"
checkbox Glicose "false"
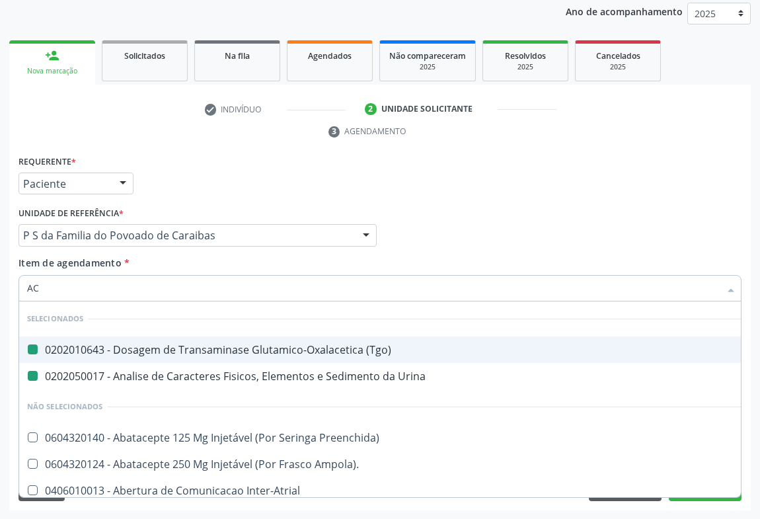
type input "ACI"
checkbox \(Tgo\) "false"
checkbox Urina "false"
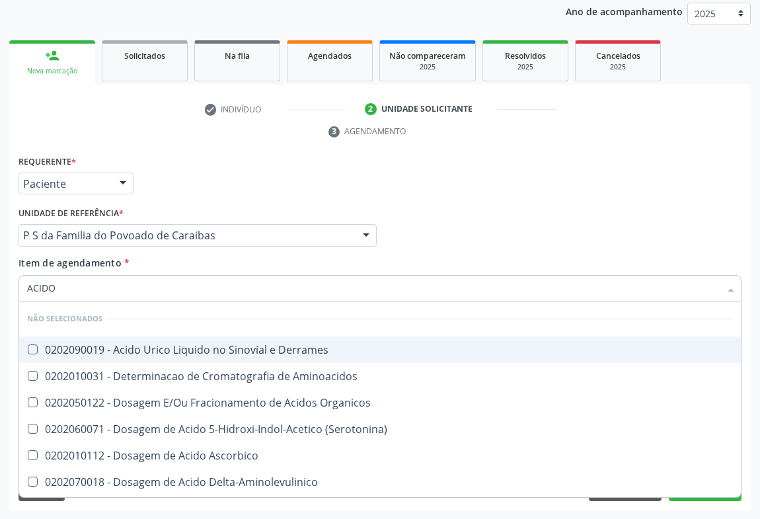
type input "ACIDO U"
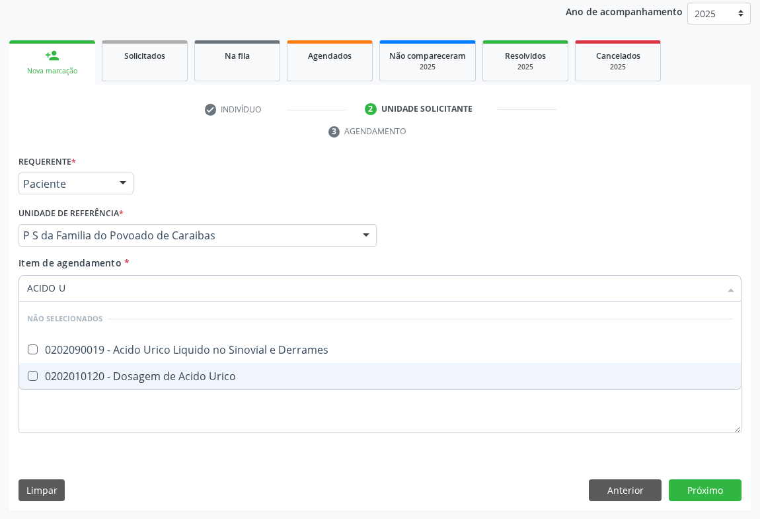
click at [79, 373] on div "0202010120 - Dosagem de Acido Urico" at bounding box center [380, 376] width 706 height 11
checkbox Urico "true"
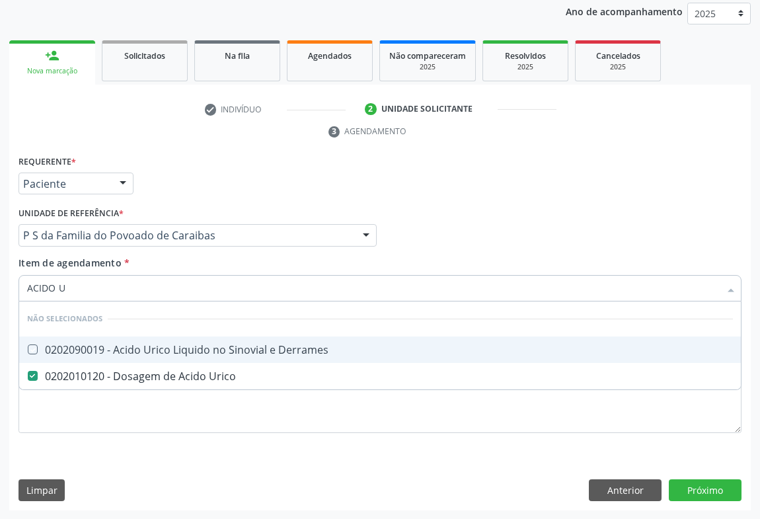
click at [186, 177] on div "Requerente * Paciente Profissional de Saúde Paciente Nenhum resultado encontrad…" at bounding box center [379, 178] width 729 height 52
checkbox Derrames "true"
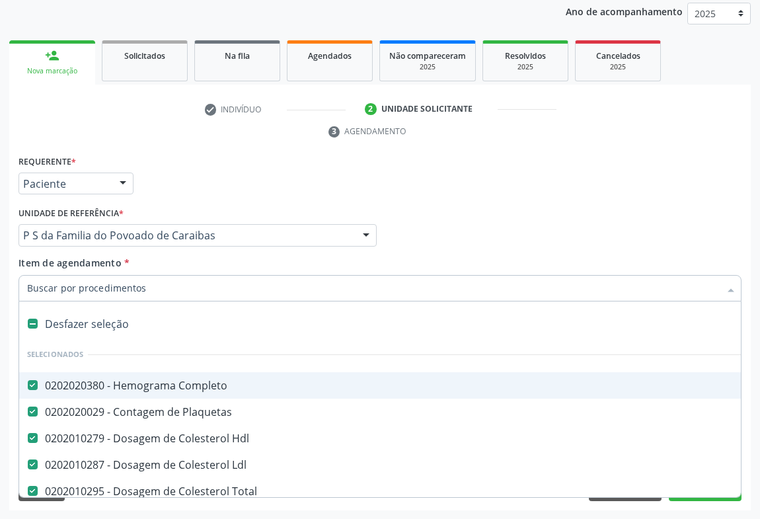
type input "U"
checkbox \(Tgo\) "false"
checkbox \(Tgp\) "false"
checkbox Urina "false"
checkbox Glicose "false"
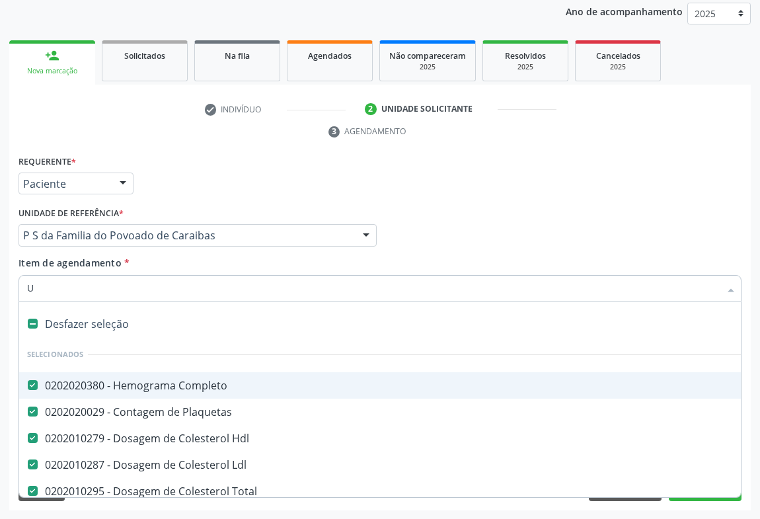
checkbox Urico "false"
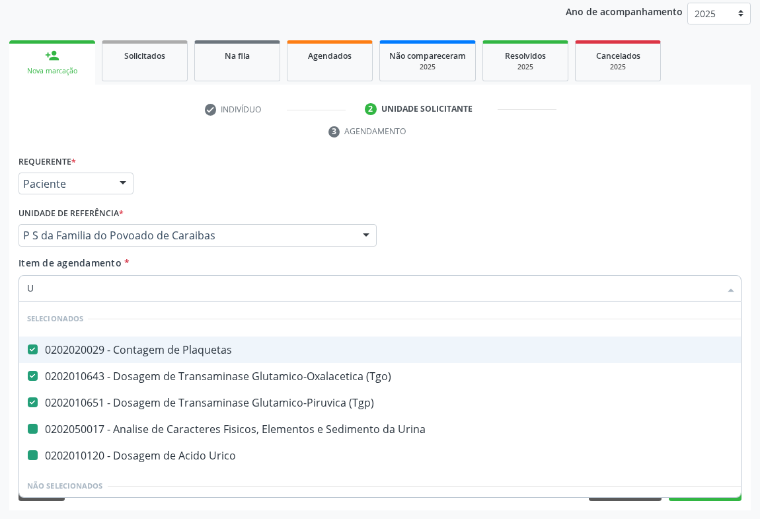
type input "UR"
checkbox Urina "false"
checkbox Urico "false"
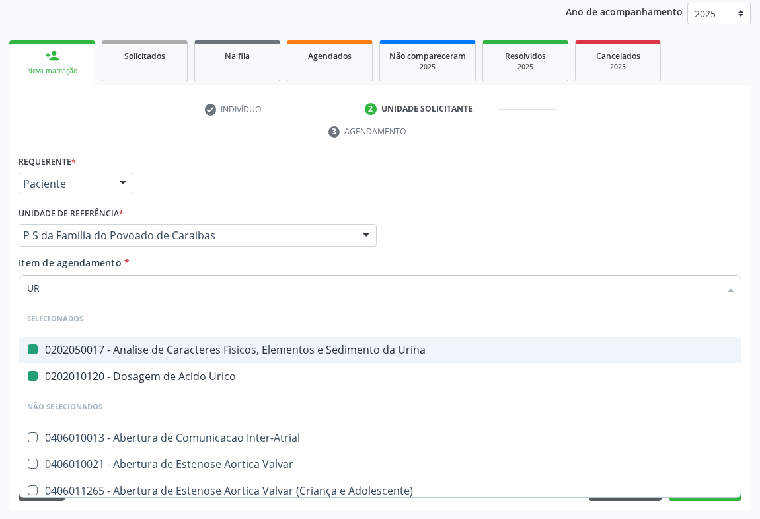
type input "URE"
checkbox Urina "false"
checkbox Urico "false"
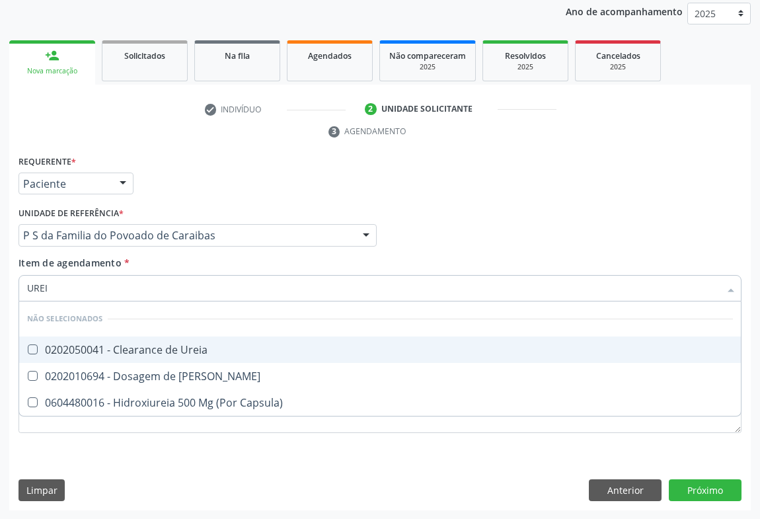
type input "UREIA"
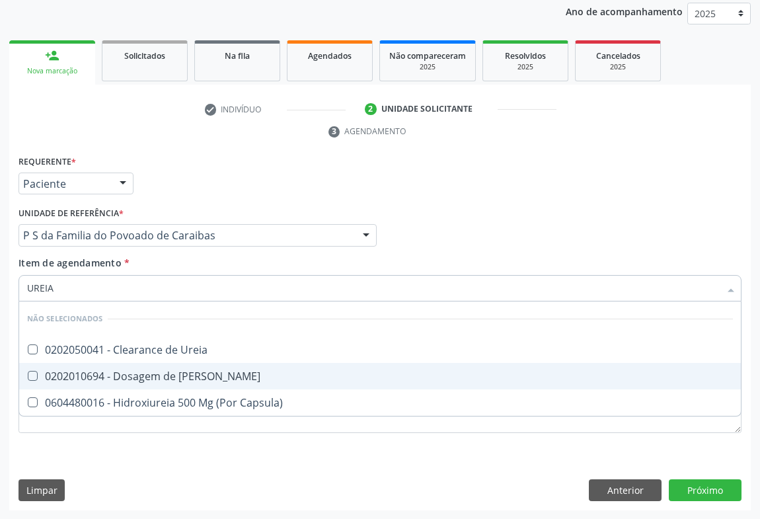
click at [91, 377] on div "0202010694 - Dosagem de Ureia" at bounding box center [380, 376] width 706 height 11
checkbox Ureia "true"
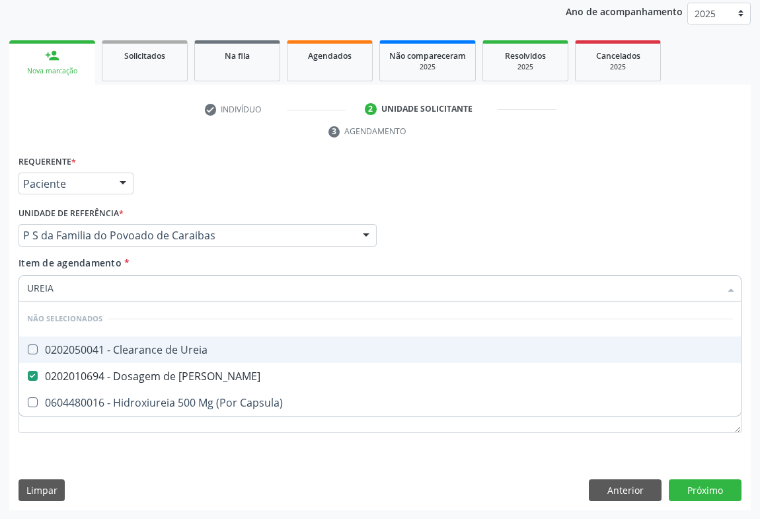
click at [172, 217] on div "Unidade de referência * P S da Familia do Povoado de Caraibas Unidade Basica de…" at bounding box center [197, 224] width 358 height 42
checkbox Ureia "true"
checkbox Capsula\) "true"
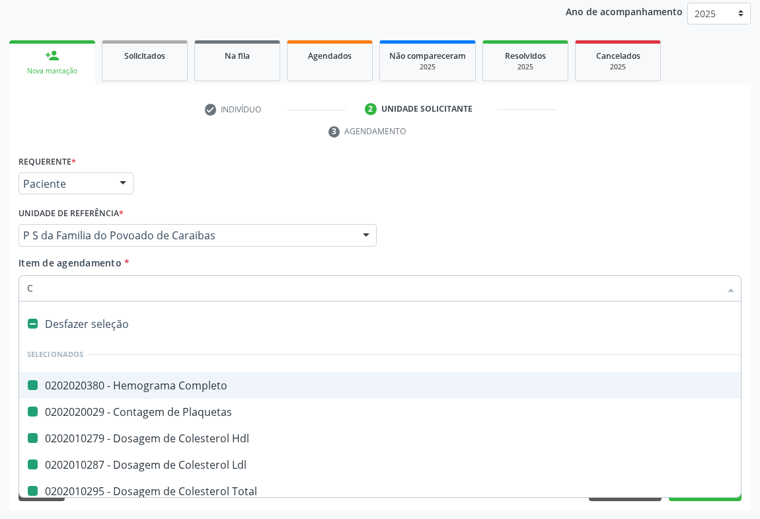
type input "CR"
checkbox Completo "false"
checkbox Plaquetas "false"
checkbox Hdl "false"
checkbox Ldl "false"
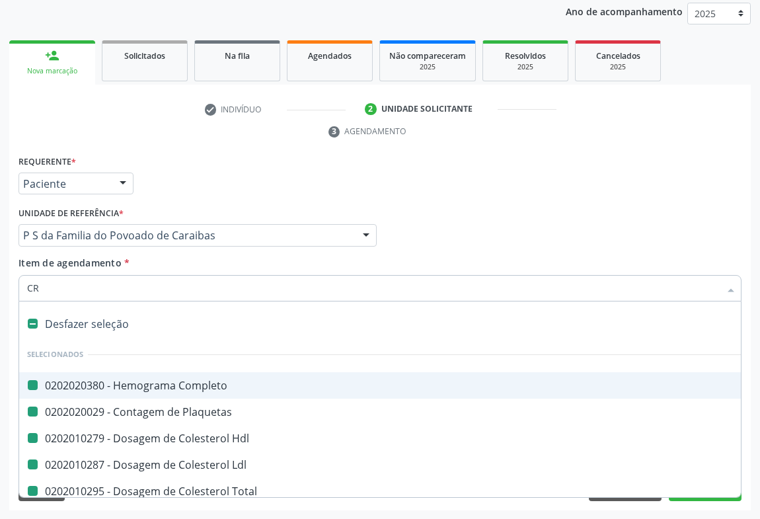
checkbox Total "false"
checkbox Triglicerideos "false"
checkbox \(Tgo\) "false"
checkbox \(Tgp\) "false"
checkbox Urina "false"
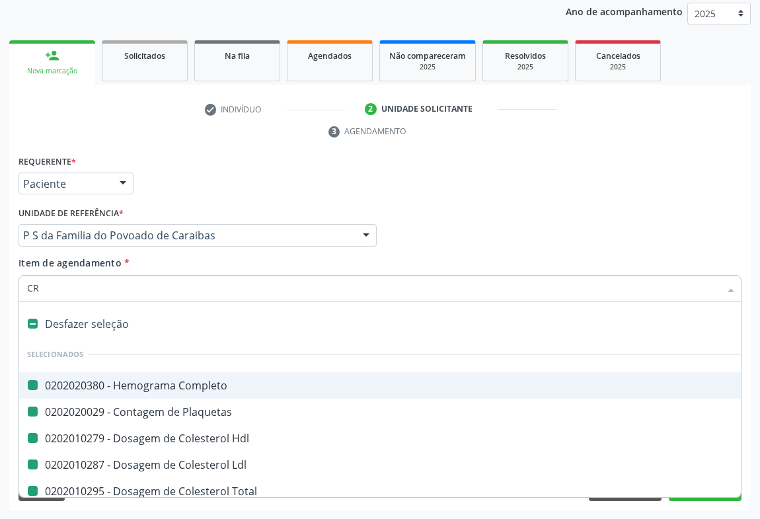
checkbox Glicose "false"
checkbox Urico "false"
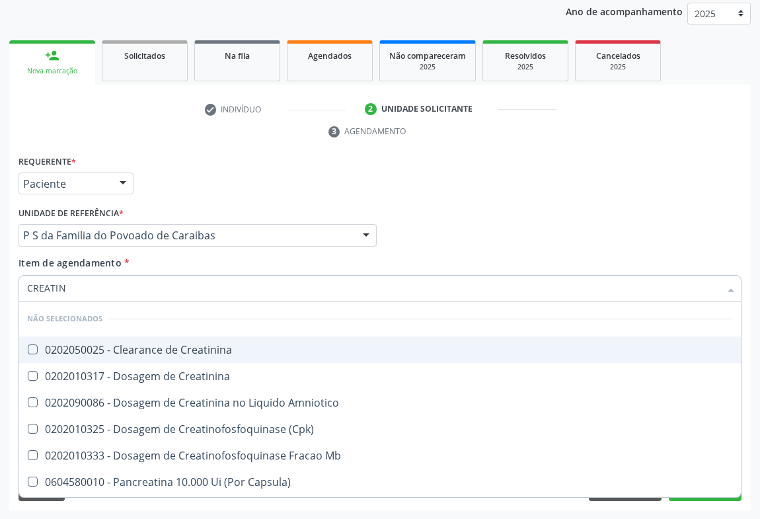
type input "CREATINI"
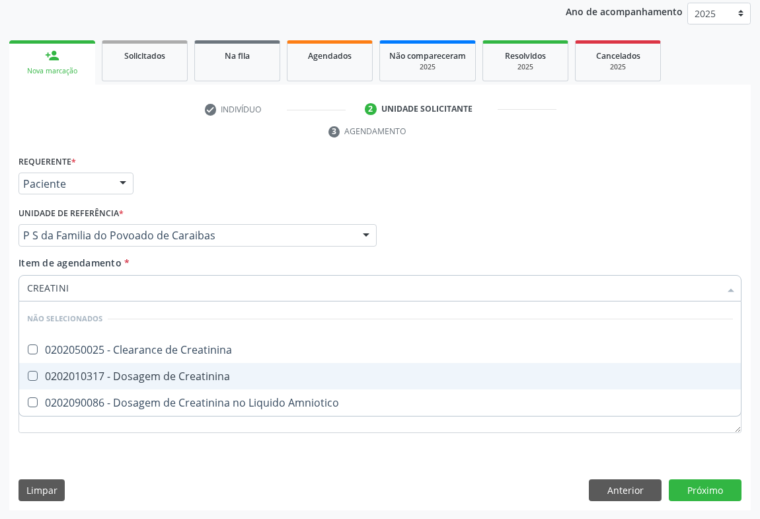
click at [77, 378] on div "0202010317 - Dosagem de Creatinina" at bounding box center [380, 376] width 706 height 11
checkbox Creatinina "true"
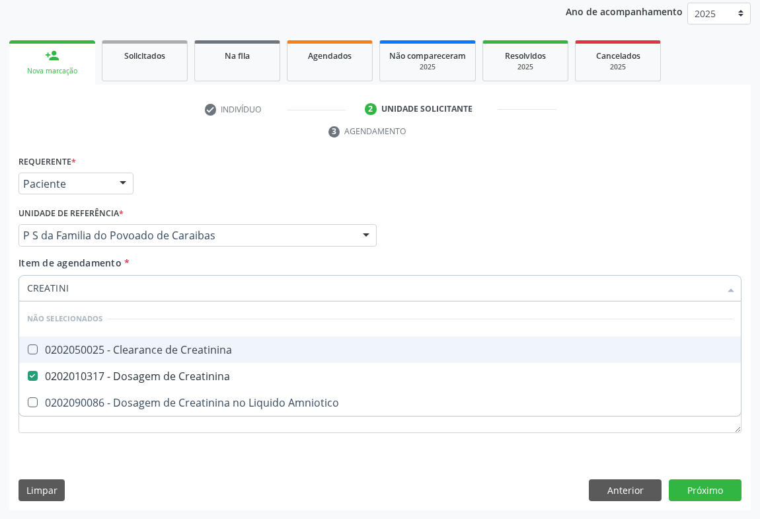
click at [172, 182] on div "Requerente * Paciente Profissional de Saúde Paciente Nenhum resultado encontrad…" at bounding box center [379, 178] width 729 height 52
checkbox Creatinina "true"
checkbox Amniotico "true"
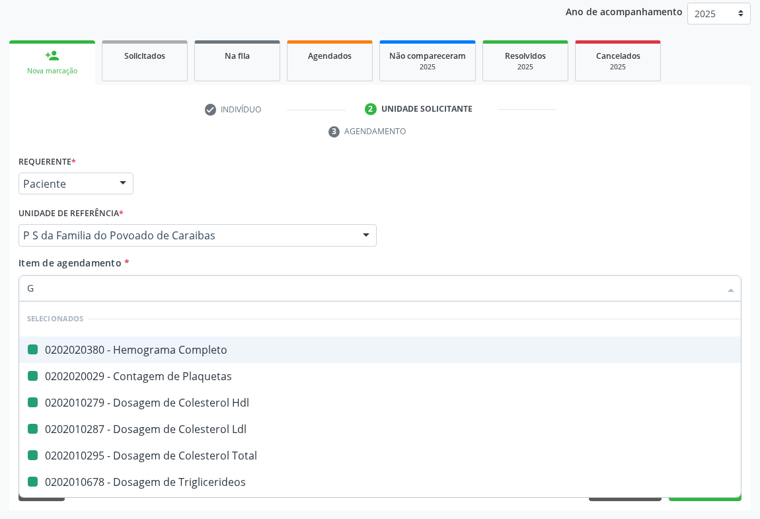
type input "GA"
checkbox Completo "false"
checkbox Plaquetas "false"
checkbox Hdl "false"
checkbox Ldl "false"
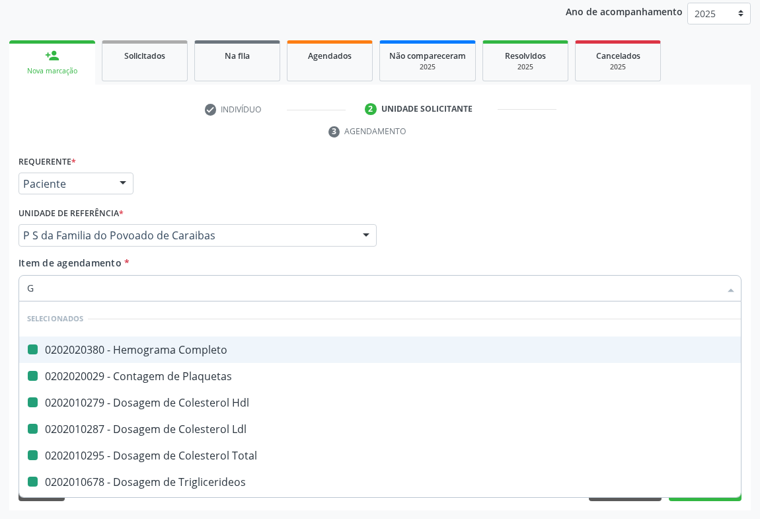
checkbox Total "false"
checkbox Triglicerideos "false"
checkbox \(Tgo\) "false"
checkbox \(Tgp\) "false"
checkbox Glicose "false"
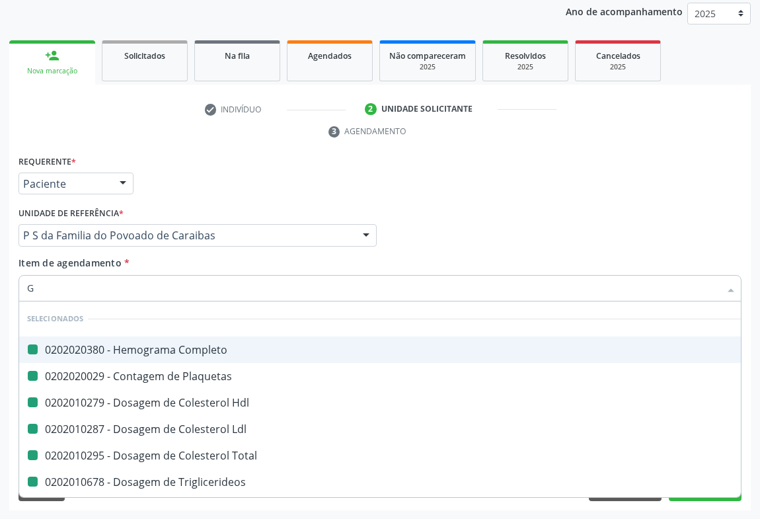
checkbox Urico "false"
checkbox Ureia "false"
checkbox Creatinina "false"
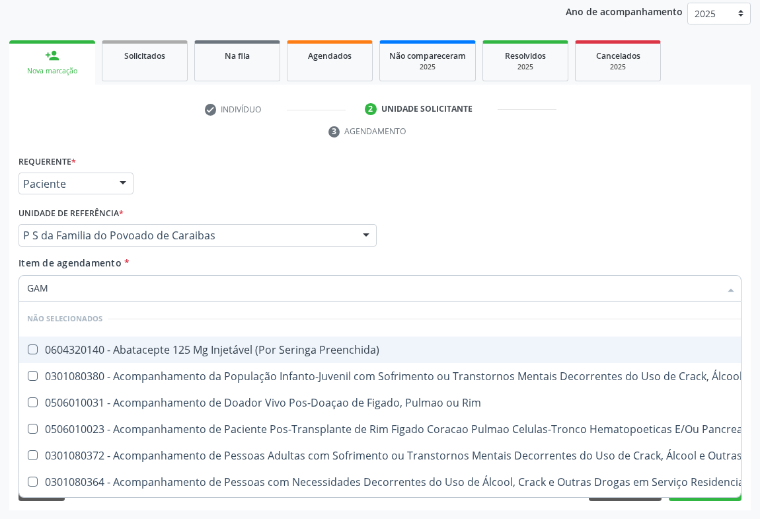
type input "GAMA"
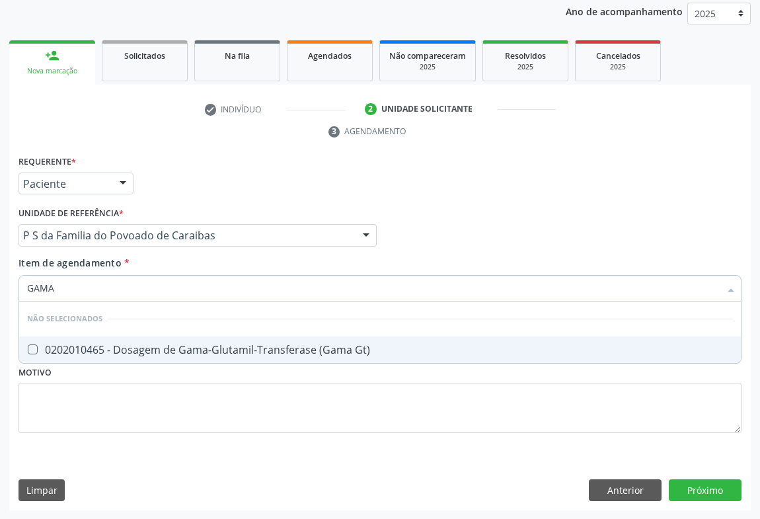
click at [80, 346] on div "0202010465 - Dosagem de Gama-Glutamil-Transferase (Gama Gt)" at bounding box center [380, 349] width 706 height 11
checkbox Gt\) "true"
click at [198, 162] on div "Requerente * Paciente Profissional de Saúde Paciente Nenhum resultado encontrad…" at bounding box center [379, 178] width 729 height 52
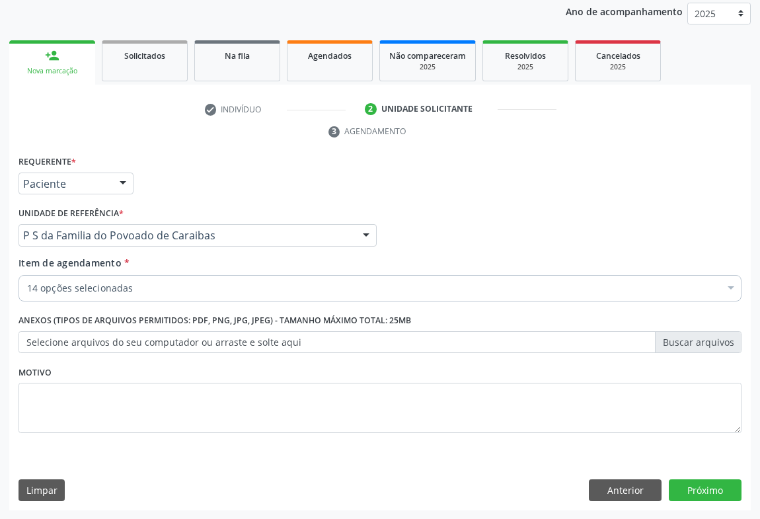
click at [79, 275] on div "14 opções selecionadas" at bounding box center [379, 288] width 723 height 26
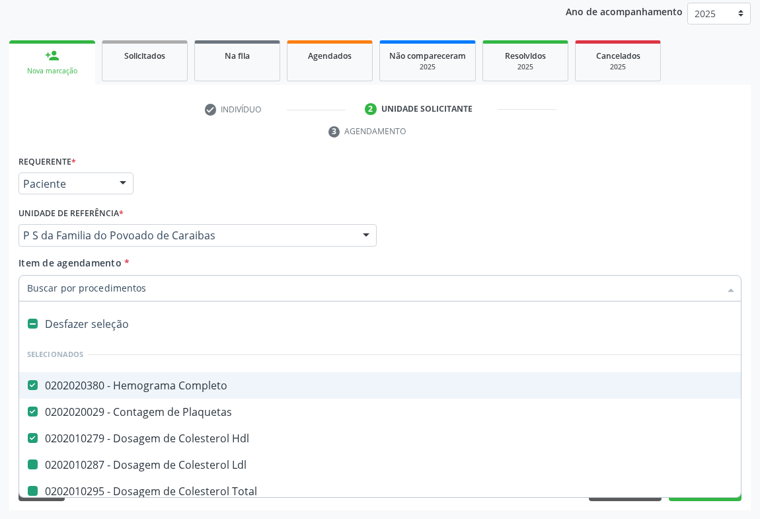
type input "F"
checkbox Ldl "false"
checkbox Total "false"
checkbox Triglicerideos "false"
checkbox \(Tgo\) "false"
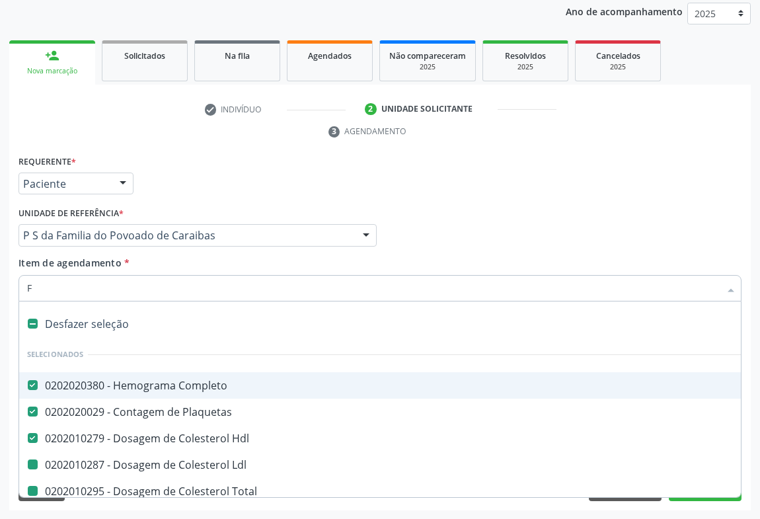
checkbox \(Tgp\) "false"
checkbox Urina "false"
checkbox Glicose "false"
checkbox Urico "false"
checkbox Ureia "false"
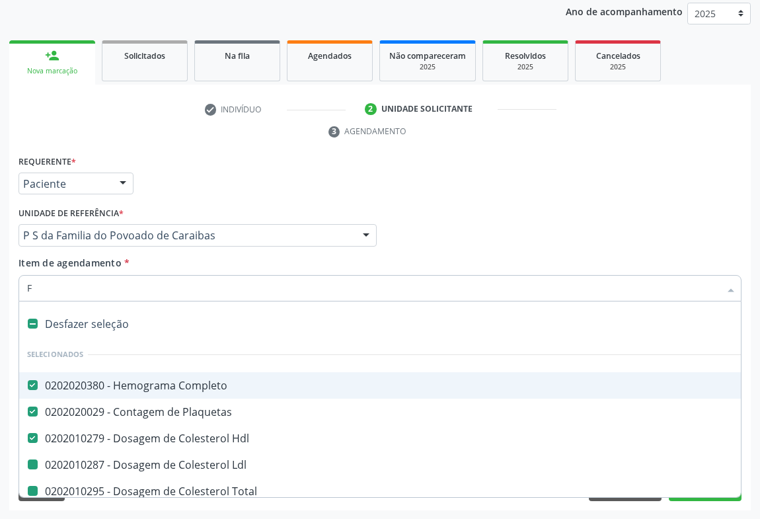
checkbox Creatinina "false"
checkbox Gt\) "false"
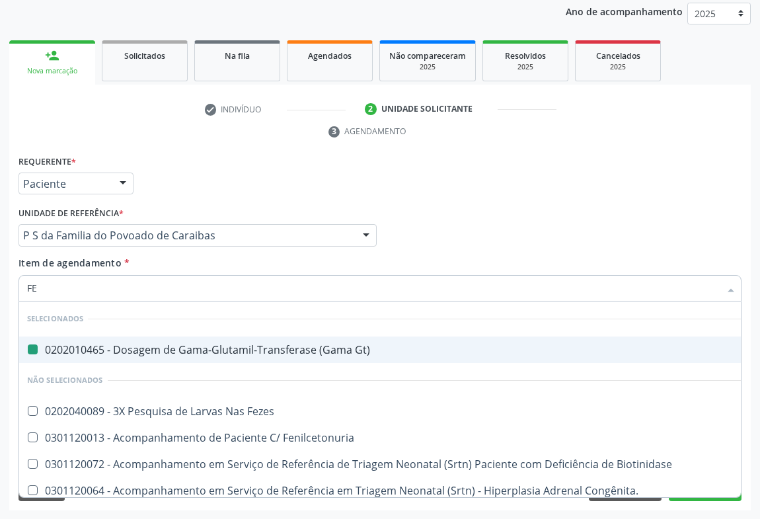
type input "FEZ"
checkbox Gt\) "false"
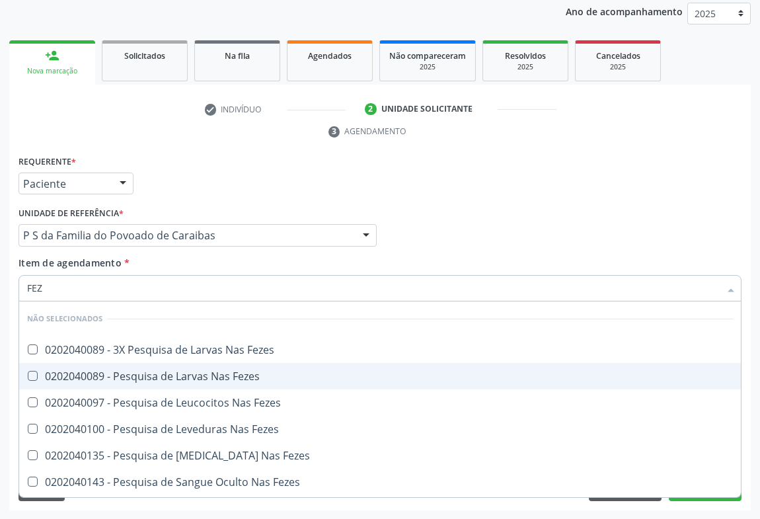
click at [114, 372] on div "0202040089 - Pesquisa de Larvas Nas Fezes" at bounding box center [380, 376] width 706 height 11
checkbox Fezes "true"
click at [283, 176] on div "Requerente * Paciente Profissional de Saúde Paciente Nenhum resultado encontrad…" at bounding box center [379, 178] width 729 height 52
checkbox Fezes "true"
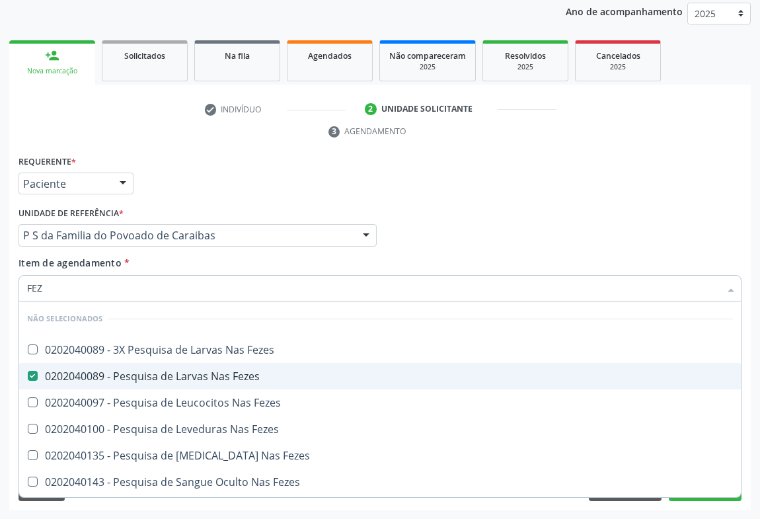
checkbox Fezes "true"
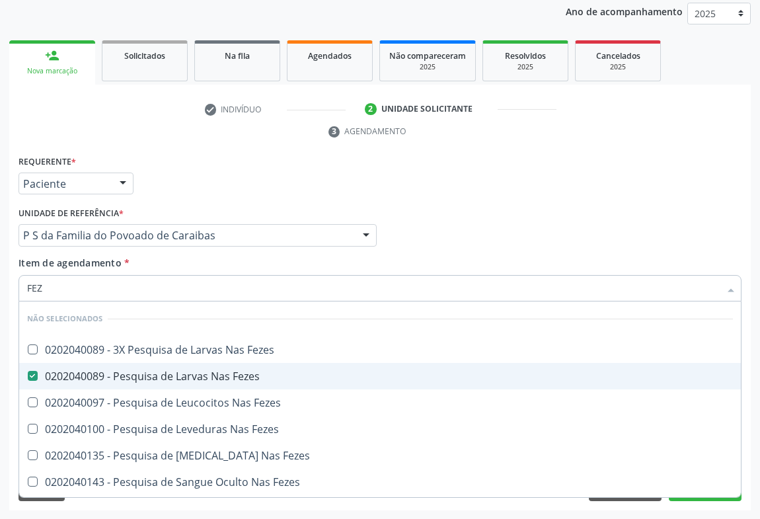
checkbox Fezes "true"
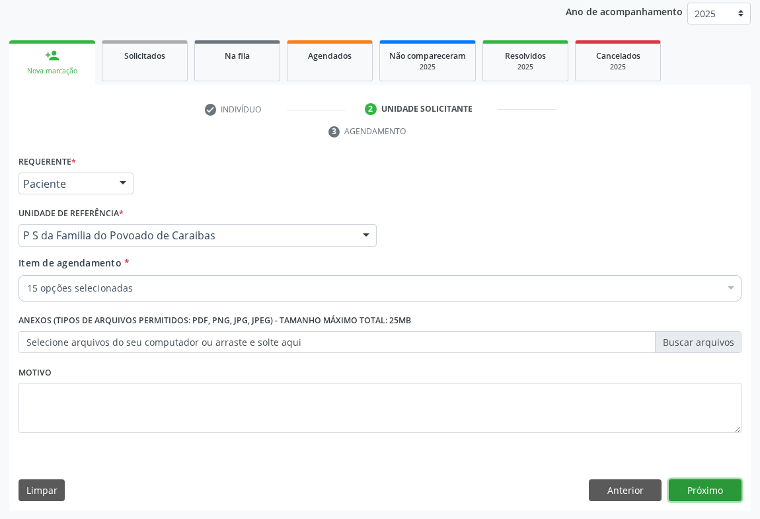
click at [698, 488] on button "Próximo" at bounding box center [705, 490] width 73 height 22
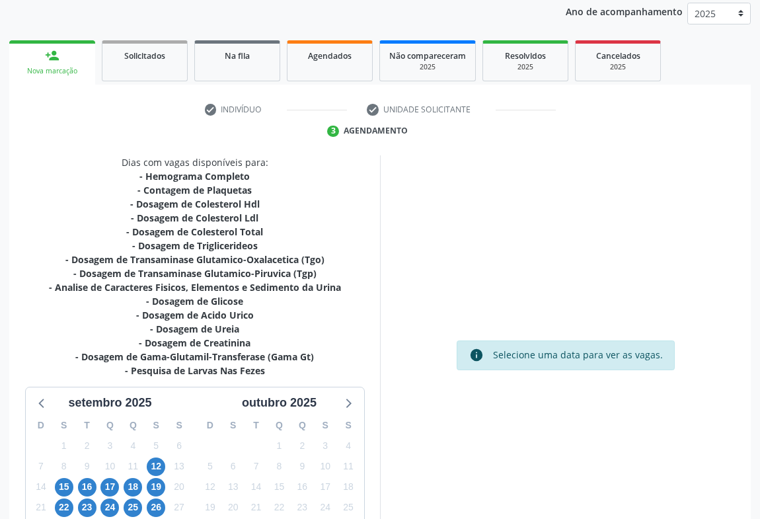
scroll to position [271, 0]
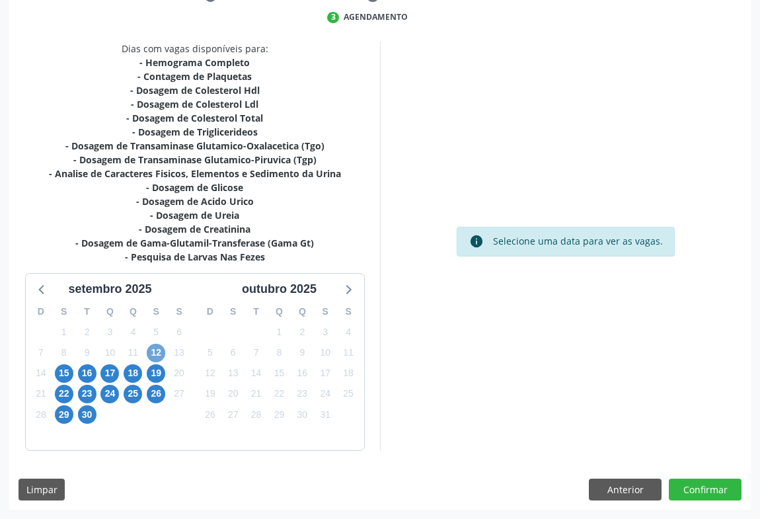
click at [157, 353] on span "12" at bounding box center [156, 353] width 18 height 18
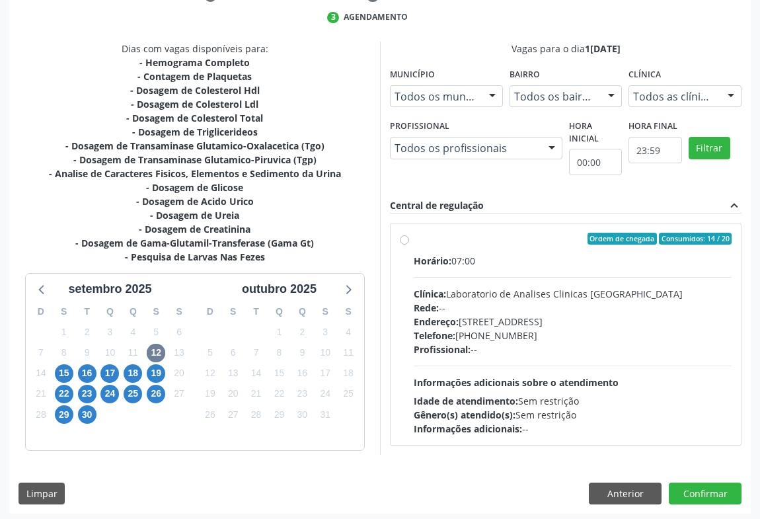
click at [514, 342] on div "Profissional: --" at bounding box center [573, 349] width 318 height 14
click at [409, 244] on input "Ordem de chegada Consumidos: 14 / 20 Horário: 07:00 Clínica: Laboratorio de Ana…" at bounding box center [404, 239] width 9 height 12
radio input "true"
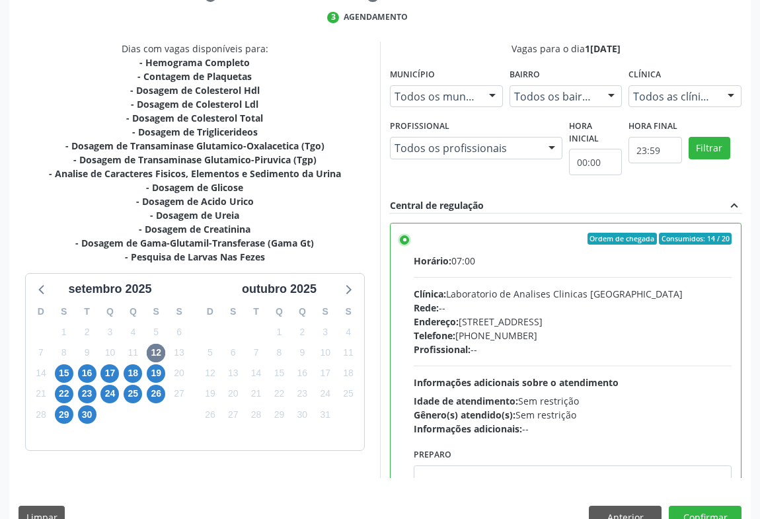
scroll to position [65, 0]
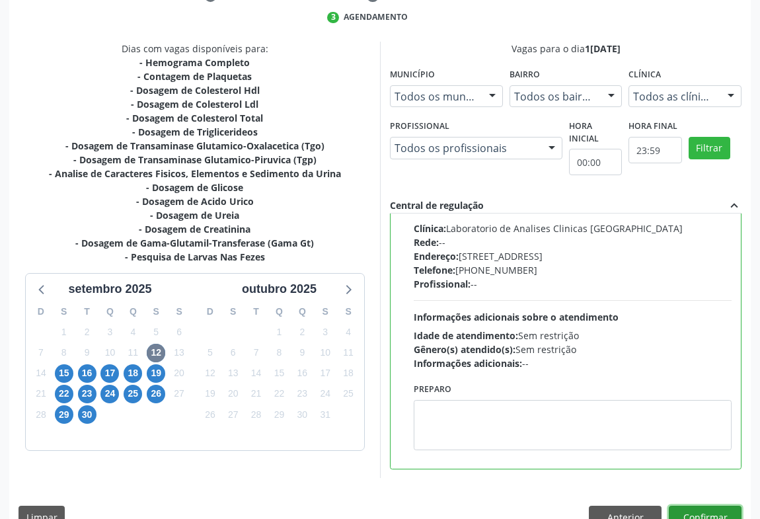
click at [676, 511] on button "Confirmar" at bounding box center [705, 516] width 73 height 22
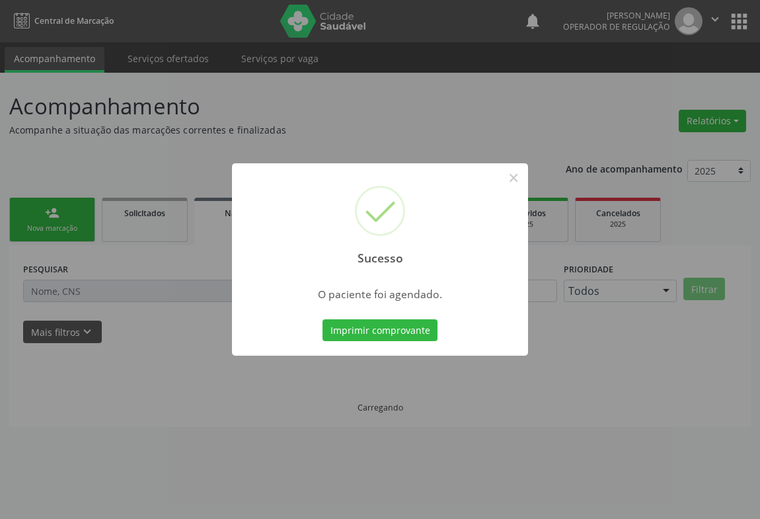
scroll to position [0, 0]
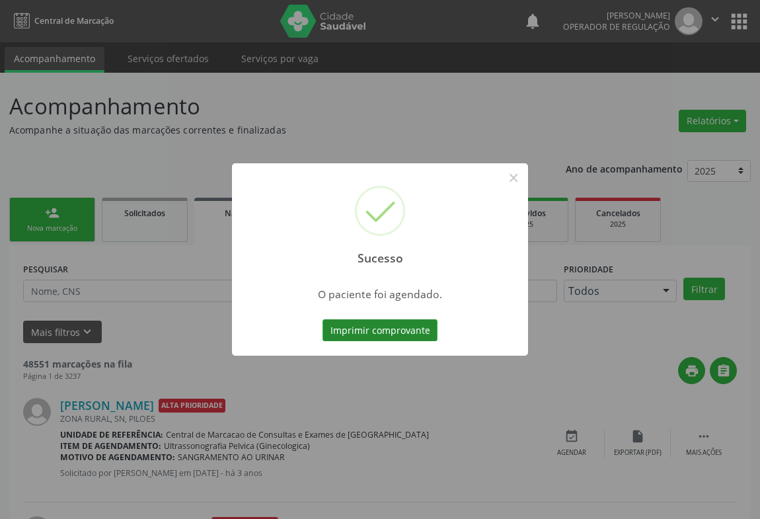
click at [398, 328] on button "Imprimir comprovante" at bounding box center [379, 330] width 115 height 22
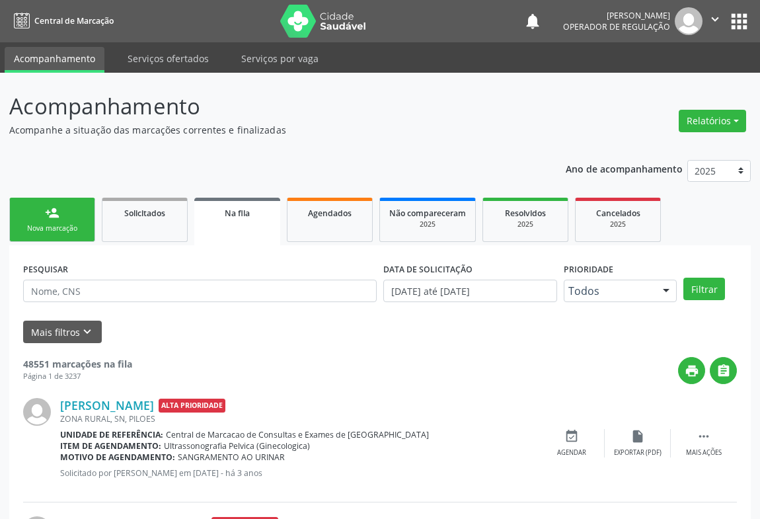
click at [67, 215] on link "person_add Nova marcação" at bounding box center [52, 220] width 86 height 44
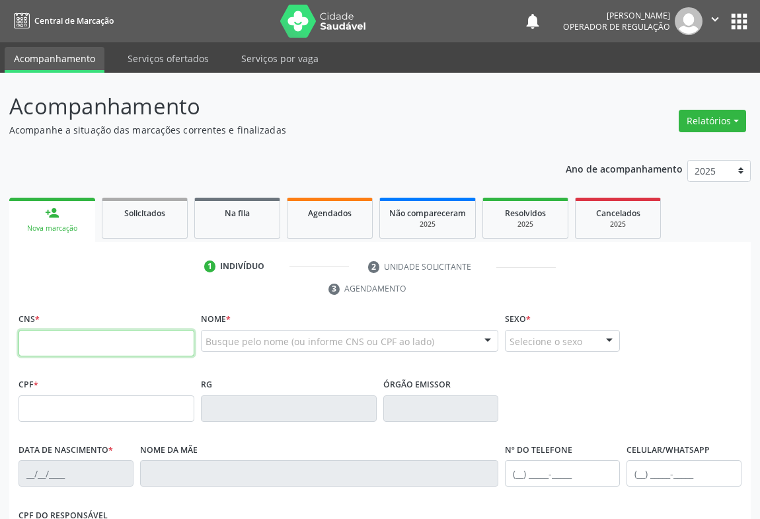
click at [73, 338] on input "text" at bounding box center [106, 343] width 176 height 26
type input "700 0085 6529 1809"
type input "577481307"
type input "07/03/1991"
type input "(21) 96911-0441"
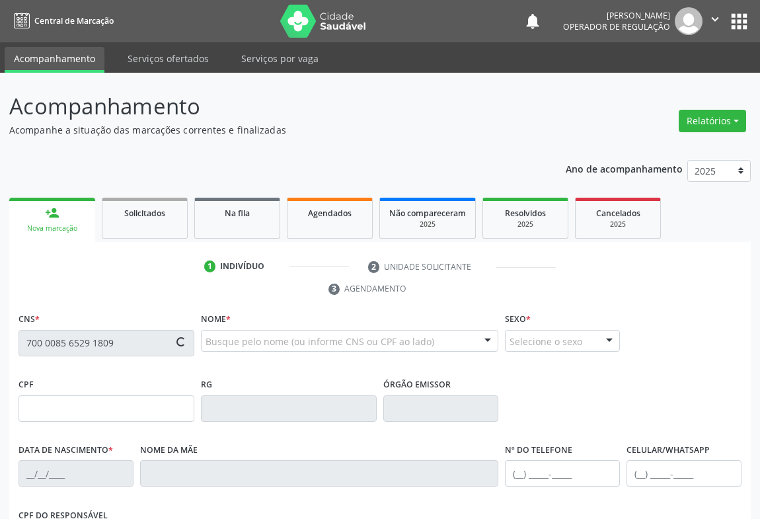
type input "053.307.255-77"
type input "S/N"
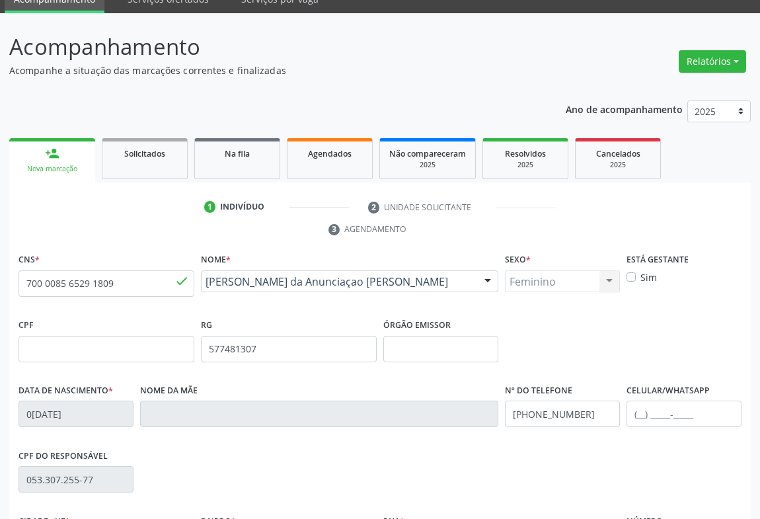
scroll to position [120, 0]
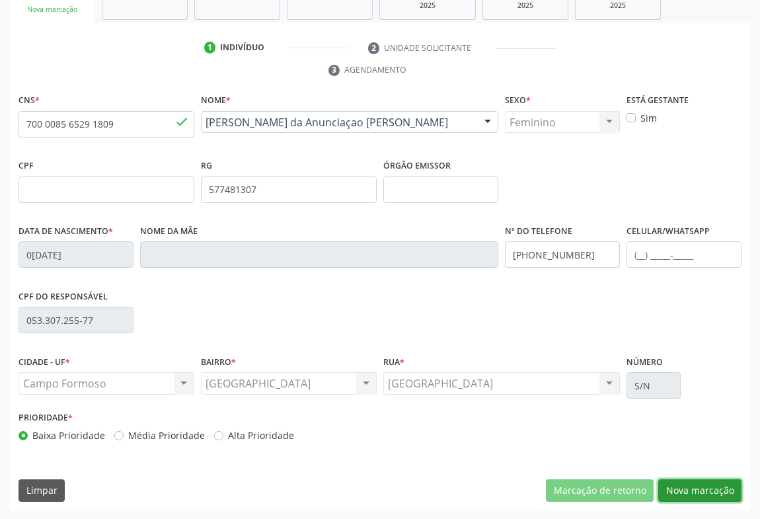
click at [680, 492] on button "Nova marcação" at bounding box center [699, 490] width 83 height 22
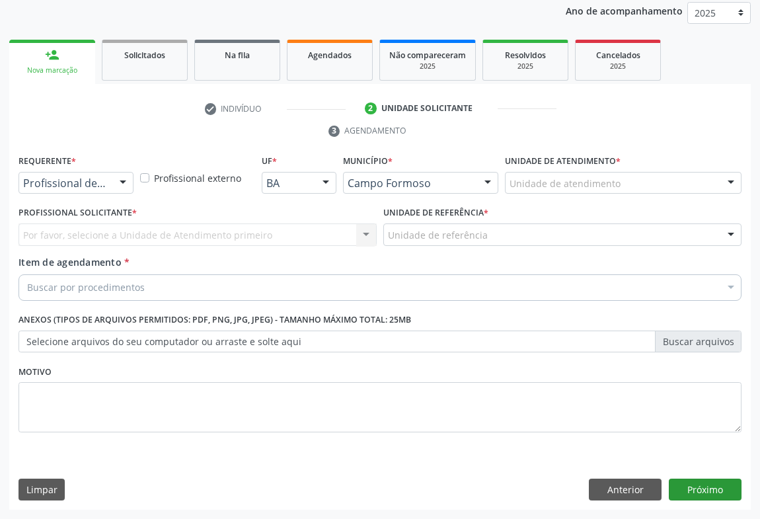
scroll to position [157, 0]
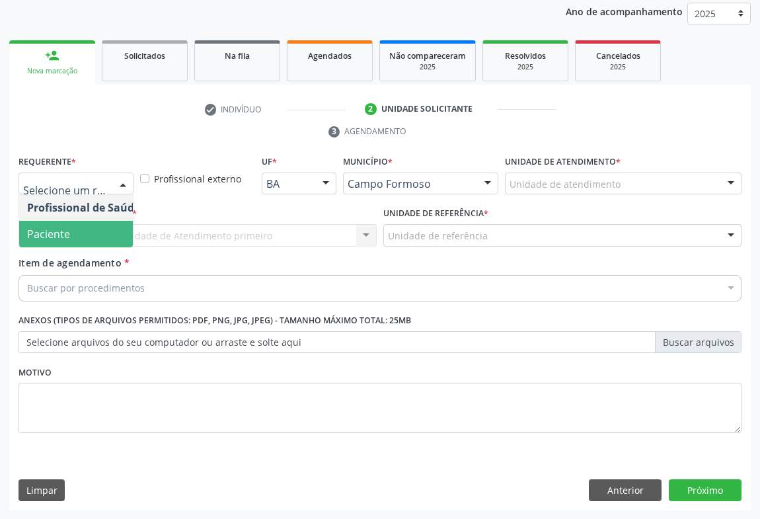
click at [54, 238] on span "Paciente" at bounding box center [48, 234] width 43 height 15
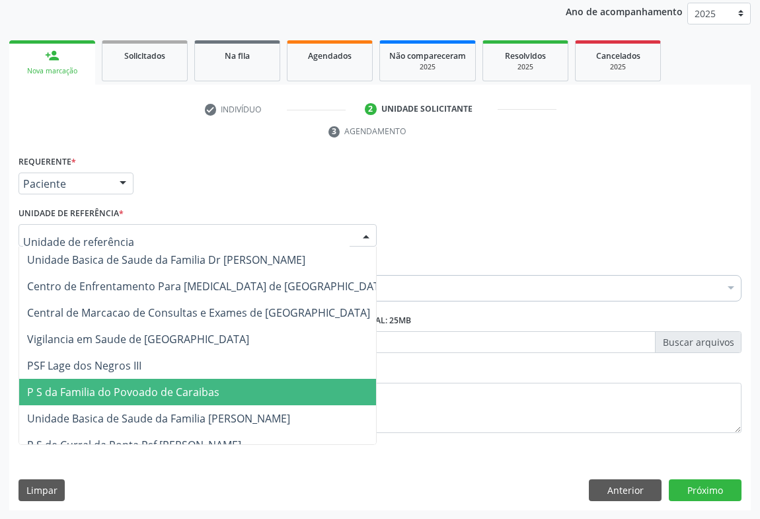
click at [121, 388] on span "P S da Familia do Povoado de Caraibas" at bounding box center [123, 391] width 192 height 15
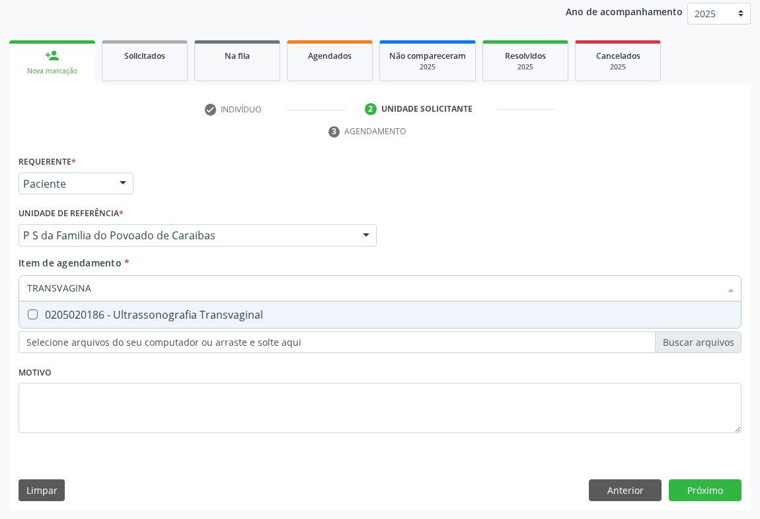
type input "TRANSVAGINAL"
click at [104, 316] on div "0205020186 - Ultrassonografia Transvaginal" at bounding box center [380, 314] width 706 height 11
checkbox Transvaginal "true"
click at [262, 171] on div "Requerente * Paciente Profissional de Saúde Paciente Nenhum resultado encontrad…" at bounding box center [379, 178] width 729 height 52
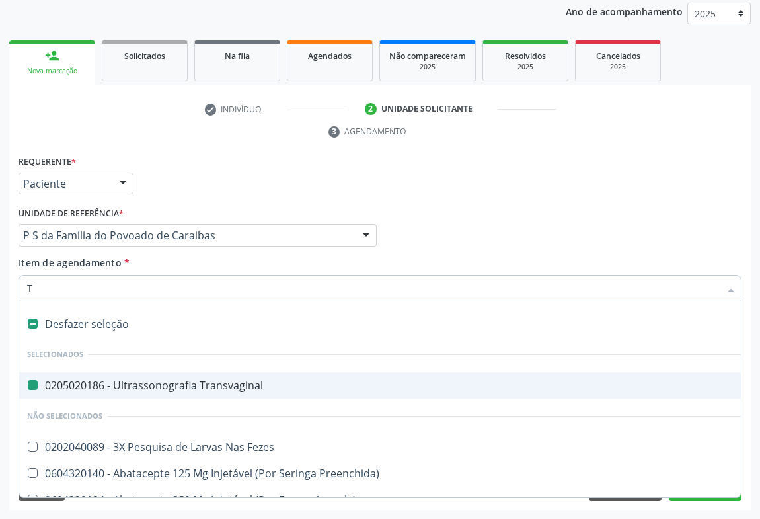
type input "TO"
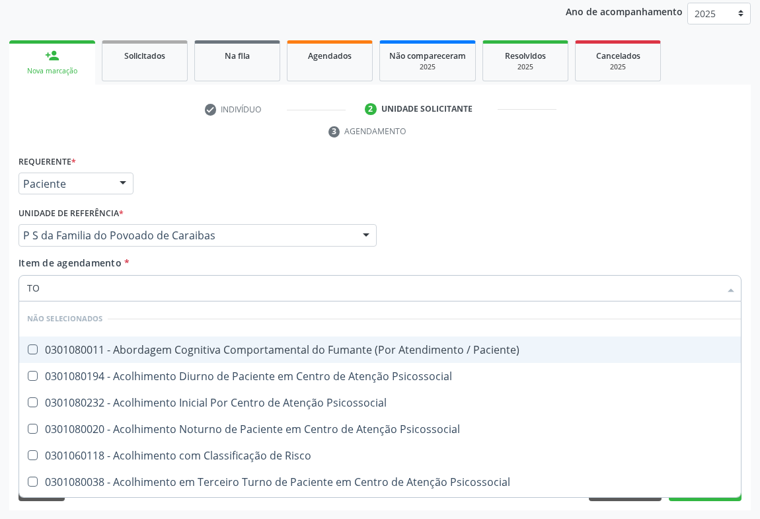
checkbox Paciente\) "false"
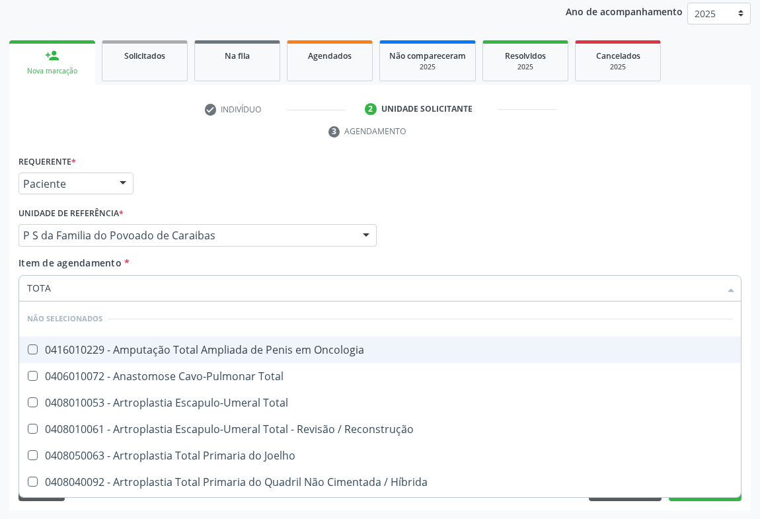
type input "TOTAL"
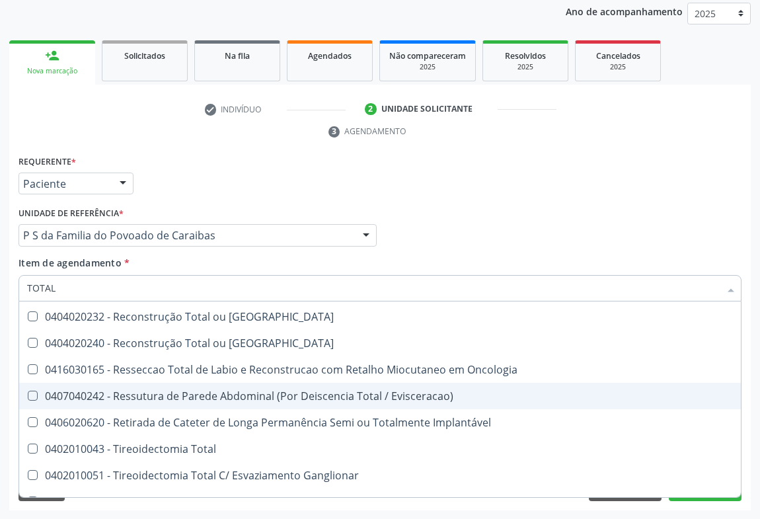
scroll to position [2191, 0]
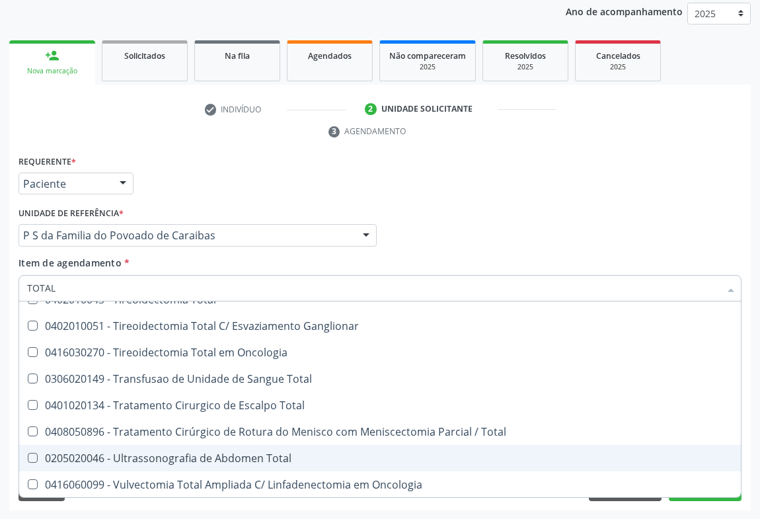
click at [224, 453] on div "0205020046 - Ultrassonografia de Abdomen Total" at bounding box center [380, 458] width 706 height 11
checkbox Total "true"
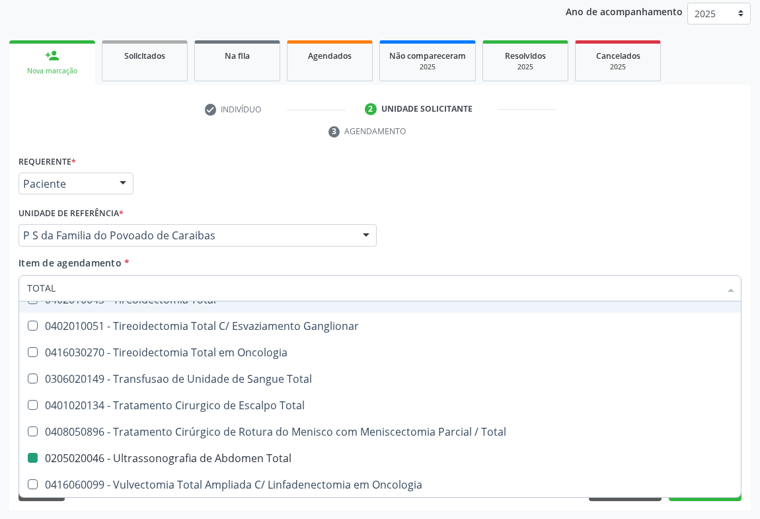
click at [559, 231] on div "Profissional Solicitante Por favor, selecione a Unidade de Atendimento primeiro…" at bounding box center [379, 229] width 729 height 52
checkbox Oncologia "true"
checkbox Total "false"
checkbox Total "true"
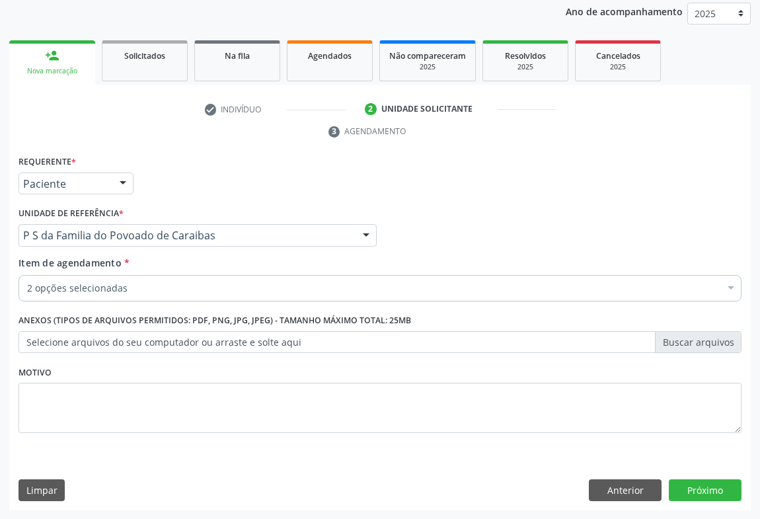
scroll to position [0, 0]
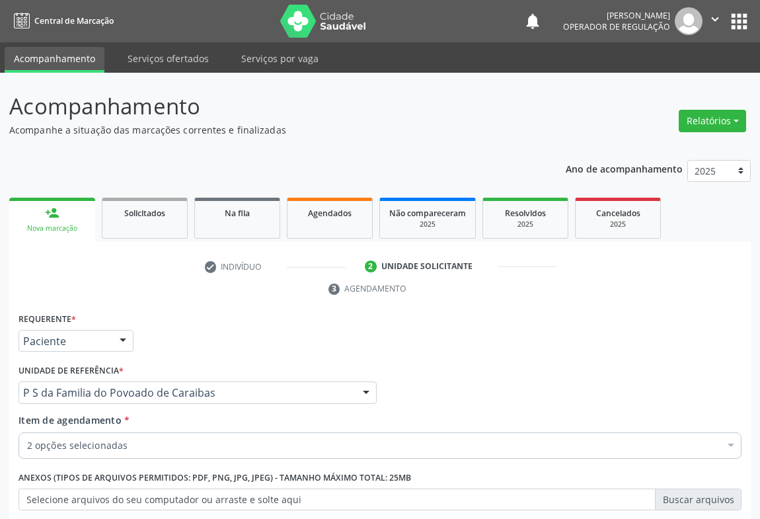
scroll to position [157, 0]
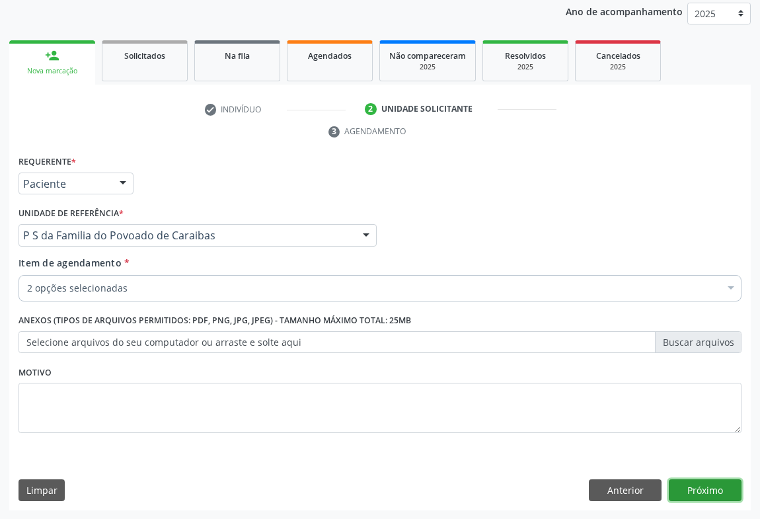
click at [707, 489] on button "Próximo" at bounding box center [705, 490] width 73 height 22
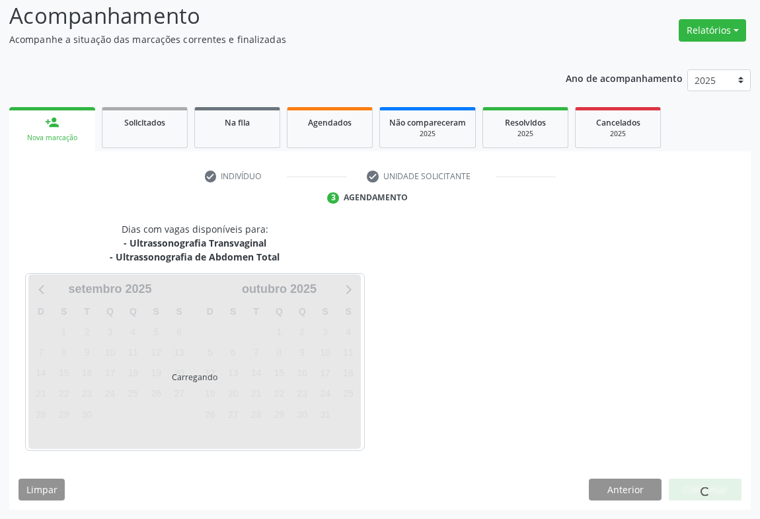
scroll to position [91, 0]
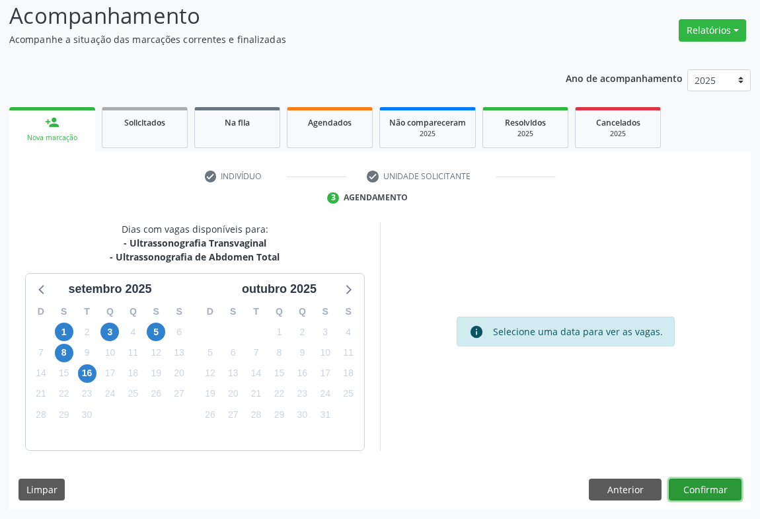
click at [708, 491] on button "Confirmar" at bounding box center [705, 489] width 73 height 22
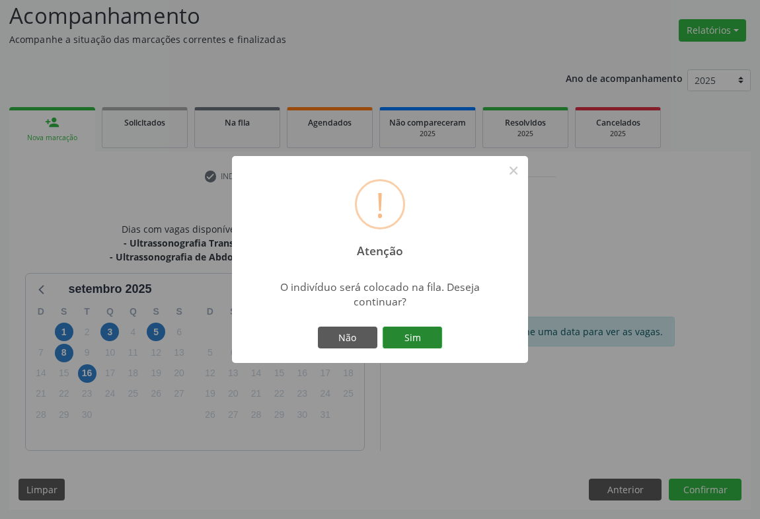
click at [422, 333] on button "Sim" at bounding box center [412, 337] width 59 height 22
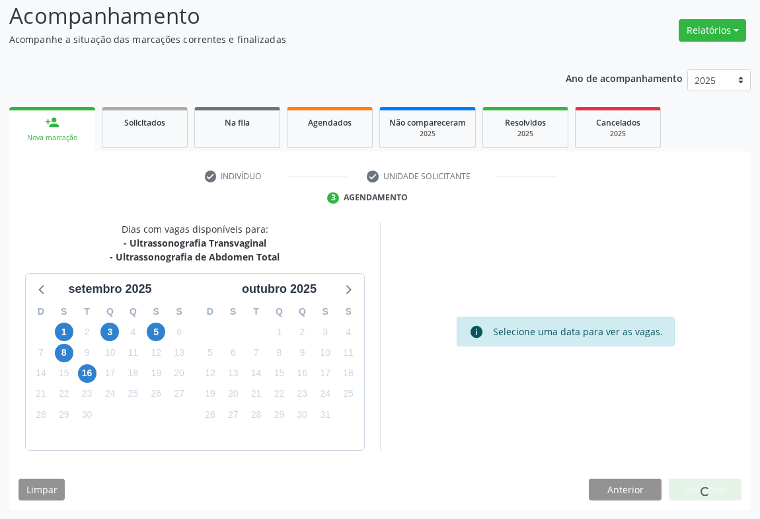
scroll to position [0, 0]
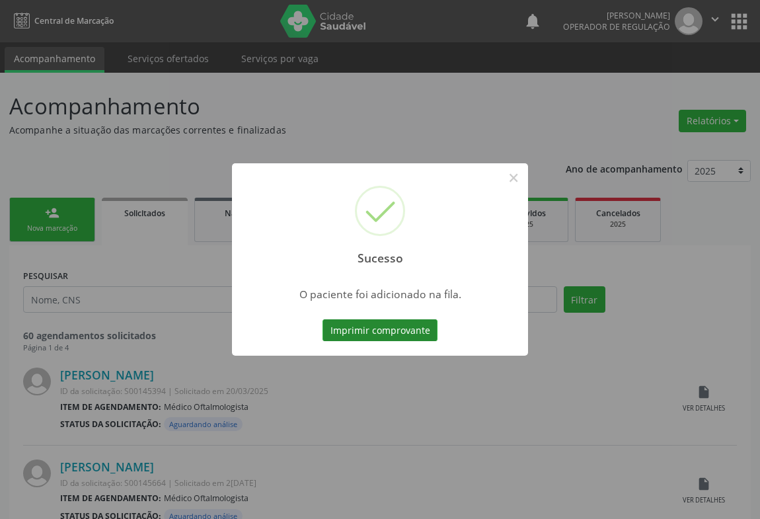
click at [434, 326] on button "Imprimir comprovante" at bounding box center [379, 330] width 115 height 22
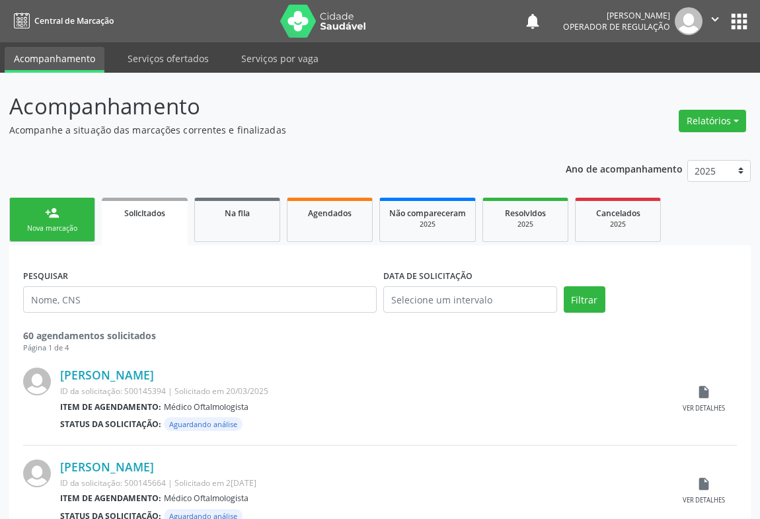
click at [57, 219] on div "person_add" at bounding box center [52, 212] width 15 height 15
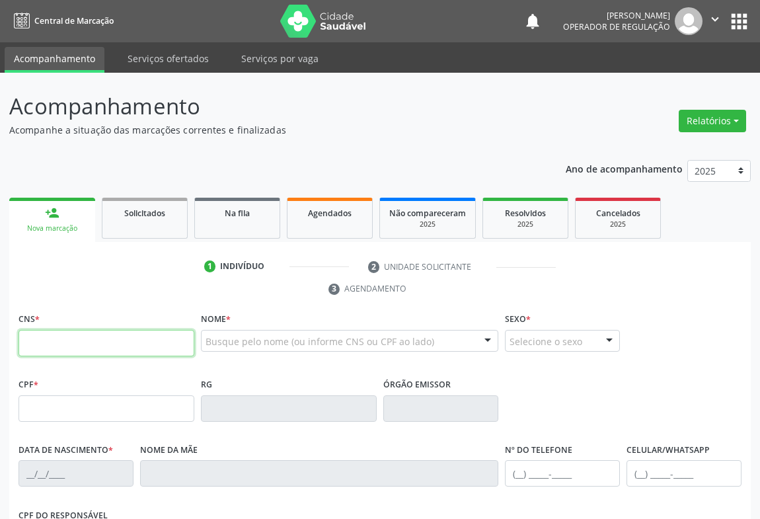
click at [77, 336] on input "text" at bounding box center [106, 343] width 176 height 26
paste input "700 0085 6529 1809"
type input "700 0085 6529 1809"
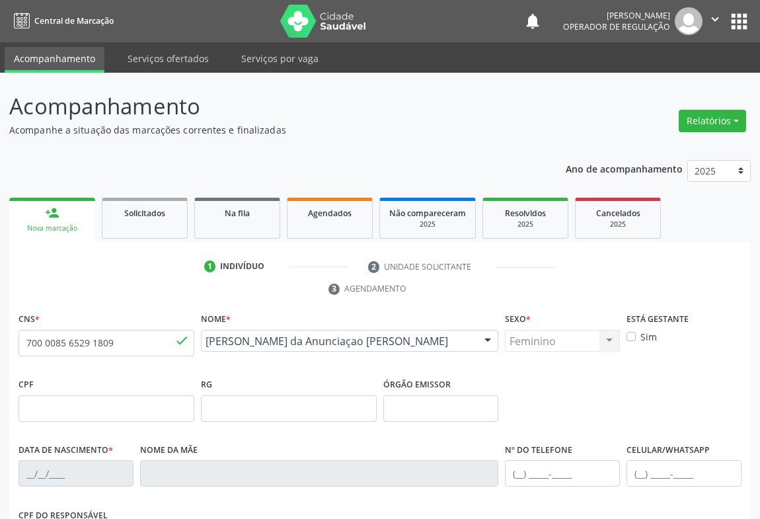
type input "577481307"
type input "[DATE]"
type input "[PHONE_NUMBER]"
type input "053.307.255-77"
type input "S/N"
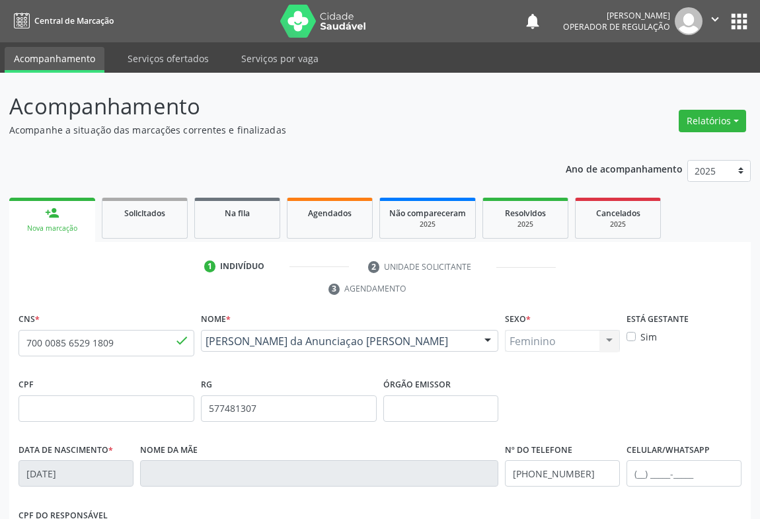
scroll to position [219, 0]
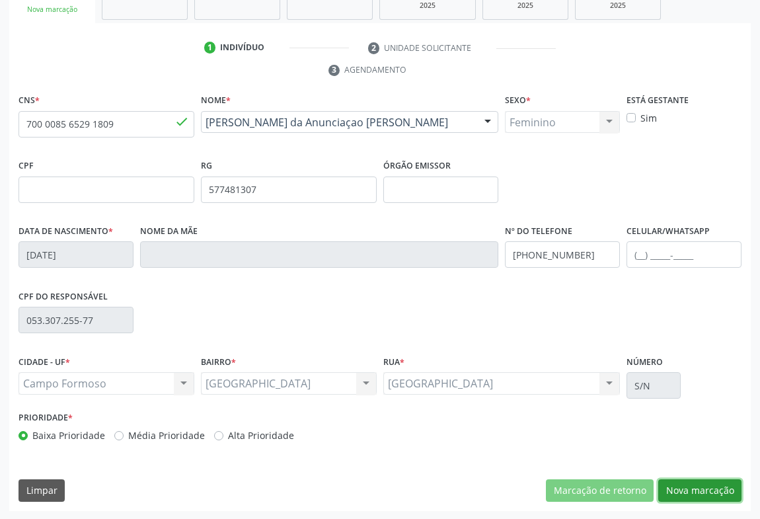
click at [723, 488] on button "Nova marcação" at bounding box center [699, 490] width 83 height 22
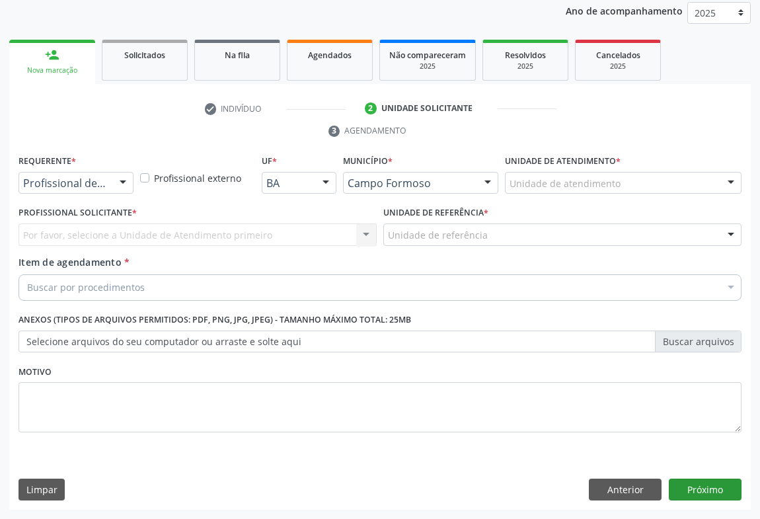
scroll to position [157, 0]
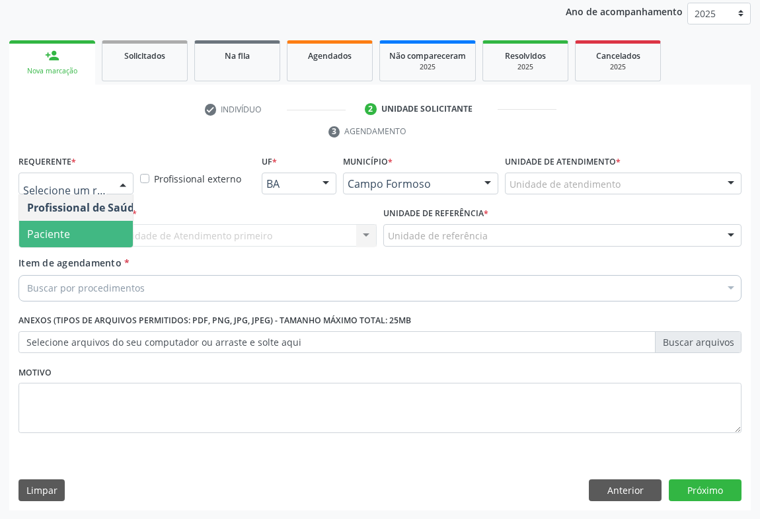
click at [60, 238] on span "Paciente" at bounding box center [48, 234] width 43 height 15
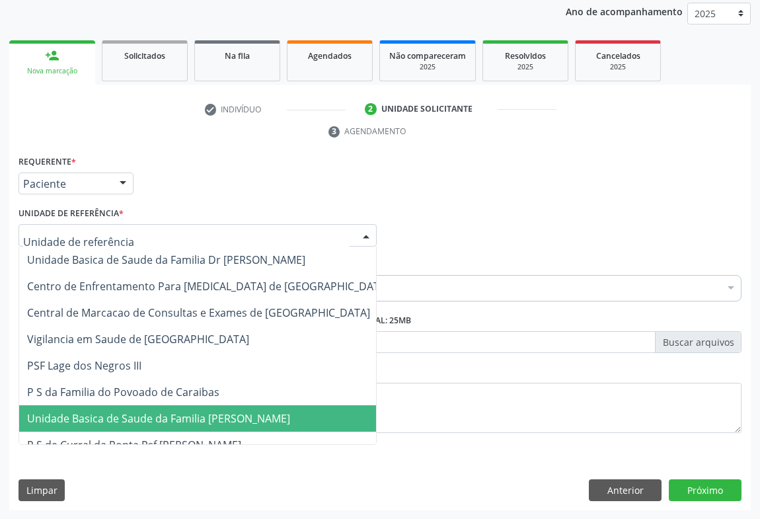
click at [98, 415] on span "Unidade Basica de Saude da Familia [PERSON_NAME]" at bounding box center [158, 418] width 263 height 15
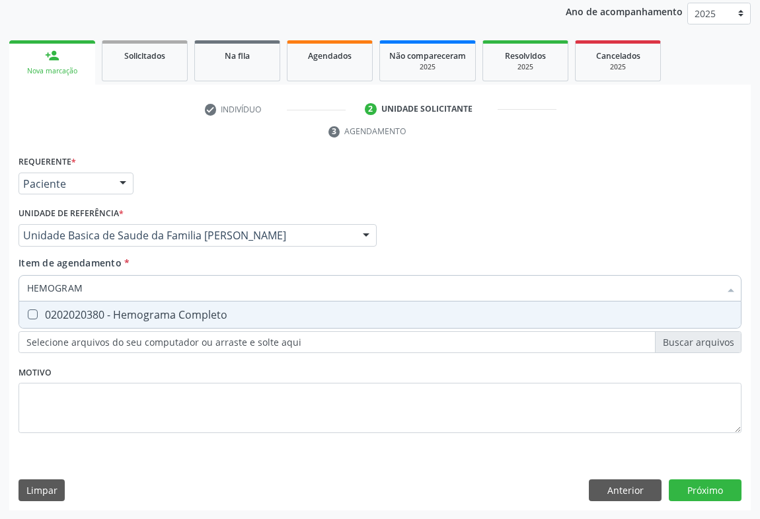
type input "HEMOGRAMA"
click at [86, 316] on div "0202020380 - Hemograma Completo" at bounding box center [380, 314] width 706 height 11
checkbox Completo "true"
type input "HEMOGRAMA"
click at [147, 196] on div "Requerente * Paciente Profissional de Saúde Paciente Nenhum resultado encontrad…" at bounding box center [379, 178] width 729 height 52
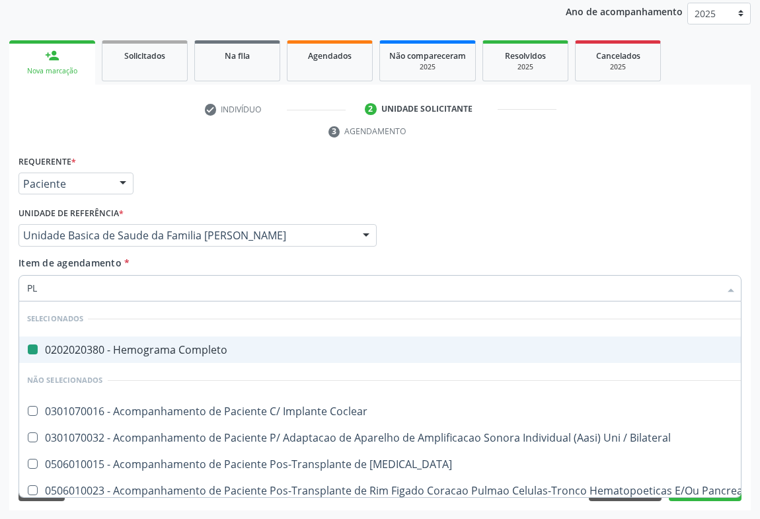
type input "PLA"
checkbox Completo "false"
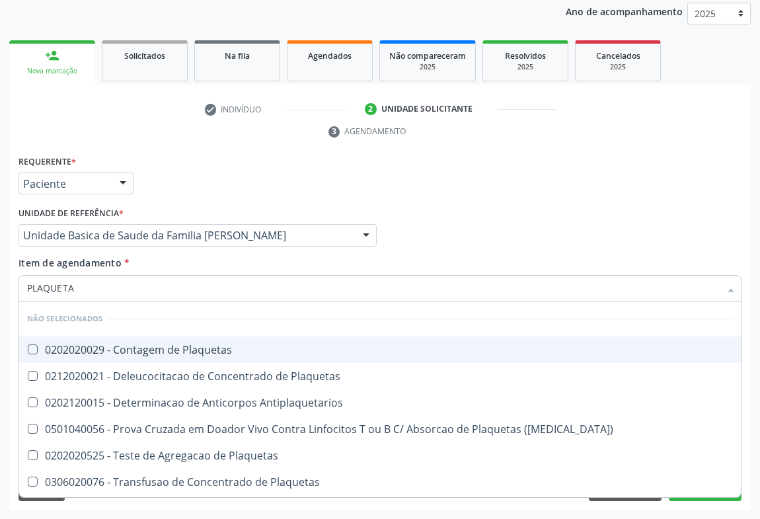
type input "PLAQUETAS"
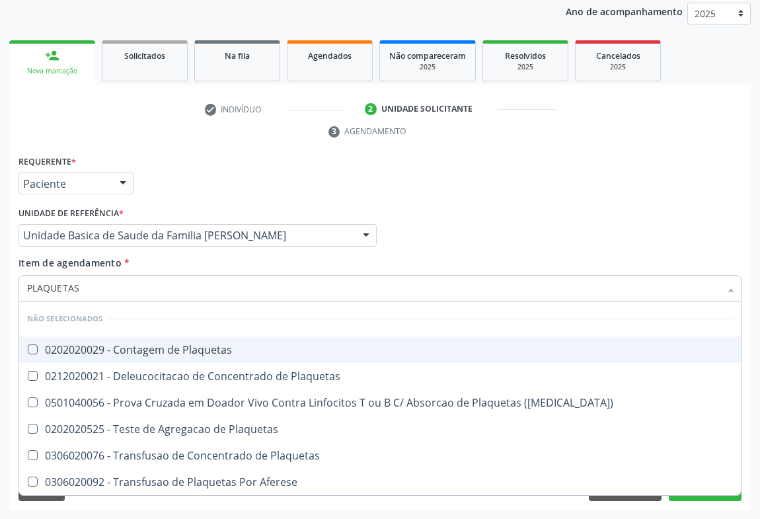
click at [108, 348] on div "0202020029 - Contagem de Plaquetas" at bounding box center [380, 349] width 706 height 11
checkbox Plaquetas "true"
type input "PLAQUETAS"
click at [203, 209] on div "Unidade de referência * Unidade Basica de Saude da Familia [PERSON_NAME] Unidad…" at bounding box center [197, 224] width 358 height 42
checkbox Plaquetas "true"
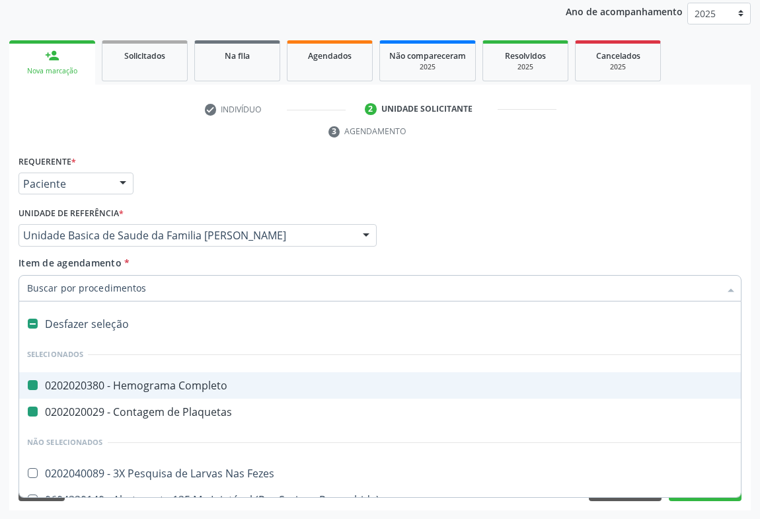
type input "F"
checkbox Completo "false"
checkbox Plaquetas "false"
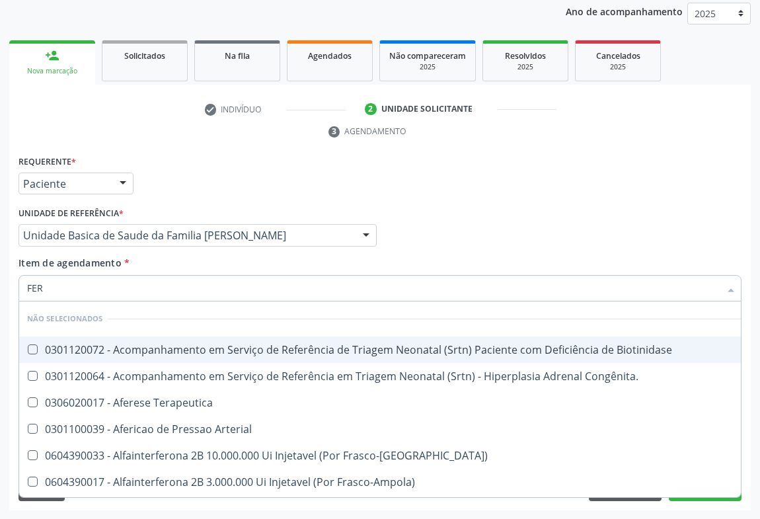
type input "FERR"
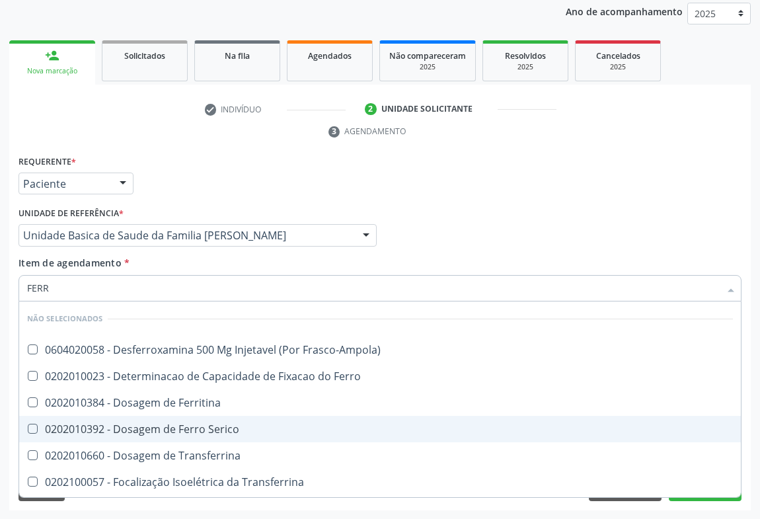
click at [141, 431] on div "0202010392 - Dosagem de Ferro Serico" at bounding box center [380, 428] width 706 height 11
checkbox Serico "true"
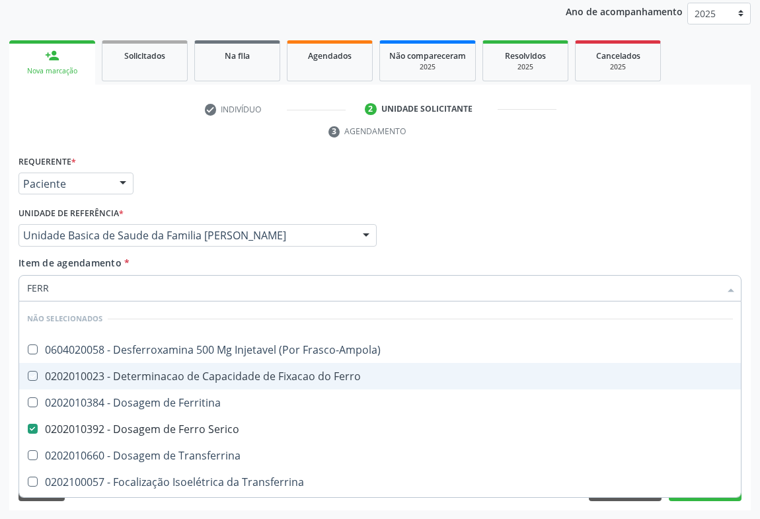
click at [192, 172] on div "Requerente * Paciente Profissional de Saúde Paciente Nenhum resultado encontrad…" at bounding box center [379, 178] width 729 height 52
checkbox Frasco-Ampola\) "true"
checkbox Ferro "true"
checkbox Ferritina "true"
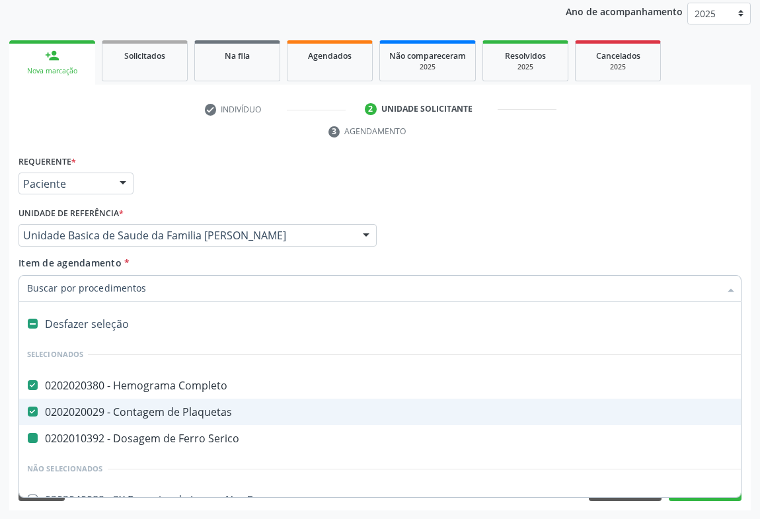
type input "U"
checkbox Serico "false"
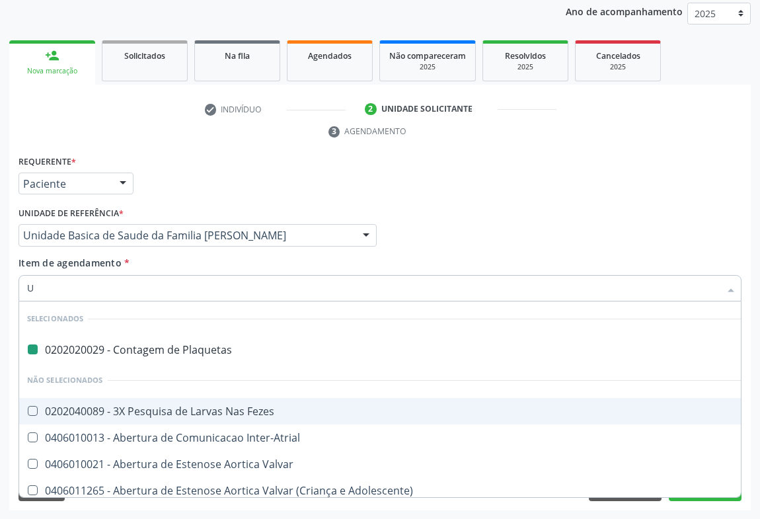
type input "UR"
checkbox Plaquetas "false"
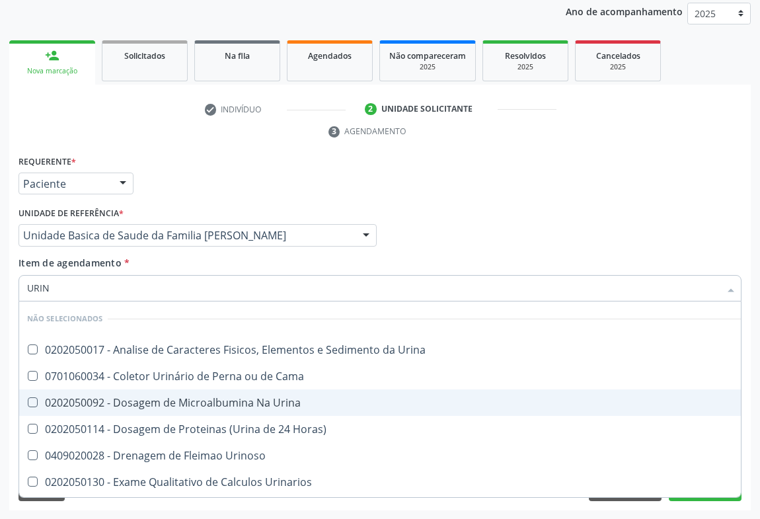
type input "URINA"
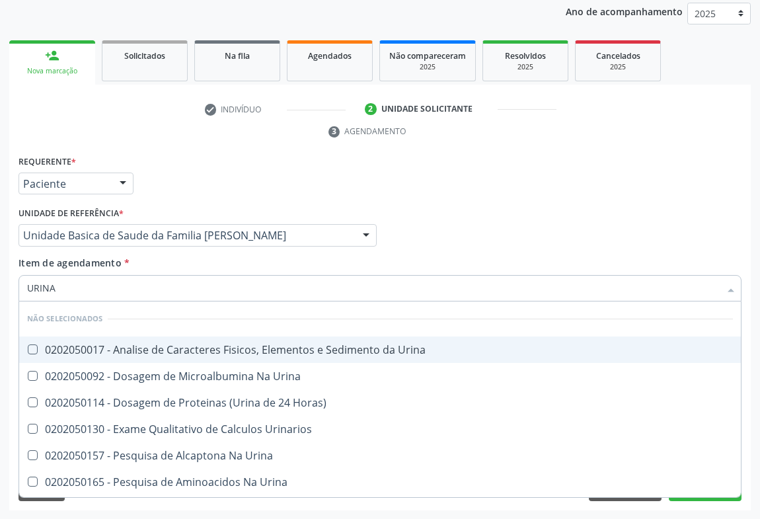
drag, startPoint x: 99, startPoint y: 350, endPoint x: 101, endPoint y: 337, distance: 13.4
click at [99, 349] on div "0202050017 - Analise de Caracteres Fisicos, Elementos e Sedimento da Urina" at bounding box center [380, 349] width 706 height 11
checkbox Urina "true"
click at [196, 159] on div "Requerente * Paciente Profissional de Saúde Paciente Nenhum resultado encontrad…" at bounding box center [379, 178] width 729 height 52
checkbox Horas\) "true"
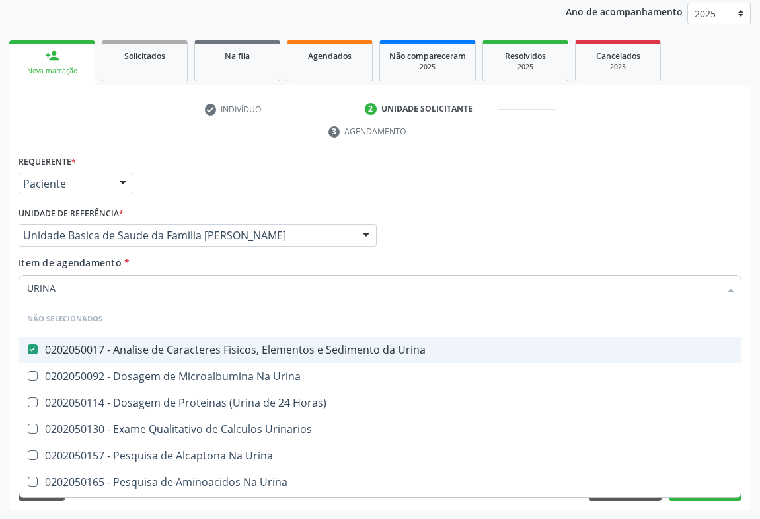
checkbox Urinarios "true"
checkbox Urina "true"
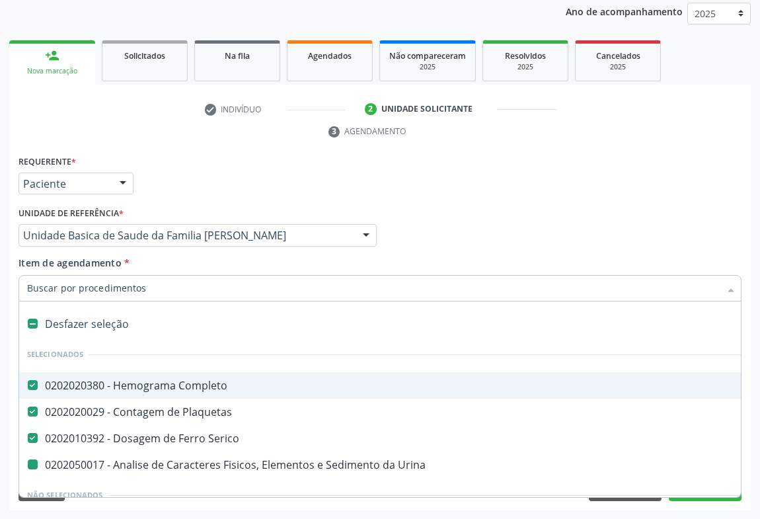
type input "F"
checkbox Urina "false"
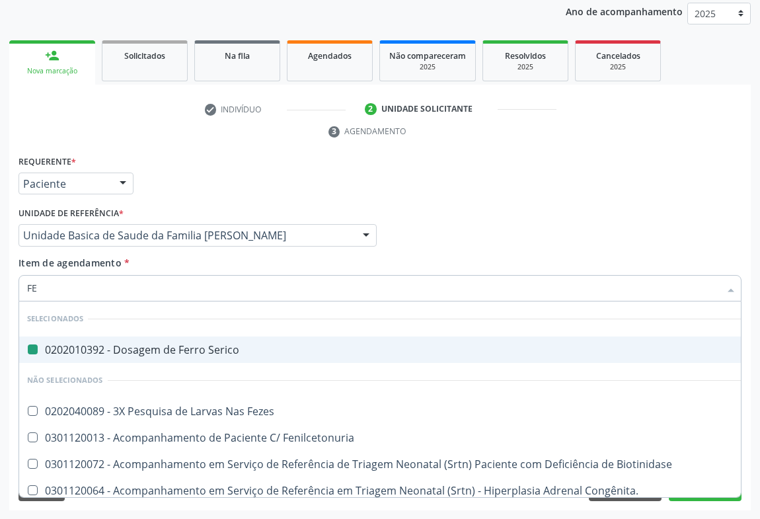
type input "FEZ"
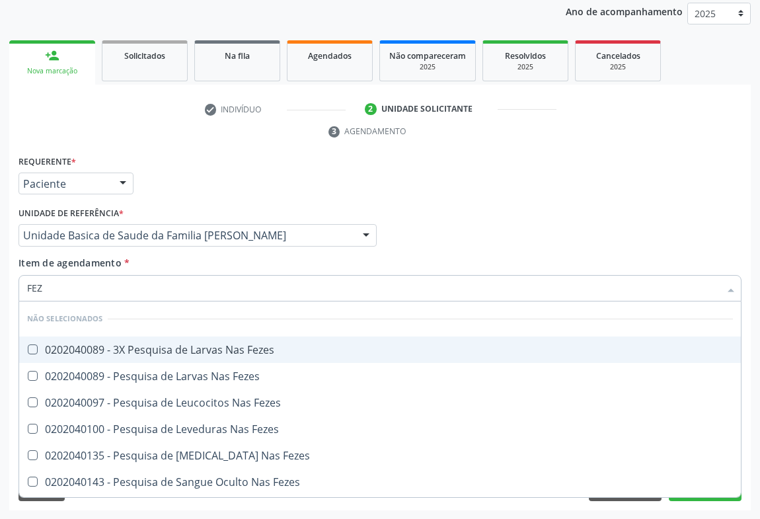
click at [207, 353] on div "0202040089 - 3X Pesquisa de Larvas Nas Fezes" at bounding box center [380, 349] width 706 height 11
checkbox Fezes "true"
click at [207, 201] on div "Requerente * Paciente Profissional de Saúde Paciente Nenhum resultado encontrad…" at bounding box center [379, 178] width 729 height 52
checkbox Fezes "true"
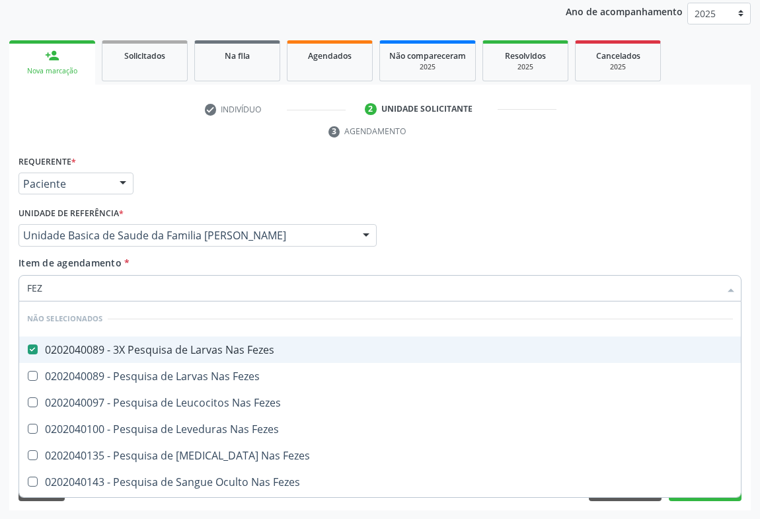
checkbox Fezes "true"
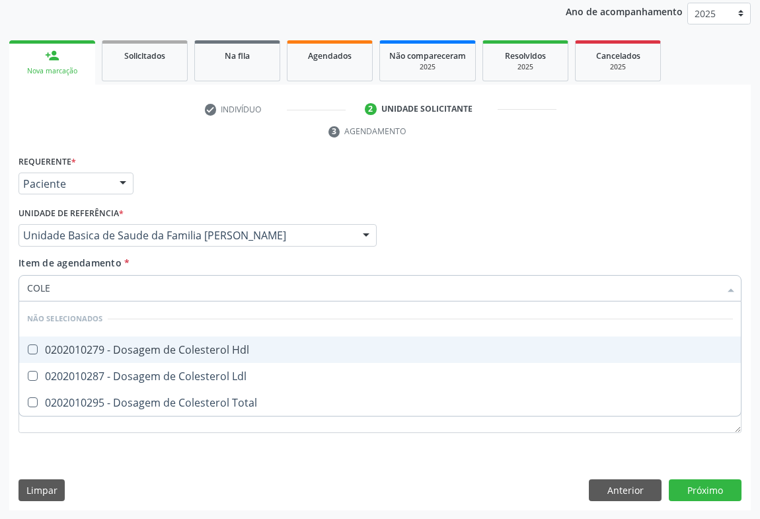
type input "COLES"
checkbox Hdl "false"
checkbox Total "false"
checkbox Ldl "false"
type input "COLESTEROL"
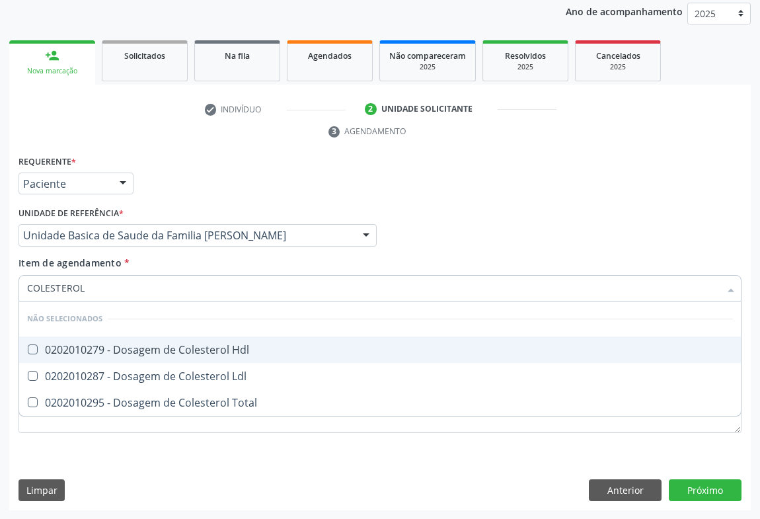
click at [91, 351] on div "0202010279 - Dosagem de Colesterol Hdl" at bounding box center [380, 349] width 706 height 11
checkbox Hdl "true"
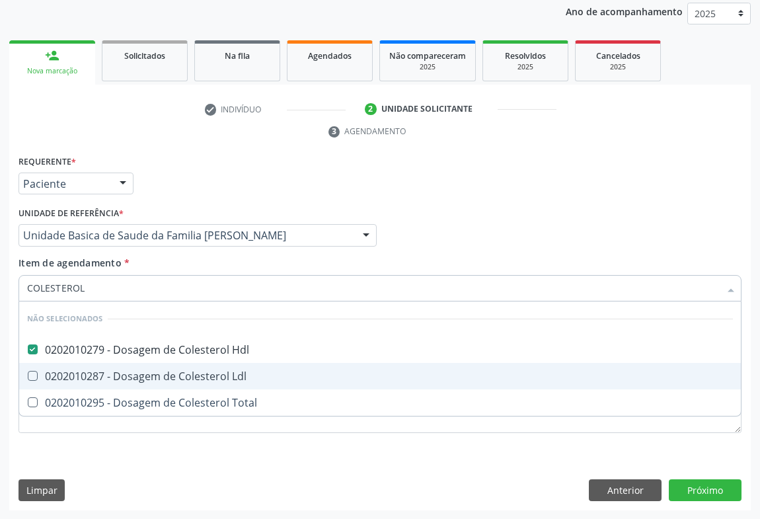
click at [89, 371] on div "0202010287 - Dosagem de Colesterol Ldl" at bounding box center [380, 376] width 706 height 11
checkbox Ldl "true"
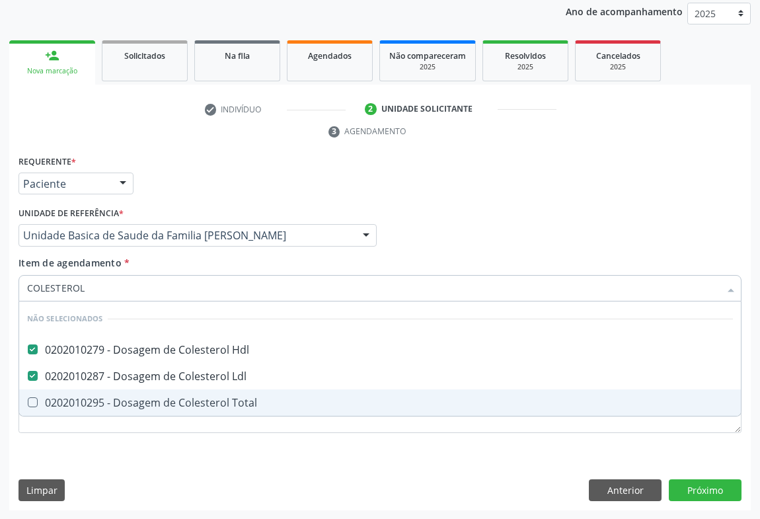
click at [85, 398] on div "0202010295 - Dosagem de Colesterol Total" at bounding box center [380, 402] width 706 height 11
checkbox Total "true"
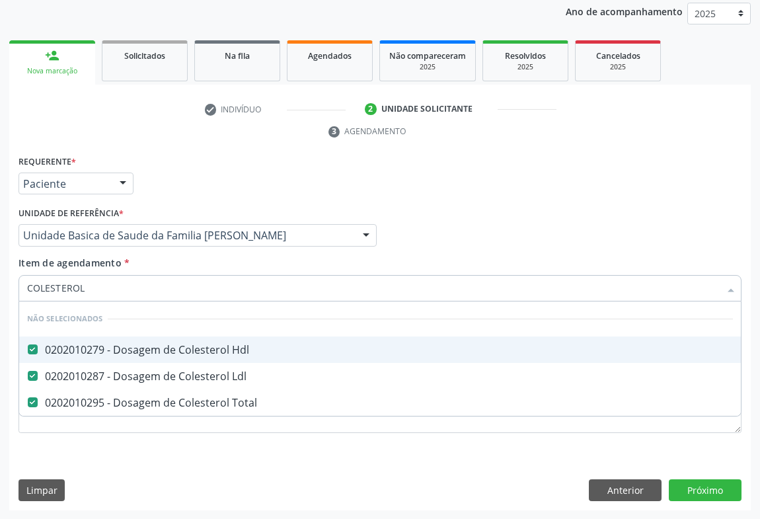
click at [122, 185] on div at bounding box center [123, 184] width 20 height 22
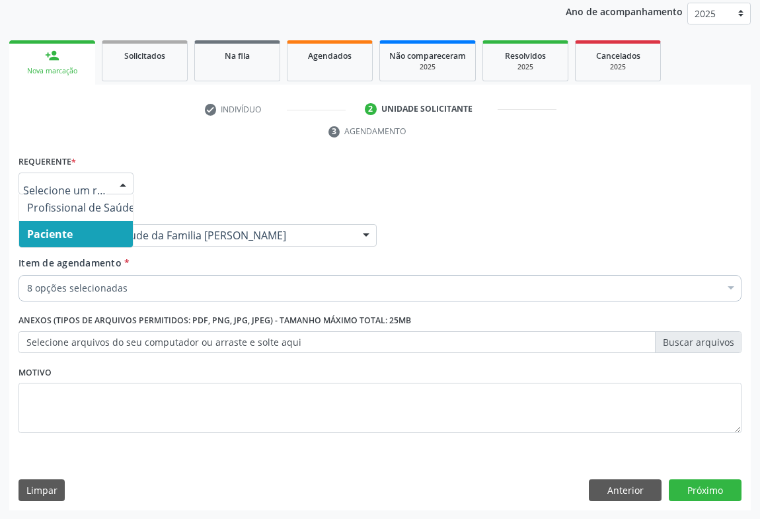
click at [176, 145] on div "check Indivíduo 2 Unidade solicitante 3 Agendamento CNS * 700 0085 6529 1809 do…" at bounding box center [379, 304] width 741 height 412
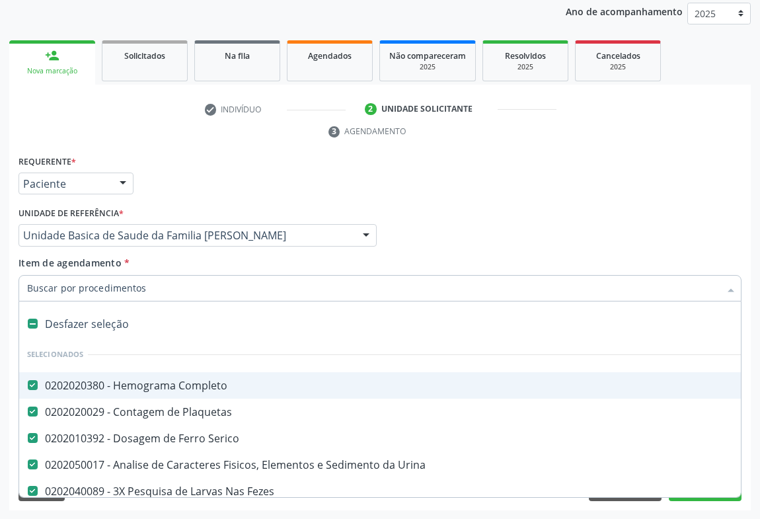
type input "T"
checkbox Total "false"
type input "TR"
checkbox Completo "false"
checkbox Serico "false"
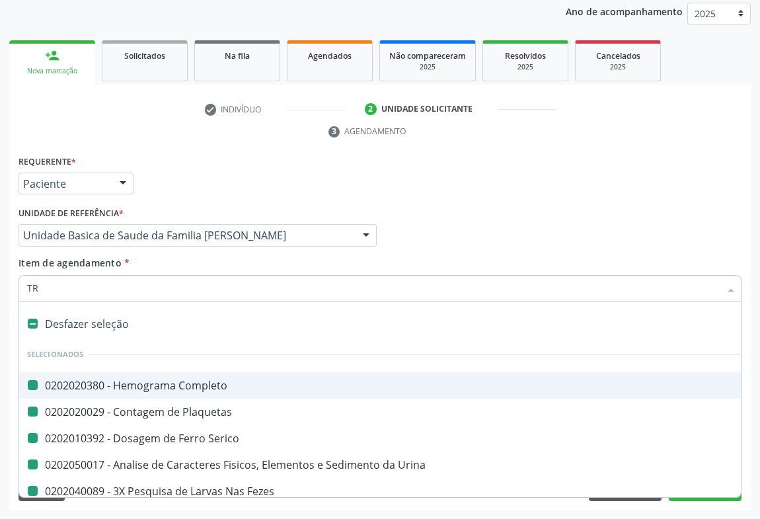
checkbox Plaquetas "false"
checkbox Urina "false"
checkbox Fezes "false"
checkbox Hdl "false"
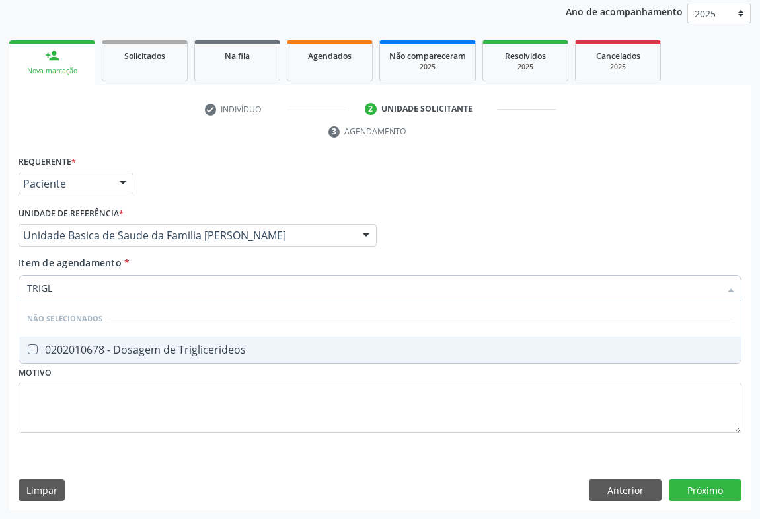
type input "TRIGLI"
click at [118, 347] on div "0202010678 - Dosagem de Triglicerideos" at bounding box center [380, 349] width 706 height 11
checkbox Triglicerideos "true"
click at [166, 190] on div "Requerente * Paciente Profissional de Saúde Paciente Nenhum resultado encontrad…" at bounding box center [379, 178] width 729 height 52
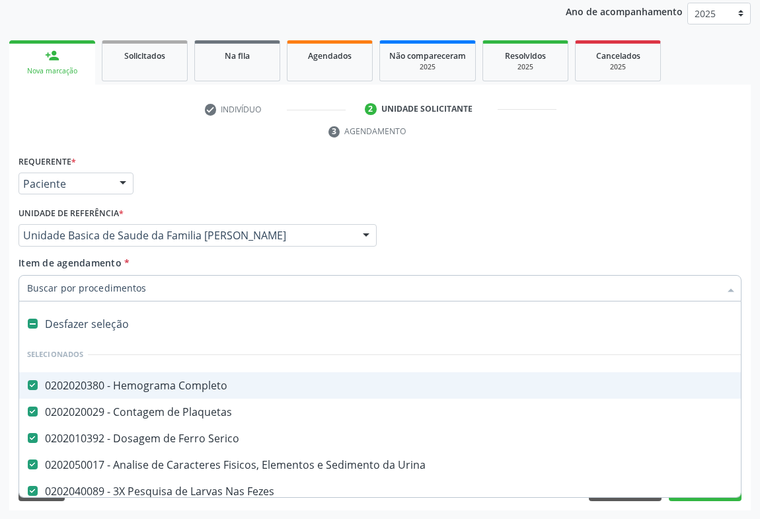
type input "T"
checkbox Triglicerideos "false"
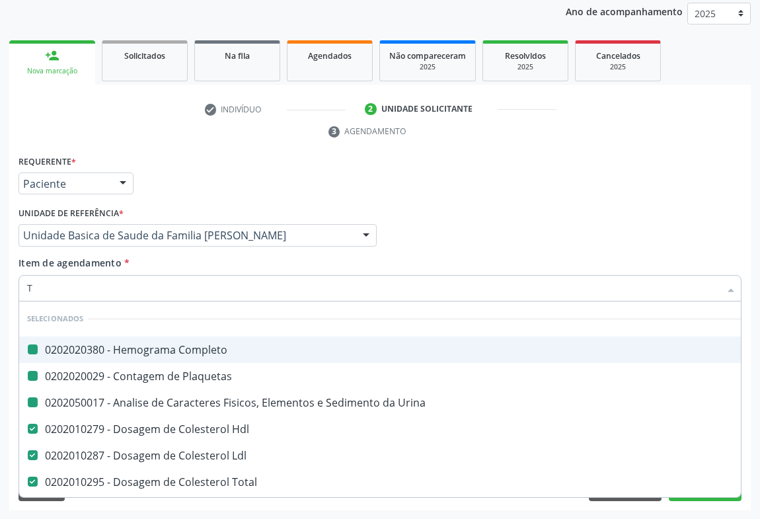
type input "TG"
checkbox Completo "false"
checkbox Plaquetas "false"
checkbox Urina "false"
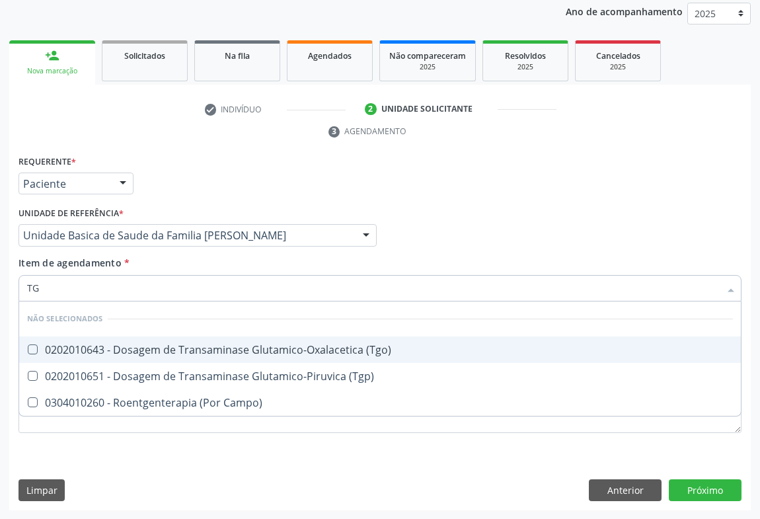
click at [84, 344] on div "0202010643 - Dosagem de Transaminase Glutamico-Oxalacetica (Tgo)" at bounding box center [380, 349] width 706 height 11
checkbox \(Tgo\) "true"
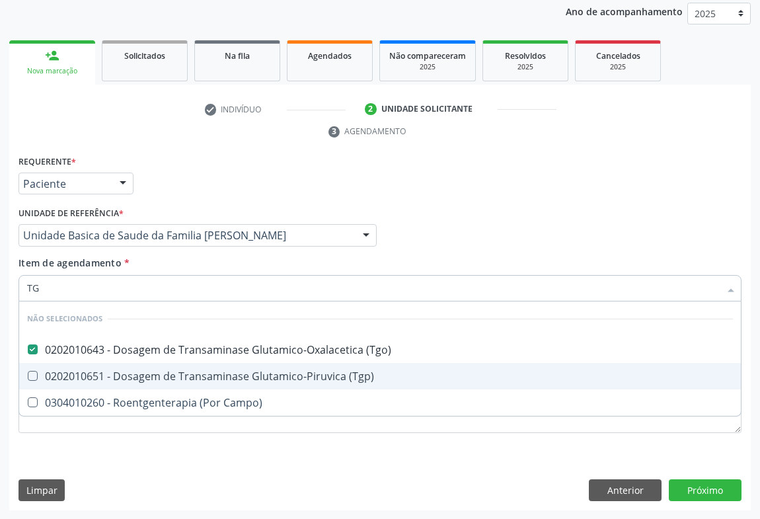
click at [79, 371] on div "0202010651 - Dosagem de Transaminase Glutamico-Piruvica (Tgp)" at bounding box center [380, 376] width 706 height 11
checkbox \(Tgp\) "true"
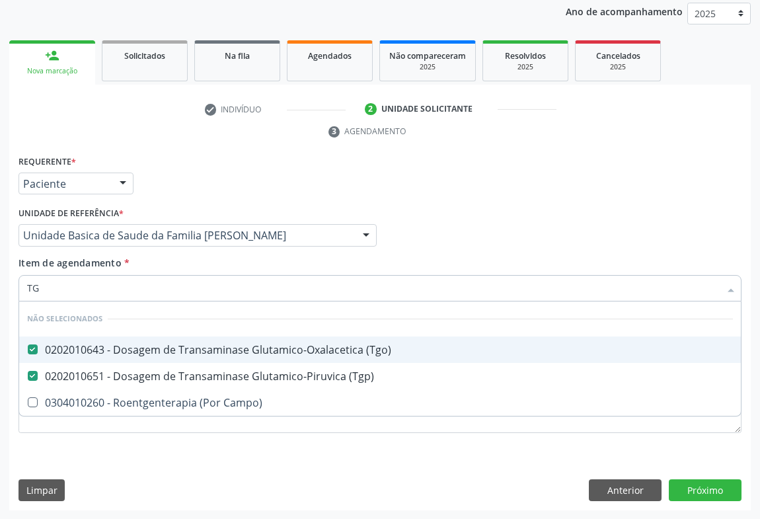
click at [163, 158] on div "Requerente * Paciente Profissional de Saúde Paciente Nenhum resultado encontrad…" at bounding box center [379, 178] width 729 height 52
checkbox Campo\) "true"
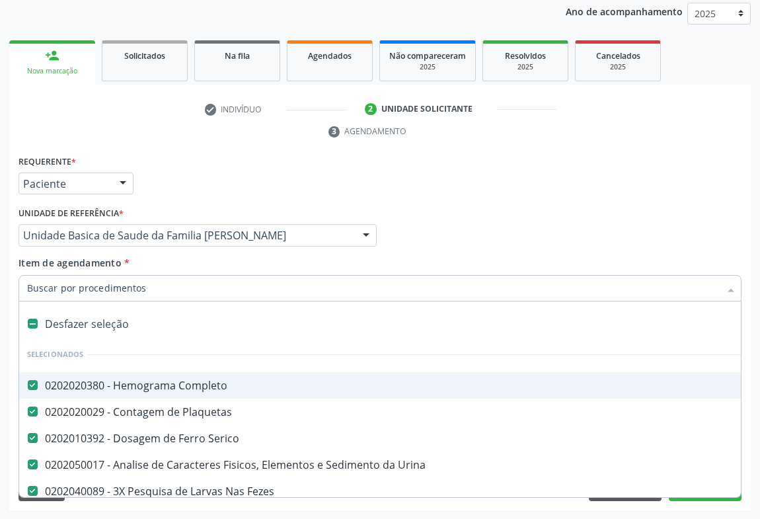
type input "U"
checkbox Ldl "false"
checkbox Total "false"
checkbox Triglicerideos "false"
checkbox \(Tgo\) "false"
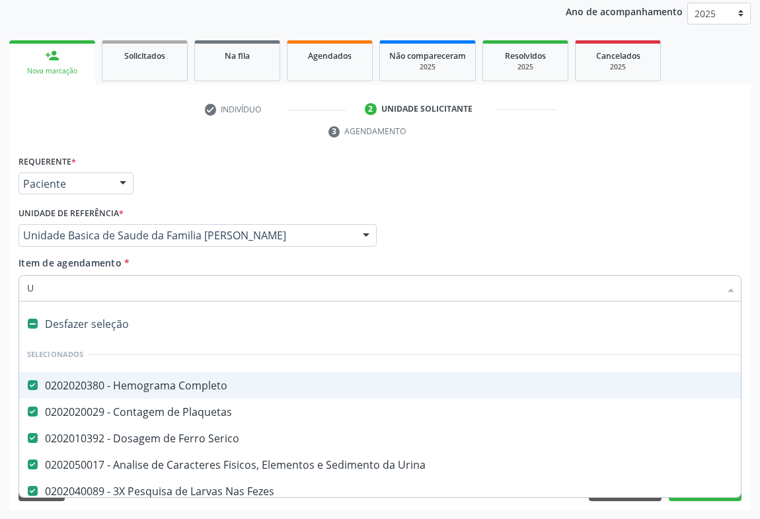
checkbox \(Tgp\) "false"
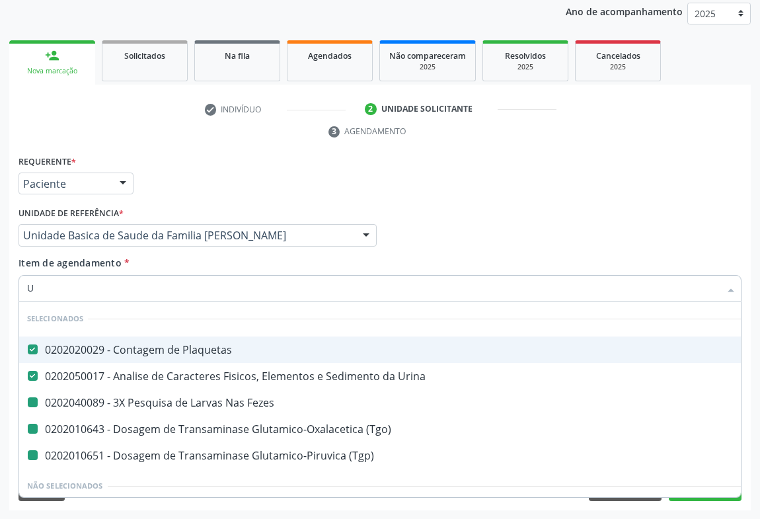
type input "UR"
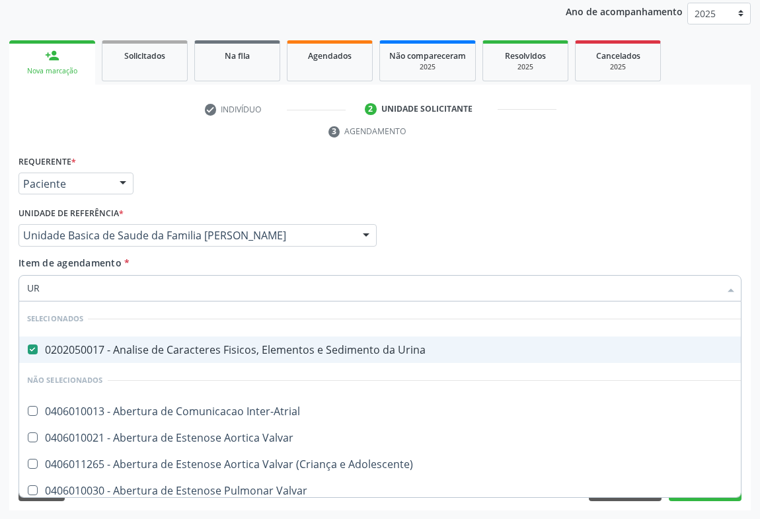
checkbox Inter-Atrial "false"
checkbox Valvar "false"
checkbox Adolescente\) "false"
type input "URE"
checkbox Urina "false"
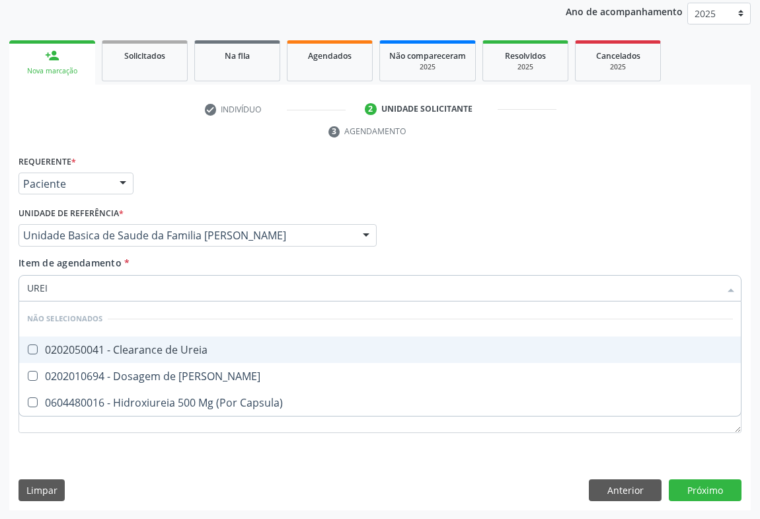
type input "UREIA"
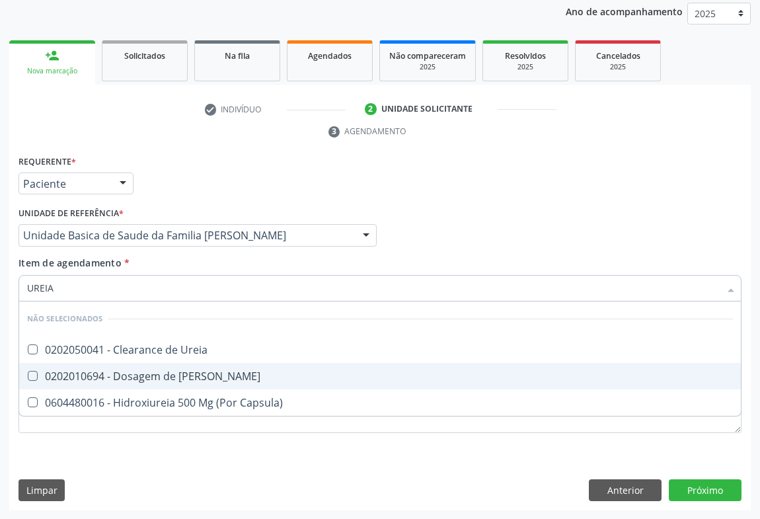
click at [91, 378] on div "0202010694 - Dosagem de Ureia" at bounding box center [380, 376] width 706 height 11
checkbox Ureia "true"
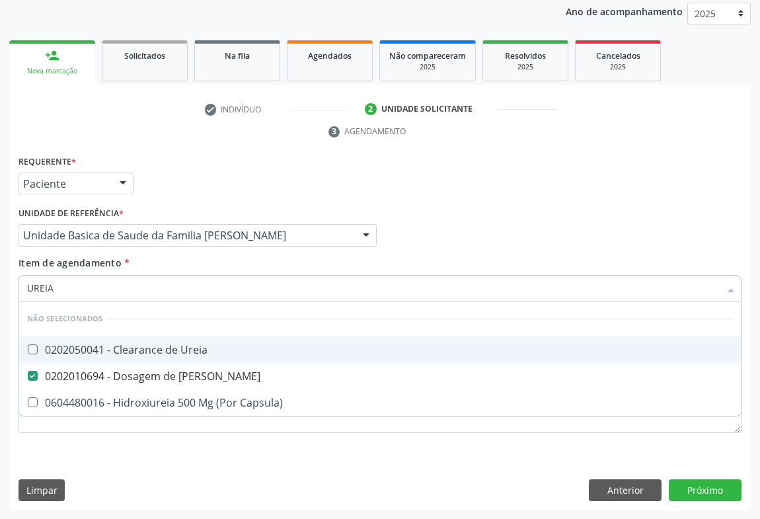
click at [141, 204] on div "Unidade de referência * Unidade Basica de Saude da Familia Maninho Ferreira Uni…" at bounding box center [197, 224] width 358 height 42
checkbox Ureia "true"
checkbox Capsula\) "true"
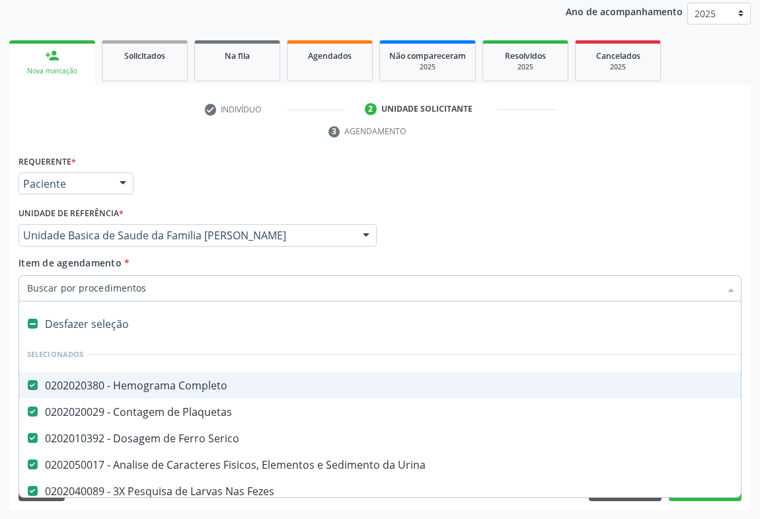
type input "C"
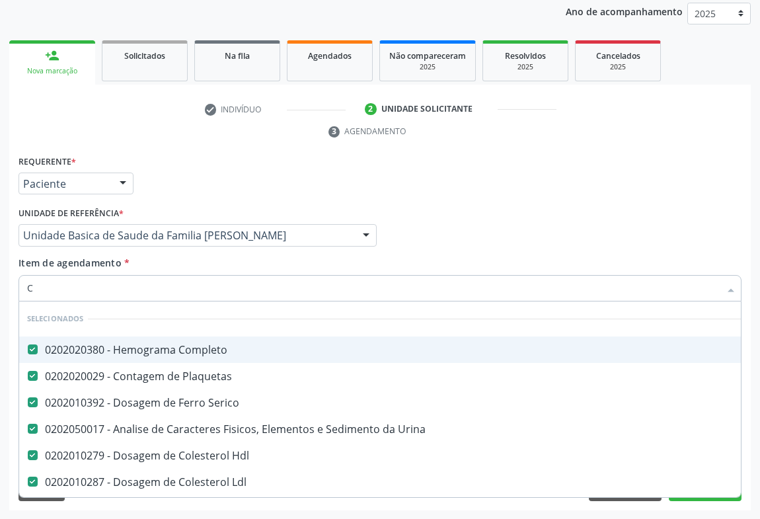
checkbox Preenchida\) "false"
type input "CR"
checkbox Completo "false"
checkbox Serico "false"
checkbox Plaquetas "false"
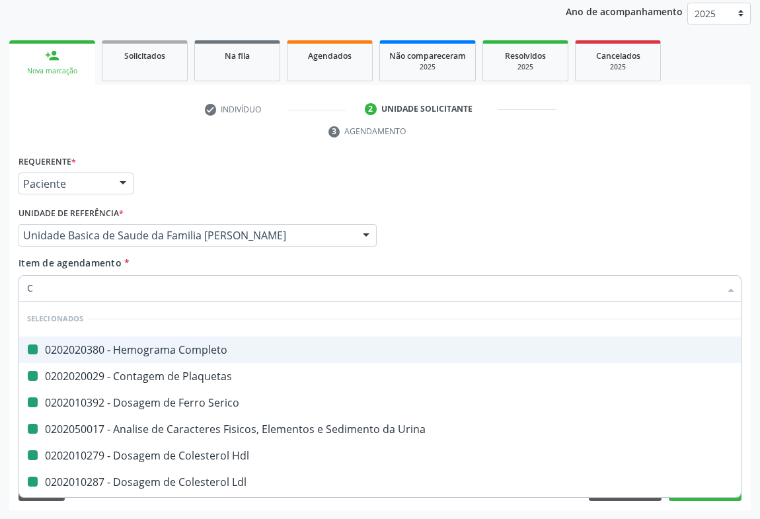
checkbox Urina "false"
checkbox Hdl "false"
checkbox Ldl "false"
checkbox Total "false"
checkbox Triglicerideos "false"
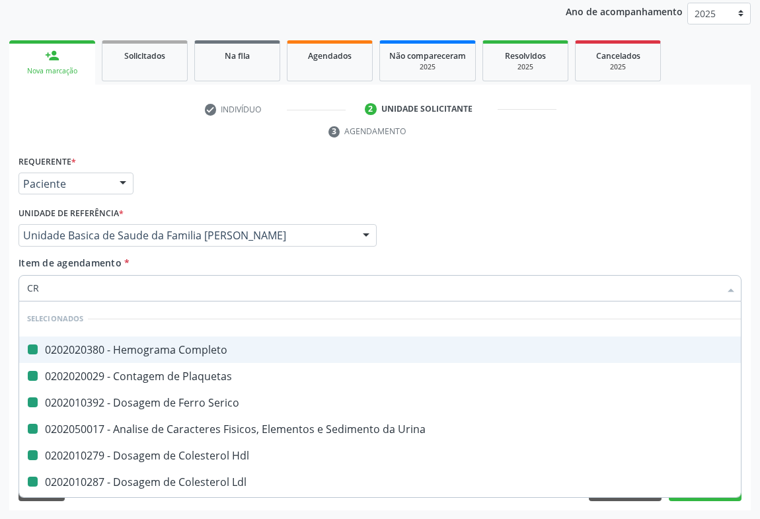
checkbox \(Tgo\) "false"
checkbox \(Tgp\) "false"
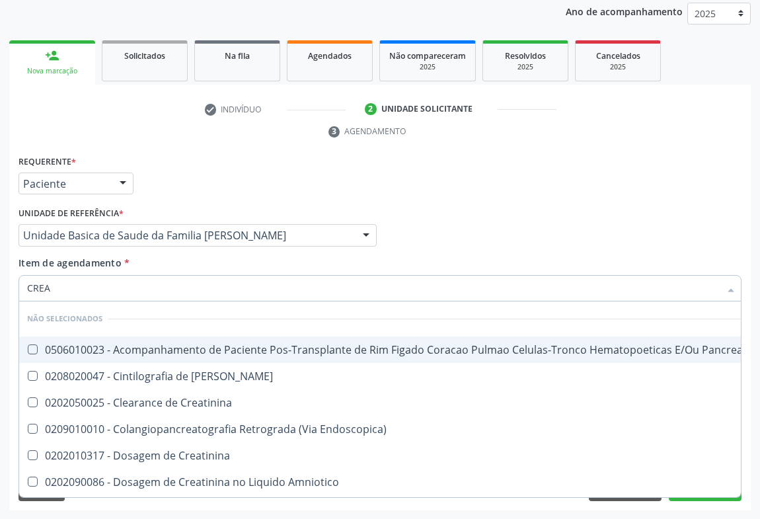
type input "CREAT"
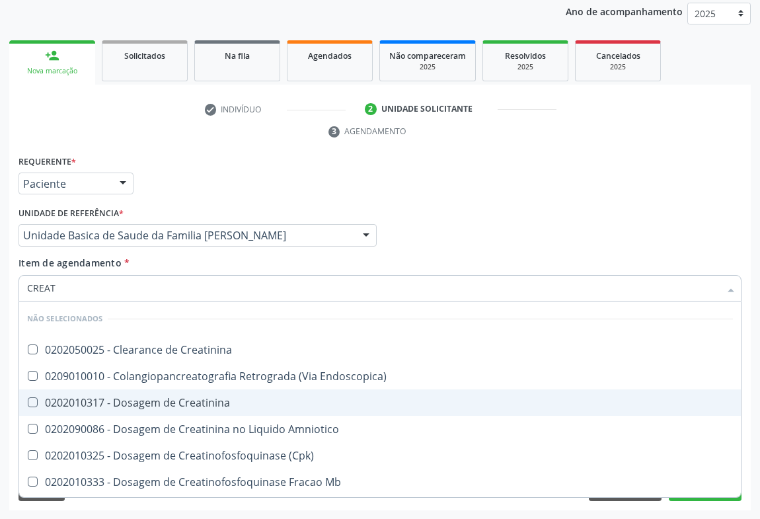
click at [206, 404] on div "0202010317 - Dosagem de Creatinina" at bounding box center [380, 402] width 706 height 11
checkbox Creatinina "true"
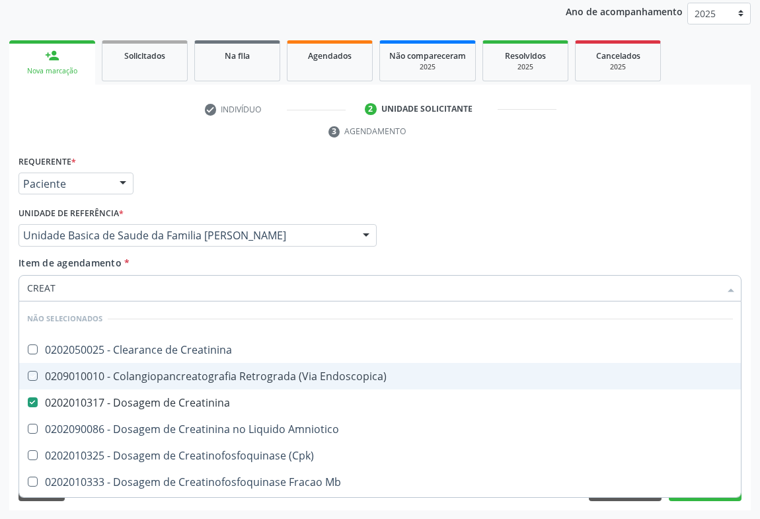
click at [264, 159] on div "Requerente * Paciente Profissional de Saúde Paciente Nenhum resultado encontrad…" at bounding box center [379, 178] width 729 height 52
checkbox Creatinina "true"
checkbox Endoscopica\) "true"
checkbox Amniotico "true"
checkbox \(Cpk\) "true"
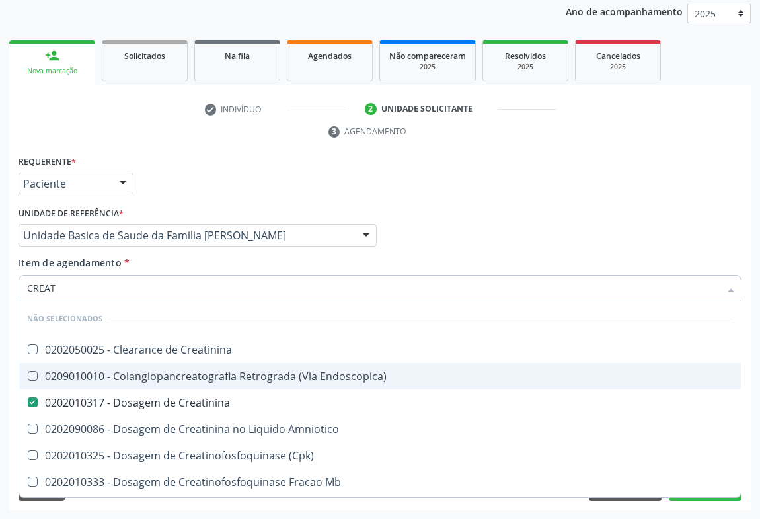
checkbox Mb "true"
checkbox Oncologia "true"
checkbox Parcial "true"
checkbox Oncologia "true"
checkbox Videolaparoscopica "true"
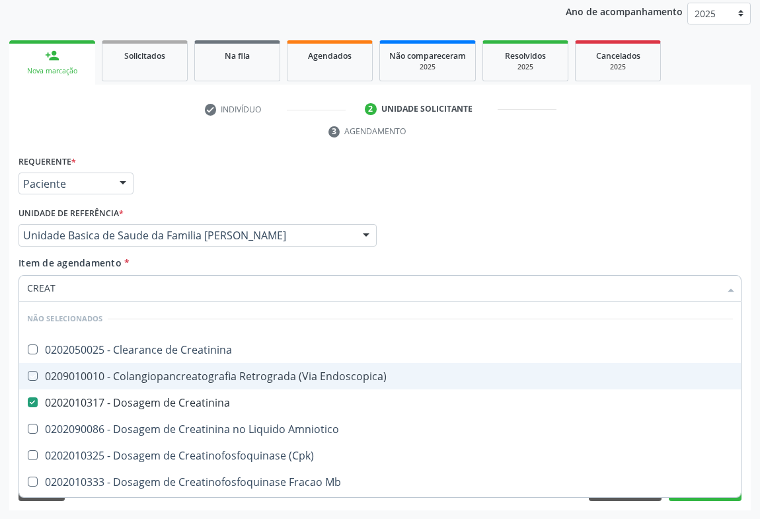
checkbox Capsula\) "true"
checkbox Pancreato-Duodenectomia "true"
checkbox Capsula\) "true"
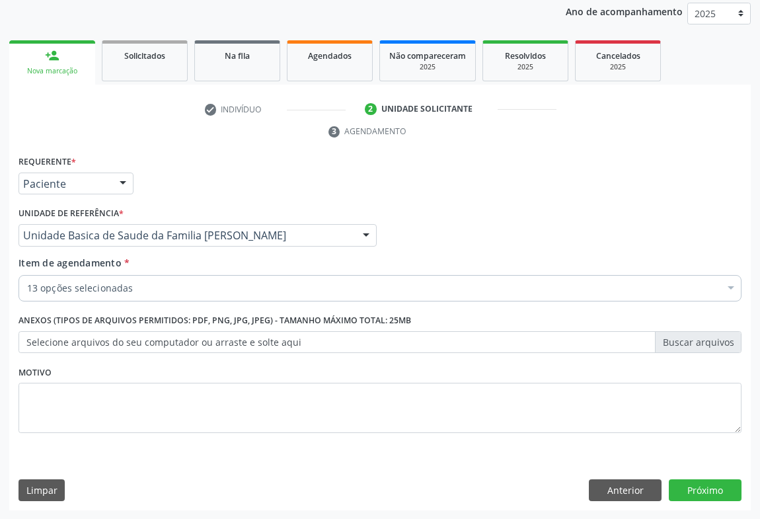
click at [577, 227] on div "Profissional Solicitante Por favor, selecione a Unidade de Atendimento primeiro…" at bounding box center [379, 229] width 729 height 52
click at [694, 494] on button "Próximo" at bounding box center [705, 490] width 73 height 22
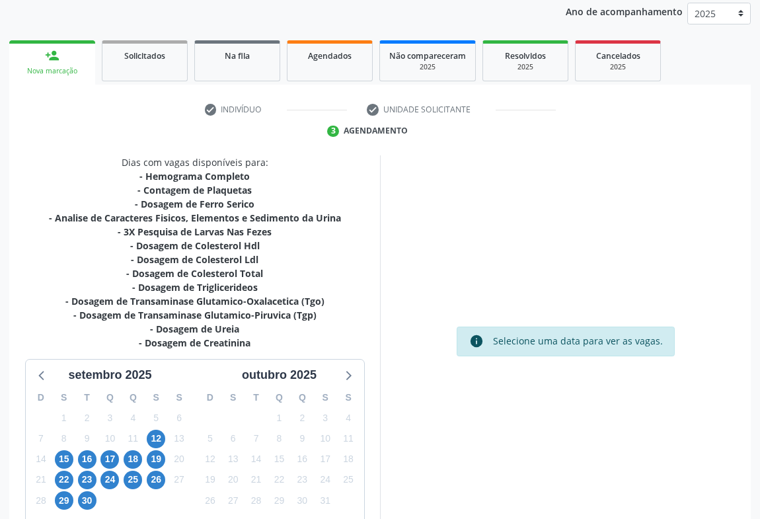
scroll to position [243, 0]
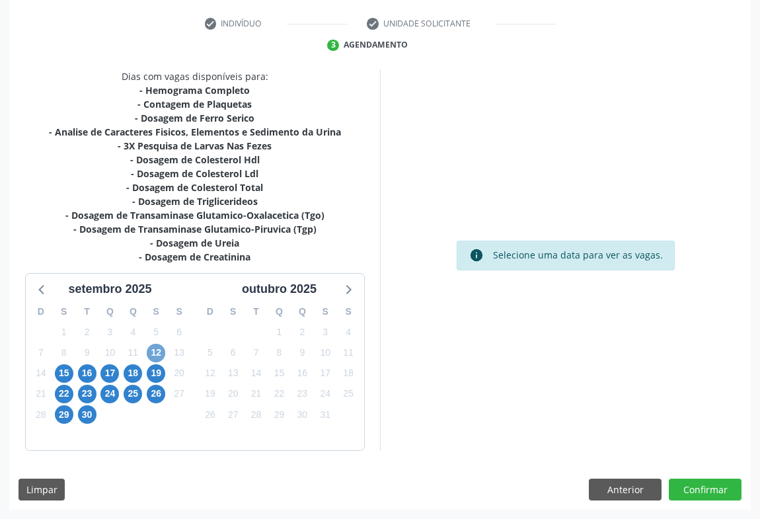
click at [161, 350] on span "12" at bounding box center [156, 353] width 18 height 18
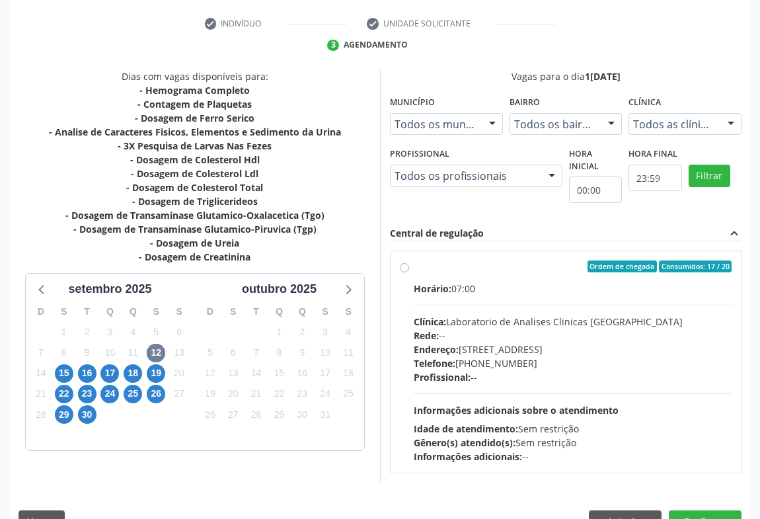
click at [611, 409] on span "Informações adicionais sobre o atendimento" at bounding box center [516, 410] width 205 height 13
click at [409, 272] on input "Ordem de chegada Consumidos: 17 / 20 Horário: 07:00 Clínica: Laboratorio de Ana…" at bounding box center [404, 266] width 9 height 12
radio input "true"
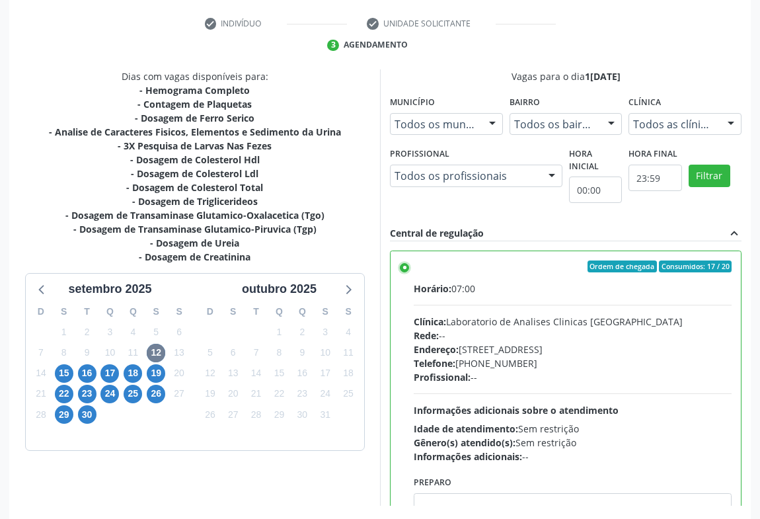
scroll to position [298, 0]
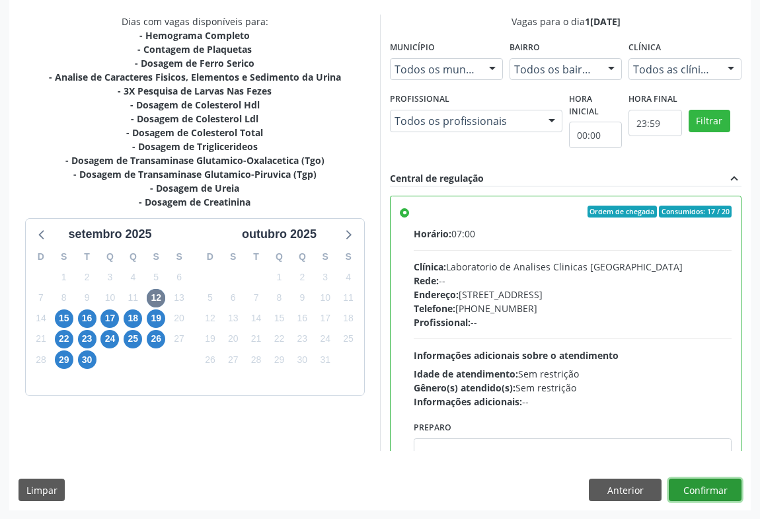
click at [691, 485] on button "Confirmar" at bounding box center [705, 489] width 73 height 22
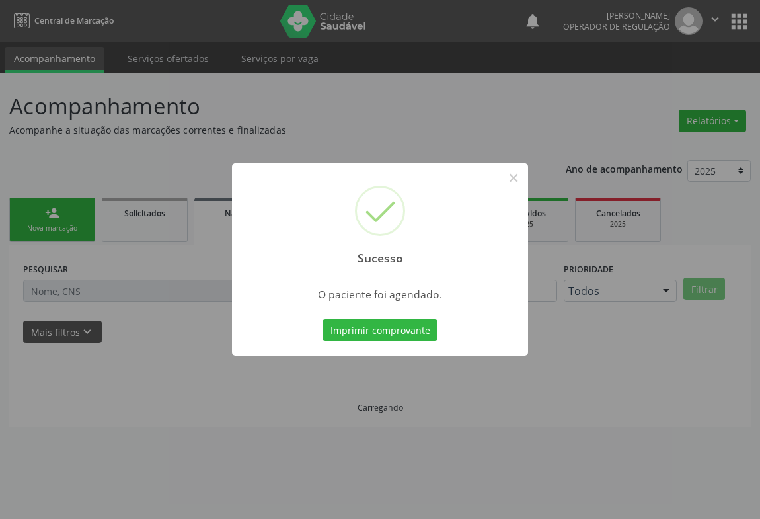
scroll to position [0, 0]
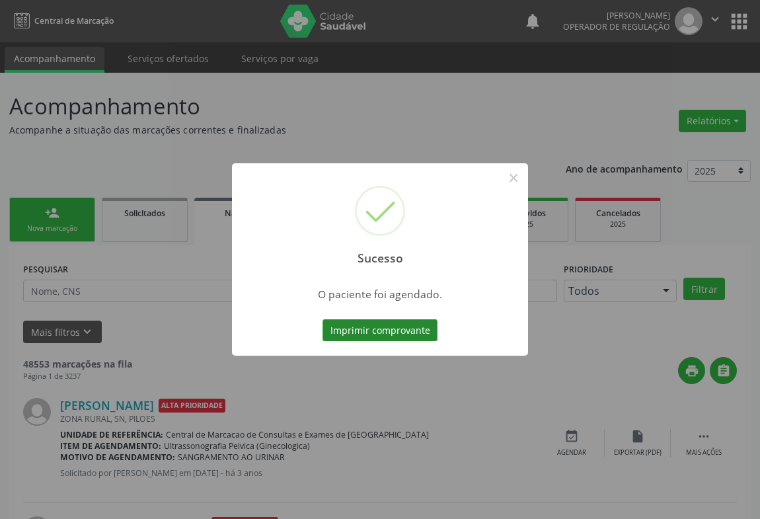
click at [369, 326] on button "Imprimir comprovante" at bounding box center [379, 330] width 115 height 22
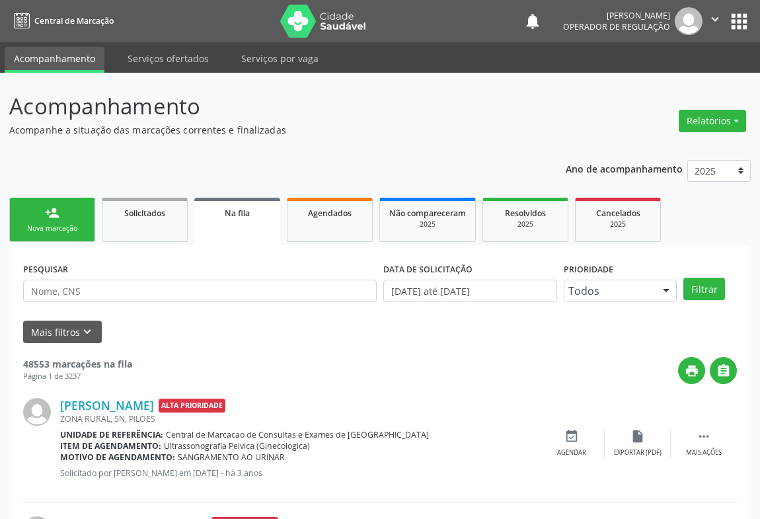
click at [48, 211] on div "person_add" at bounding box center [52, 212] width 15 height 15
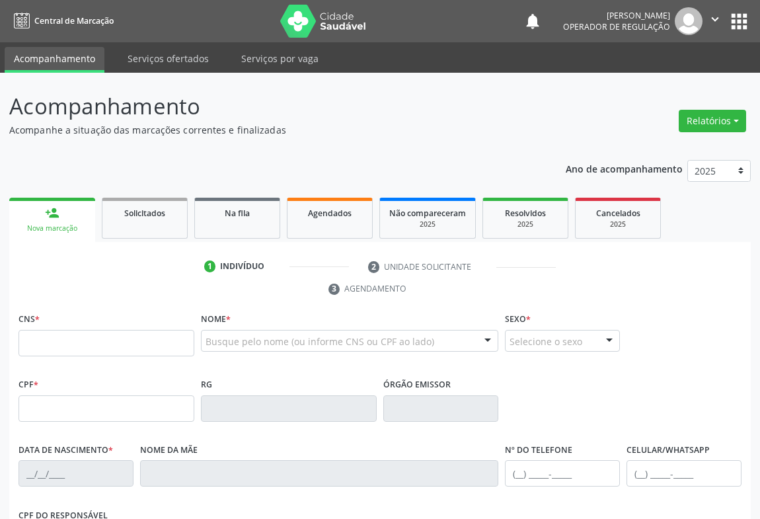
click at [63, 323] on div "CNS *" at bounding box center [106, 332] width 176 height 47
type input "704 0003 6572 1562"
type input "1154311791"
type input "[DATE]"
type input "[PHONE_NUMBER]"
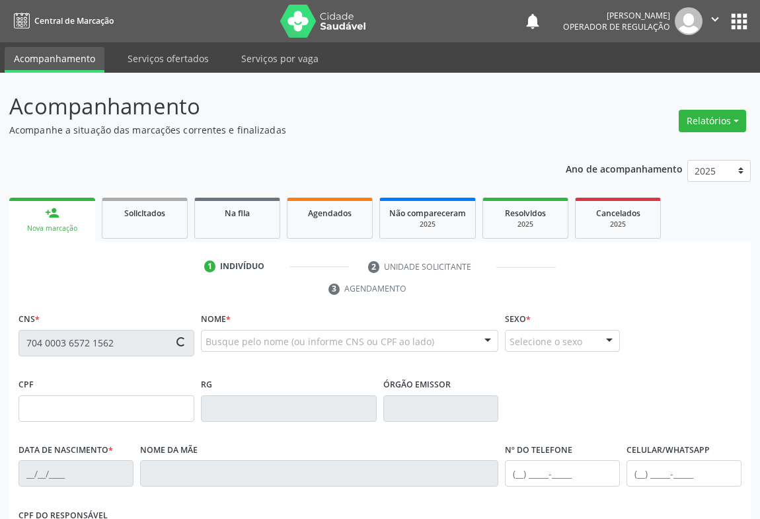
type input "132.240.797-54"
type input "534"
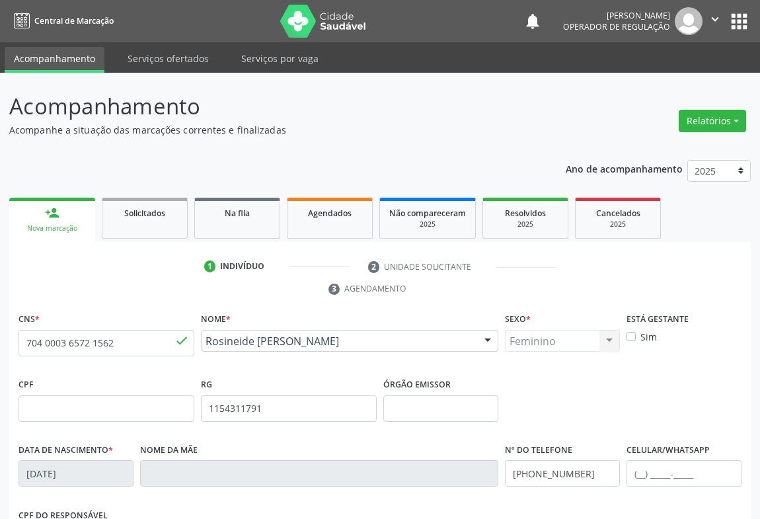
scroll to position [219, 0]
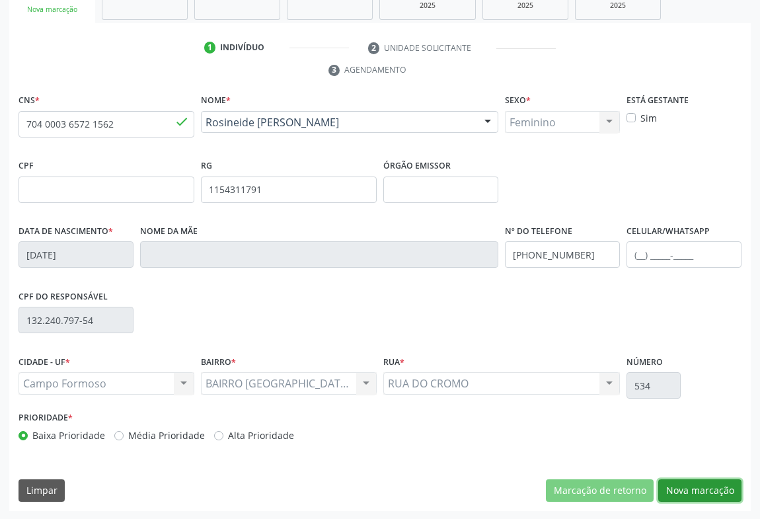
click at [705, 487] on button "Nova marcação" at bounding box center [699, 490] width 83 height 22
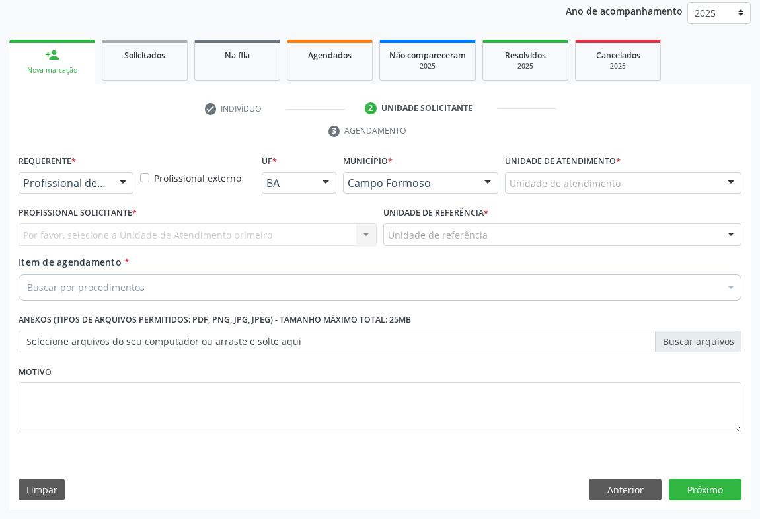
scroll to position [157, 0]
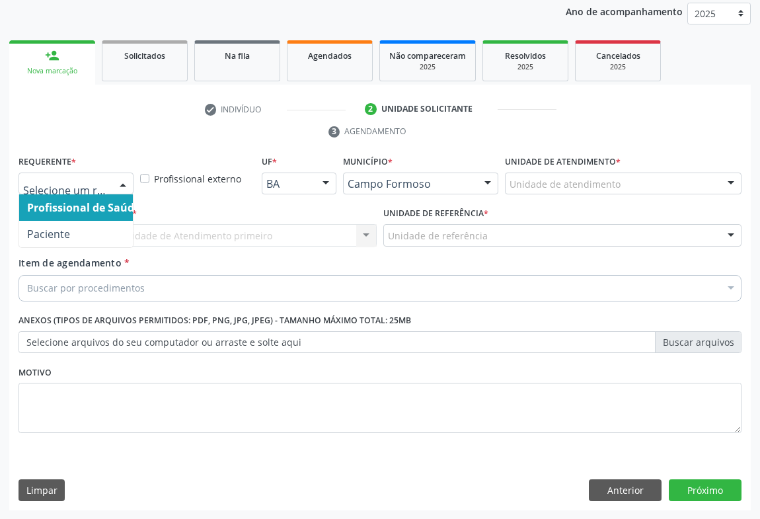
click at [110, 182] on div "Profissional de Saúde Paciente Nenhum resultado encontrado para: " " Não há nen…" at bounding box center [75, 183] width 115 height 22
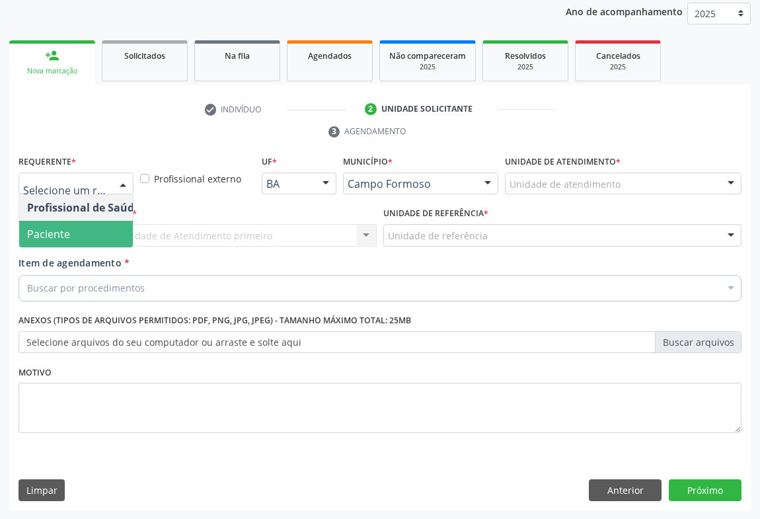
click at [71, 231] on span "Paciente" at bounding box center [83, 234] width 129 height 26
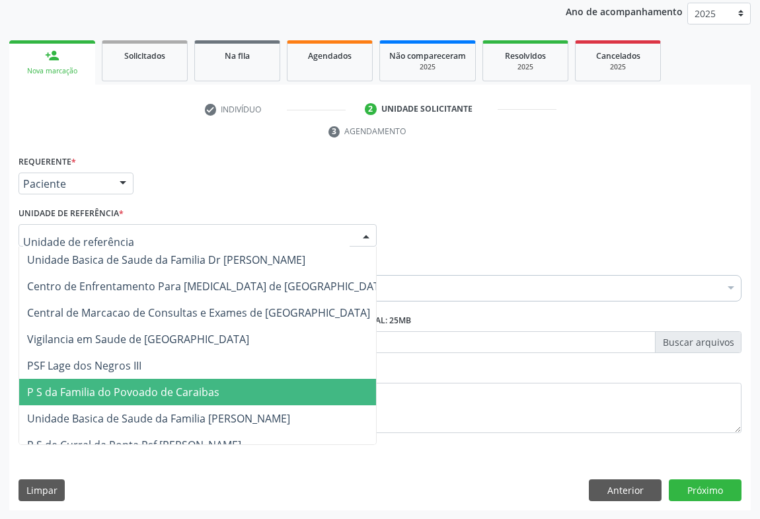
click at [131, 393] on span "P S da Familia do Povoado de Caraibas" at bounding box center [123, 391] width 192 height 15
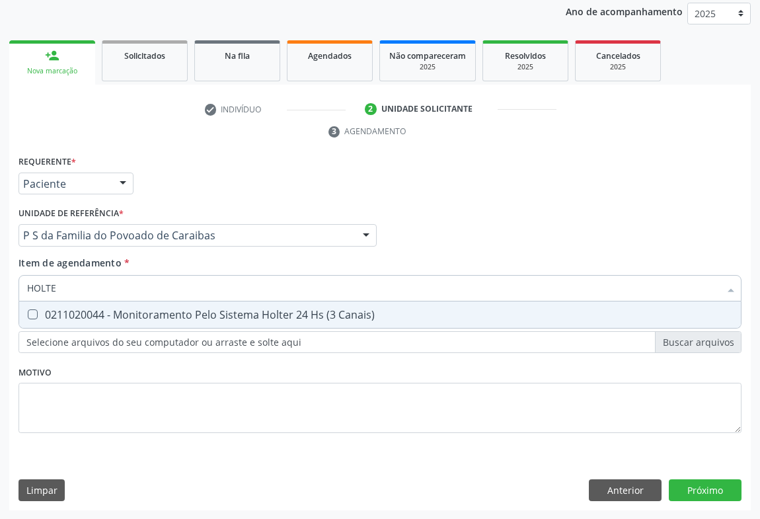
type input "HOLTER"
click at [84, 312] on div "0211020044 - Monitoramento Pelo Sistema Holter 24 Hs (3 Canais)" at bounding box center [380, 314] width 706 height 11
checkbox Canais\) "true"
type input "HOLTER"
click at [195, 186] on div "Requerente * Paciente Profissional de Saúde Paciente Nenhum resultado encontrad…" at bounding box center [379, 178] width 729 height 52
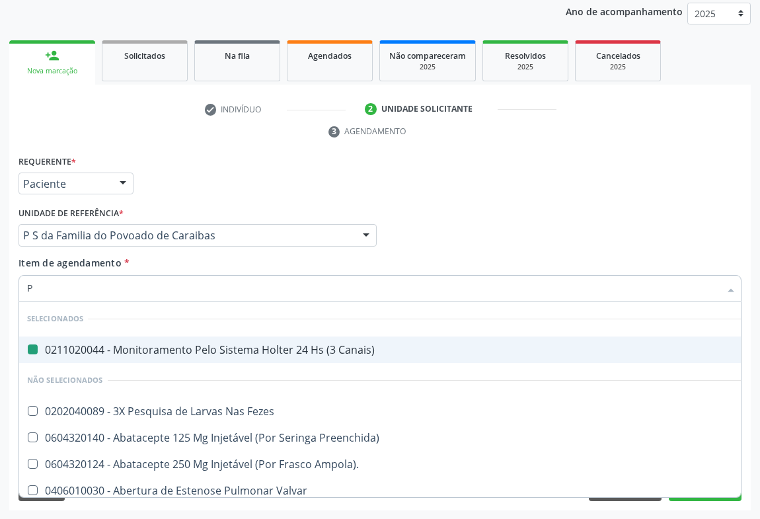
type input "PR"
checkbox Canais\) "false"
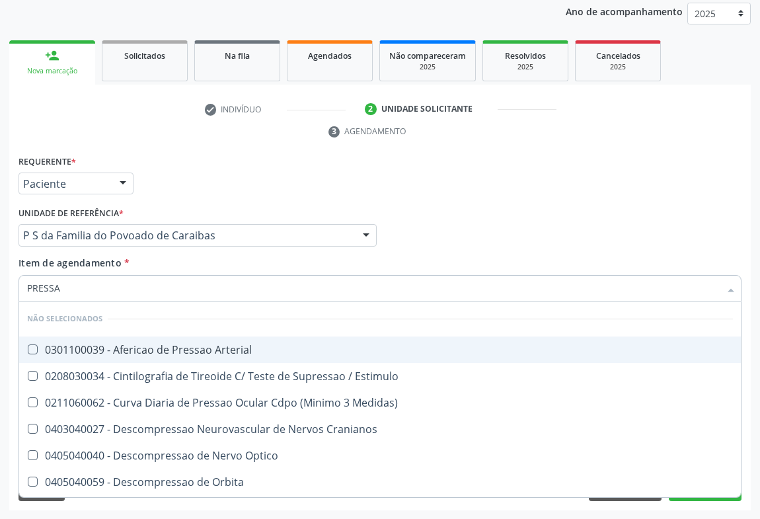
type input "PRESSAO"
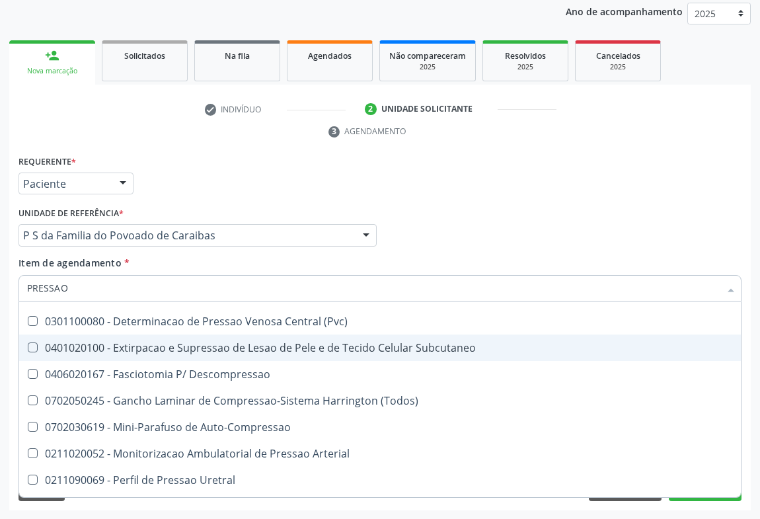
scroll to position [300, 0]
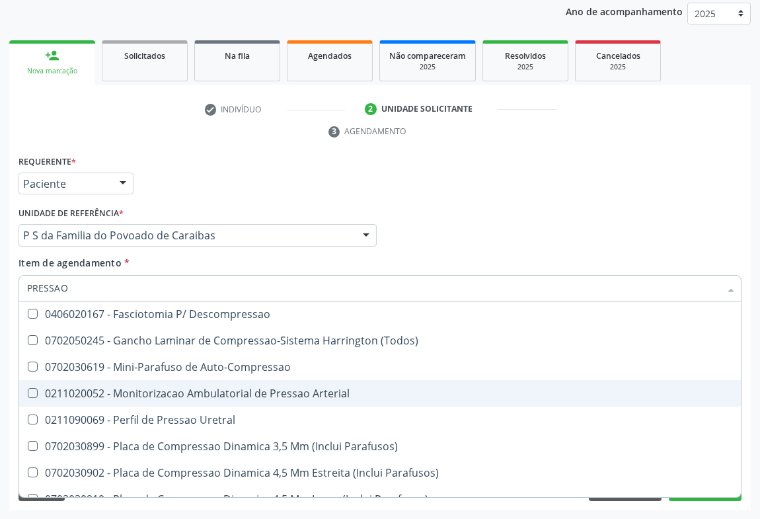
click at [213, 391] on div "0211020052 - Monitorizacao Ambulatorial de Pressao Arterial" at bounding box center [380, 393] width 706 height 11
checkbox Arterial "true"
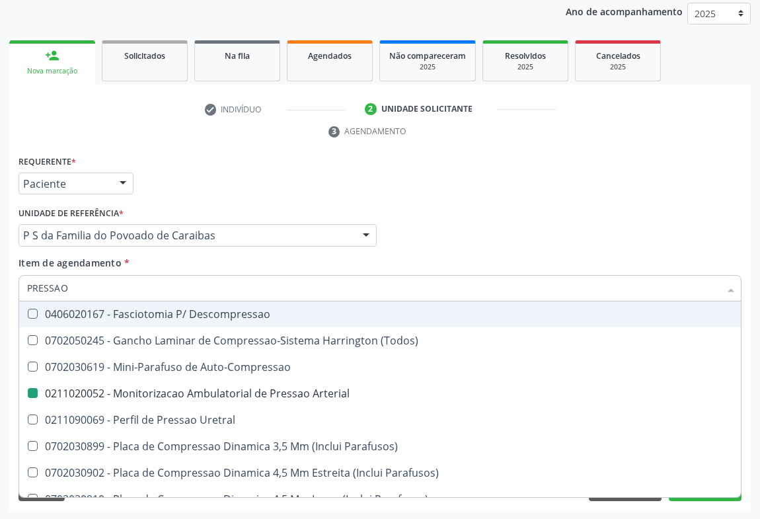
click at [294, 183] on div "Requerente * Paciente Profissional de Saúde Paciente Nenhum resultado encontrad…" at bounding box center [379, 178] width 729 height 52
checkbox Arterial "true"
checkbox Arterial "false"
checkbox Estimulo "true"
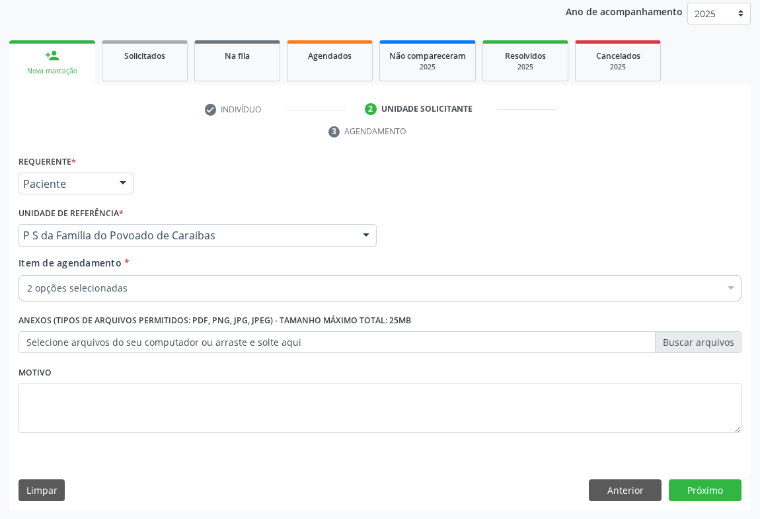
scroll to position [0, 0]
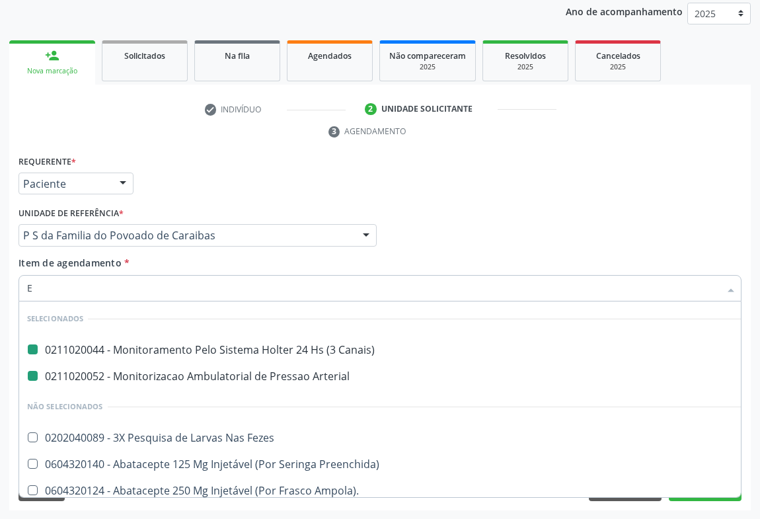
type input "EC"
checkbox Canais\) "false"
checkbox Arterial "false"
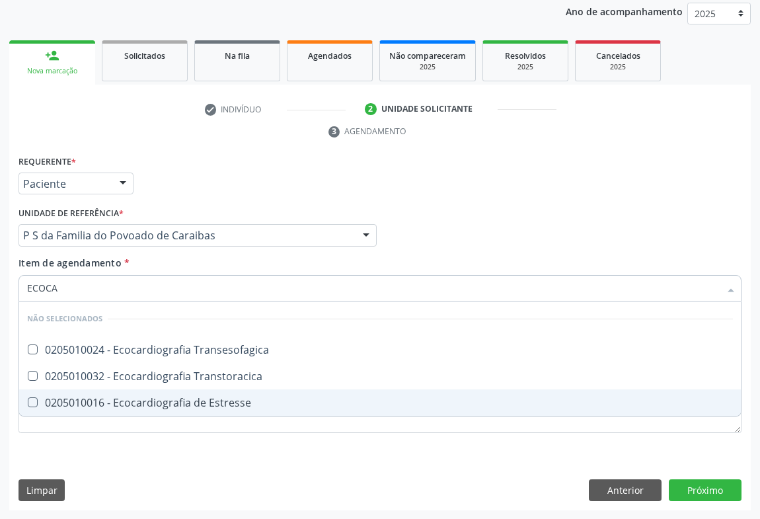
type input "ECOCAR"
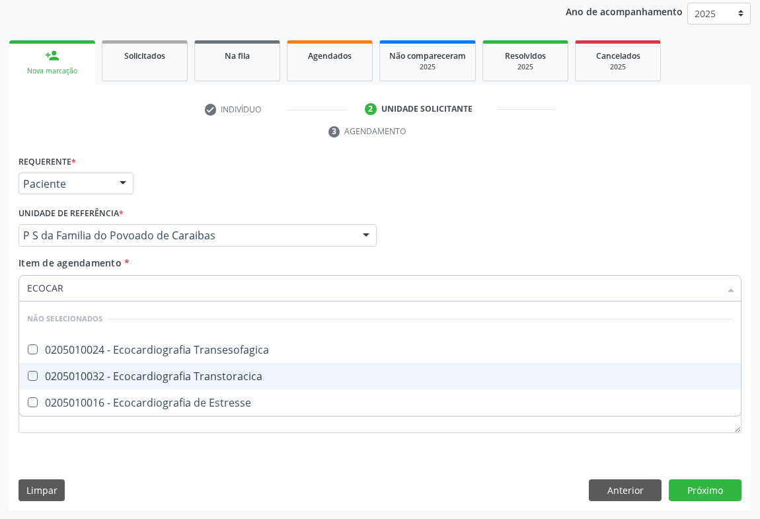
click at [139, 374] on div "0205010032 - Ecocardiografia Transtoracica" at bounding box center [380, 376] width 706 height 11
checkbox Transtoracica "true"
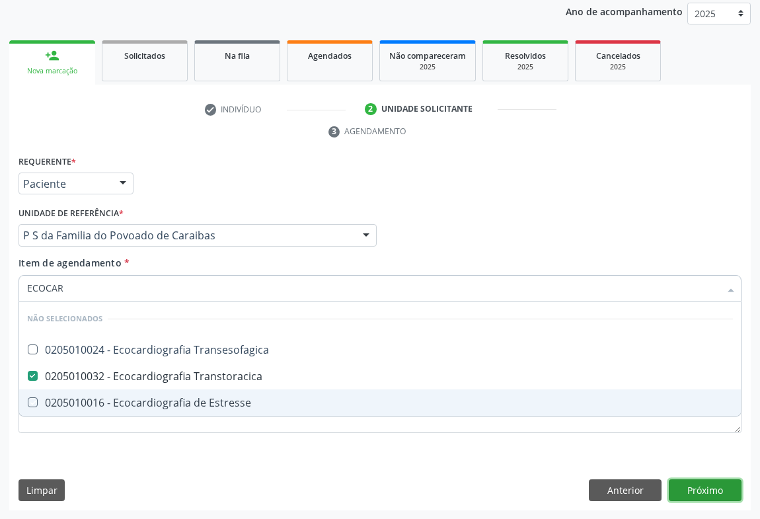
click at [710, 484] on div "Requerente * Paciente Profissional de Saúde Paciente Nenhum resultado encontrad…" at bounding box center [379, 331] width 741 height 359
checkbox Transesofagica "true"
checkbox Estresse "true"
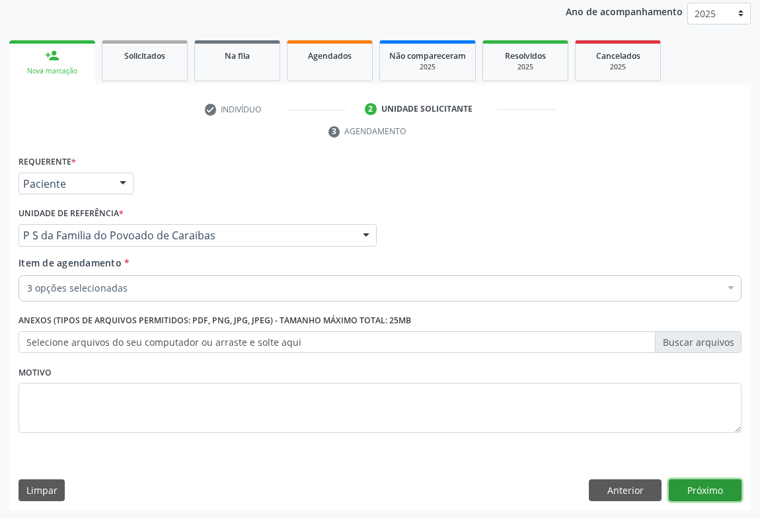
click at [708, 492] on button "Próximo" at bounding box center [705, 490] width 73 height 22
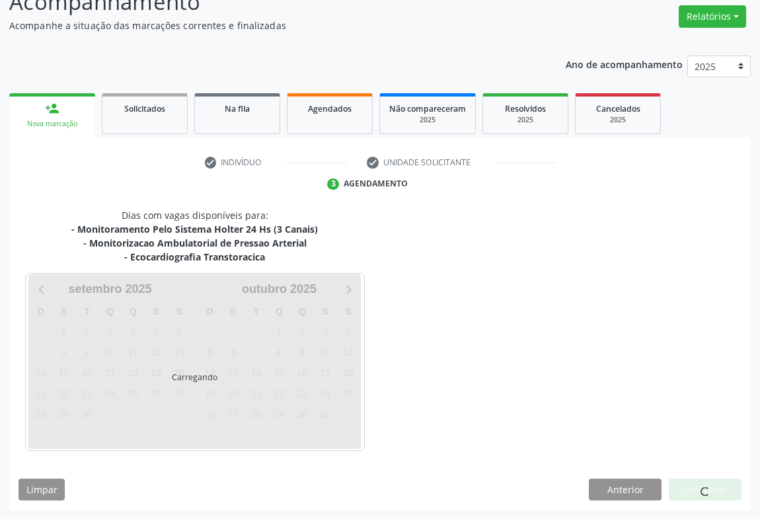
scroll to position [143, 0]
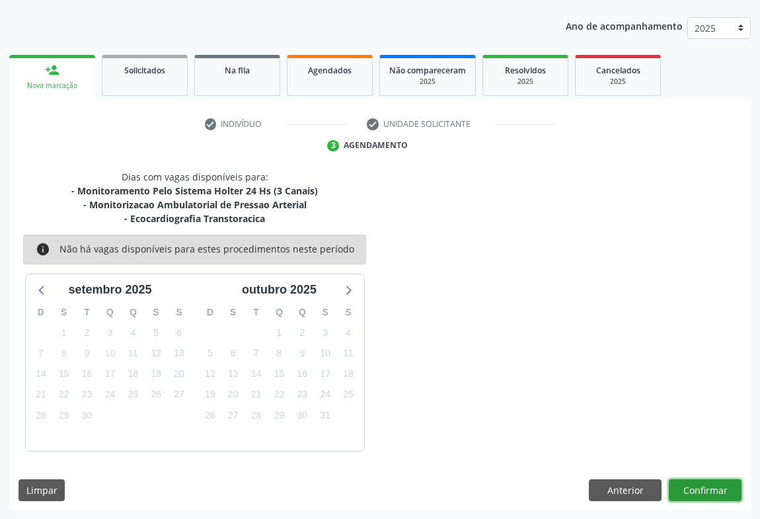
click at [706, 482] on button "Confirmar" at bounding box center [705, 490] width 73 height 22
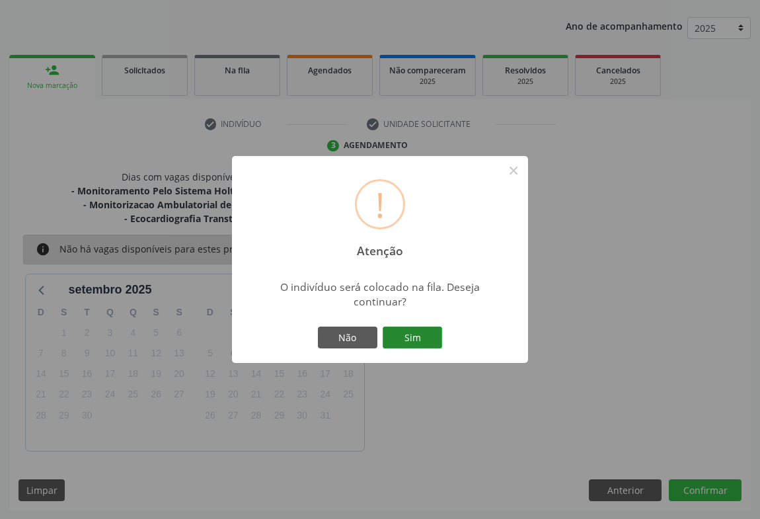
click at [409, 330] on button "Sim" at bounding box center [412, 337] width 59 height 22
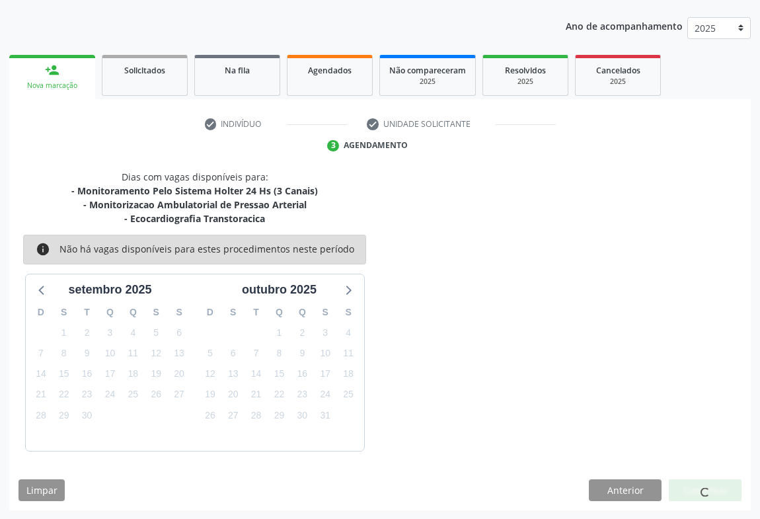
scroll to position [0, 0]
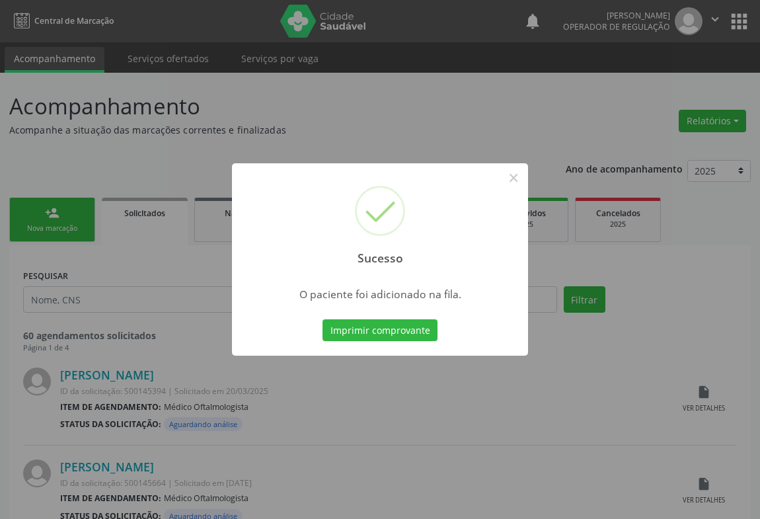
click at [409, 330] on button "Imprimir comprovante" at bounding box center [379, 330] width 115 height 22
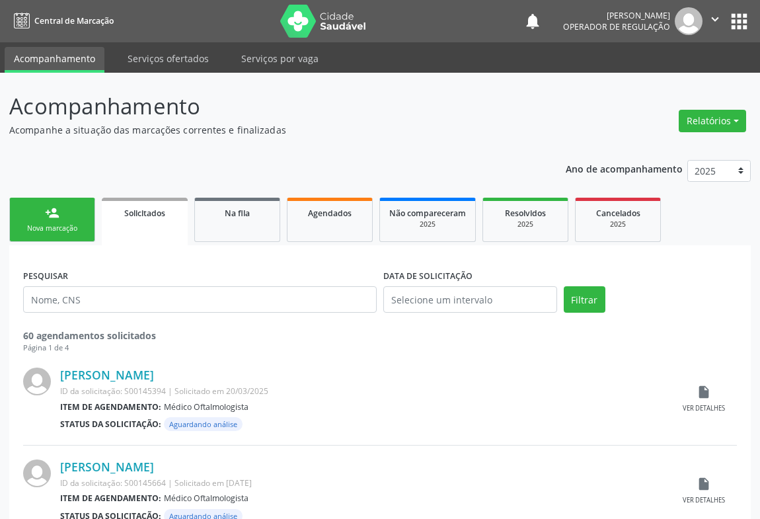
click at [708, 15] on icon "" at bounding box center [715, 19] width 15 height 15
click at [660, 79] on link "Sair" at bounding box center [681, 80] width 91 height 18
